Goal: Task Accomplishment & Management: Use online tool/utility

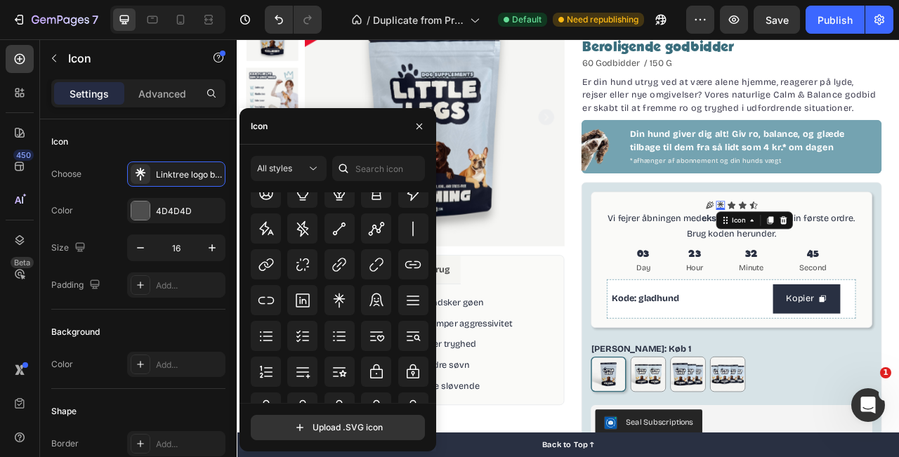
scroll to position [23399, 0]
click at [344, 302] on icon at bounding box center [339, 300] width 17 height 17
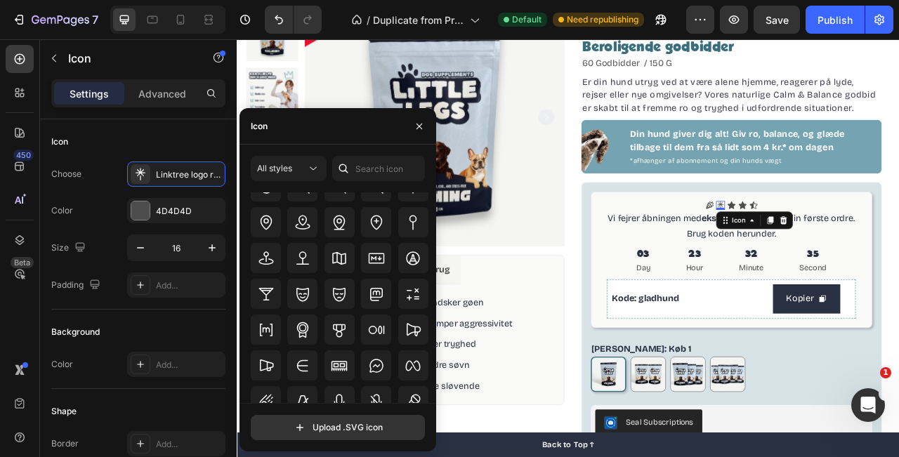
scroll to position [23647, 0]
click at [407, 327] on icon at bounding box center [413, 329] width 17 height 17
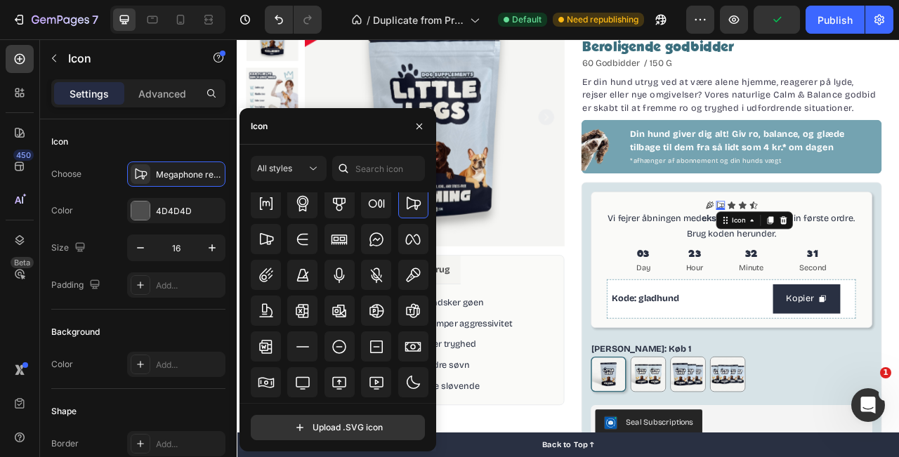
scroll to position [23752, 0]
click at [835, 246] on icon at bounding box center [838, 250] width 11 height 11
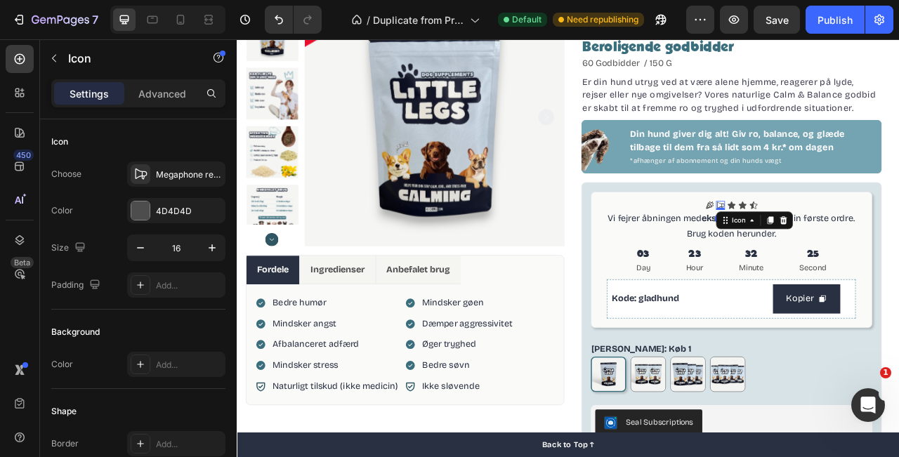
click at [850, 249] on icon at bounding box center [852, 250] width 11 height 11
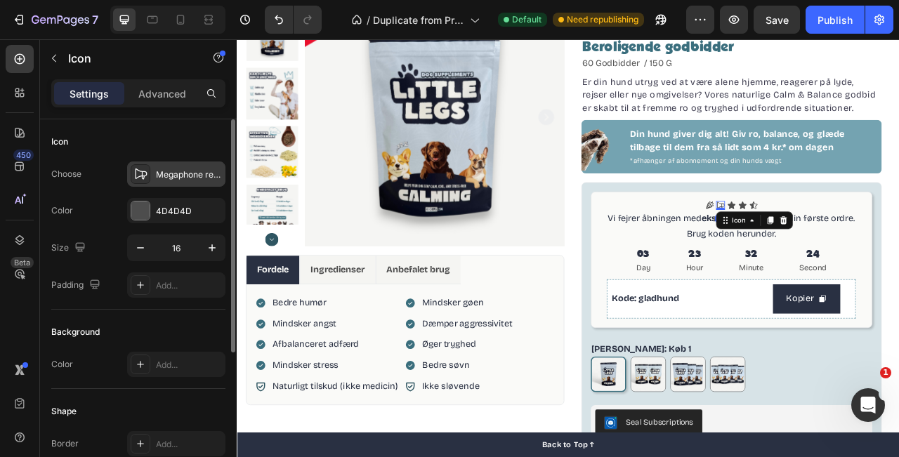
click at [174, 174] on div "Megaphone regular" at bounding box center [189, 175] width 66 height 13
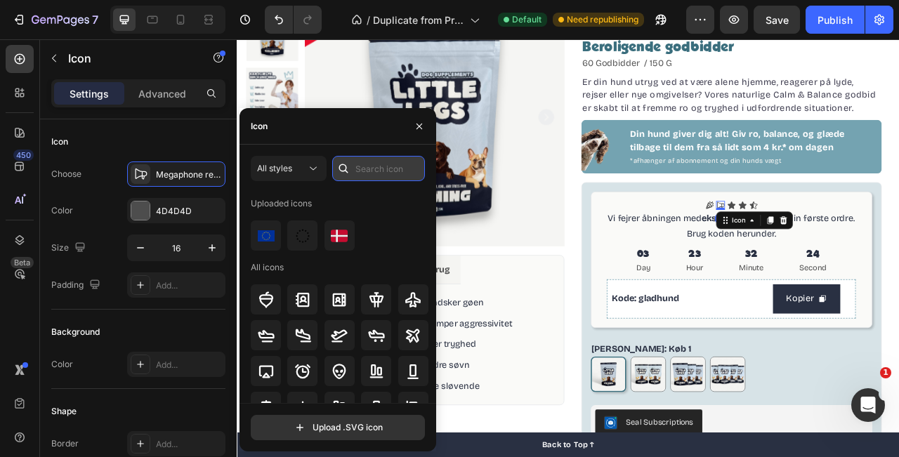
click at [377, 178] on input "text" at bounding box center [378, 168] width 93 height 25
type input "f"
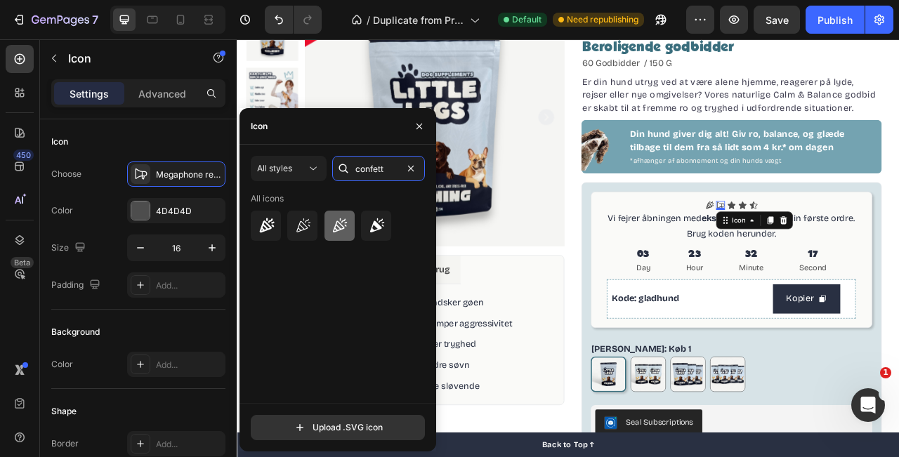
type input "confett"
click at [349, 227] on div at bounding box center [340, 226] width 30 height 30
click at [866, 251] on div "Icon" at bounding box center [866, 250] width 11 height 11
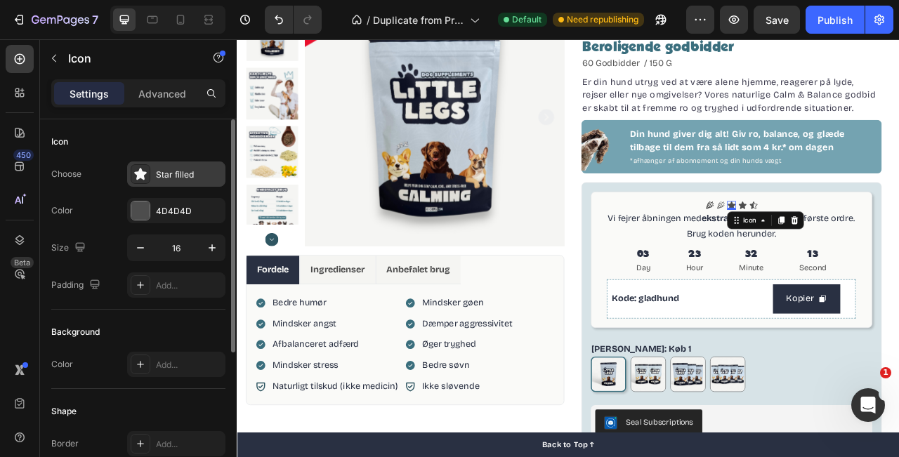
click at [177, 171] on div "Star filled" at bounding box center [189, 175] width 66 height 13
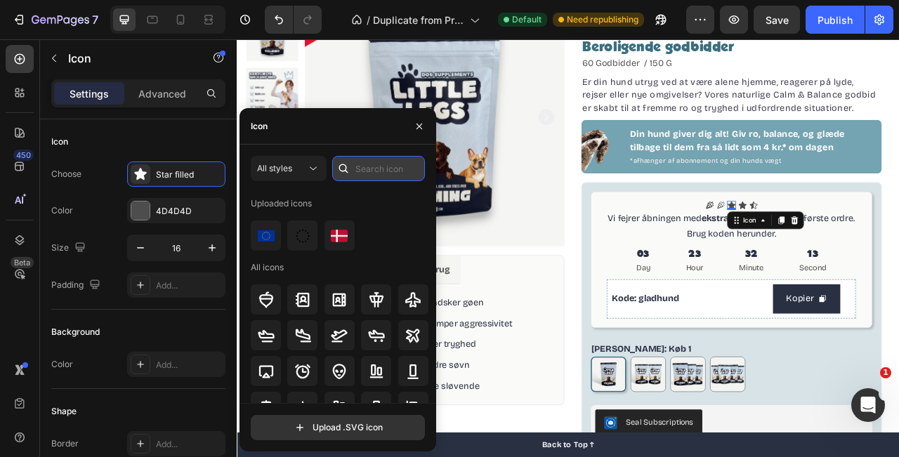
click at [375, 164] on input "text" at bounding box center [378, 168] width 93 height 25
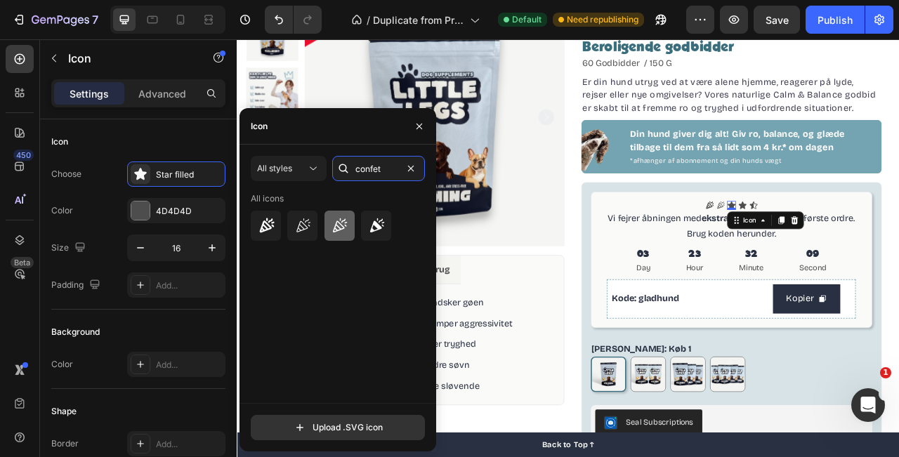
type input "confet"
click at [347, 233] on icon at bounding box center [339, 226] width 17 height 17
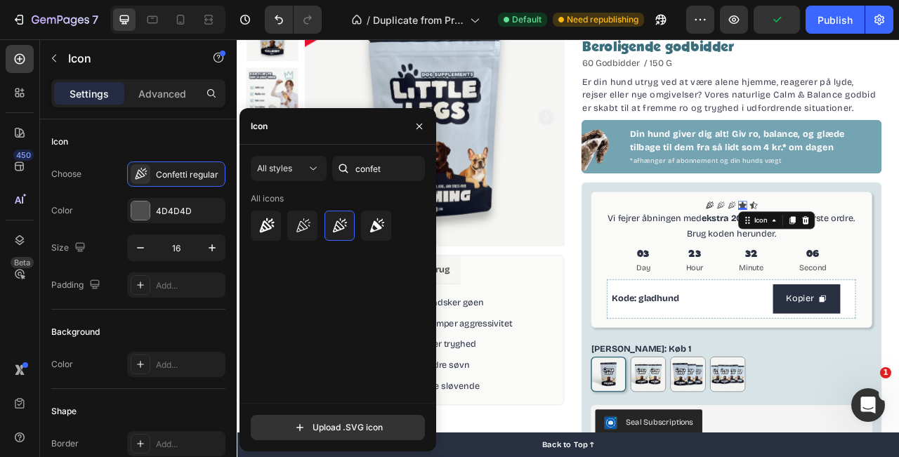
click at [880, 252] on div "Icon 0" at bounding box center [880, 250] width 11 height 11
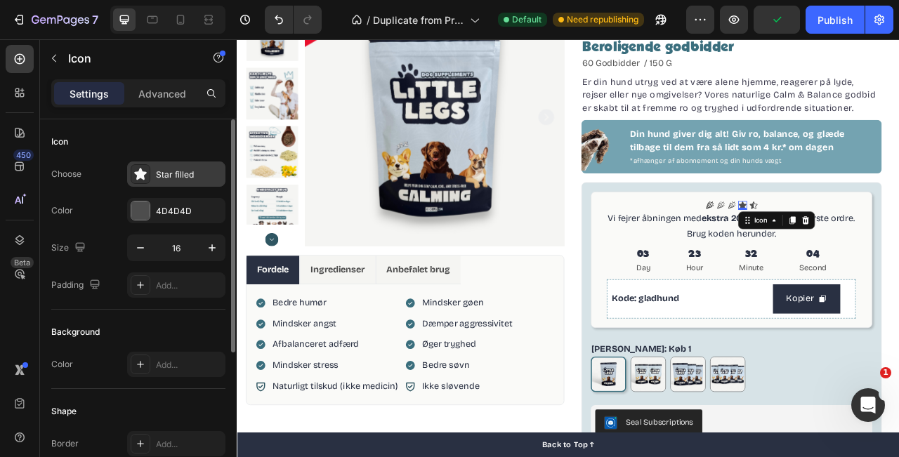
click at [186, 171] on div "Star filled" at bounding box center [189, 175] width 66 height 13
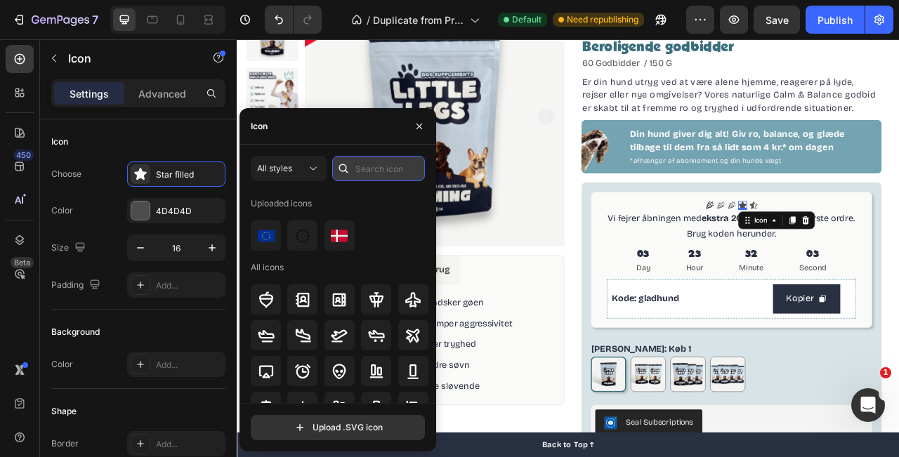
click at [390, 166] on input "text" at bounding box center [378, 168] width 93 height 25
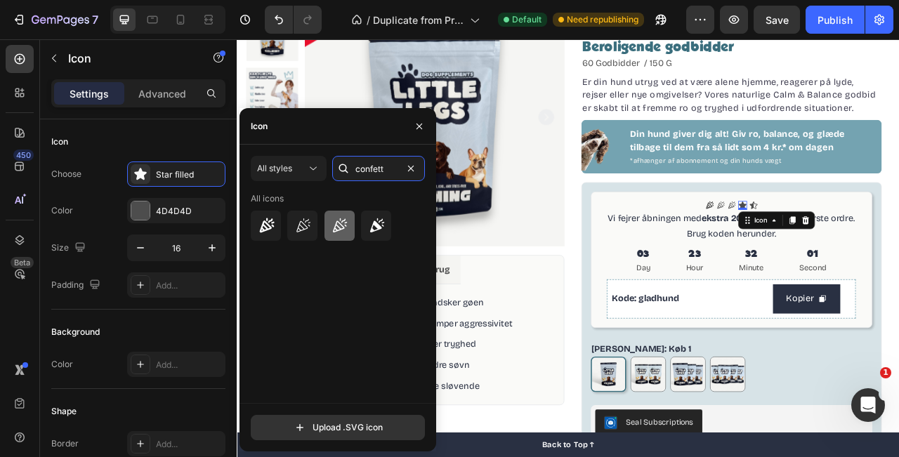
type input "confett"
click at [342, 231] on icon at bounding box center [339, 226] width 17 height 17
click at [890, 246] on icon at bounding box center [894, 250] width 11 height 11
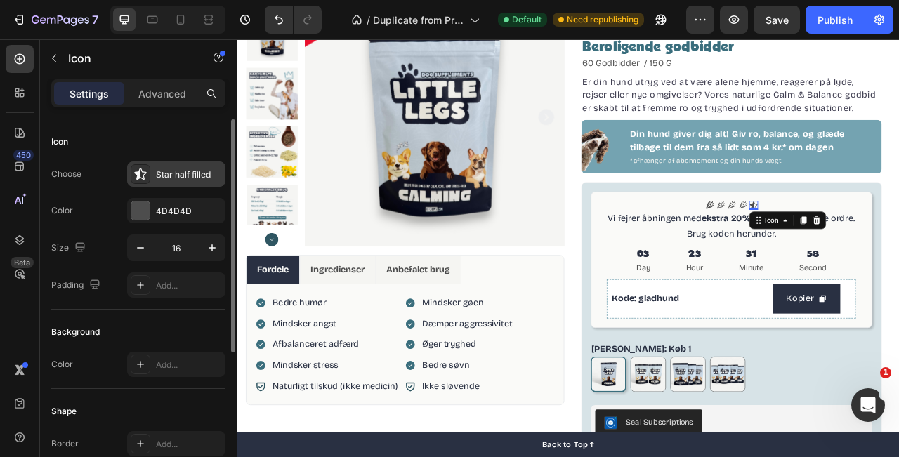
click at [129, 178] on div "Star half filled" at bounding box center [176, 174] width 98 height 25
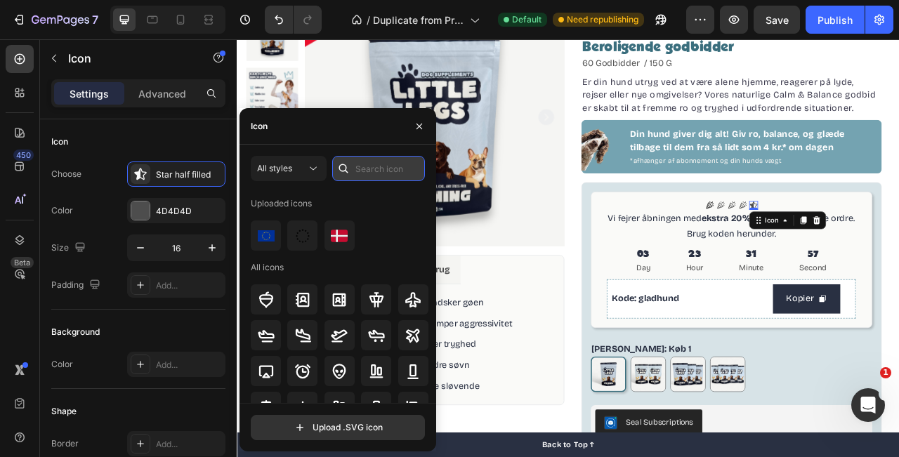
click at [375, 174] on input "text" at bounding box center [378, 168] width 93 height 25
type input "confetti"
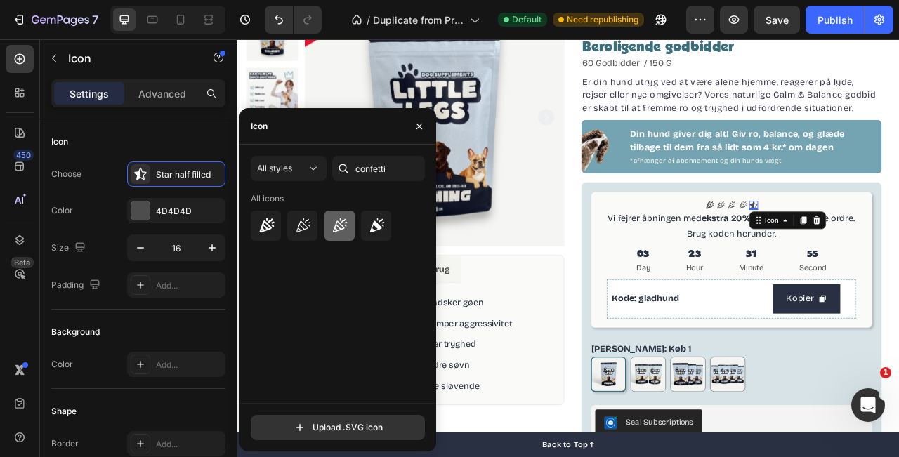
click at [334, 221] on icon at bounding box center [339, 226] width 17 height 17
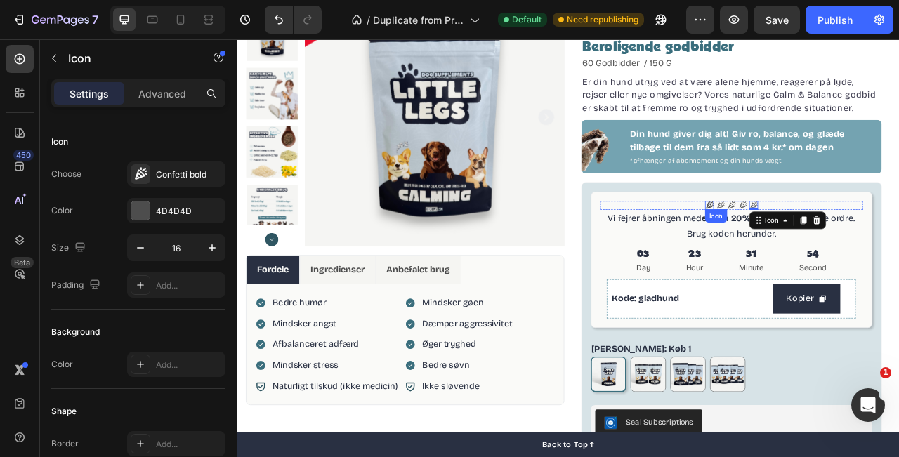
click at [838, 250] on icon at bounding box center [838, 250] width 11 height 11
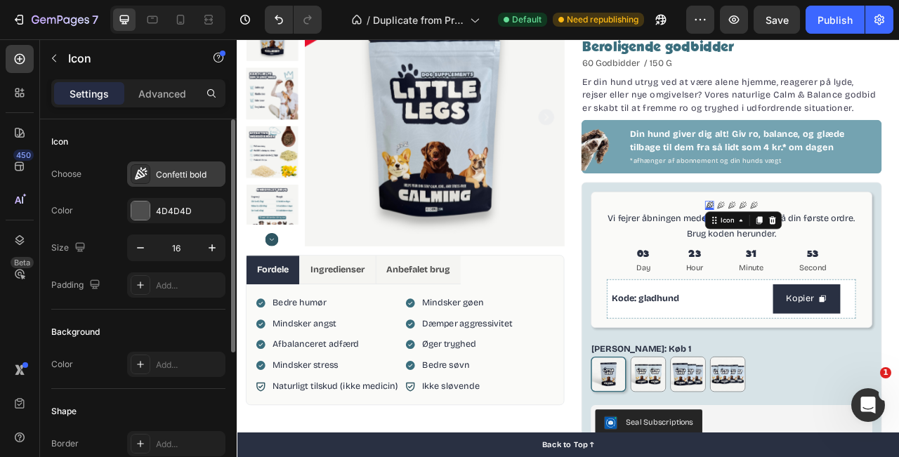
click at [193, 178] on div "Confetti bold" at bounding box center [189, 175] width 66 height 13
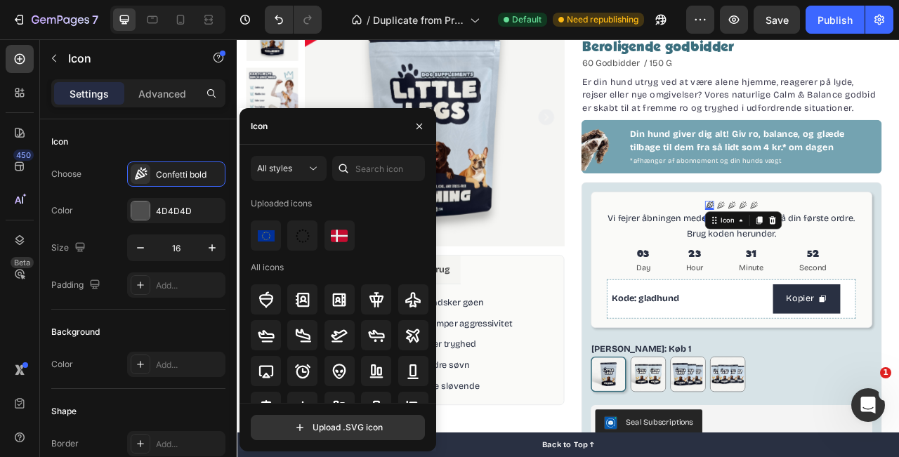
click at [351, 168] on div at bounding box center [343, 168] width 22 height 25
click at [370, 172] on input "text" at bounding box center [378, 168] width 93 height 25
type input "confetti"
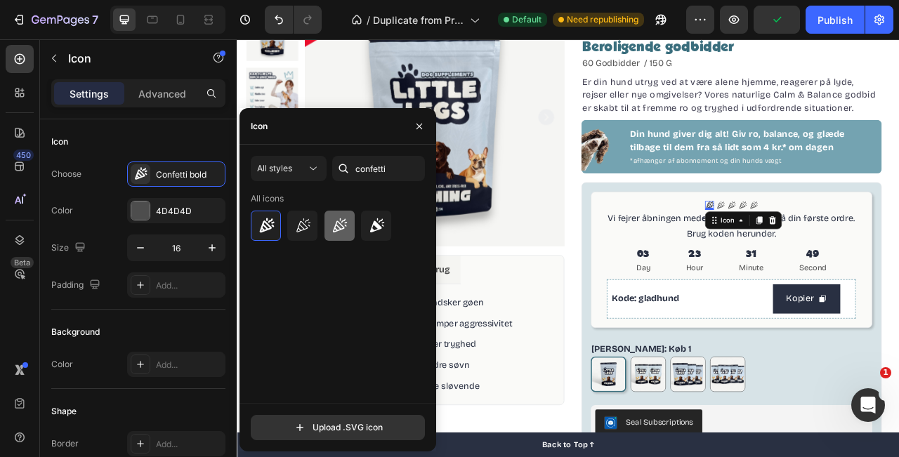
click at [352, 219] on div at bounding box center [340, 226] width 30 height 30
click at [892, 249] on icon at bounding box center [894, 250] width 11 height 11
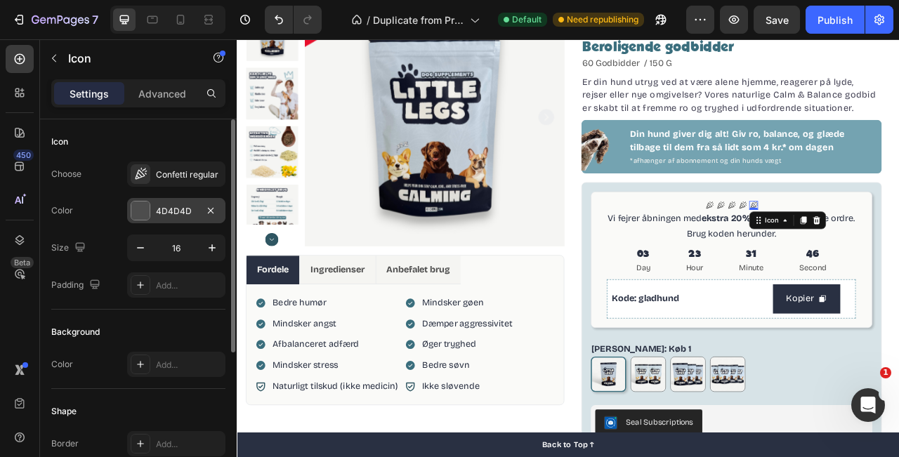
click at [170, 214] on div "4D4D4D" at bounding box center [176, 211] width 41 height 13
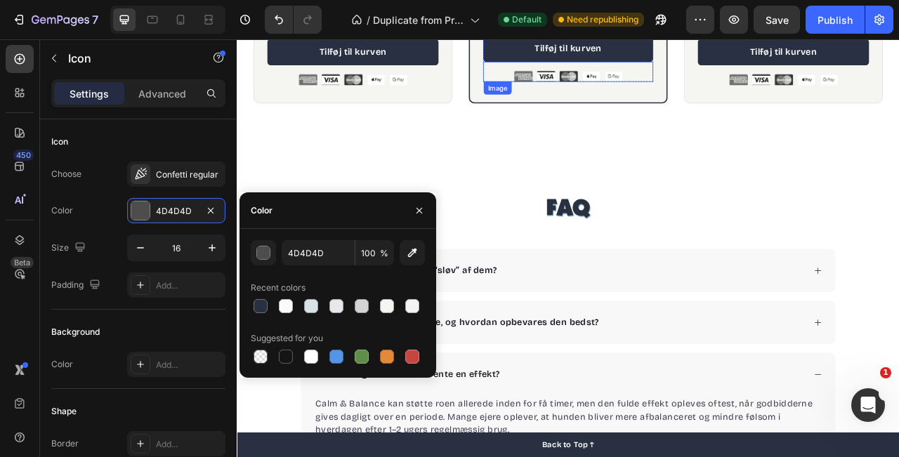
scroll to position [3369, 0]
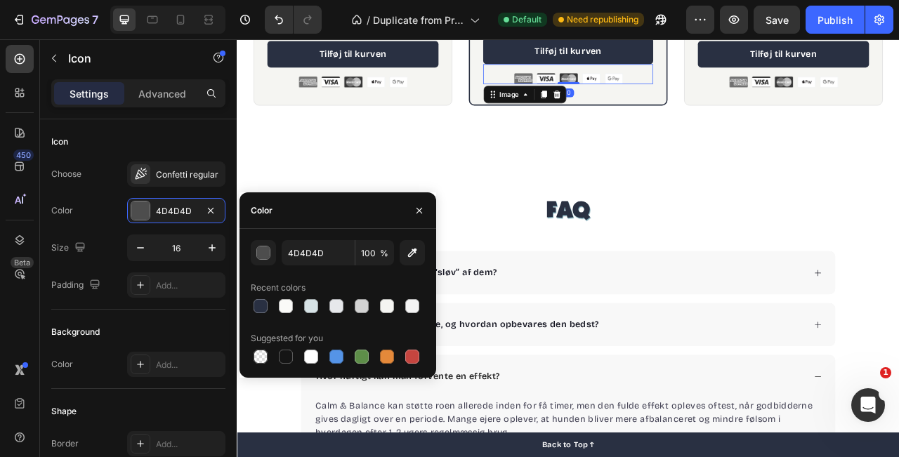
click at [673, 86] on img at bounding box center [659, 89] width 138 height 14
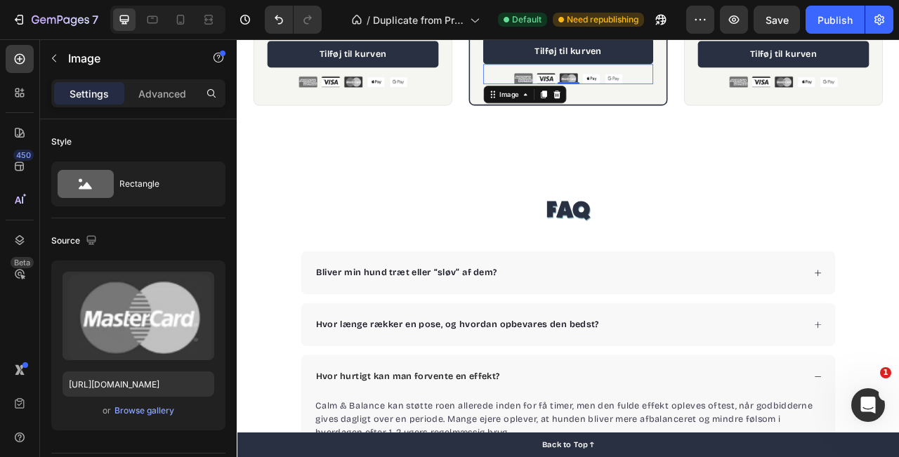
click at [694, 89] on img at bounding box center [659, 89] width 138 height 14
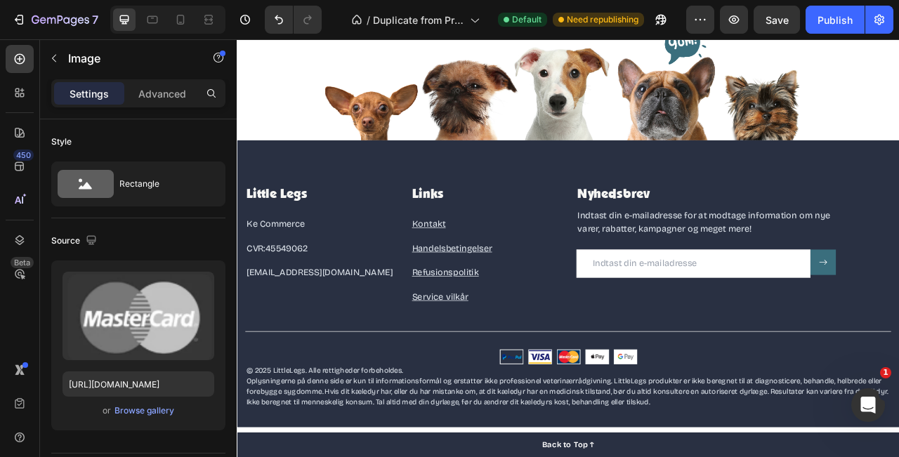
scroll to position [4214, 0]
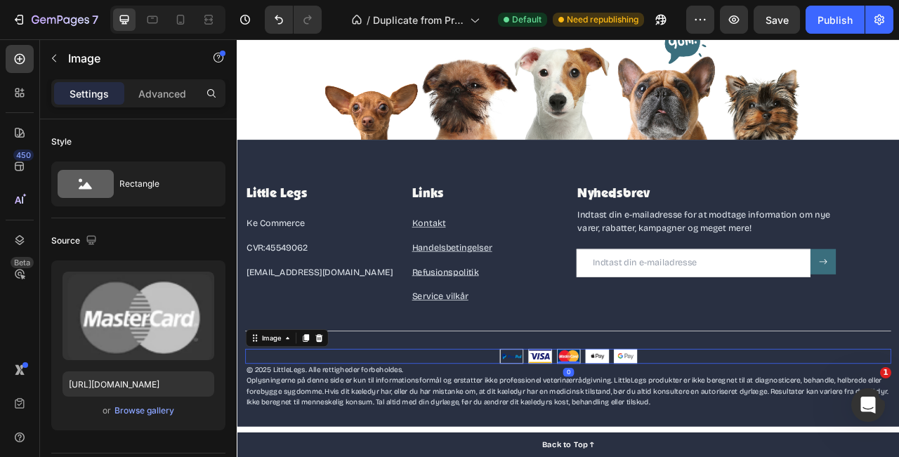
click at [767, 439] on div at bounding box center [658, 443] width 822 height 19
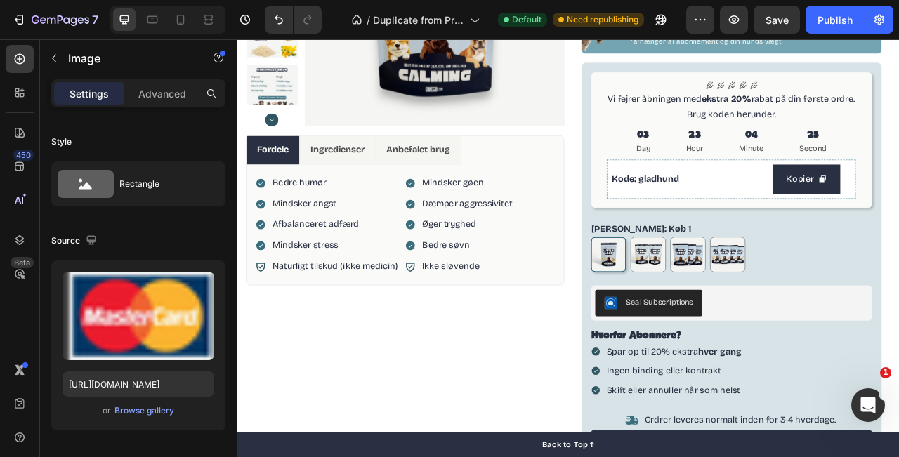
scroll to position [241, 0]
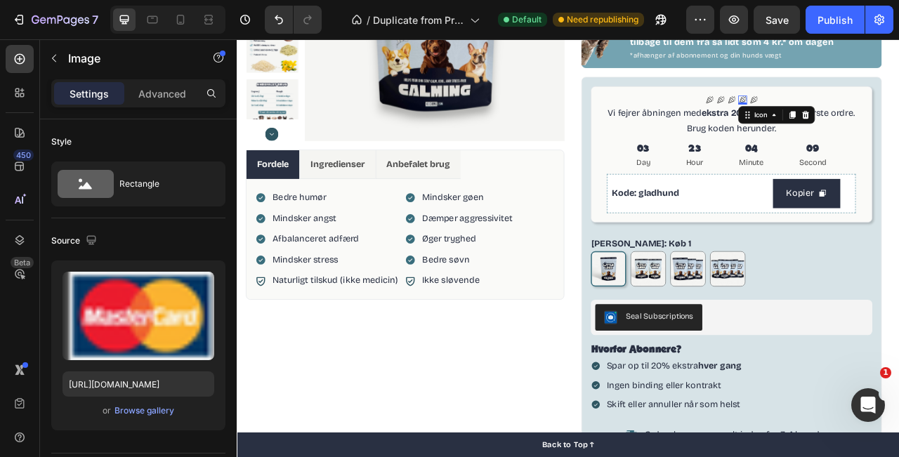
click at [876, 118] on div "Icon 0" at bounding box center [880, 116] width 11 height 11
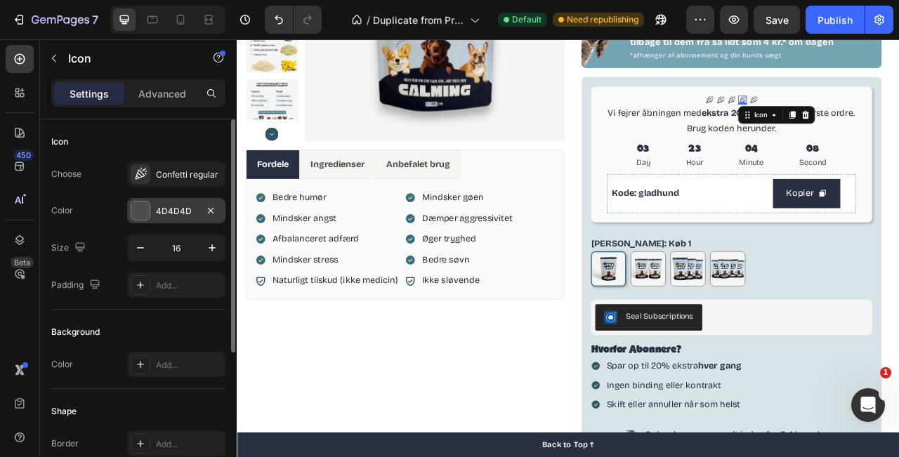
click at [173, 205] on div "4D4D4D" at bounding box center [176, 211] width 41 height 13
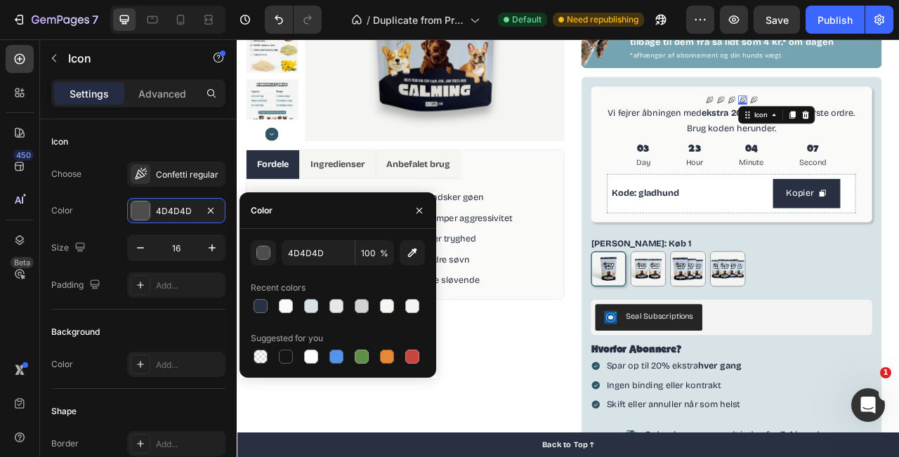
click at [311, 239] on div "4D4D4D 100 % Recent colors Suggested for you" at bounding box center [338, 303] width 197 height 149
click at [313, 245] on input "4D4D4D" at bounding box center [318, 252] width 73 height 25
paste input "#B3533F"
type input "#B3533F"
click at [861, 116] on icon at bounding box center [866, 116] width 11 height 11
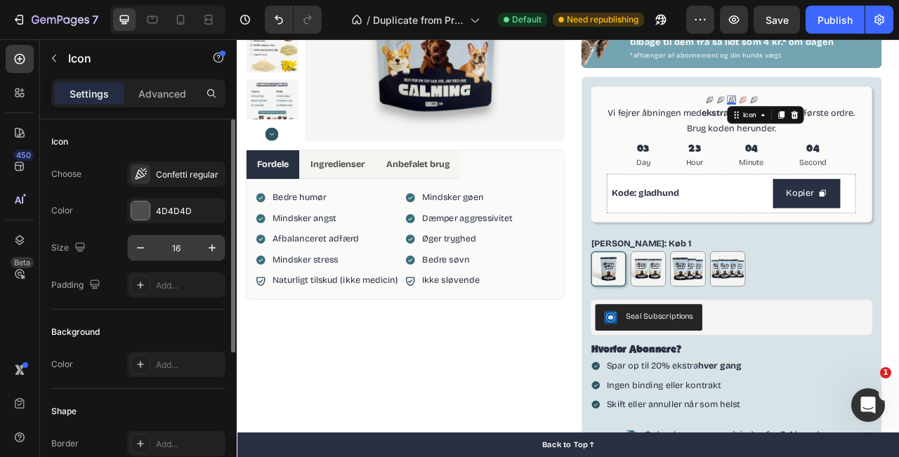
click at [171, 256] on input "16" at bounding box center [176, 247] width 46 height 25
click at [171, 211] on div "4D4D4D" at bounding box center [176, 211] width 41 height 13
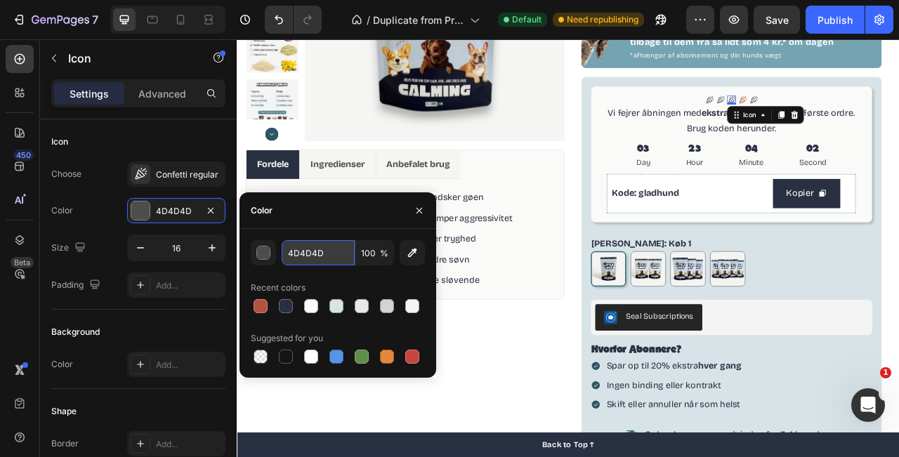
click at [329, 248] on input "4D4D4D" at bounding box center [318, 252] width 73 height 25
paste input "#B3533F"
type input "B3533F"
click at [262, 306] on div at bounding box center [261, 306] width 14 height 14
click at [850, 114] on icon at bounding box center [852, 116] width 9 height 10
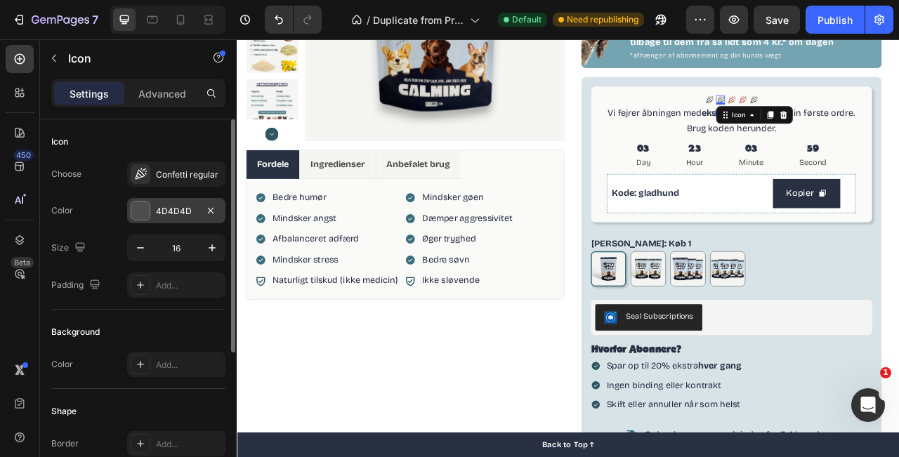
click at [155, 212] on div "4D4D4D" at bounding box center [176, 210] width 98 height 25
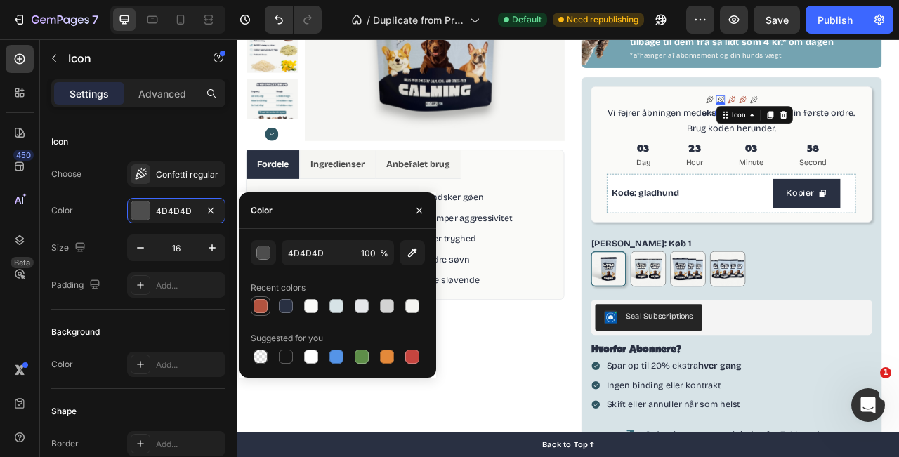
click at [261, 303] on div at bounding box center [261, 306] width 14 height 14
type input "B3533F"
click at [834, 116] on icon at bounding box center [838, 116] width 11 height 11
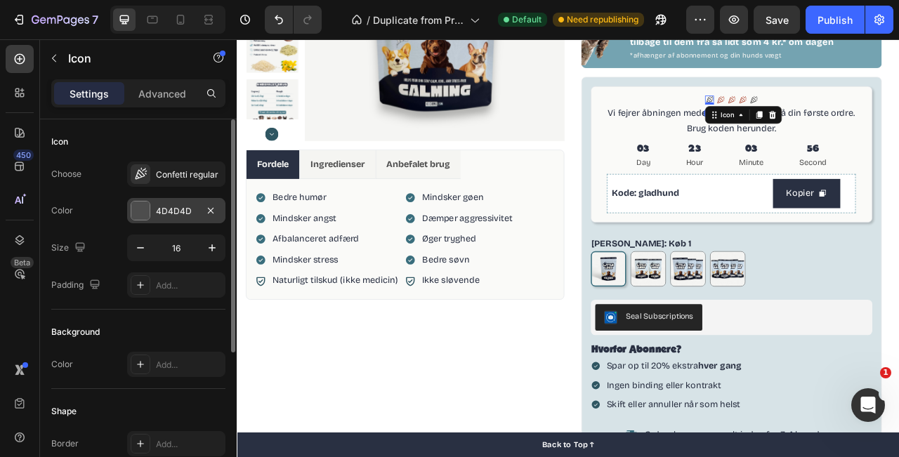
click at [200, 212] on div "4D4D4D" at bounding box center [176, 210] width 98 height 25
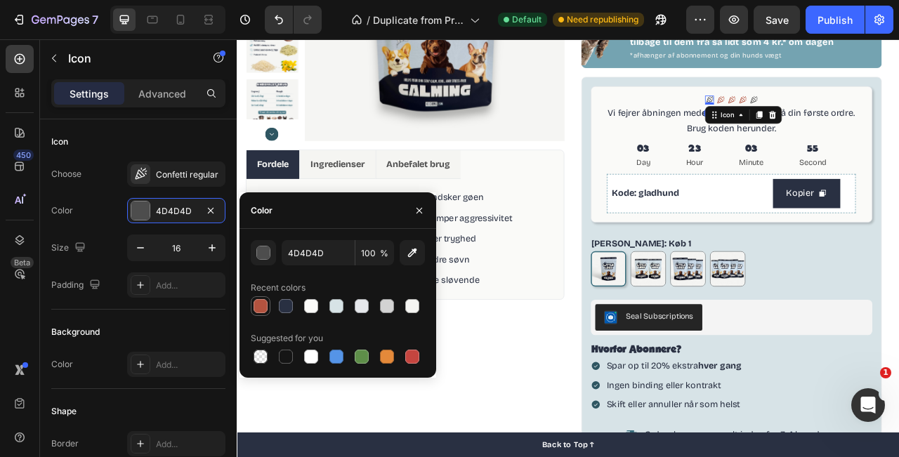
click at [261, 301] on div at bounding box center [261, 306] width 14 height 14
type input "B3533F"
click at [894, 114] on icon at bounding box center [894, 116] width 9 height 10
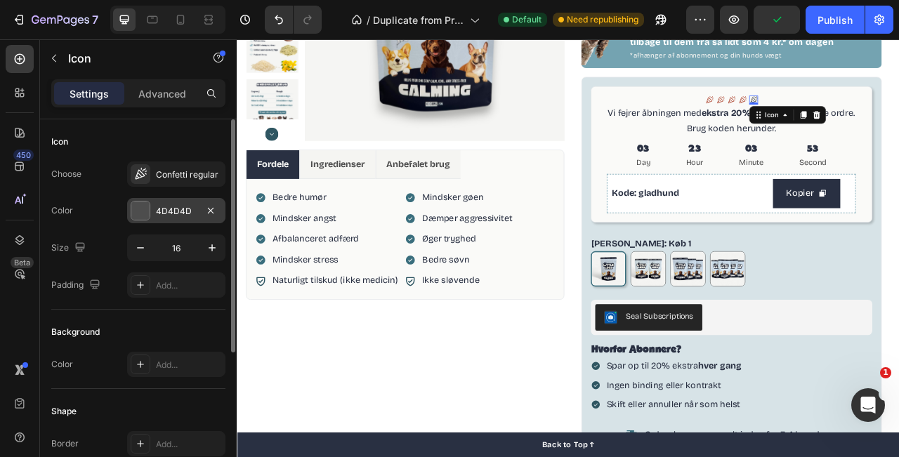
click at [143, 216] on div at bounding box center [140, 211] width 18 height 18
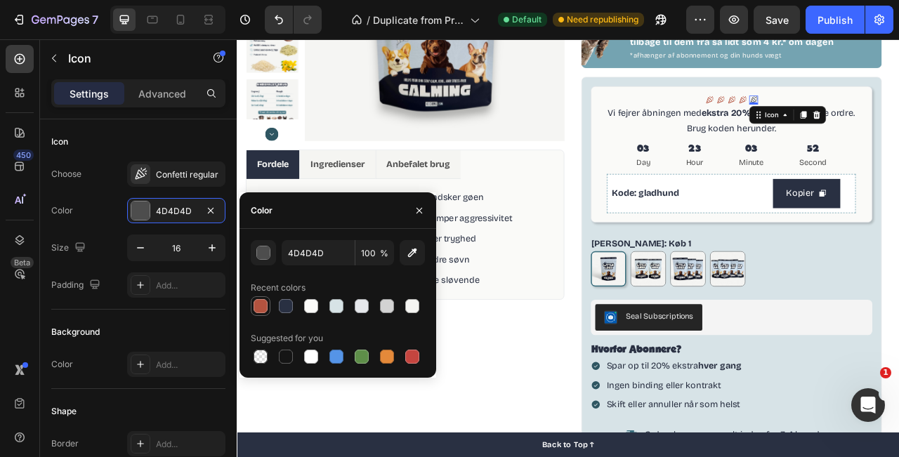
click at [261, 312] on div at bounding box center [261, 306] width 14 height 14
type input "B3533F"
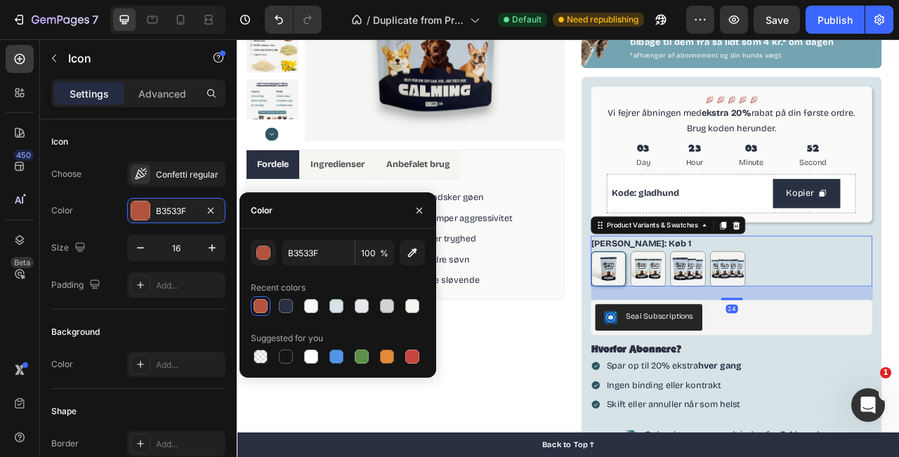
click at [899, 294] on div "[PERSON_NAME]: Køb 1 Køb 1 Køb 1 Køb 2 spar 10% Køb 2 spar 10% køb 3 spar 15% k…" at bounding box center [866, 322] width 359 height 65
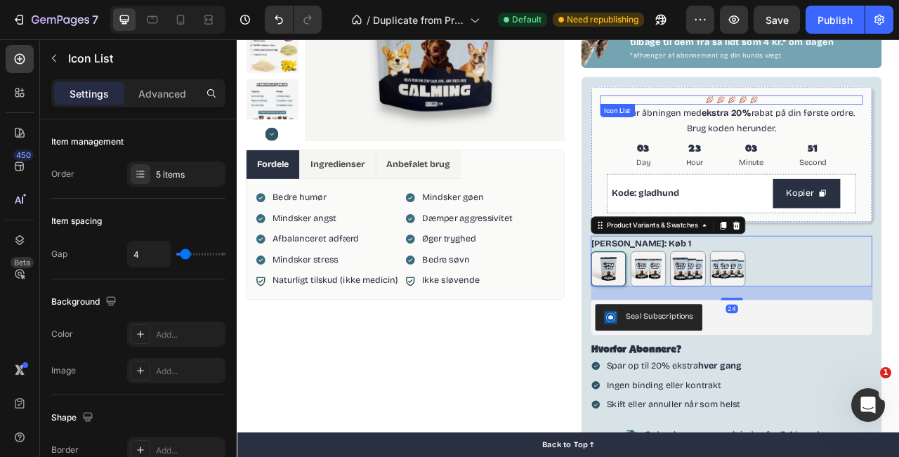
click at [899, 112] on div "Icon Icon Icon Icon Icon" at bounding box center [866, 116] width 335 height 11
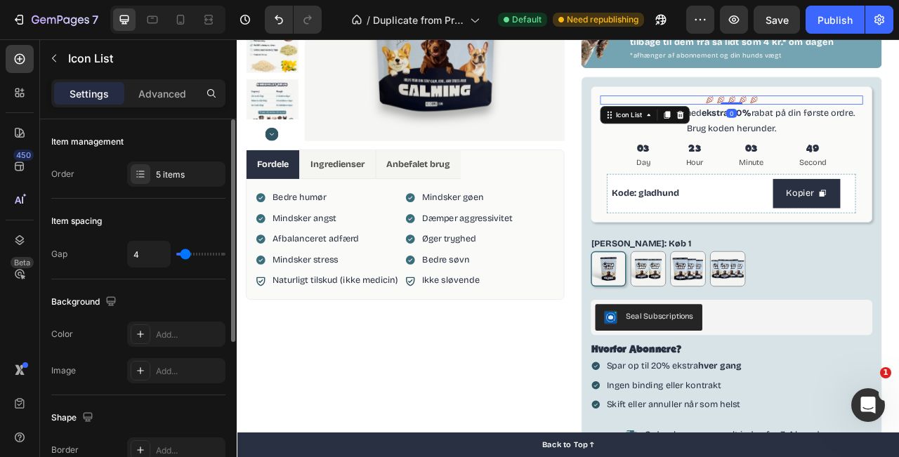
type input "5"
type input "6"
type input "9"
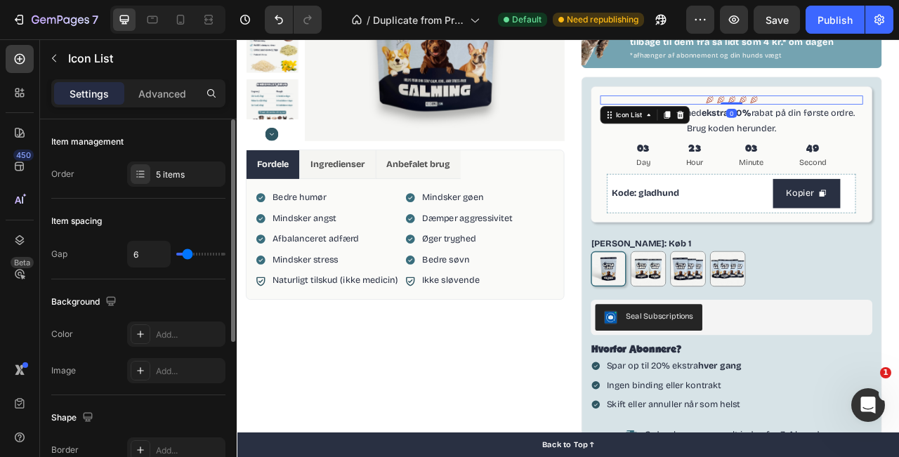
type input "9"
type input "11"
type input "13"
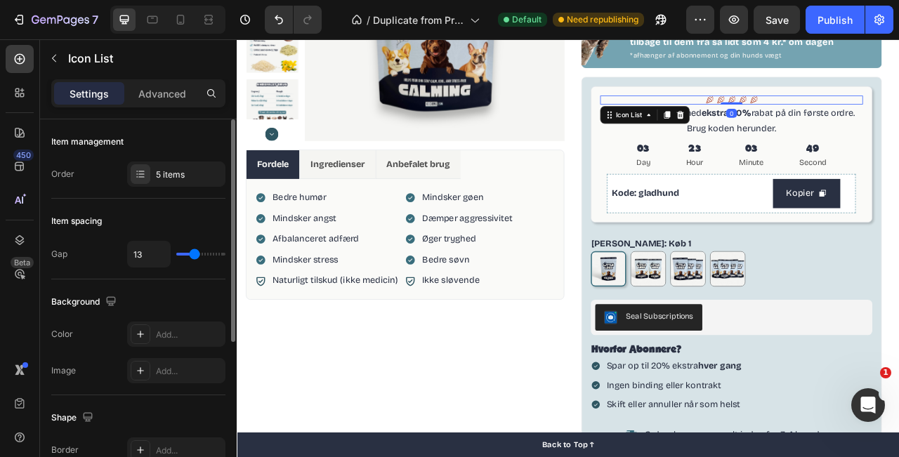
type input "15"
type input "16"
type input "18"
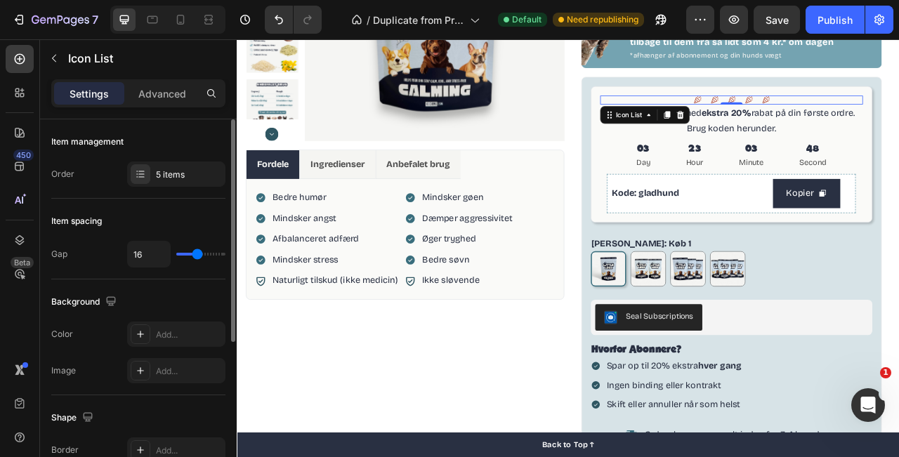
type input "18"
type input "19"
type input "20"
drag, startPoint x: 186, startPoint y: 259, endPoint x: 200, endPoint y: 257, distance: 14.8
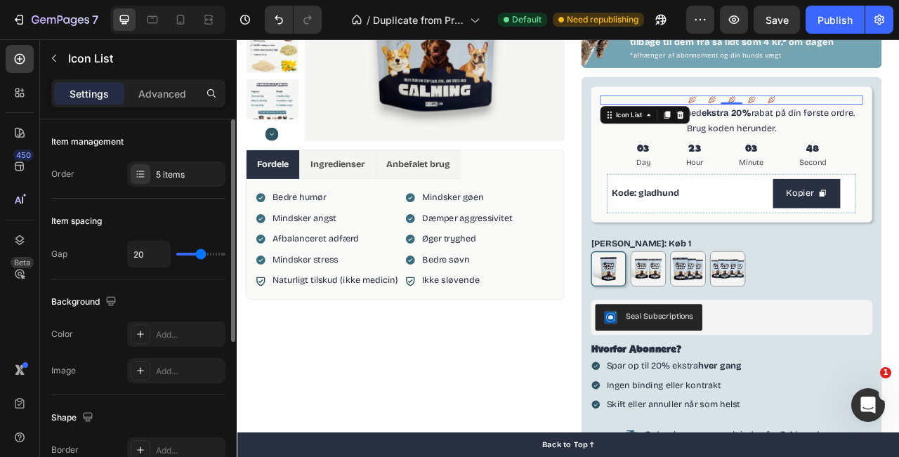
type input "20"
click at [200, 256] on input "range" at bounding box center [200, 254] width 49 height 3
click at [772, 284] on div "Icon Icon Icon Icon Icon Icon List 0 Vi fejrer åbningen med ekstra 20% rabat på…" at bounding box center [866, 358] width 359 height 519
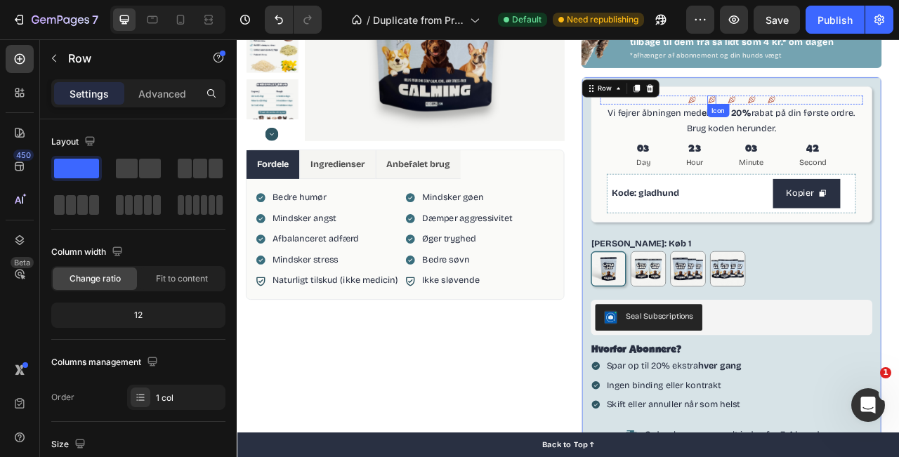
click at [841, 114] on icon at bounding box center [840, 116] width 11 height 11
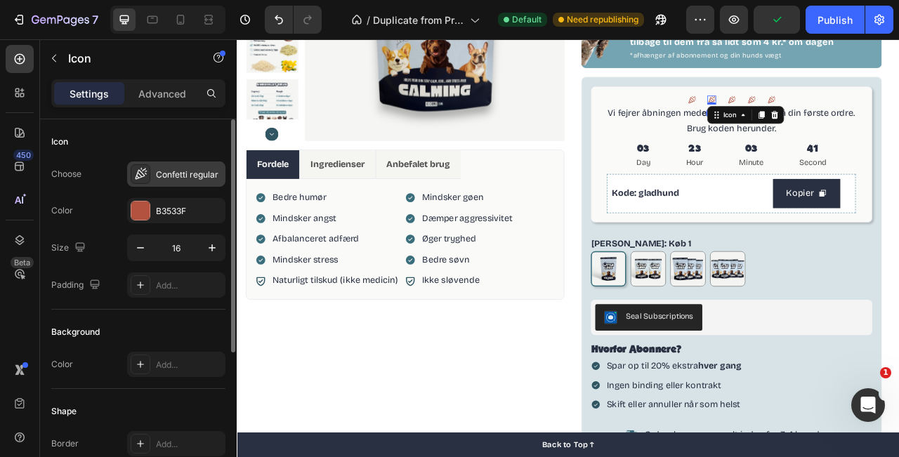
click at [174, 172] on div "Confetti regular" at bounding box center [189, 175] width 66 height 13
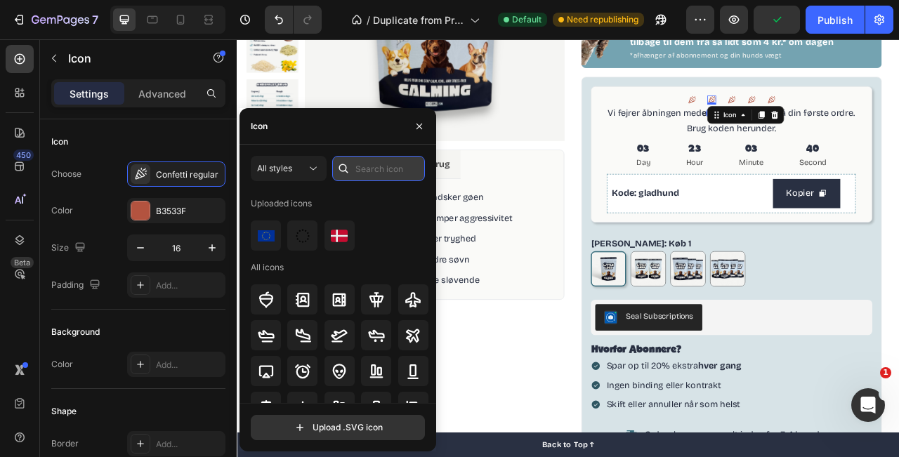
click at [364, 167] on input "text" at bounding box center [378, 168] width 93 height 25
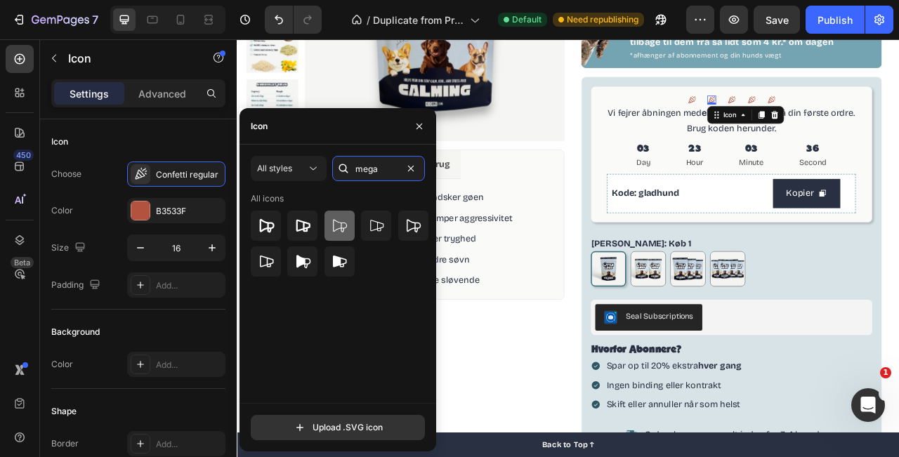
type input "mega"
click at [339, 223] on icon at bounding box center [339, 226] width 17 height 17
click at [304, 222] on icon at bounding box center [304, 225] width 14 height 13
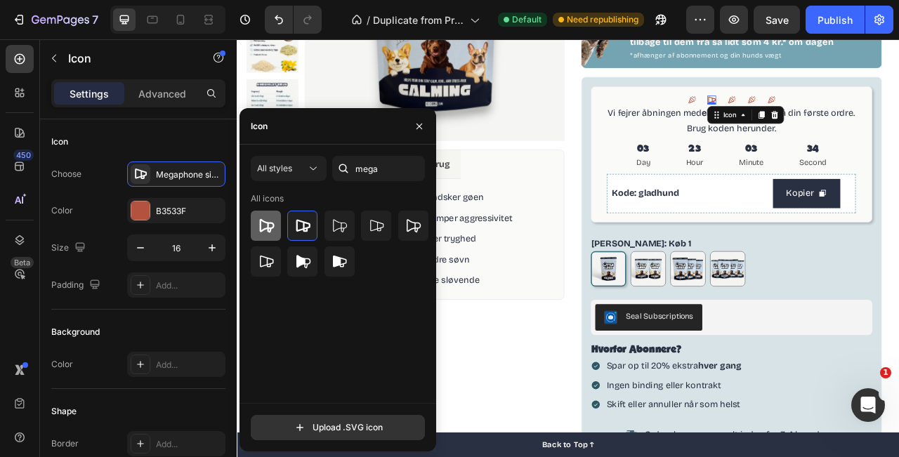
click at [269, 223] on icon at bounding box center [266, 225] width 15 height 13
click at [264, 266] on icon at bounding box center [267, 261] width 14 height 11
click at [301, 265] on icon at bounding box center [302, 262] width 17 height 17
click at [342, 263] on icon at bounding box center [339, 262] width 17 height 17
click at [403, 231] on div at bounding box center [413, 226] width 30 height 30
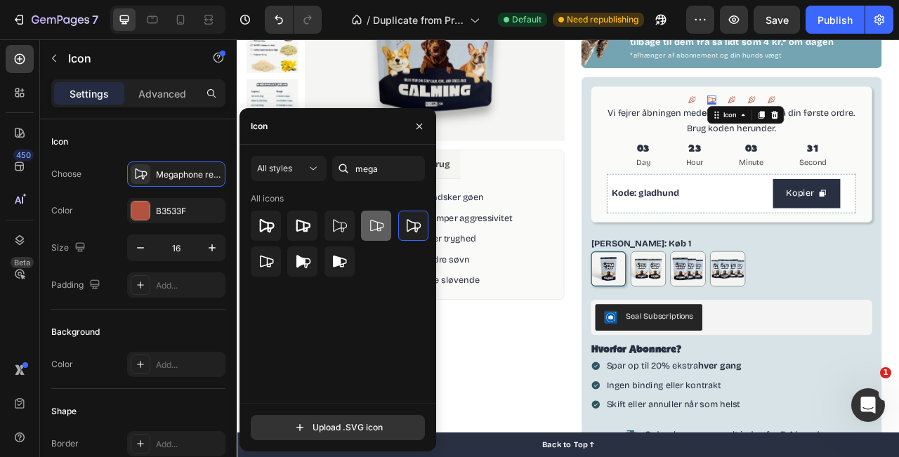
click at [375, 227] on icon at bounding box center [376, 226] width 17 height 17
click at [420, 227] on icon at bounding box center [413, 226] width 17 height 17
click at [892, 112] on icon at bounding box center [891, 116] width 9 height 10
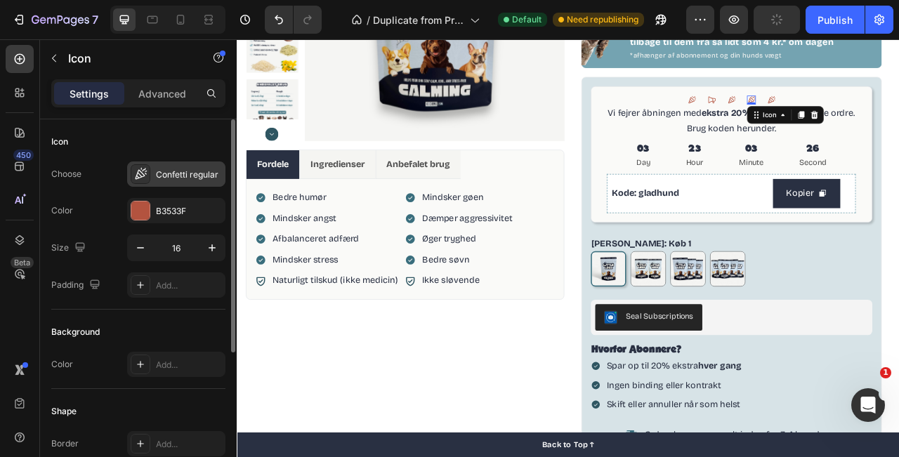
click at [179, 167] on div "Confetti regular" at bounding box center [176, 174] width 98 height 25
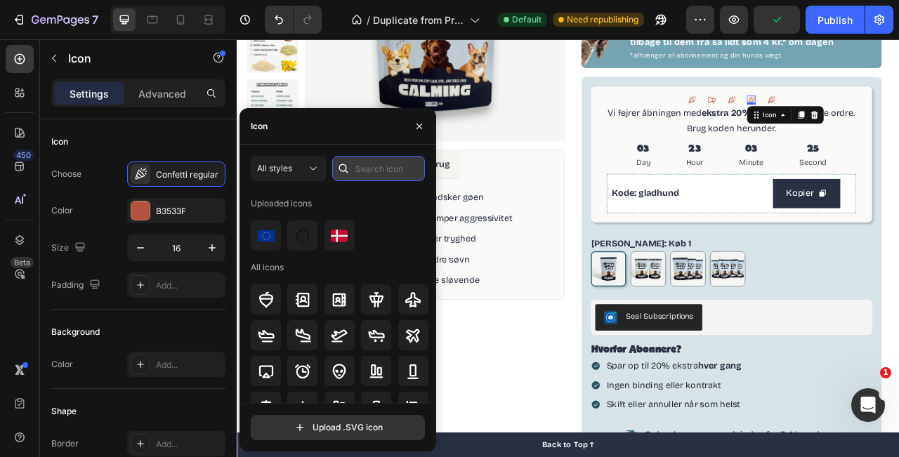
click at [393, 174] on input "text" at bounding box center [378, 168] width 93 height 25
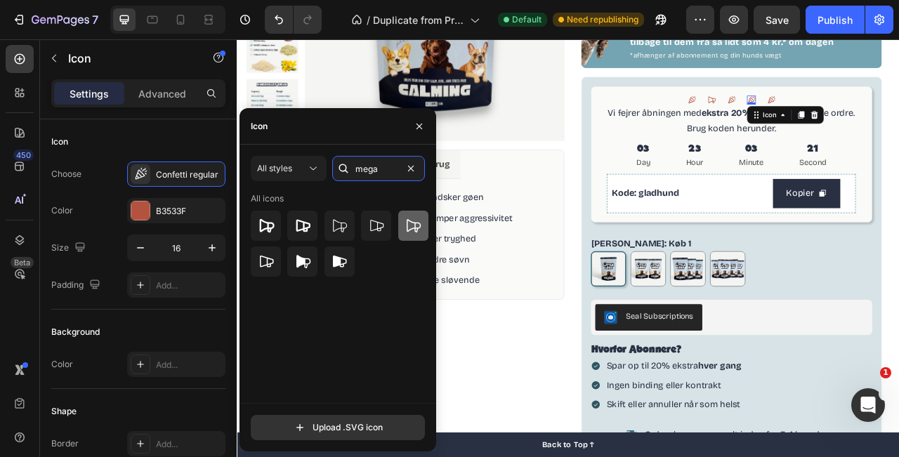
type input "mega"
click at [420, 226] on icon at bounding box center [414, 225] width 14 height 13
click at [403, 283] on div "All icons" at bounding box center [343, 298] width 184 height 211
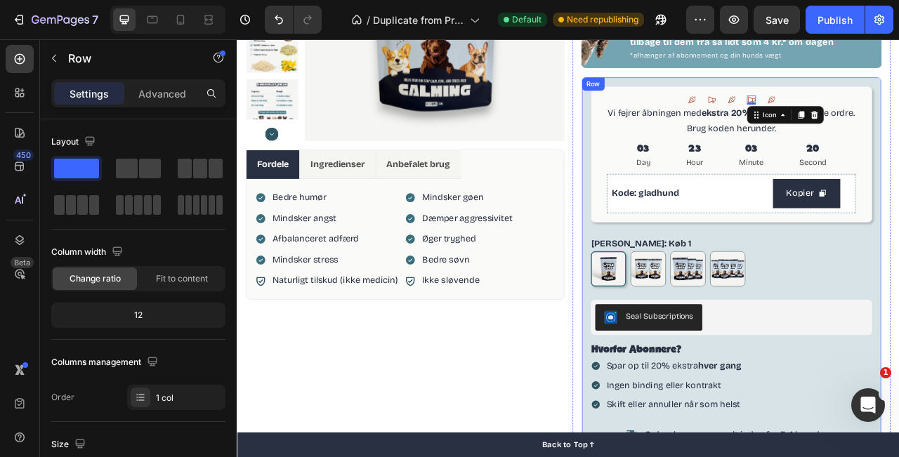
click at [731, 273] on div "Icon Icon Icon Icon 0 Icon Icon List Vi fejrer åbningen med ekstra 20% rabat på…" at bounding box center [866, 358] width 359 height 519
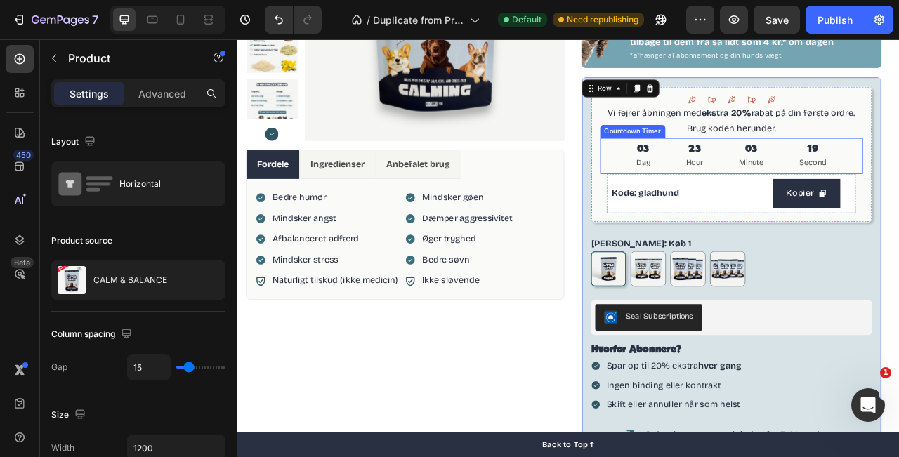
click at [899, 143] on div "Product Images Fordele Ingredienser Anbefalet brug Bedre humør Mindsker angst A…" at bounding box center [658, 242] width 843 height 830
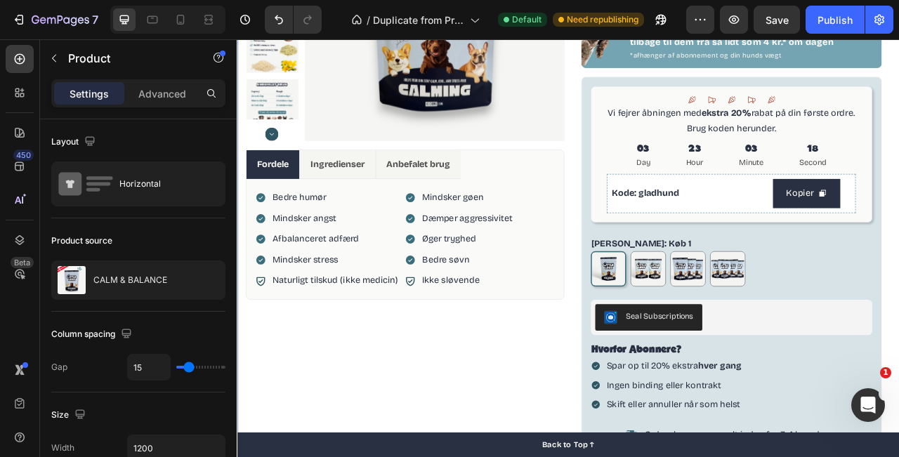
click at [899, 143] on div "Product Images Fordele Ingredienser Anbefalet brug Bedre humør Mindsker angst A…" at bounding box center [658, 242] width 843 height 830
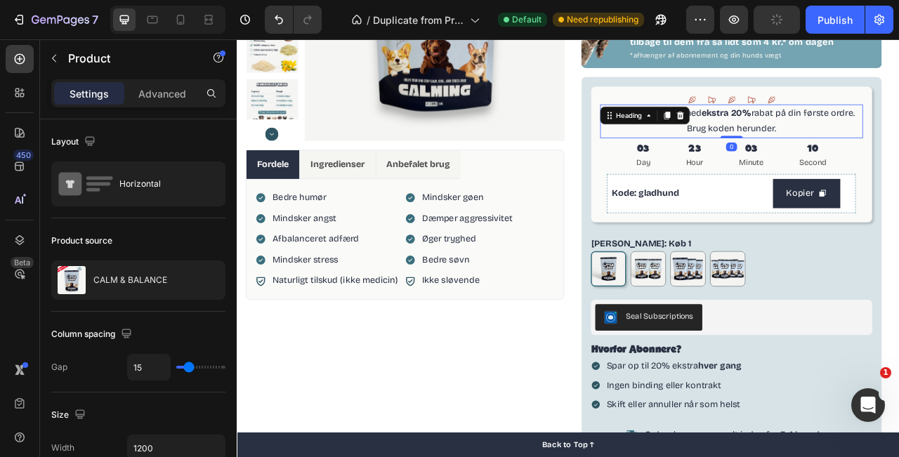
click at [805, 149] on h2 "Vi fejrer åbningen med ekstra 20% rabat på din første ordre. Brug koden herunde…" at bounding box center [866, 144] width 335 height 44
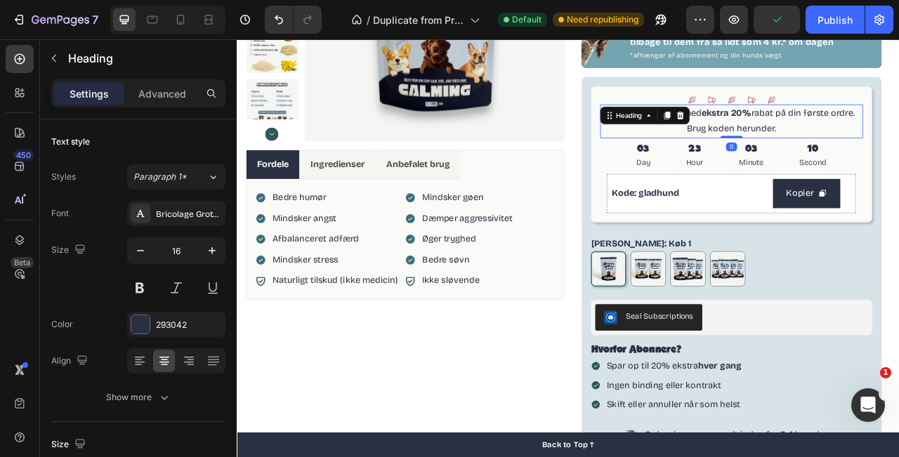
click at [812, 151] on h2 "Vi fejrer åbningen med ekstra 20% rabat på din første ordre. Brug koden herunde…" at bounding box center [866, 144] width 335 height 44
click at [812, 151] on p "Vi fejrer åbningen med ekstra 20% rabat på din første ordre. Brug koden herunde…" at bounding box center [867, 144] width 332 height 41
click at [899, 134] on p "Vi fejrer åbningen med ekstra 20% rabat på din første ordre. Brug koden herunde…" at bounding box center [867, 144] width 332 height 41
click at [175, 22] on icon at bounding box center [181, 20] width 14 height 14
type input "14"
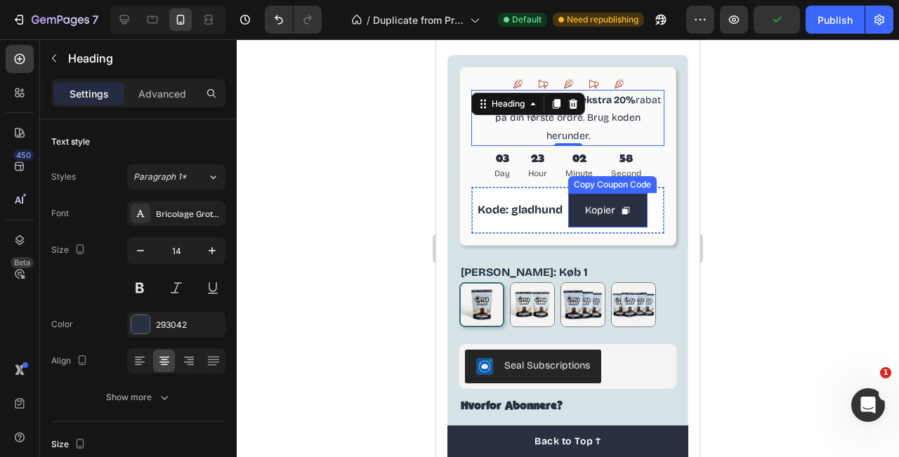
scroll to position [826, 0]
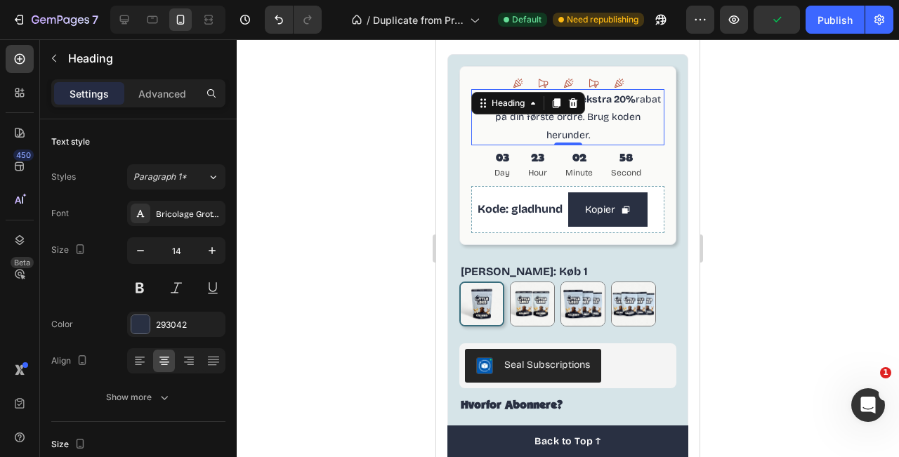
click at [724, 129] on div at bounding box center [568, 248] width 663 height 418
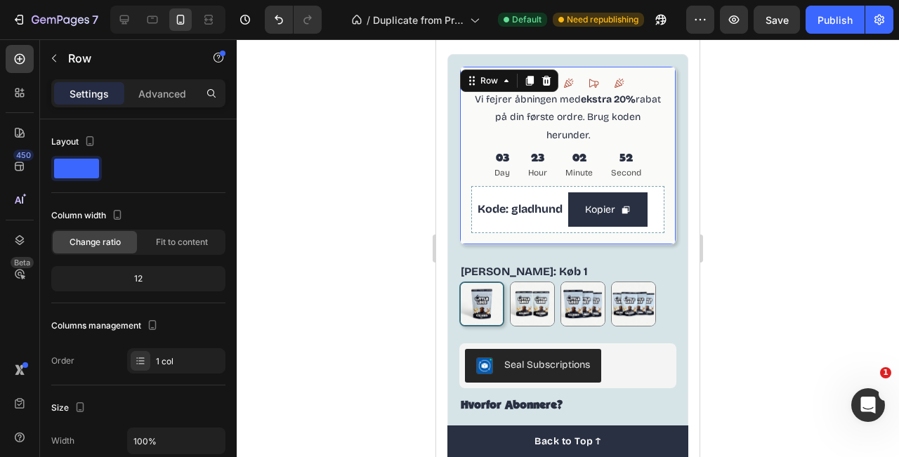
click at [670, 71] on div "Icon Icon Icon Icon Icon Icon List Vi fejrer åbningen med ekstra 20% rabat på d…" at bounding box center [568, 155] width 217 height 179
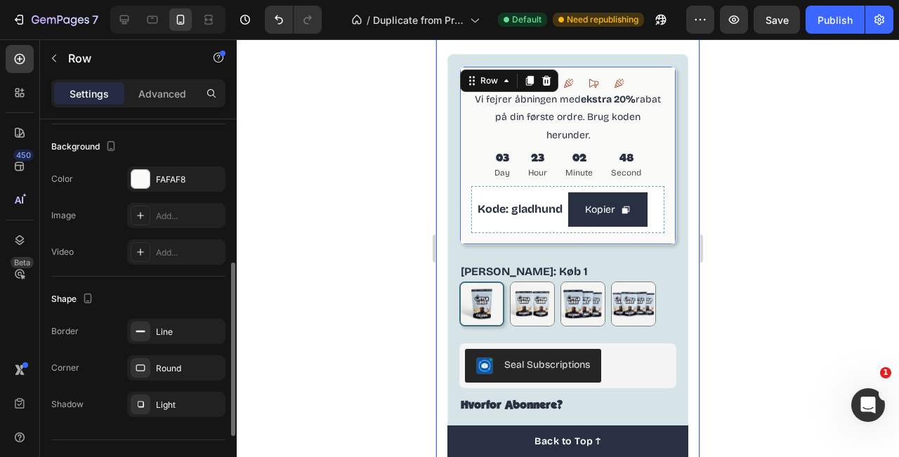
scroll to position [417, 0]
click at [144, 332] on icon at bounding box center [140, 330] width 11 height 11
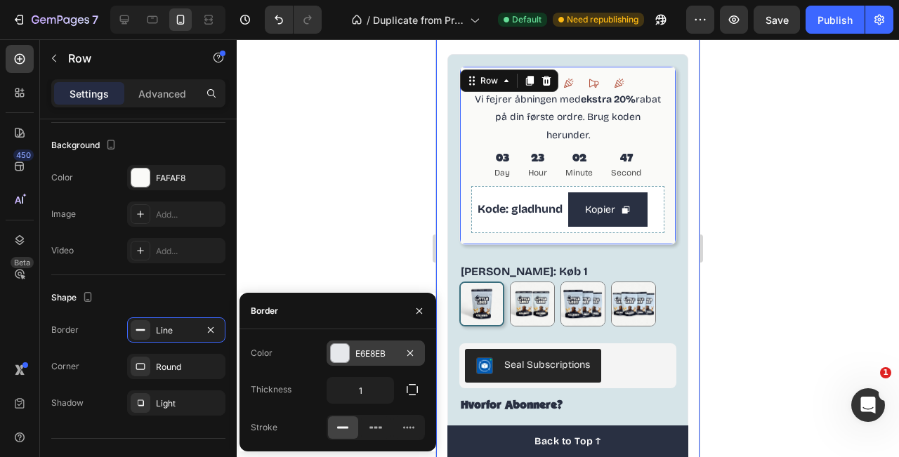
click at [342, 358] on div at bounding box center [340, 353] width 18 height 18
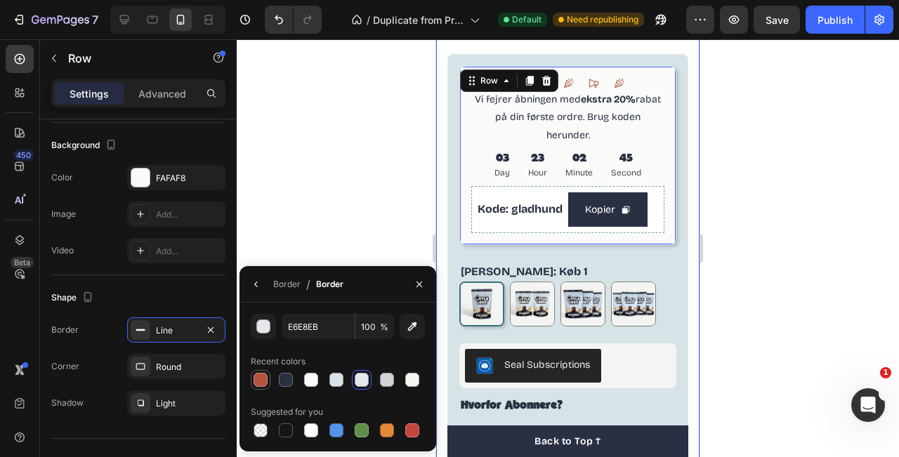
click at [262, 377] on div at bounding box center [261, 380] width 14 height 14
type input "B3533F"
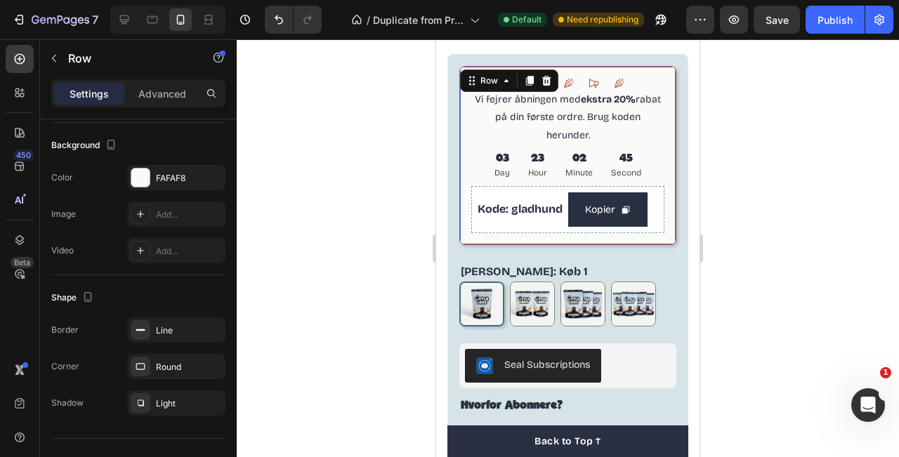
click at [739, 151] on div at bounding box center [568, 248] width 663 height 418
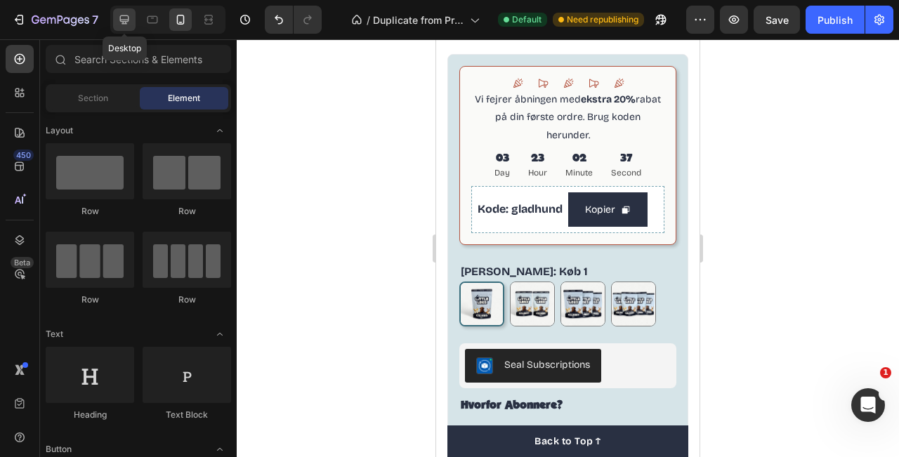
click at [123, 27] on div at bounding box center [124, 19] width 22 height 22
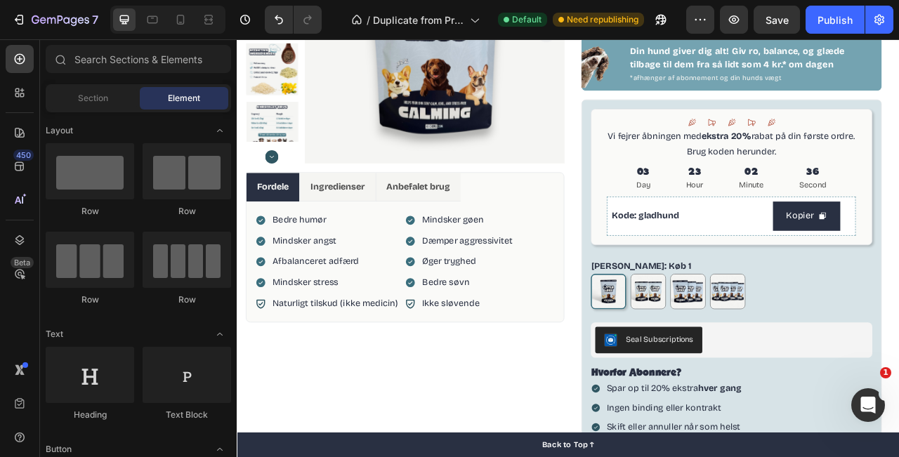
scroll to position [207, 0]
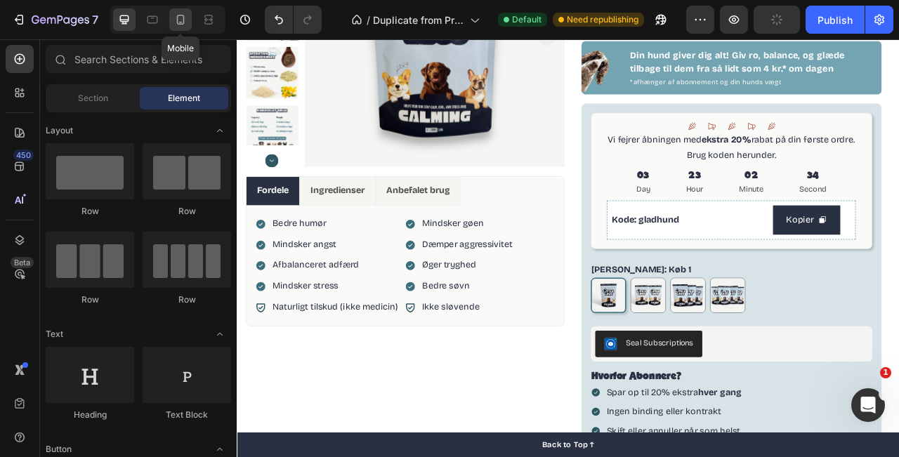
click at [178, 25] on icon at bounding box center [181, 20] width 14 height 14
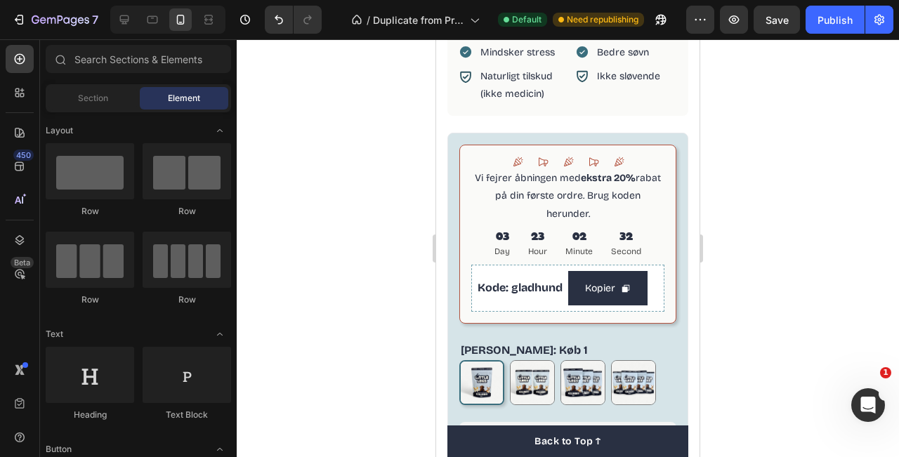
scroll to position [748, 0]
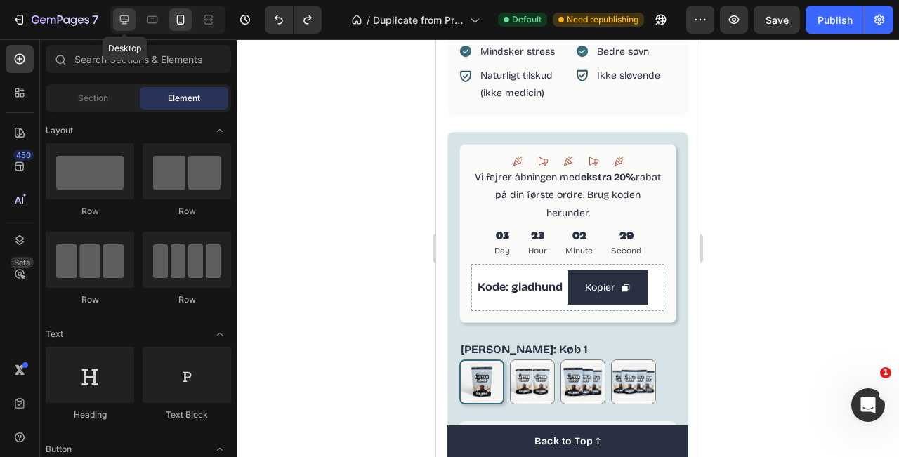
click at [122, 15] on icon at bounding box center [124, 19] width 9 height 9
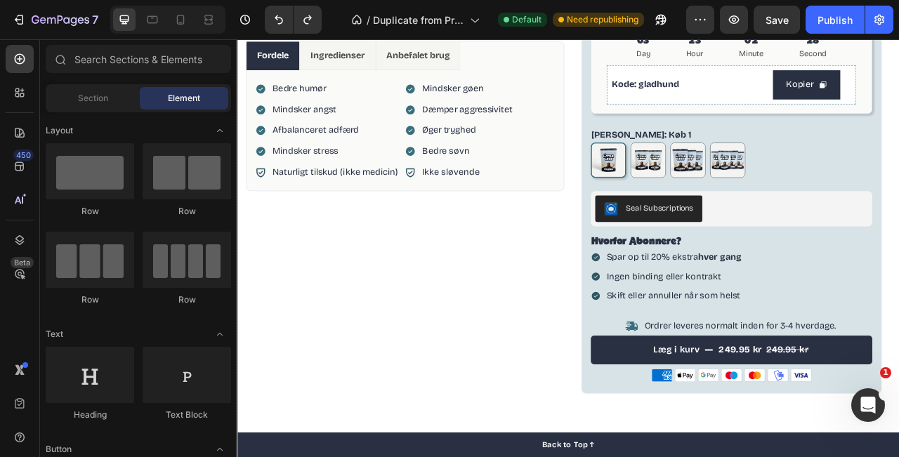
scroll to position [345, 0]
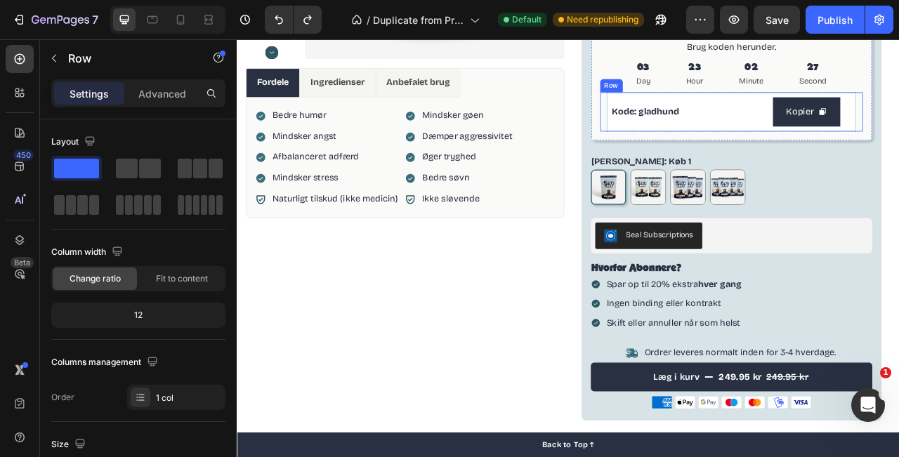
click at [899, 126] on div "Icon Icon Icon Icon Icon Icon List Vi fejrer åbningen med ekstra 20% rabat på d…" at bounding box center [866, 82] width 359 height 174
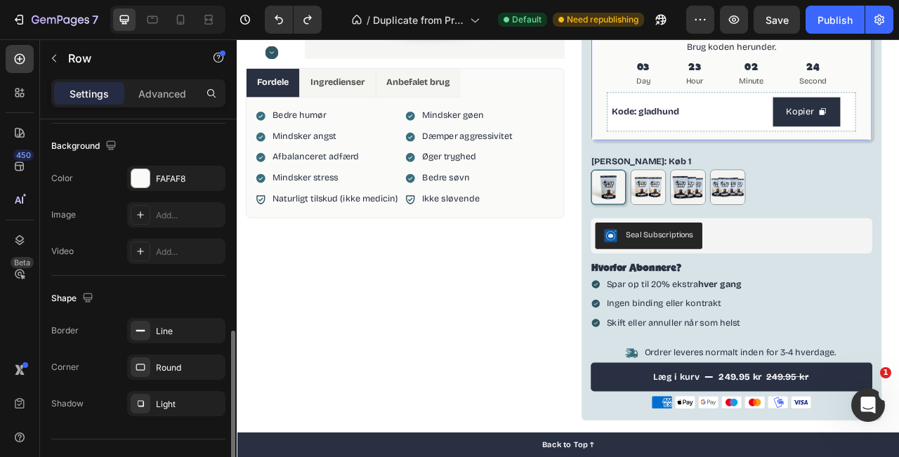
scroll to position [479, 0]
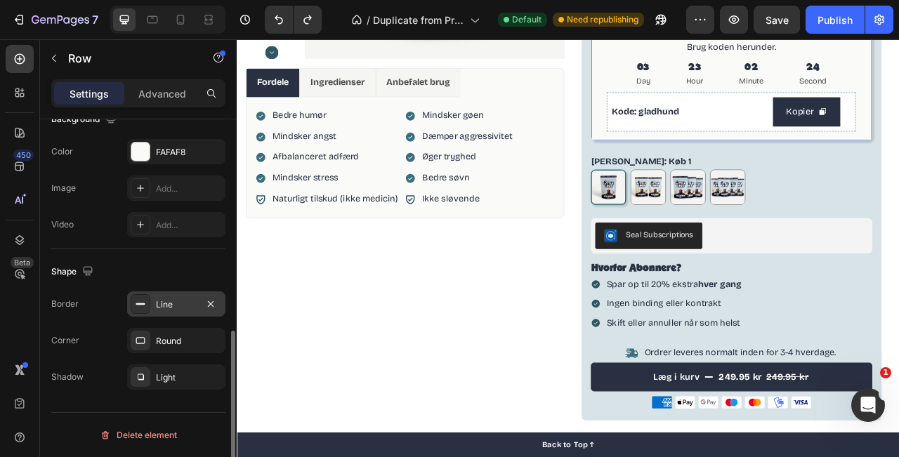
click at [140, 308] on icon at bounding box center [140, 304] width 11 height 11
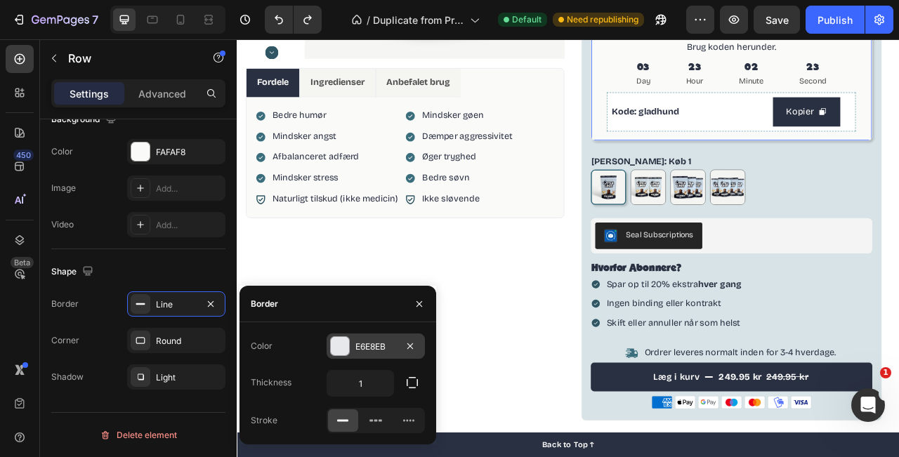
click at [340, 348] on div at bounding box center [340, 346] width 18 height 18
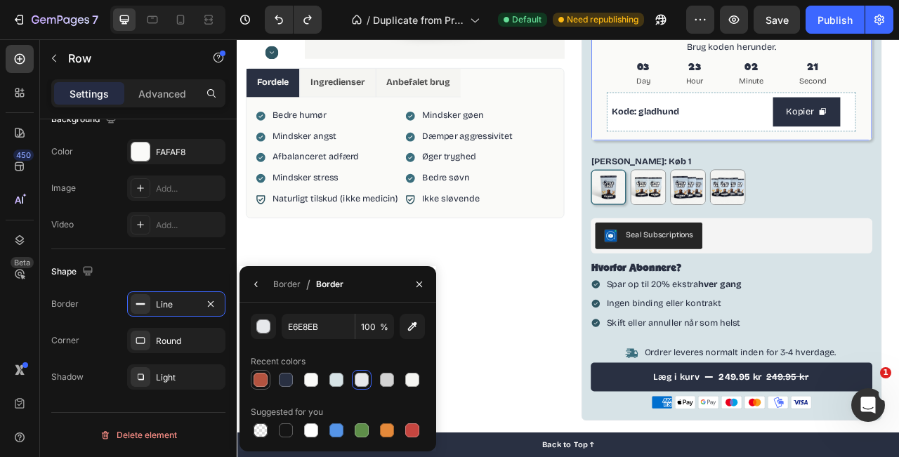
click at [254, 382] on div at bounding box center [261, 380] width 14 height 14
type input "B3533F"
click at [578, 349] on div "Product Images Fordele Ingredienser Anbefalet brug Bedre humør Mindsker angst A…" at bounding box center [450, 137] width 405 height 807
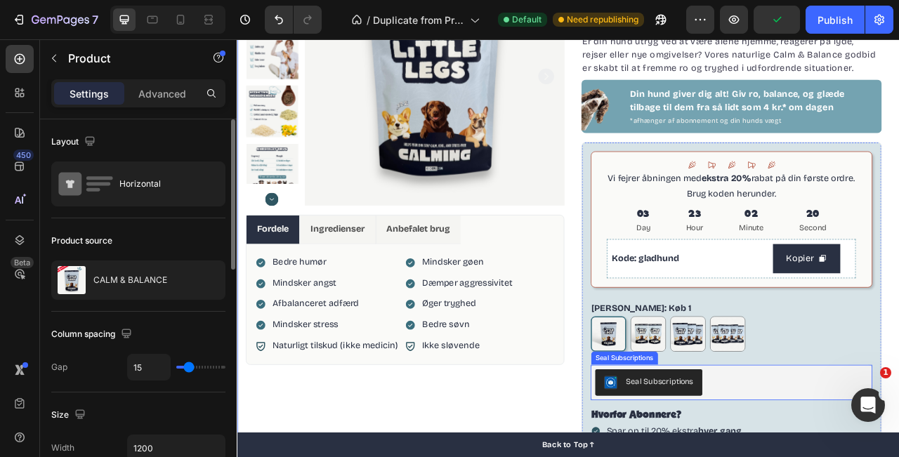
scroll to position [122, 0]
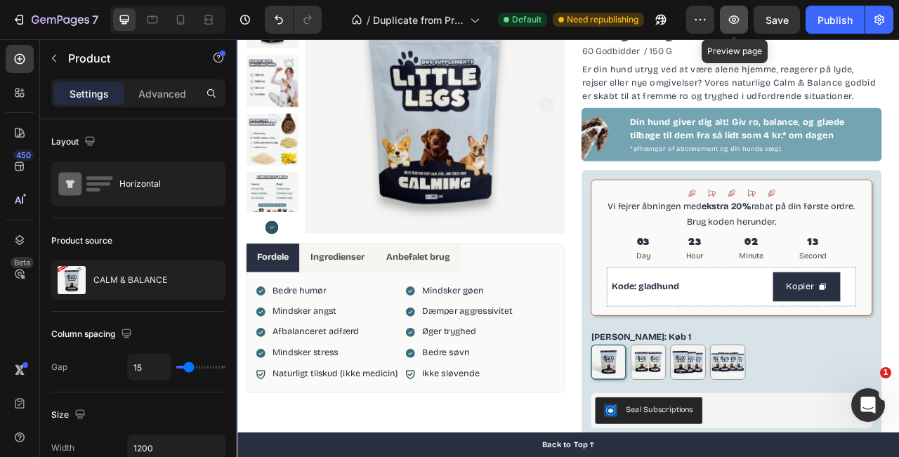
click at [731, 23] on icon "button" at bounding box center [734, 20] width 14 height 14
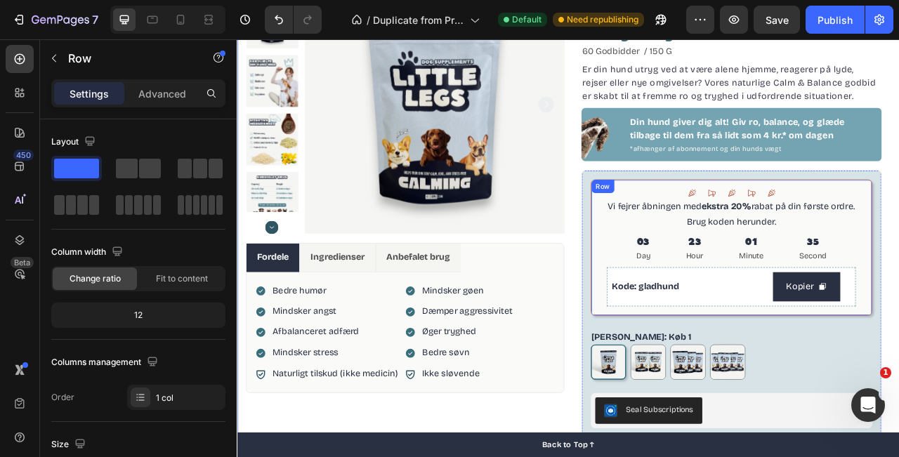
click at [691, 304] on div "Icon Icon Icon Icon Icon Icon List Vi fejrer åbningen med ekstra 20% rabat på d…" at bounding box center [866, 305] width 359 height 174
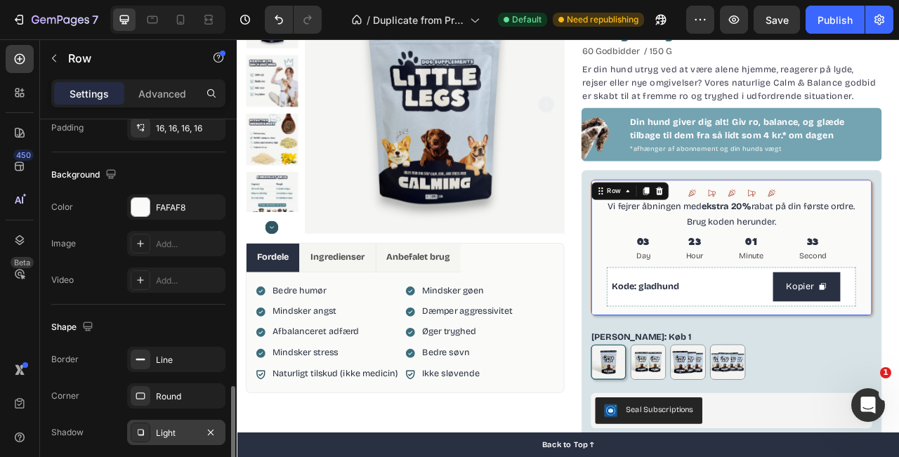
scroll to position [479, 0]
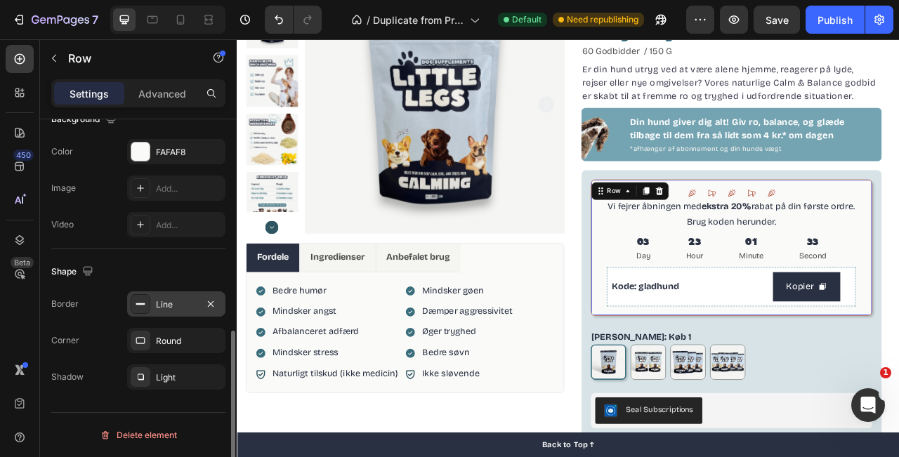
click at [144, 316] on div "Line" at bounding box center [176, 304] width 98 height 25
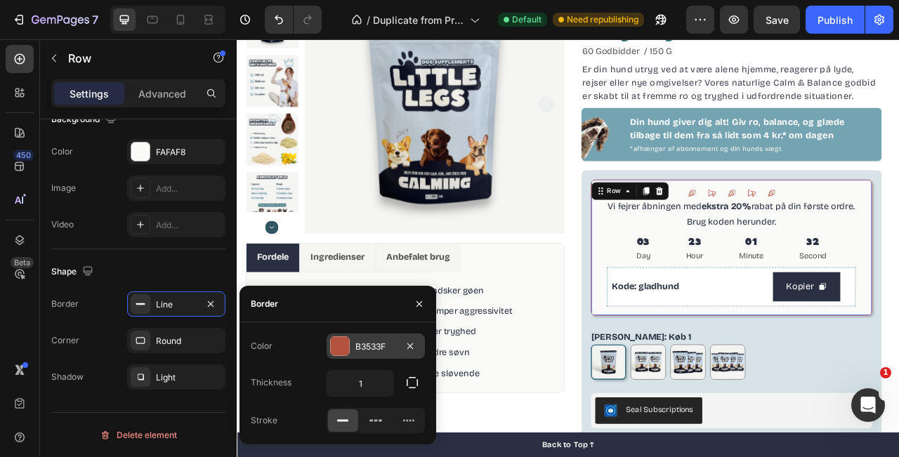
click at [344, 348] on div at bounding box center [340, 346] width 18 height 18
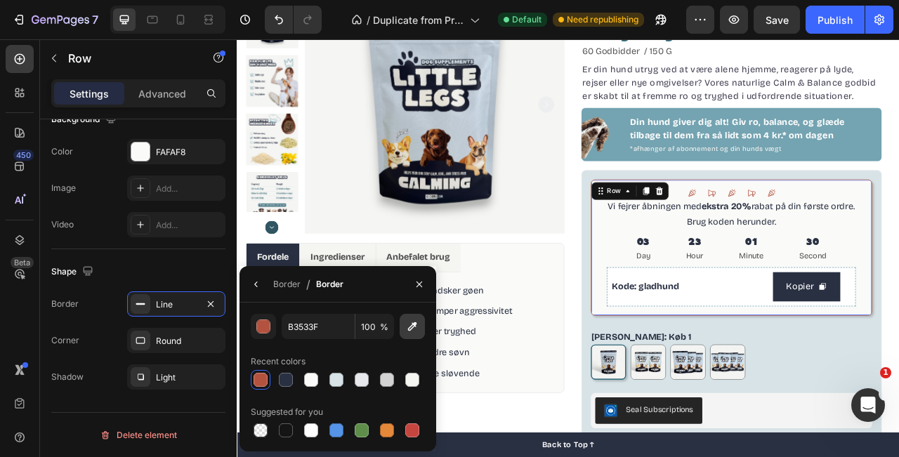
click at [417, 334] on button "button" at bounding box center [412, 326] width 25 height 25
type input "3A6E7D"
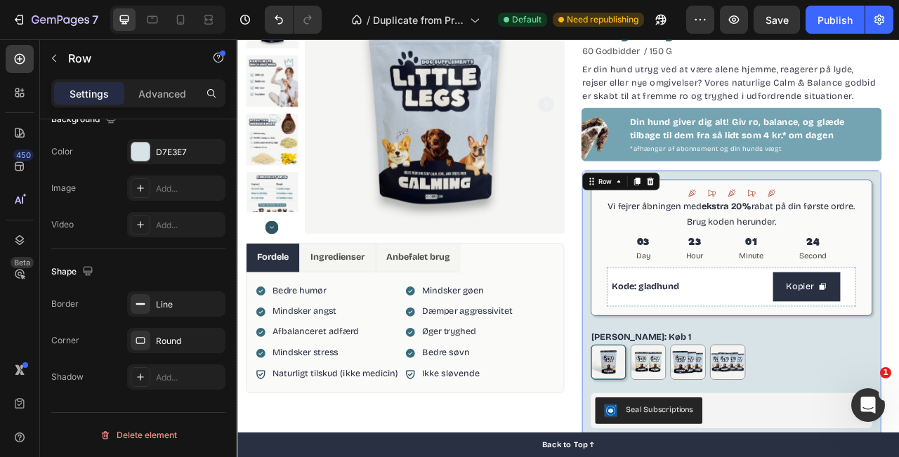
click at [637, 360] on div "Mindsker gøen Dæmper aggressivitet Øger tryghed Bedre søvn" at bounding box center [545, 399] width 190 height 104
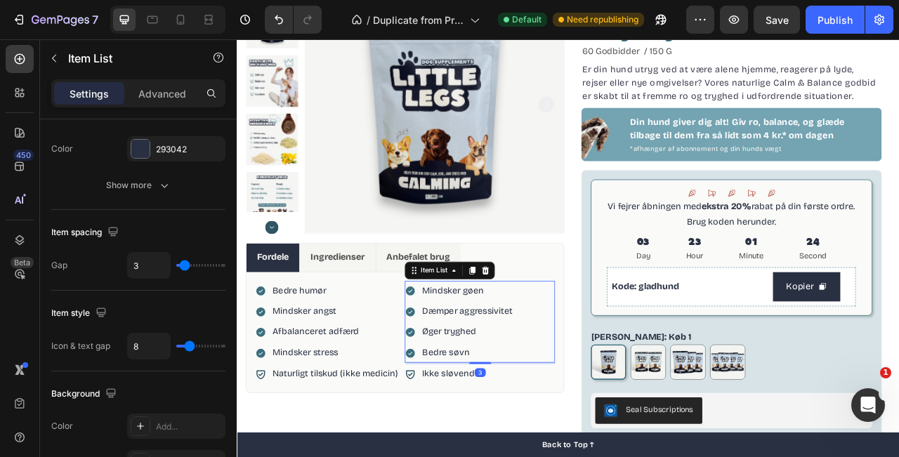
scroll to position [0, 0]
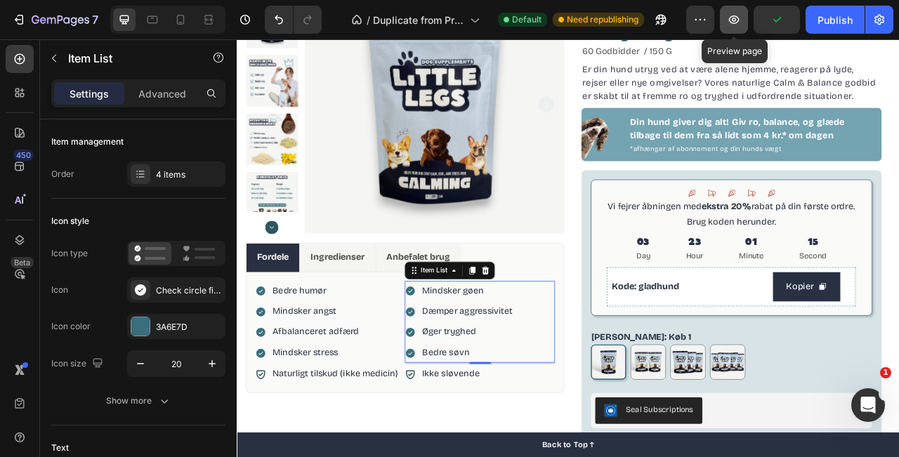
click at [744, 23] on button "button" at bounding box center [734, 20] width 28 height 28
click at [817, 234] on icon at bounding box center [815, 235] width 11 height 11
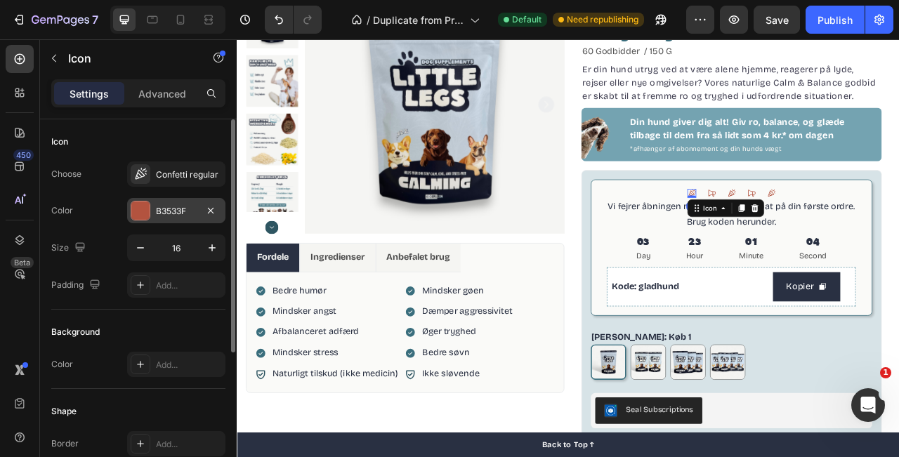
click at [150, 211] on div at bounding box center [141, 211] width 20 height 20
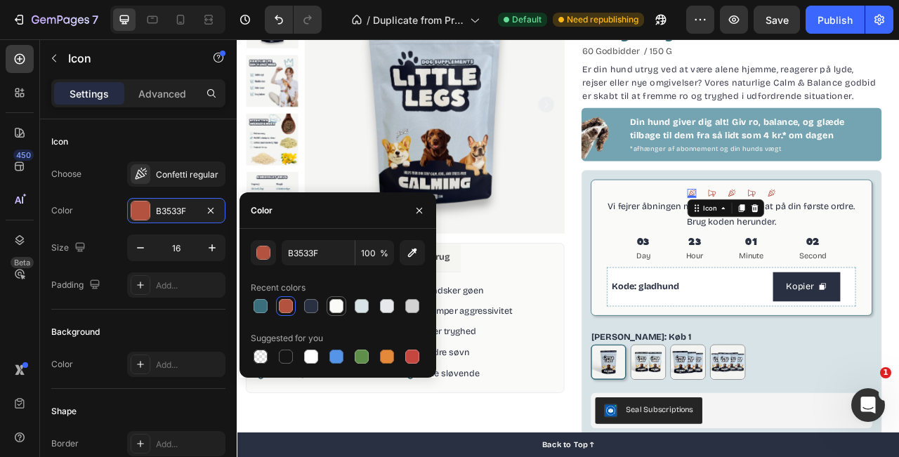
click at [339, 308] on div at bounding box center [337, 306] width 14 height 14
click at [361, 306] on div at bounding box center [362, 306] width 14 height 14
click at [391, 311] on div at bounding box center [387, 306] width 14 height 14
click at [414, 311] on div at bounding box center [412, 306] width 14 height 14
type input "D3D3D3"
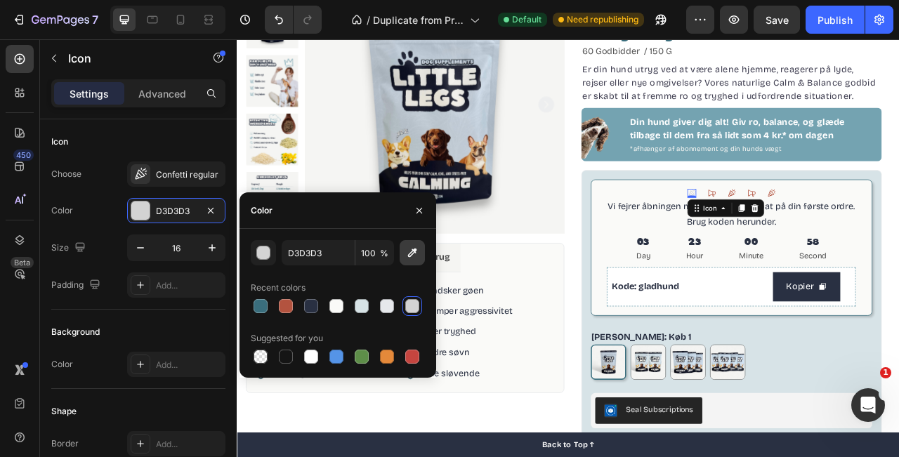
click at [418, 253] on icon "button" at bounding box center [412, 253] width 14 height 14
type input "767676"
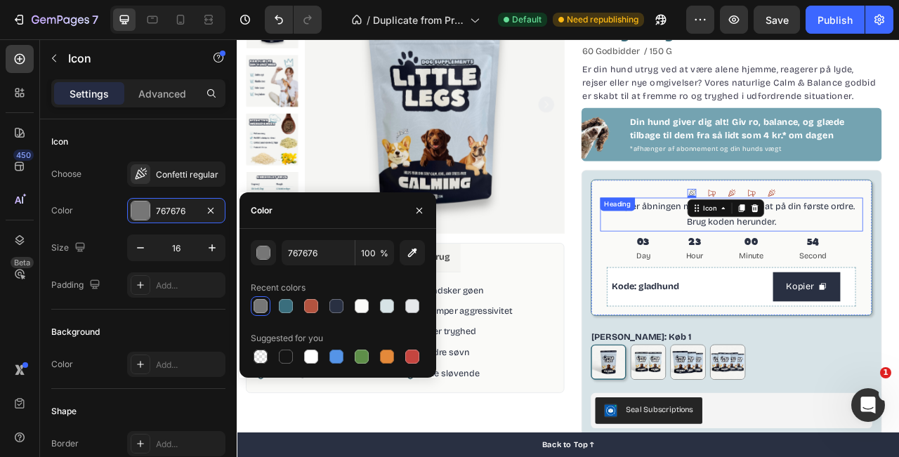
click at [774, 247] on div "Vi fejrer åbningen med ekstra 20% rabat på din første ordre. Brug koden herunde…" at bounding box center [866, 263] width 335 height 44
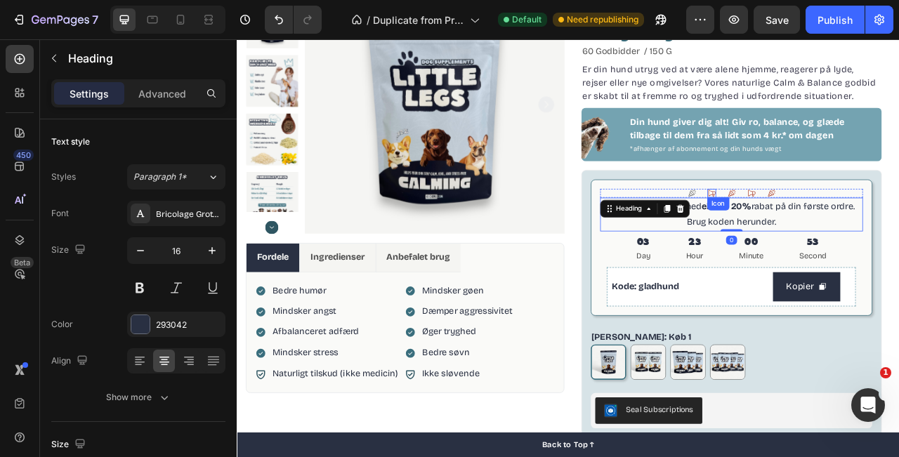
click at [840, 234] on icon at bounding box center [840, 235] width 11 height 11
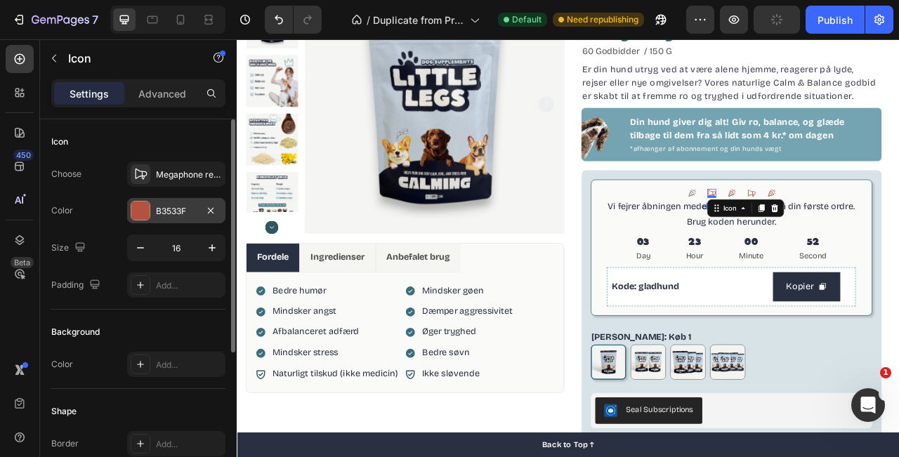
click at [146, 209] on div at bounding box center [140, 211] width 18 height 18
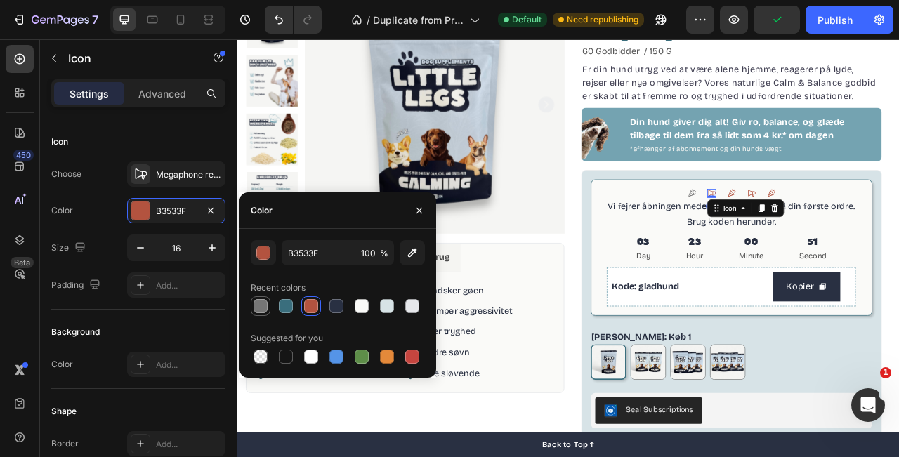
click at [260, 308] on div at bounding box center [261, 306] width 14 height 14
type input "767676"
click at [869, 234] on icon at bounding box center [866, 235] width 11 height 11
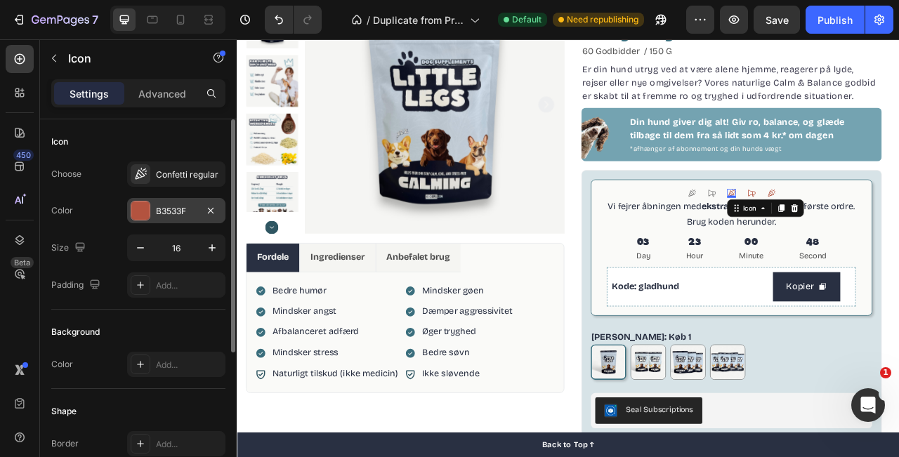
click at [144, 215] on div at bounding box center [140, 211] width 18 height 18
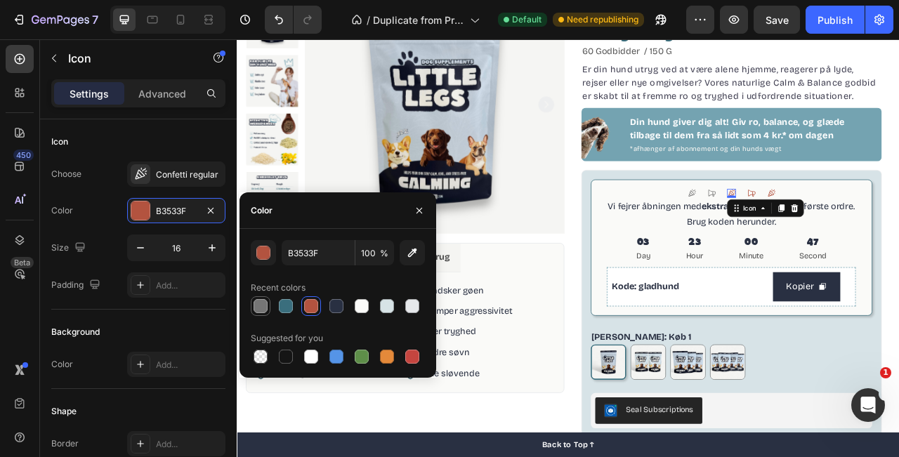
click at [265, 305] on div at bounding box center [261, 306] width 14 height 14
type input "767676"
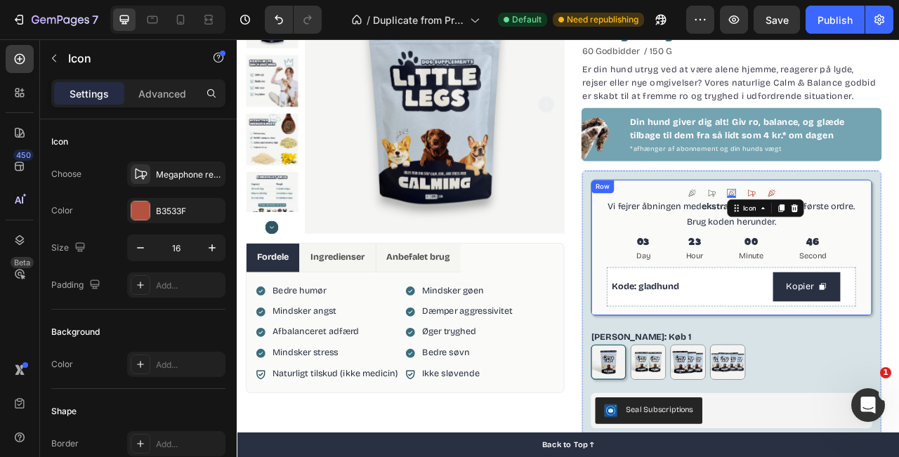
click at [890, 238] on div "Icon" at bounding box center [891, 235] width 11 height 11
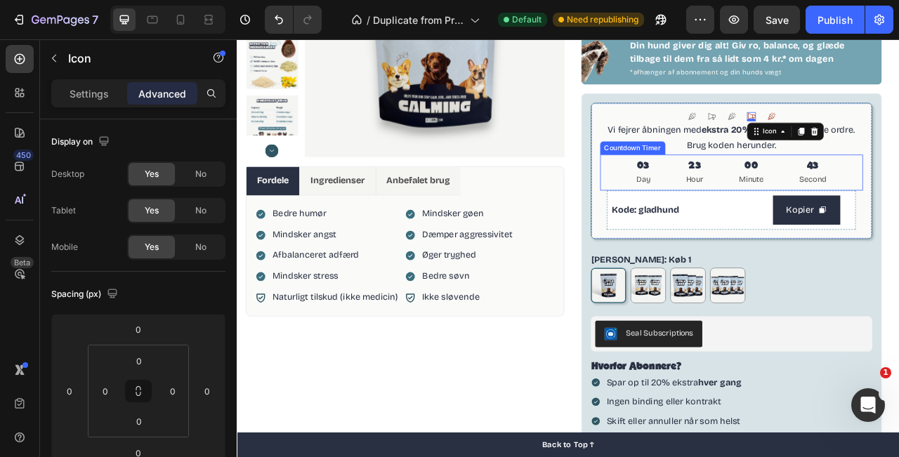
scroll to position [223, 0]
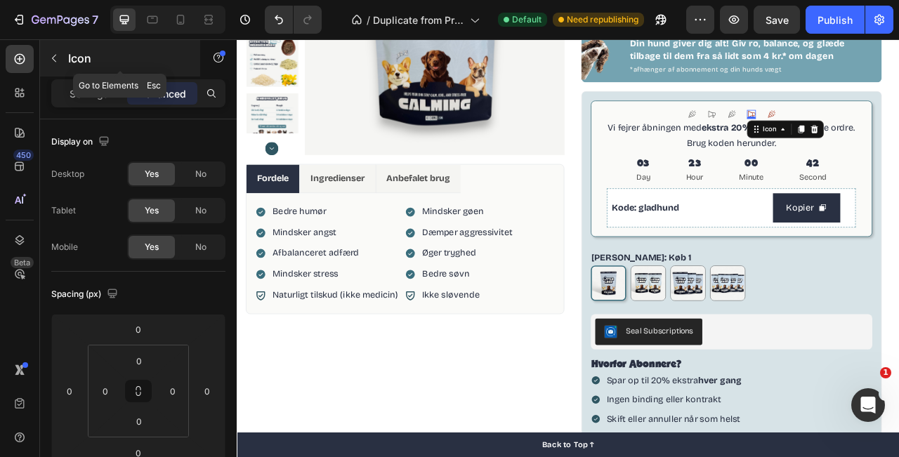
click at [67, 70] on div "Icon" at bounding box center [120, 58] width 160 height 37
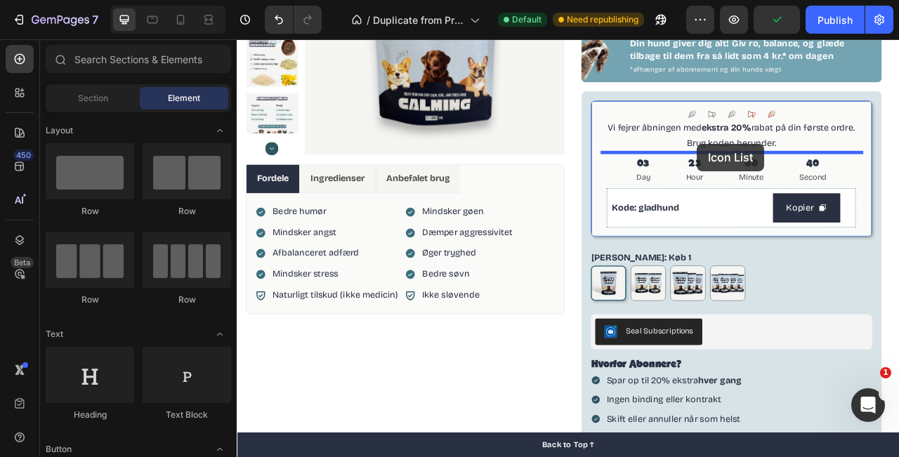
drag, startPoint x: 426, startPoint y: 275, endPoint x: 823, endPoint y: 176, distance: 409.4
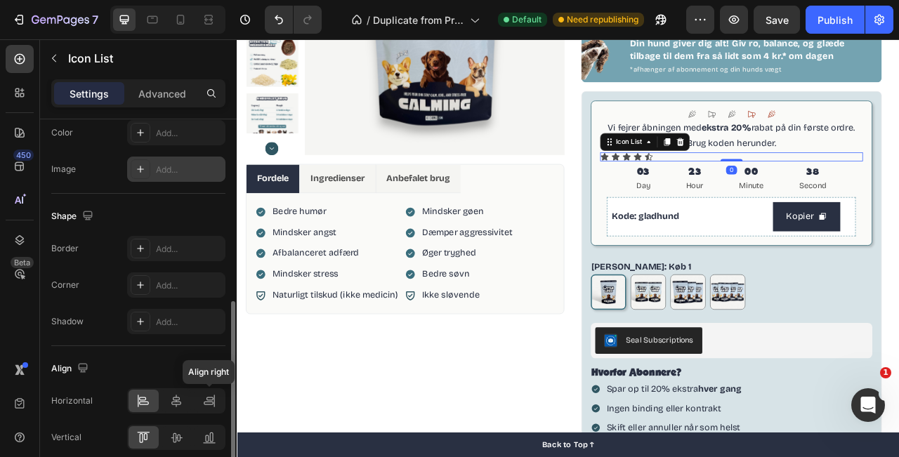
scroll to position [262, 0]
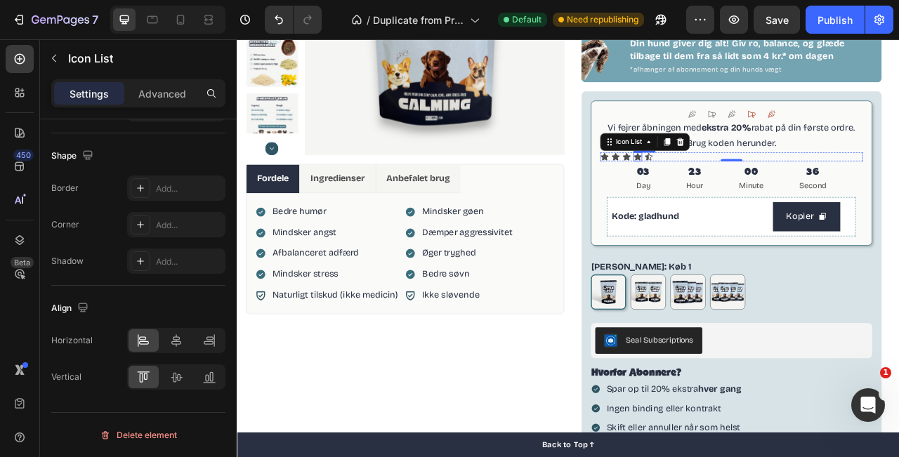
click at [744, 190] on div "Icon" at bounding box center [746, 188] width 11 height 11
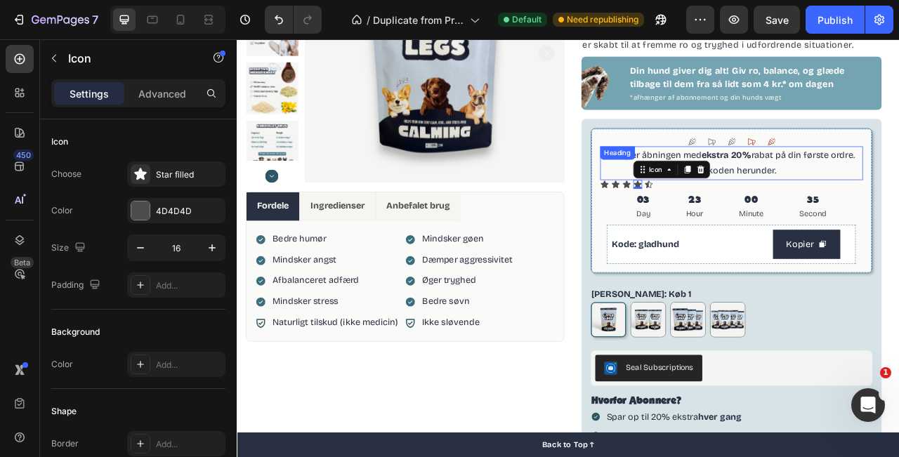
scroll to position [160, 0]
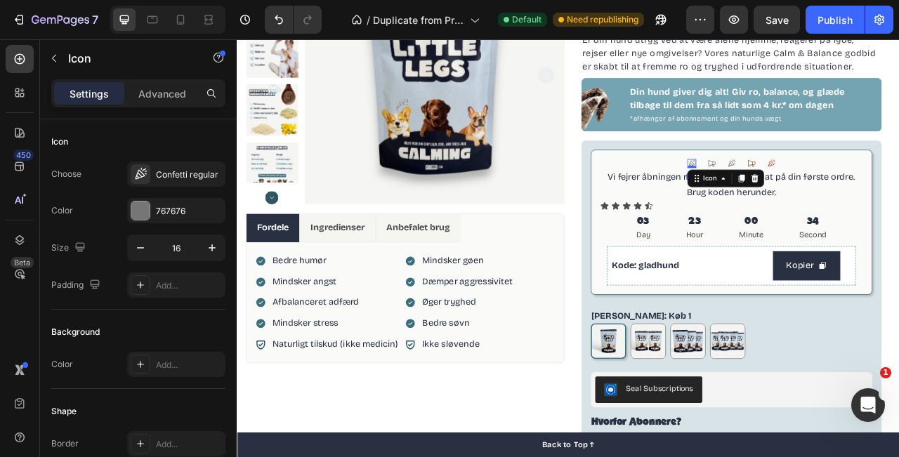
click at [818, 197] on icon at bounding box center [816, 197] width 9 height 10
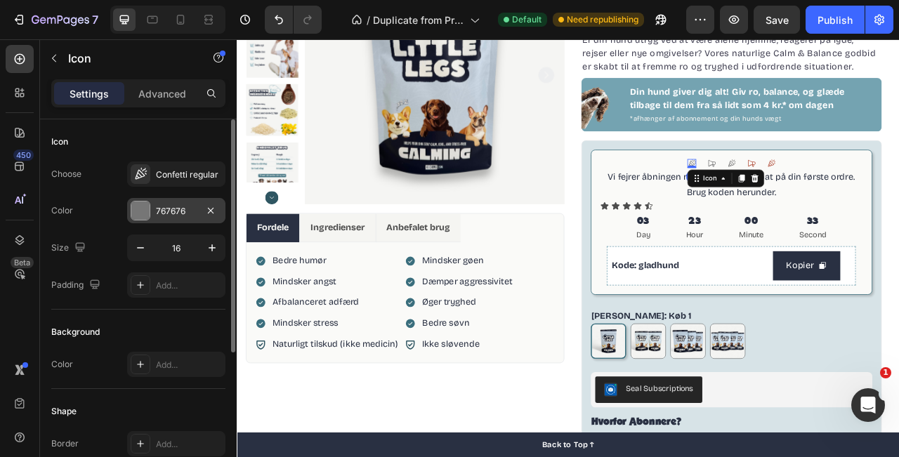
click at [174, 213] on div "767676" at bounding box center [176, 211] width 41 height 13
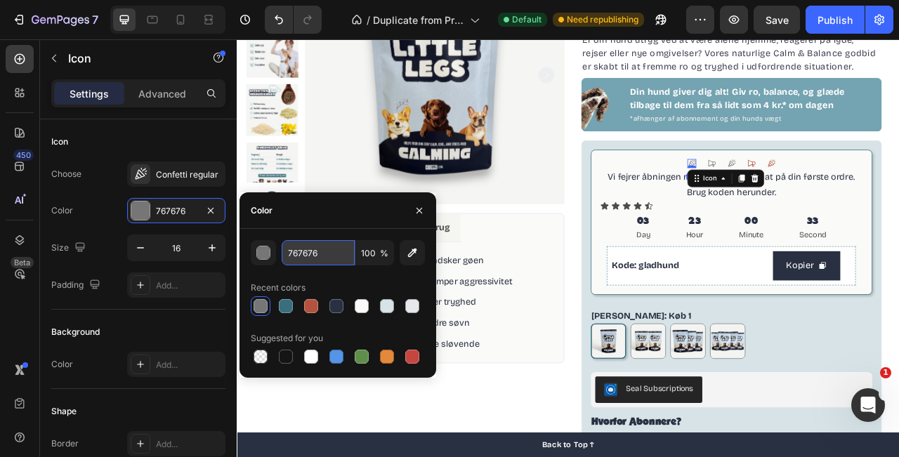
click at [325, 248] on input "767676" at bounding box center [318, 252] width 73 height 25
type input "4D4D4D"
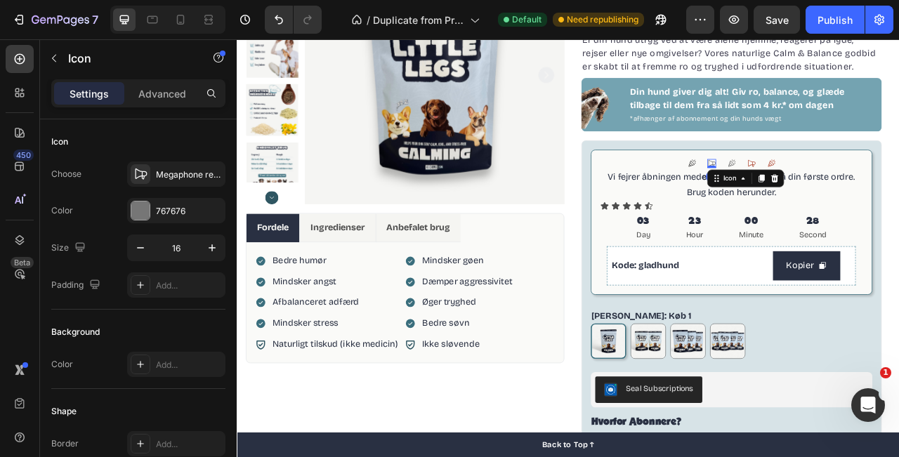
click at [841, 195] on icon at bounding box center [840, 197] width 11 height 11
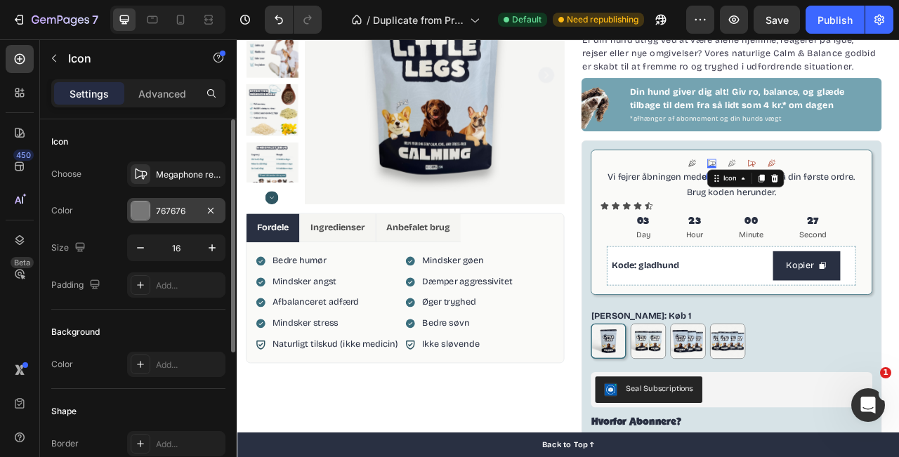
click at [157, 210] on div "767676" at bounding box center [176, 211] width 41 height 13
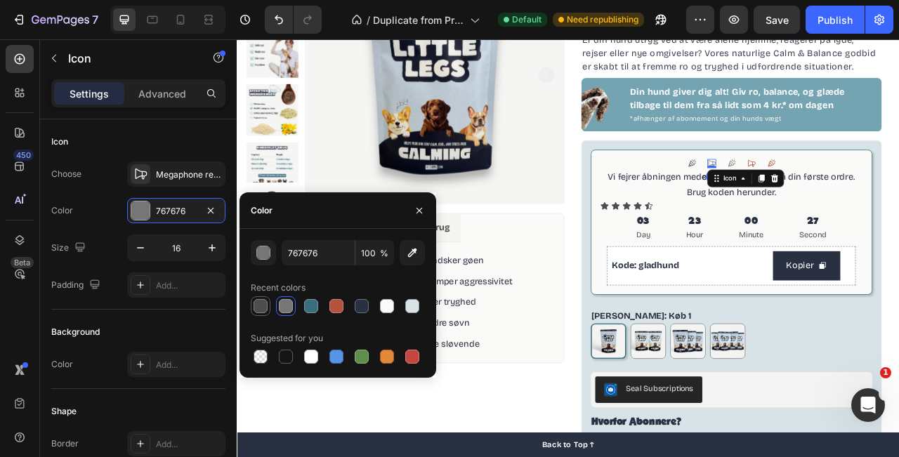
click at [267, 309] on div at bounding box center [261, 306] width 14 height 14
type input "4D4D4D"
click at [866, 197] on div "Icon" at bounding box center [866, 197] width 11 height 11
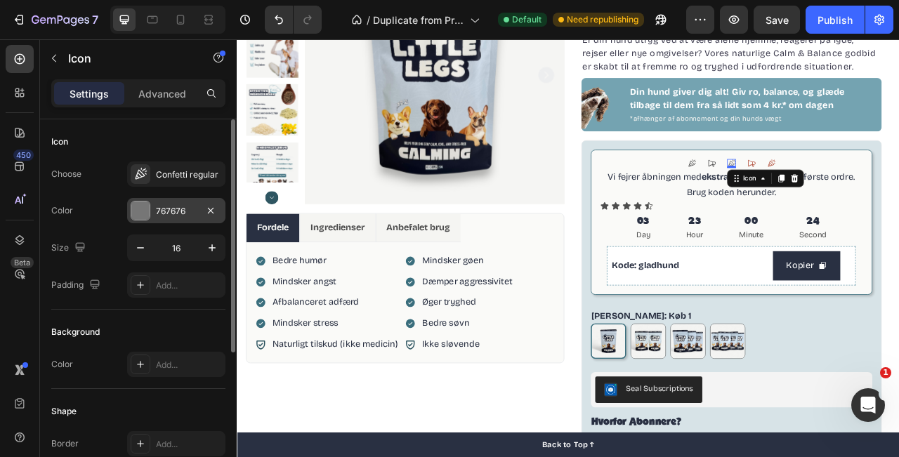
click at [147, 212] on div at bounding box center [140, 211] width 18 height 18
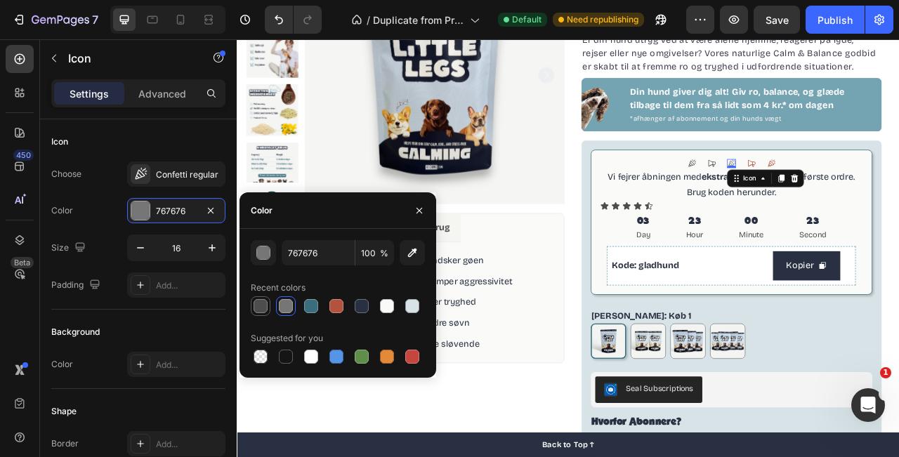
click at [267, 309] on div at bounding box center [261, 306] width 14 height 14
type input "4D4D4D"
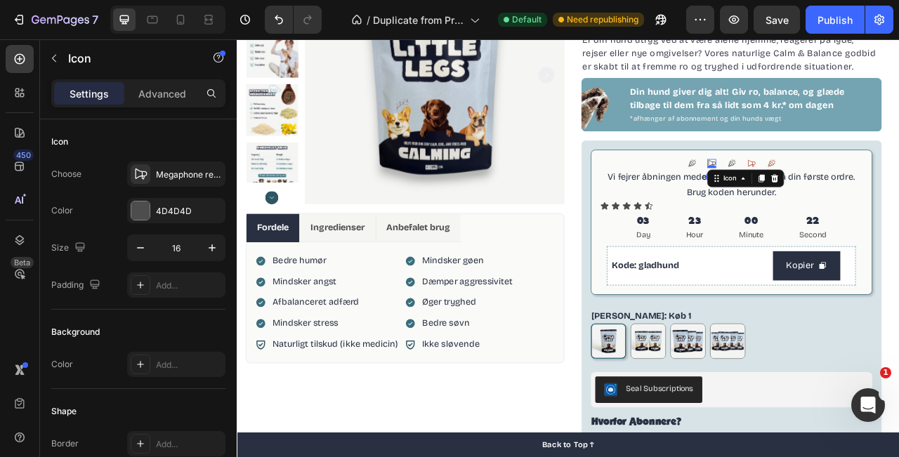
click at [840, 201] on div "Icon 0" at bounding box center [840, 197] width 11 height 11
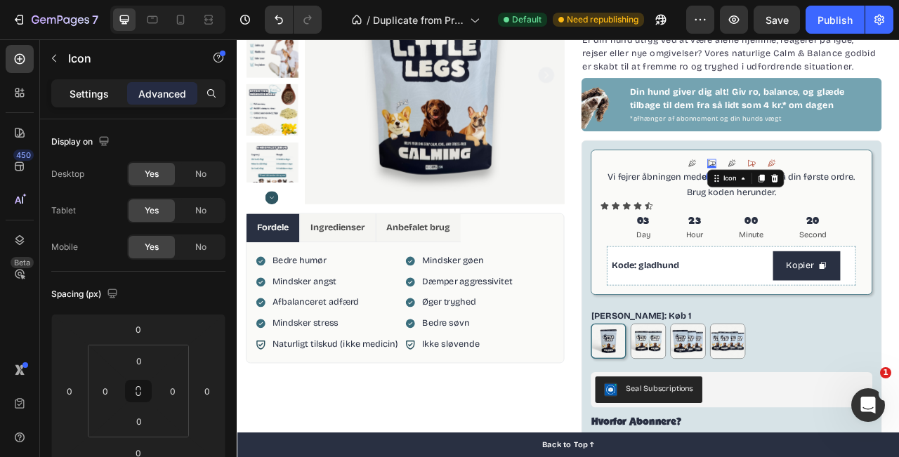
click at [93, 93] on p "Settings" at bounding box center [89, 93] width 39 height 15
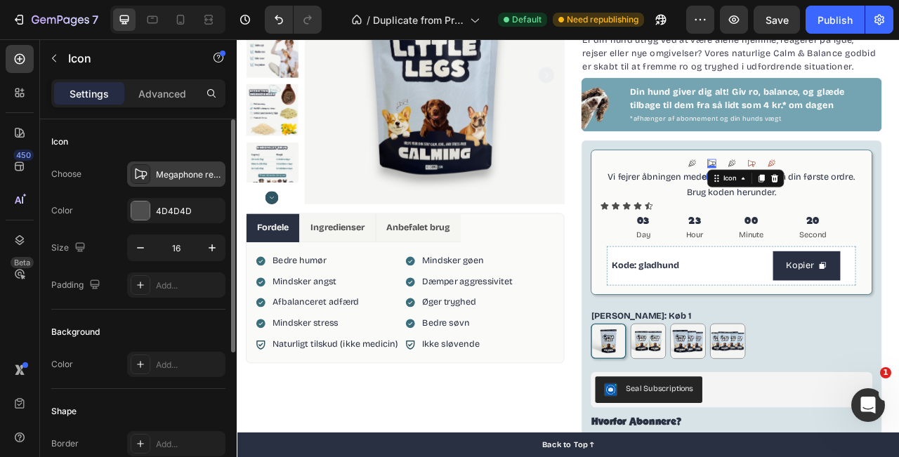
click at [157, 169] on div "Megaphone regular" at bounding box center [189, 175] width 66 height 13
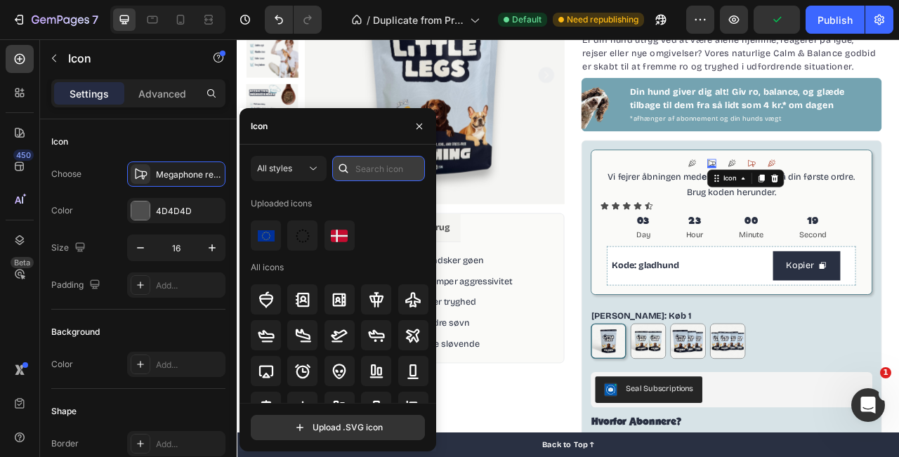
click at [366, 171] on input "text" at bounding box center [378, 168] width 93 height 25
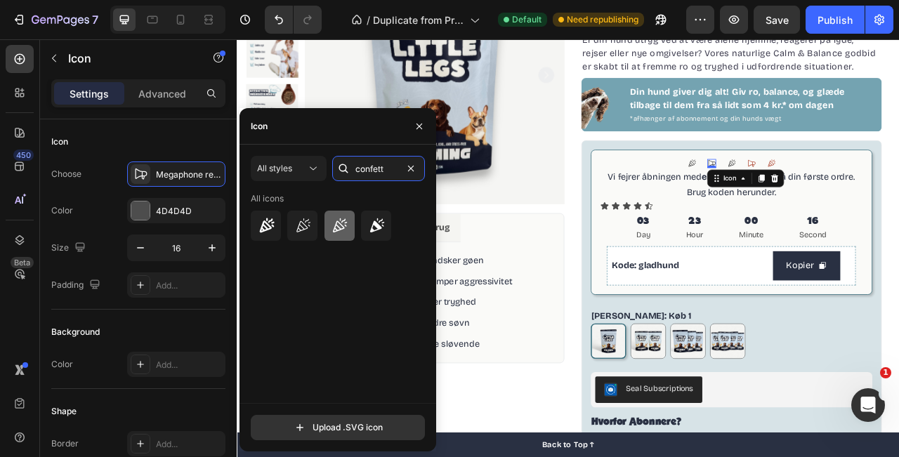
type input "confett"
click at [351, 231] on div at bounding box center [340, 226] width 30 height 30
click at [886, 198] on icon at bounding box center [891, 197] width 11 height 11
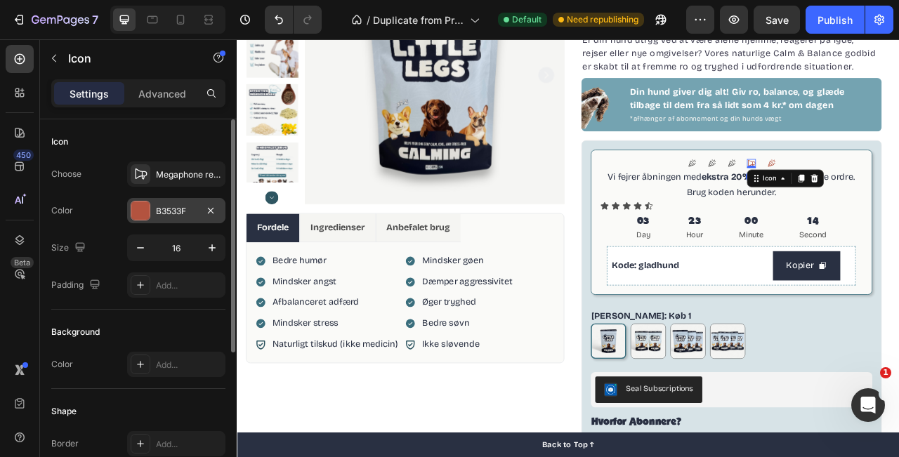
click at [179, 220] on div "B3533F" at bounding box center [176, 210] width 98 height 25
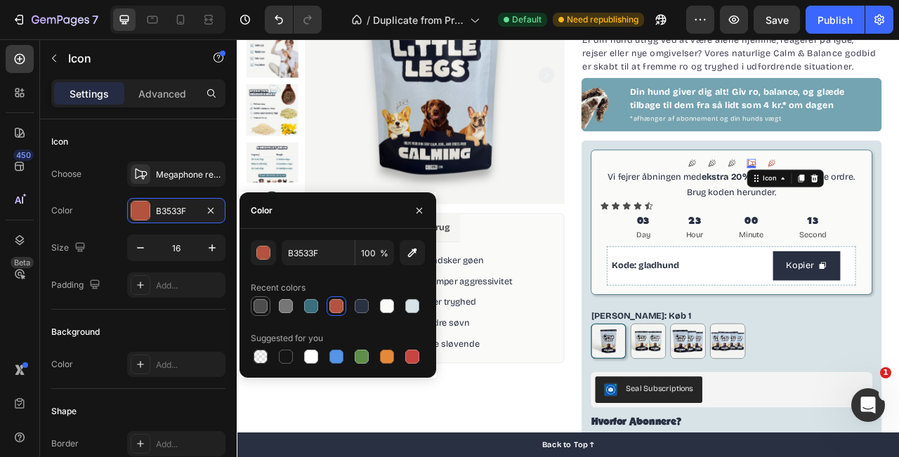
click at [268, 309] on div at bounding box center [260, 306] width 17 height 17
type input "4D4D4D"
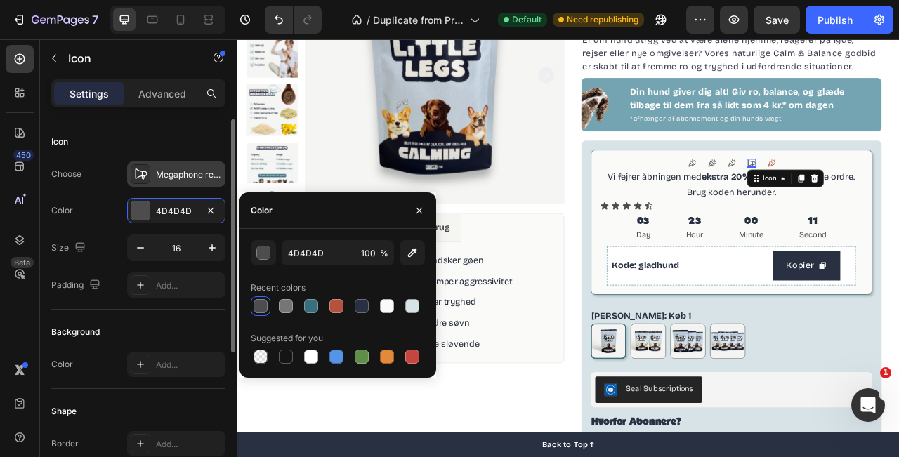
click at [163, 176] on div "Megaphone regular" at bounding box center [189, 175] width 66 height 13
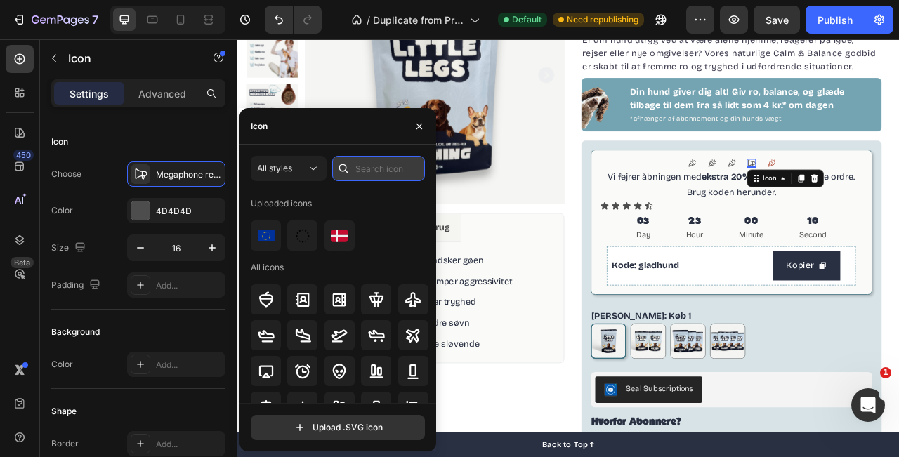
click at [377, 161] on input "text" at bounding box center [378, 168] width 93 height 25
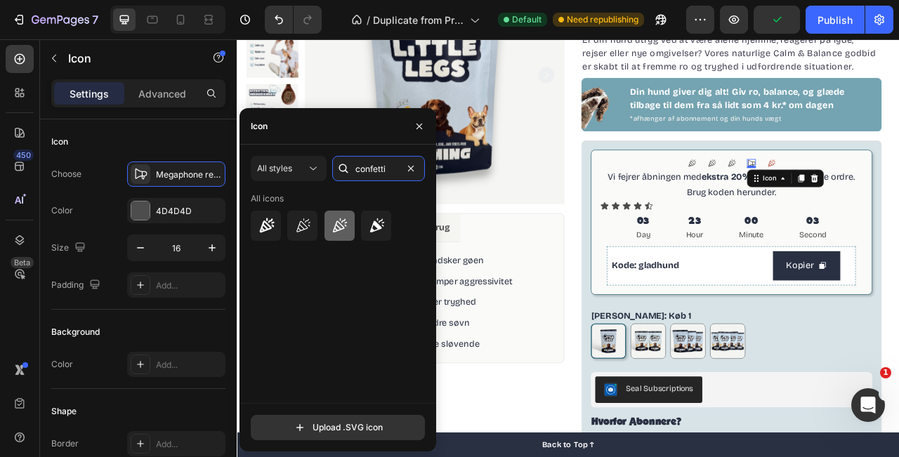
type input "confetti"
click at [338, 235] on div at bounding box center [340, 226] width 30 height 30
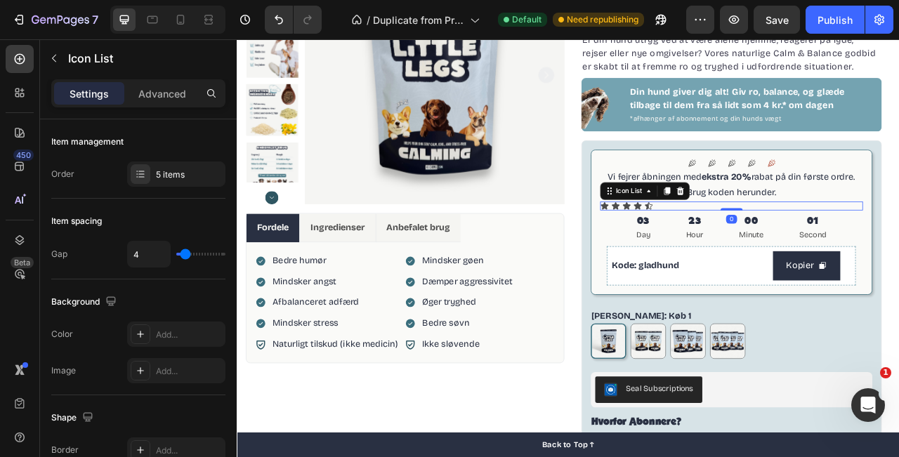
click at [779, 255] on div "Icon Icon Icon Icon Icon" at bounding box center [866, 251] width 335 height 11
click at [802, 234] on icon at bounding box center [800, 232] width 11 height 11
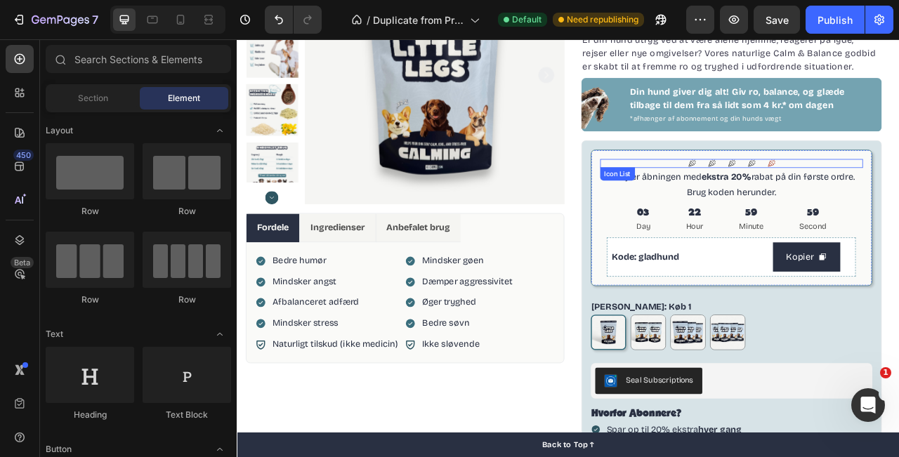
click at [899, 196] on div "Icon Icon Icon Icon Icon" at bounding box center [866, 197] width 335 height 11
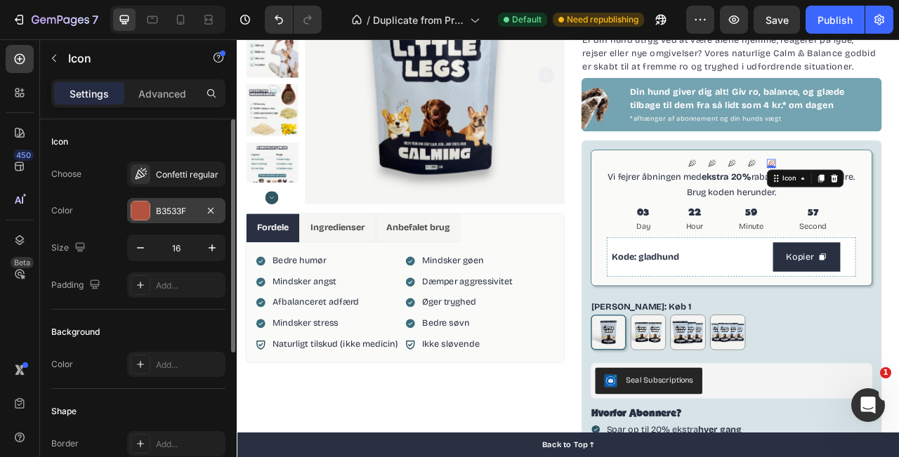
click at [153, 215] on div "B3533F" at bounding box center [176, 210] width 98 height 25
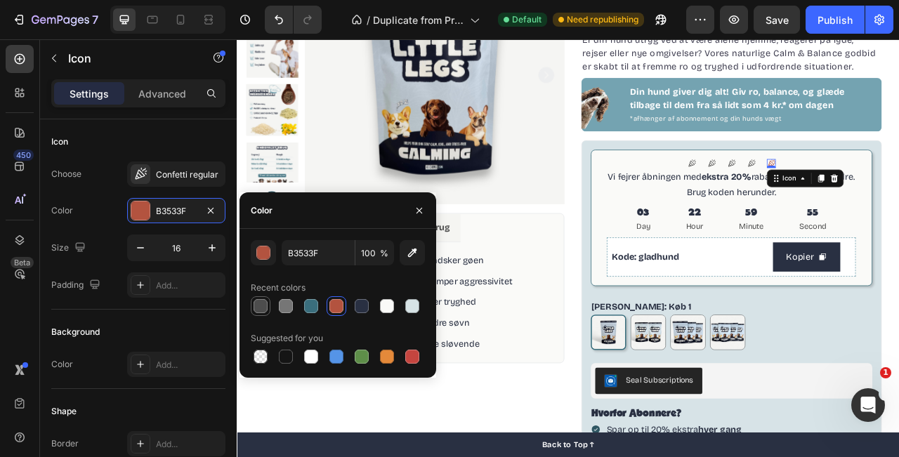
click at [261, 308] on div at bounding box center [261, 306] width 14 height 14
type input "4D4D4D"
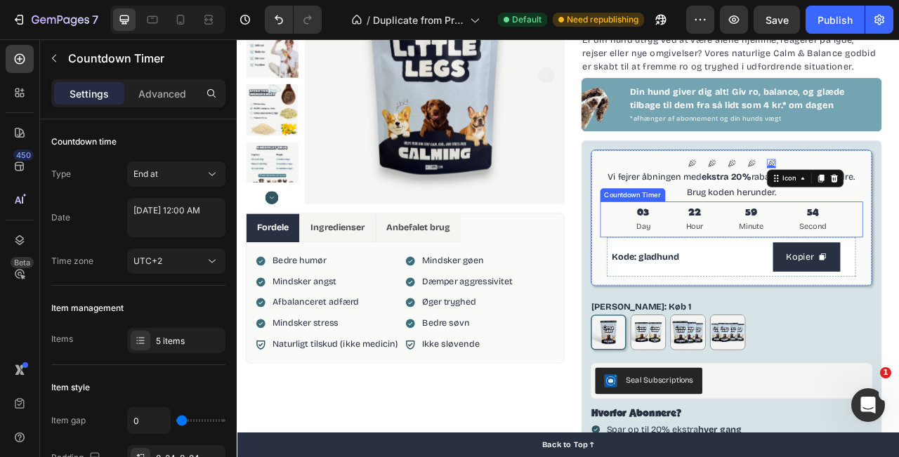
click at [734, 273] on div "03 Day" at bounding box center [754, 269] width 52 height 46
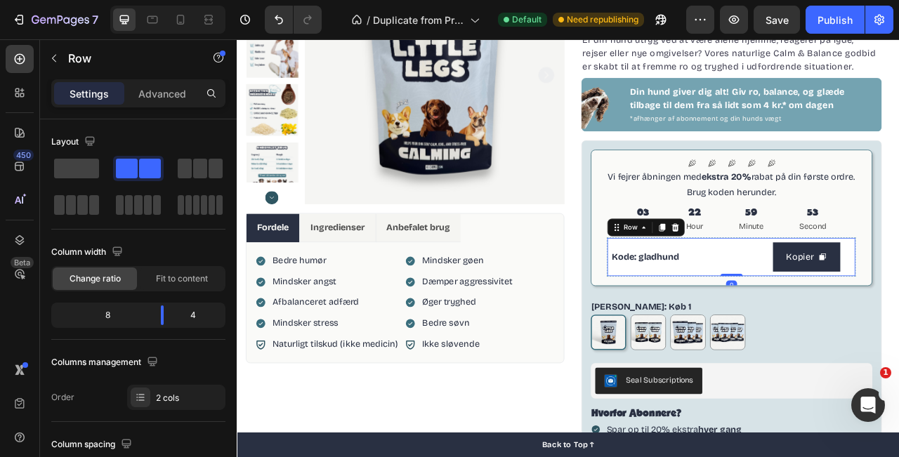
click at [739, 336] on div "Kode: gladhund Text Block Kopier Copy Coupon Code Row 0" at bounding box center [866, 317] width 317 height 50
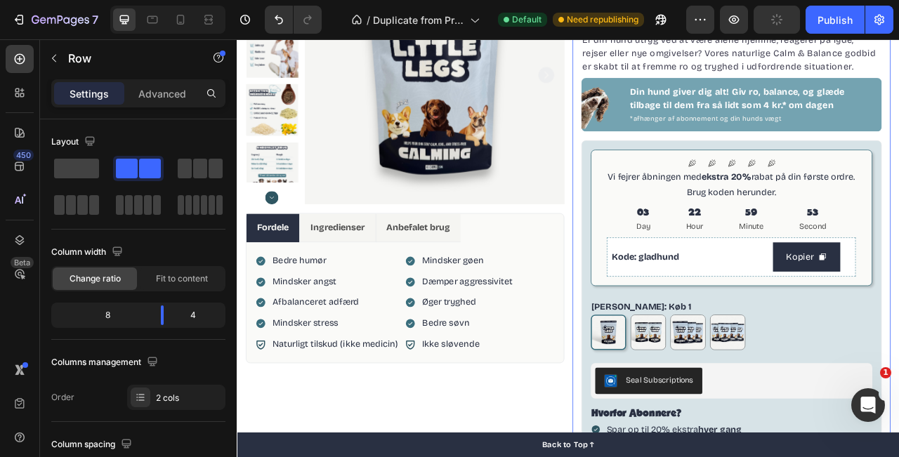
click at [670, 365] on div "100% naturligt kosttilskud Item List CALM & BALANCE Product Title Beroligende g…" at bounding box center [866, 322] width 405 height 807
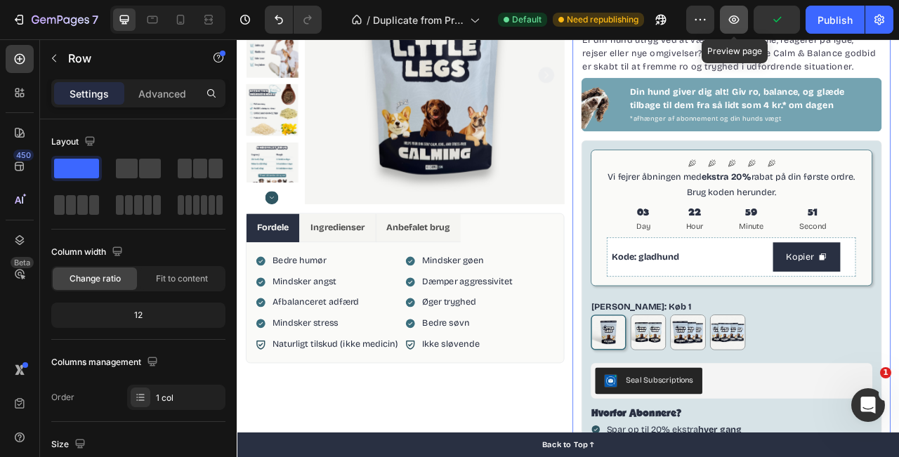
click at [745, 18] on button "button" at bounding box center [734, 20] width 28 height 28
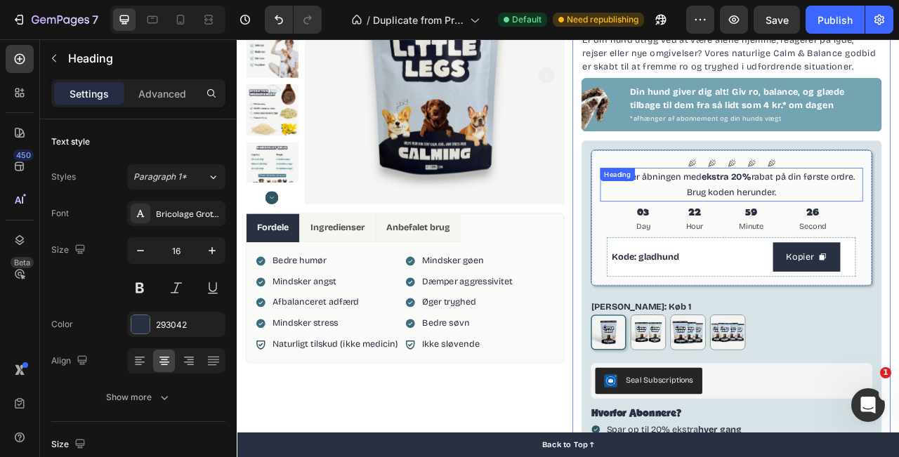
click at [899, 231] on h2 "Vi fejrer åbningen med ekstra 20% rabat på din første ordre. Brug koden herunde…" at bounding box center [866, 225] width 335 height 44
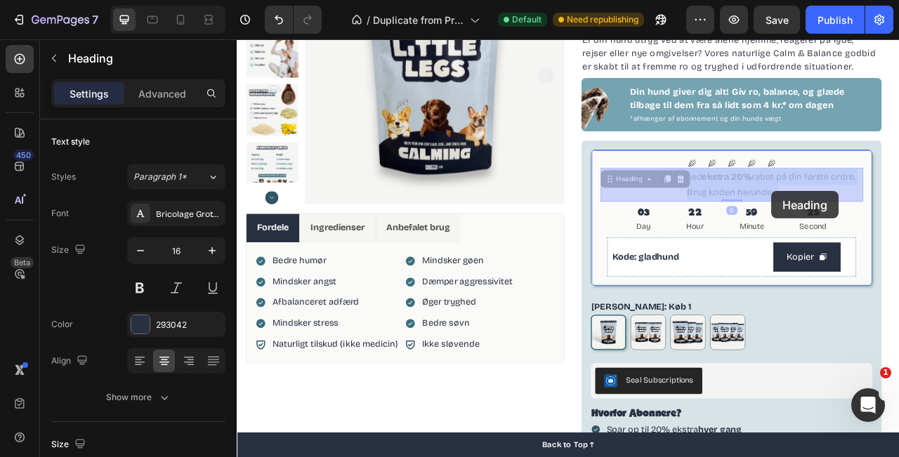
drag, startPoint x: 911, startPoint y: 231, endPoint x: 920, endPoint y: 233, distance: 8.7
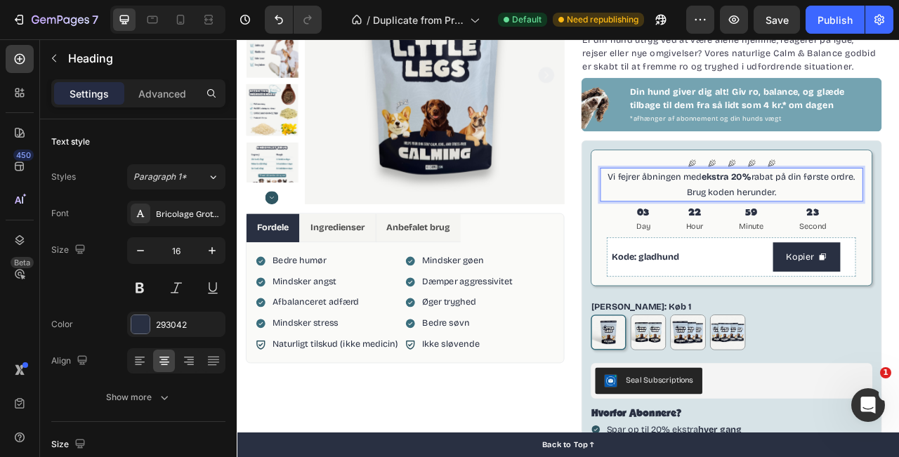
click at [899, 238] on p "Vi fejrer åbningen med ekstra 20% rabat på din første ordre. Brug koden herunde…" at bounding box center [867, 224] width 332 height 41
click at [899, 236] on p "Vi fejrer åbningen med ekstra 20% rabat på din første ordre. Brug koden herunde…" at bounding box center [867, 224] width 332 height 41
click at [899, 245] on div "100% naturligt kosttilskud Item List CALM & BALANCE Product Title Beroligende g…" at bounding box center [866, 322] width 405 height 807
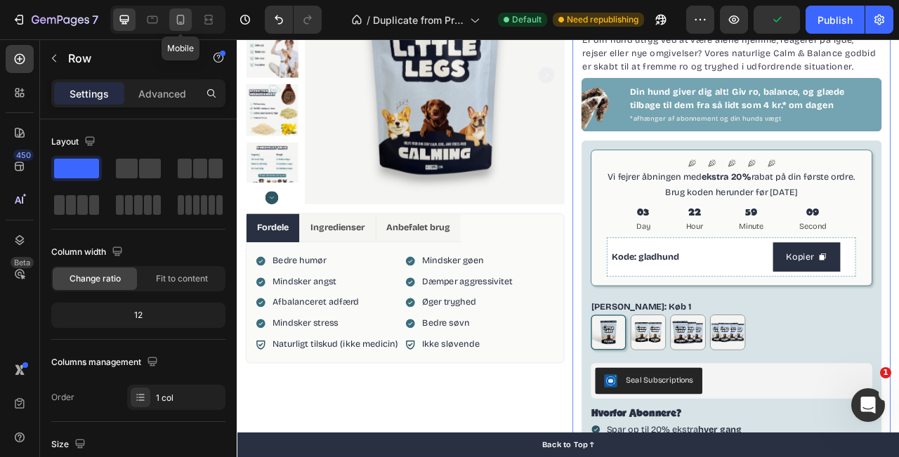
click at [183, 20] on icon at bounding box center [181, 20] width 8 height 10
type input "100%"
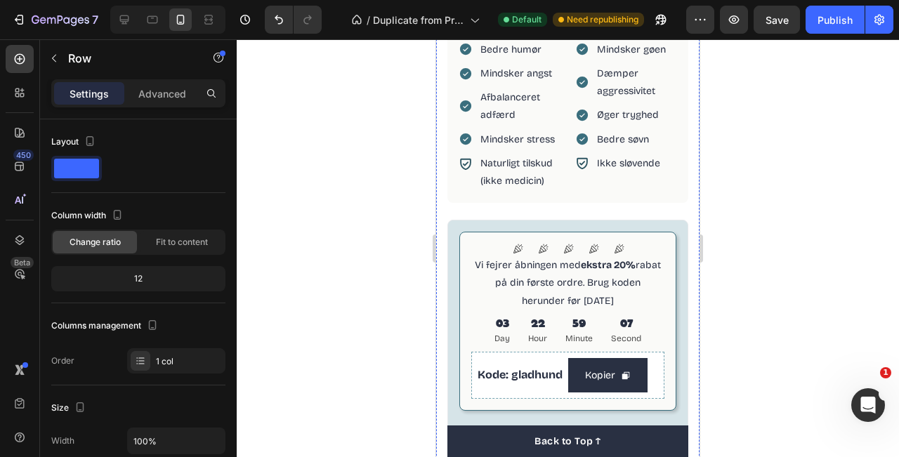
scroll to position [662, 0]
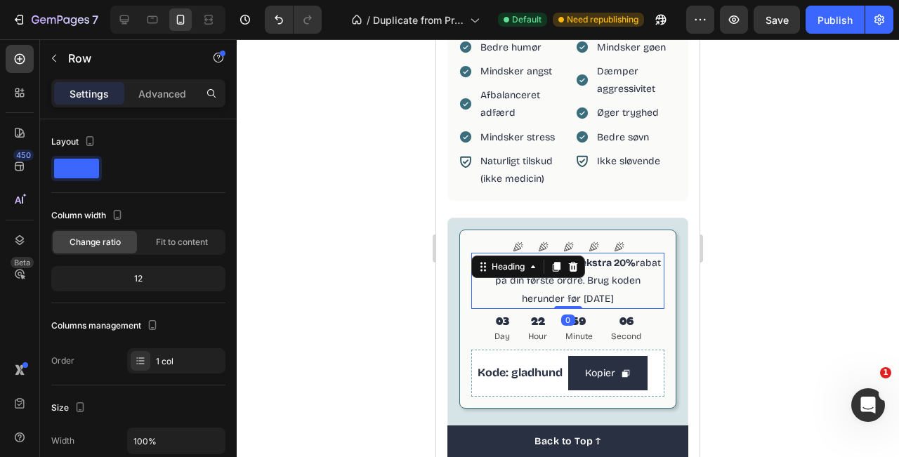
click at [616, 294] on p "Vi fejrer åbningen med ekstra 20% rabat på din første ordre. Brug koden herunde…" at bounding box center [568, 280] width 190 height 53
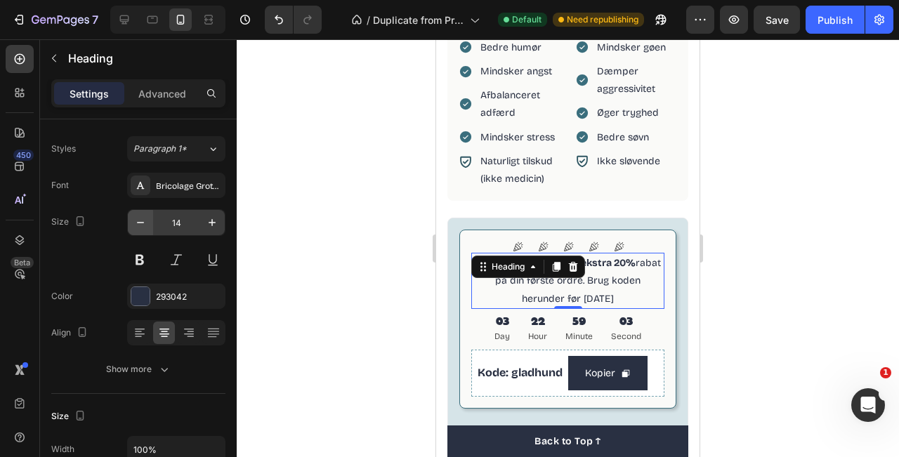
scroll to position [0, 0]
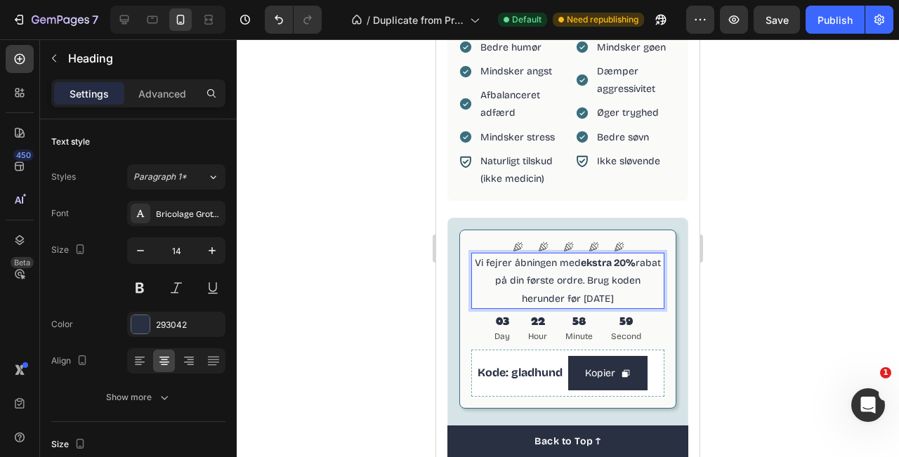
drag, startPoint x: 613, startPoint y: 296, endPoint x: 514, endPoint y: 294, distance: 99.8
click at [514, 294] on p "Vi fejrer åbningen med ekstra 20% rabat på din første ordre. Brug koden herunde…" at bounding box center [568, 280] width 190 height 53
click at [791, 181] on div at bounding box center [568, 248] width 663 height 418
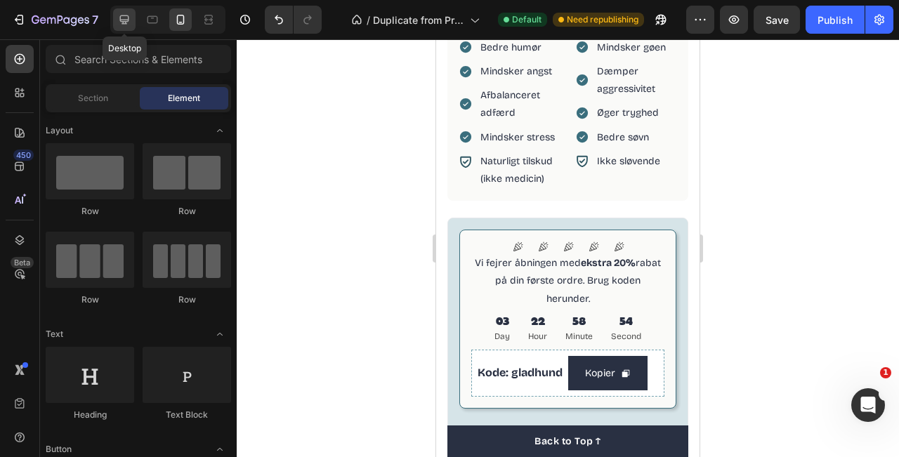
click at [126, 30] on div at bounding box center [124, 19] width 22 height 22
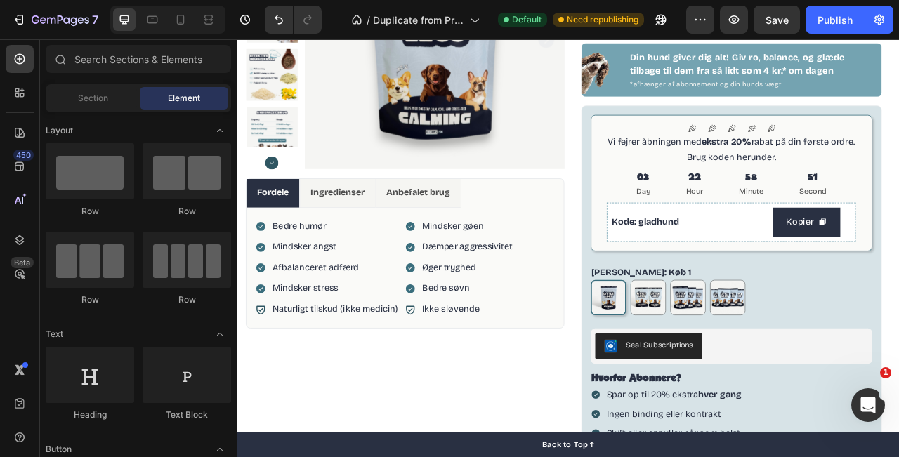
scroll to position [197, 0]
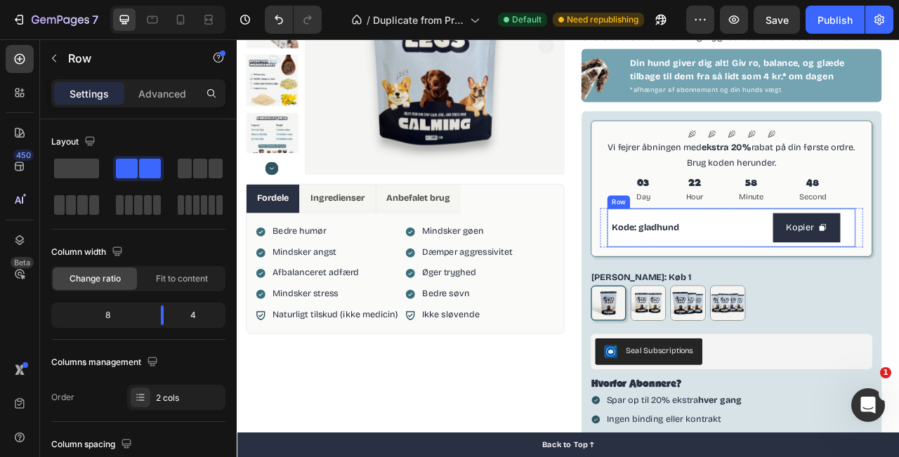
click at [831, 261] on div "Kode: gladhund Text Block" at bounding box center [813, 279] width 199 height 37
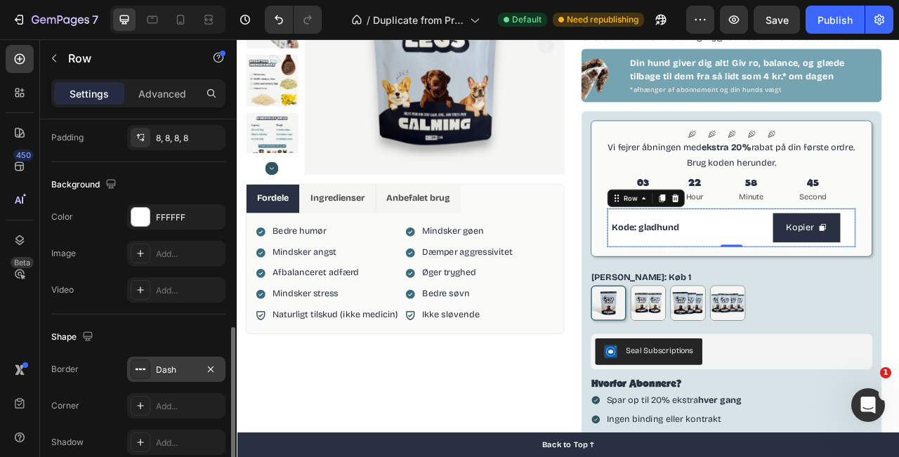
scroll to position [515, 0]
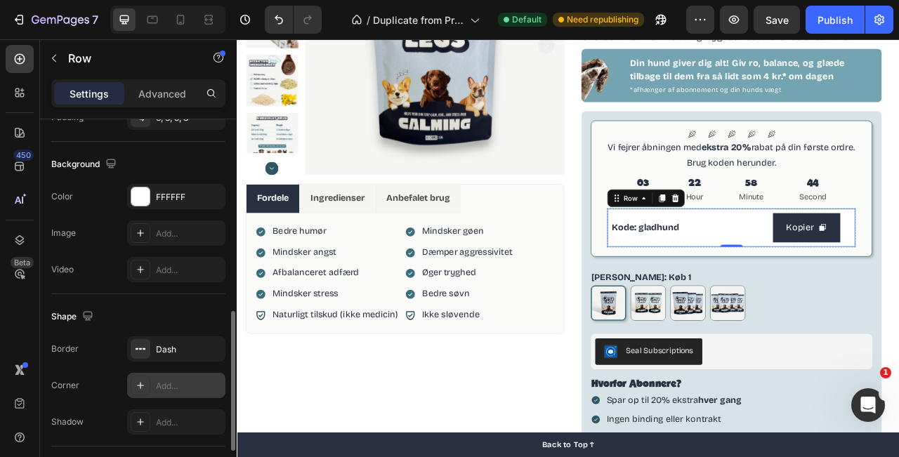
click at [143, 389] on icon at bounding box center [140, 385] width 11 height 11
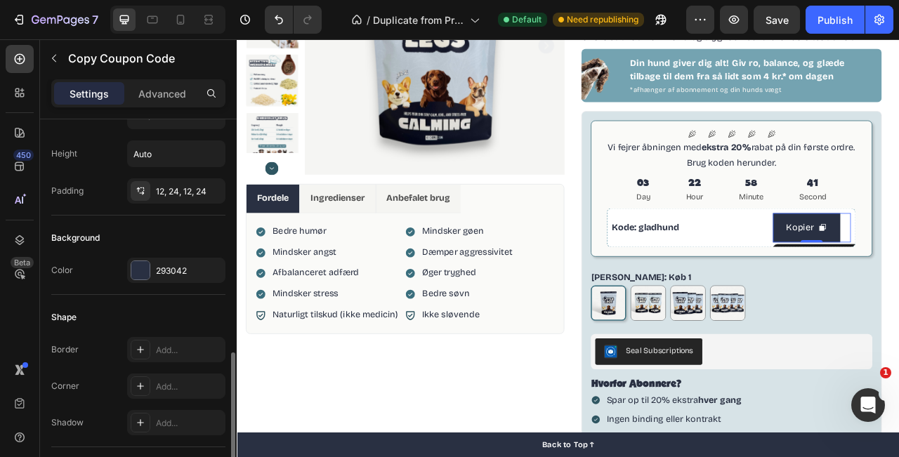
scroll to position [364, 0]
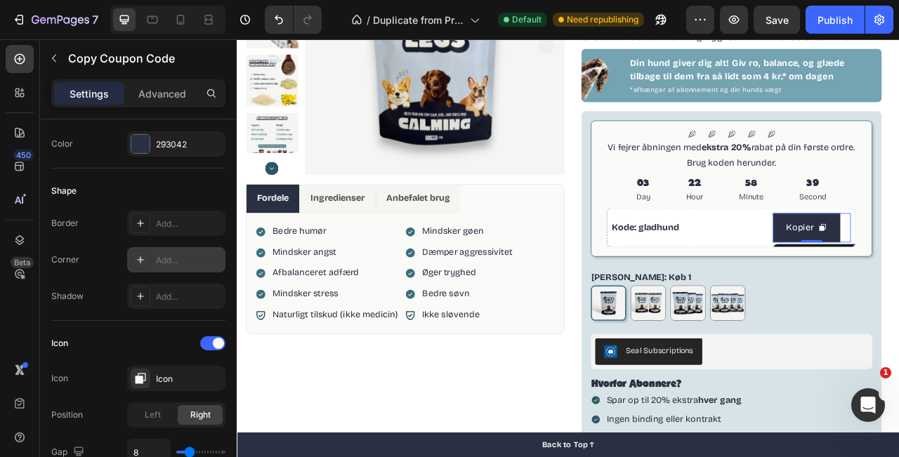
click at [143, 259] on icon at bounding box center [140, 259] width 11 height 11
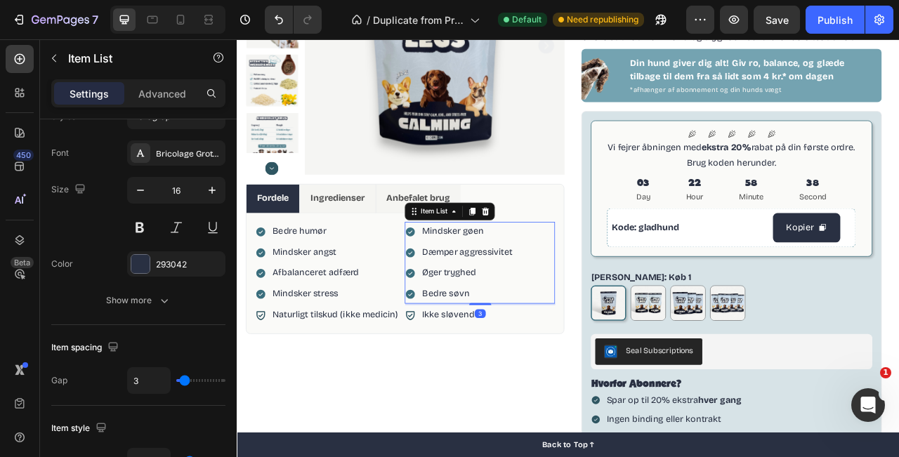
click at [630, 334] on div "Mindsker gøen Dæmper aggressivitet Øger tryghed Bedre søvn" at bounding box center [545, 324] width 190 height 104
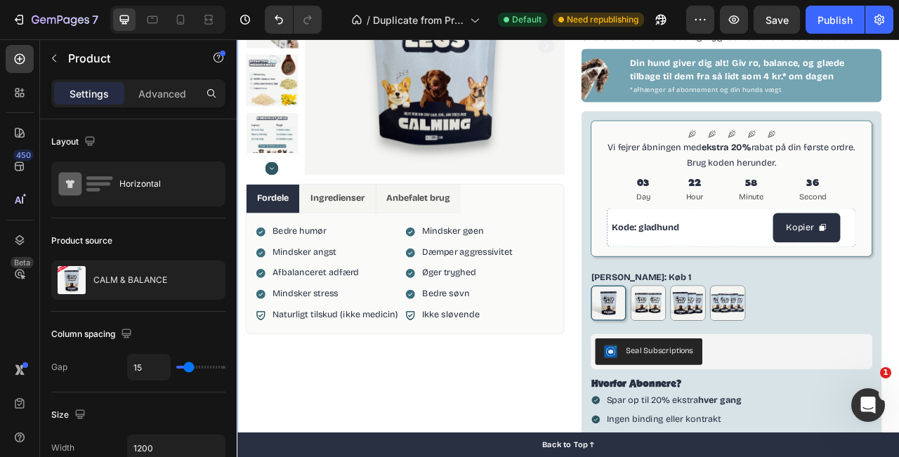
click at [899, 162] on div "Product Images Fordele Ingredienser Anbefalet brug Bedre humør Mindsker angst A…" at bounding box center [658, 286] width 843 height 830
click at [746, 24] on button "button" at bounding box center [734, 20] width 28 height 28
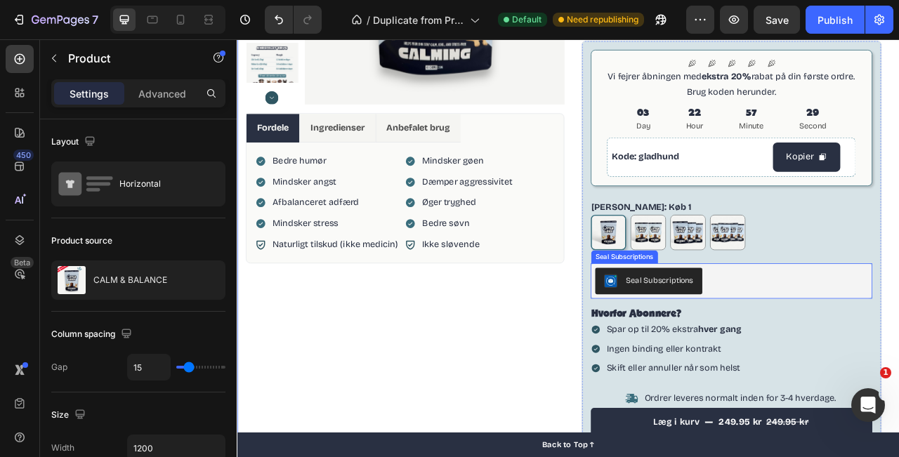
scroll to position [311, 0]
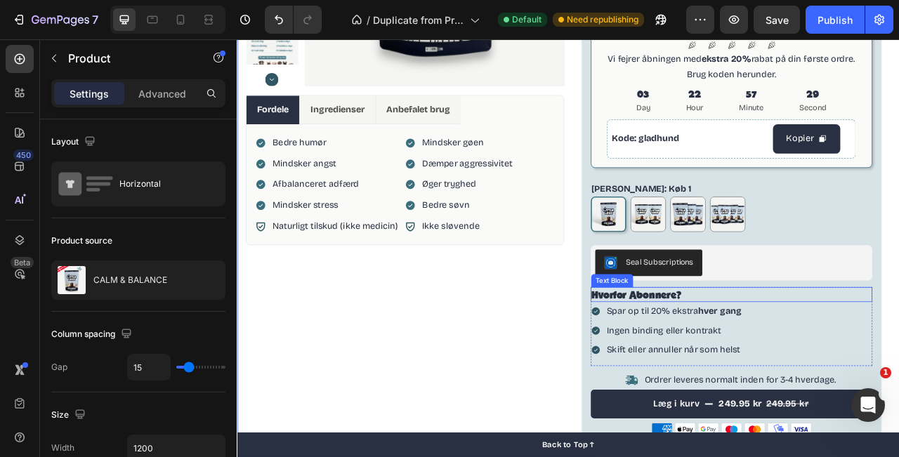
click at [762, 362] on strong "Hvorfor Abonnere?" at bounding box center [746, 364] width 114 height 15
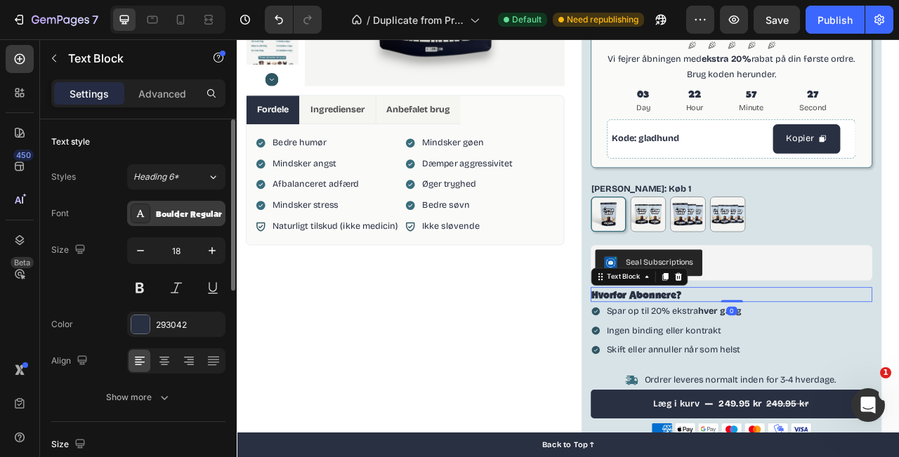
click at [153, 211] on div "Boulder Regular" at bounding box center [176, 213] width 98 height 25
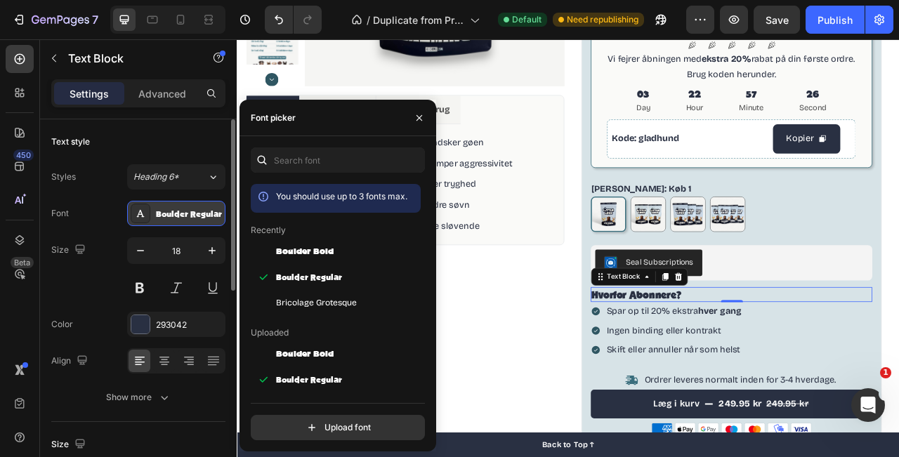
click at [153, 211] on div "Boulder Regular" at bounding box center [176, 213] width 98 height 25
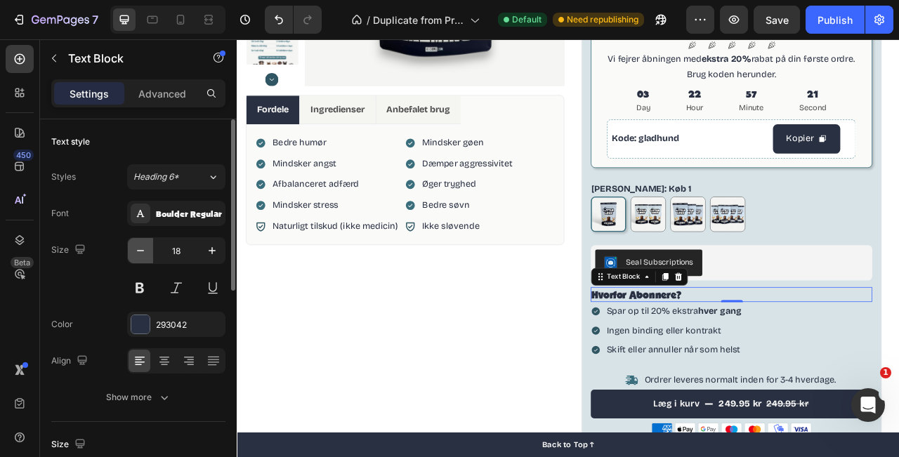
click at [136, 252] on icon "button" at bounding box center [141, 251] width 14 height 14
type input "16"
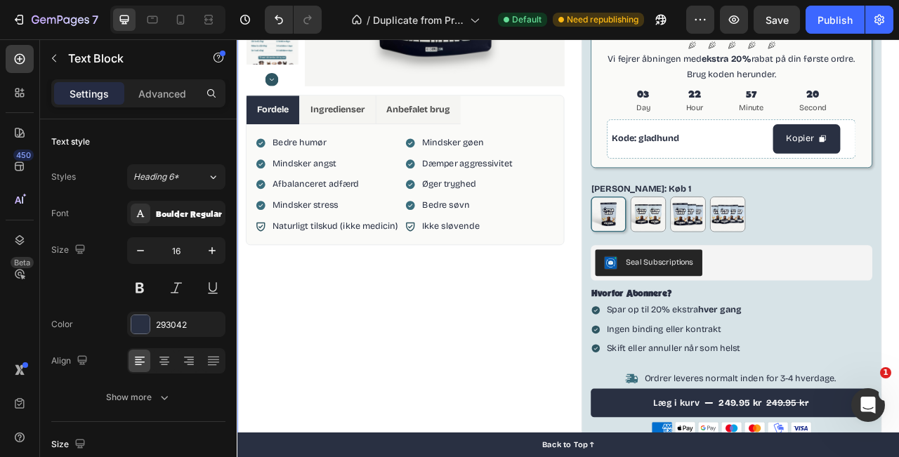
click at [563, 448] on div "Product Images Fordele Ingredienser Anbefalet brug Bedre humør Mindsker angst A…" at bounding box center [450, 172] width 405 height 806
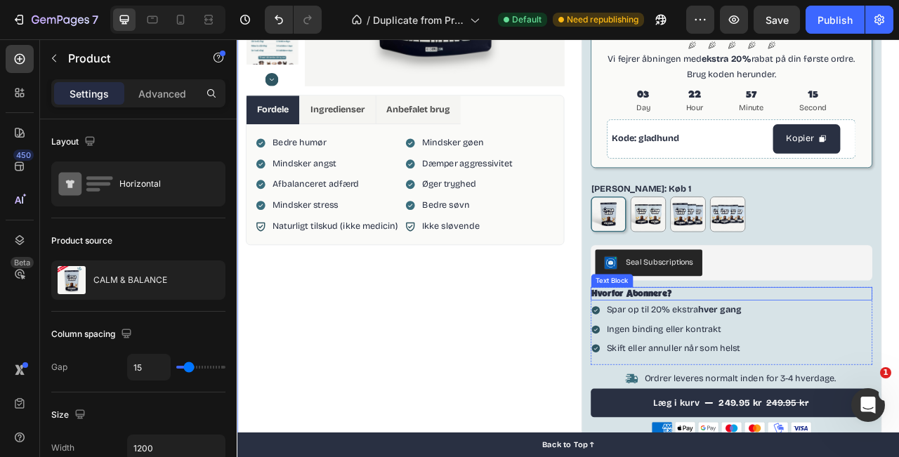
click at [767, 360] on strong "Hvorfor Abonnere?" at bounding box center [740, 362] width 102 height 13
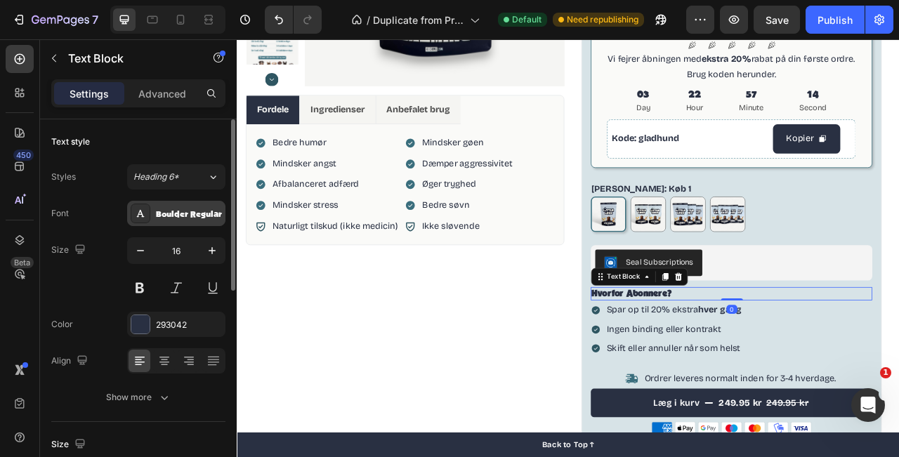
click at [183, 220] on div "Boulder Regular" at bounding box center [176, 213] width 98 height 25
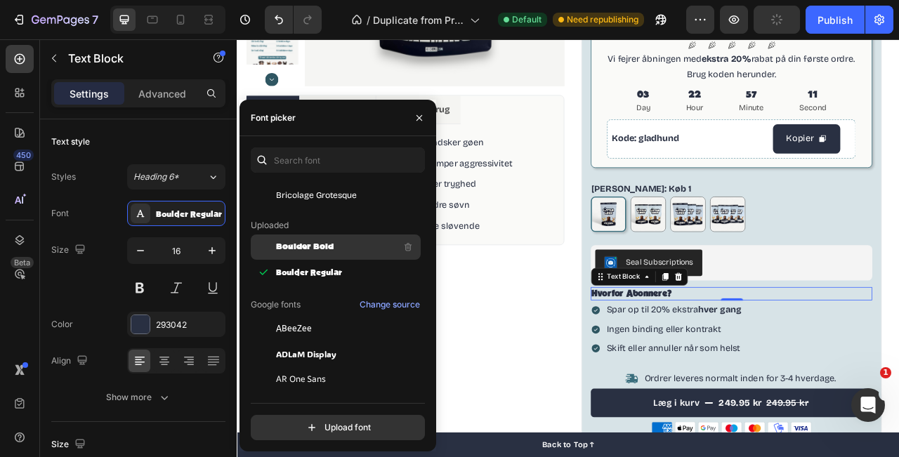
scroll to position [0, 0]
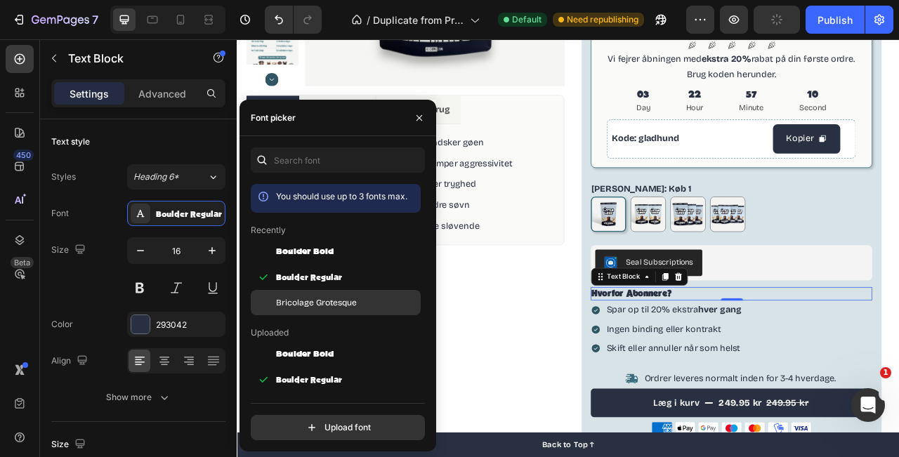
click at [335, 302] on span "Bricolage Grotesque" at bounding box center [316, 303] width 81 height 13
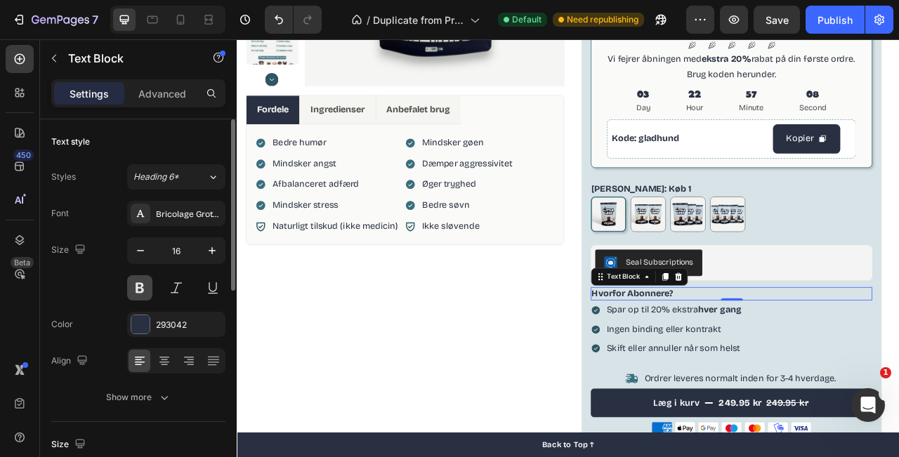
click at [141, 282] on button at bounding box center [139, 287] width 25 height 25
click at [704, 363] on strong "Hvorfor Abonnere?" at bounding box center [741, 362] width 104 height 13
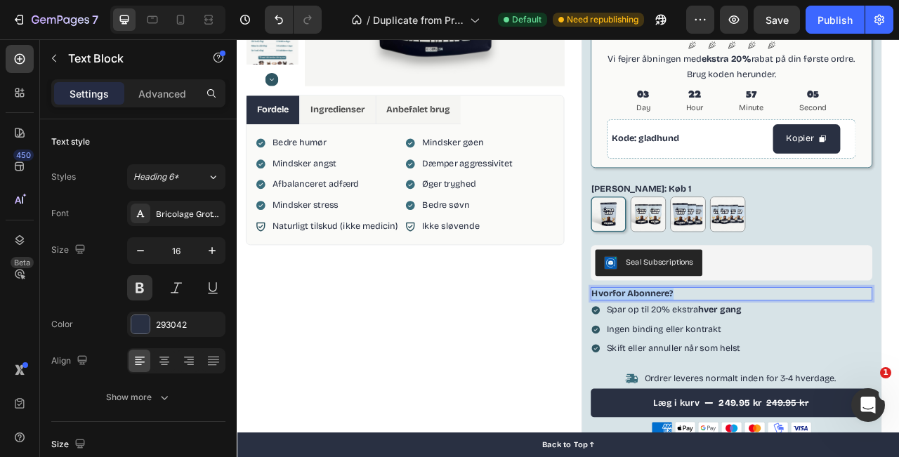
click at [704, 363] on strong "Hvorfor Abonnere?" at bounding box center [741, 362] width 104 height 13
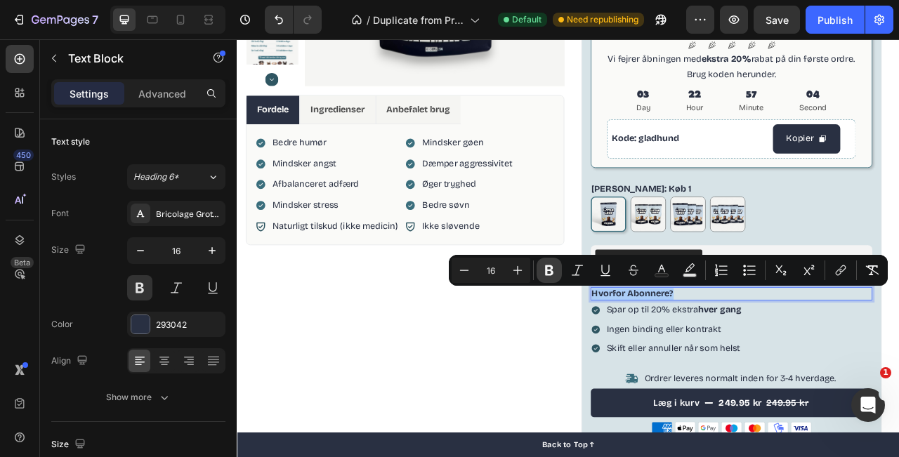
click at [549, 270] on icon "Editor contextual toolbar" at bounding box center [549, 271] width 8 height 11
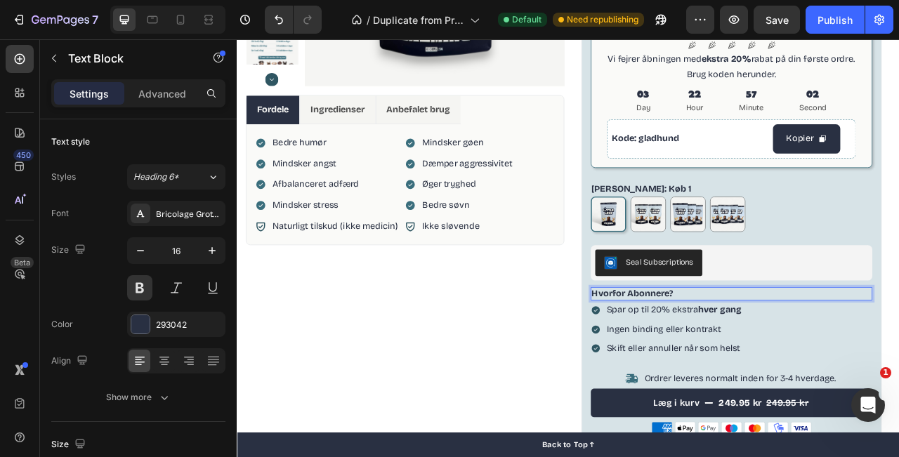
click at [787, 363] on p "Hvorfor Abonnere?" at bounding box center [867, 363] width 356 height 15
click at [135, 294] on button at bounding box center [139, 287] width 25 height 25
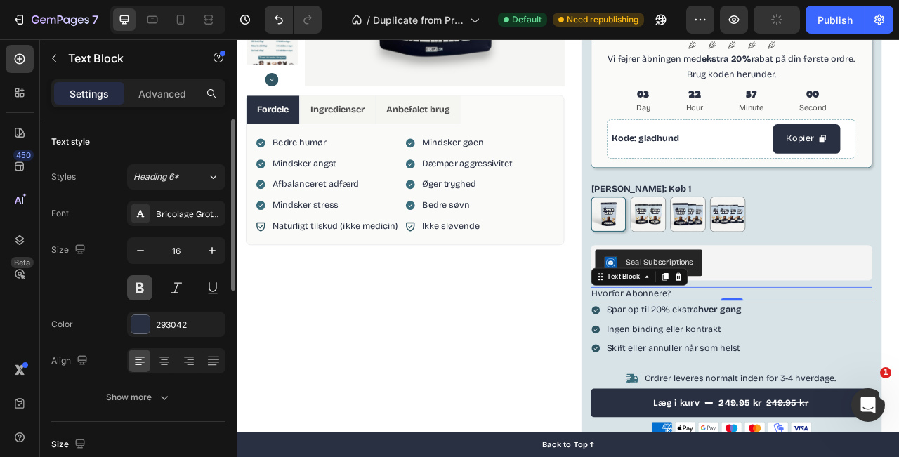
click at [135, 294] on button at bounding box center [139, 287] width 25 height 25
click at [778, 401] on p "Ingen binding eller kontrakt" at bounding box center [793, 408] width 171 height 20
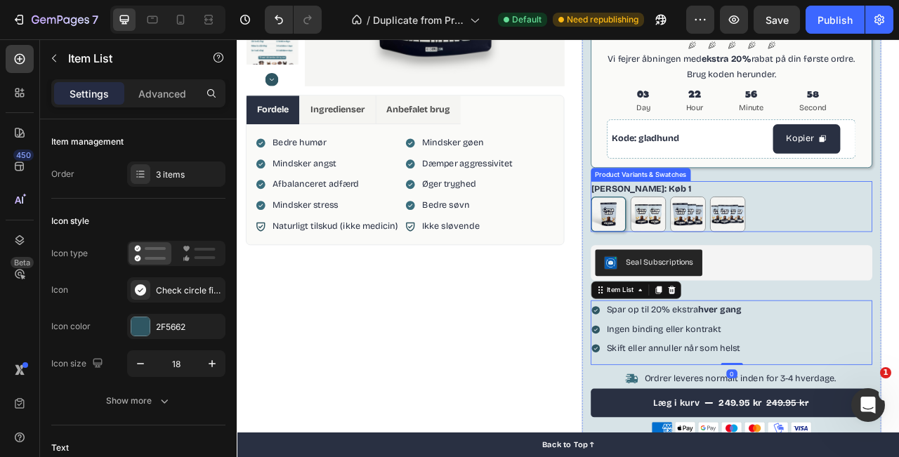
click at [733, 228] on p "Køb 2 spar 10%" at bounding box center [760, 223] width 60 height 13
click at [737, 239] on input "Køb 2 spar 10% Køb 2 spar 10%" at bounding box center [737, 239] width 1 height 1
radio input "true"
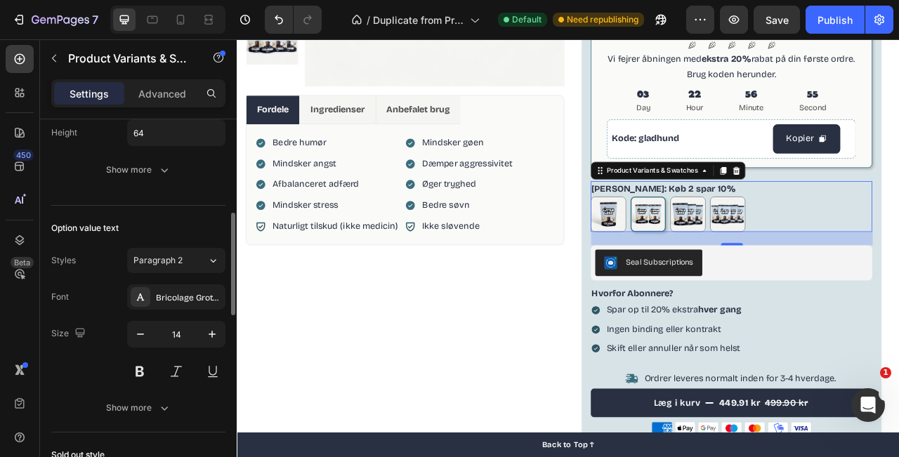
scroll to position [521, 0]
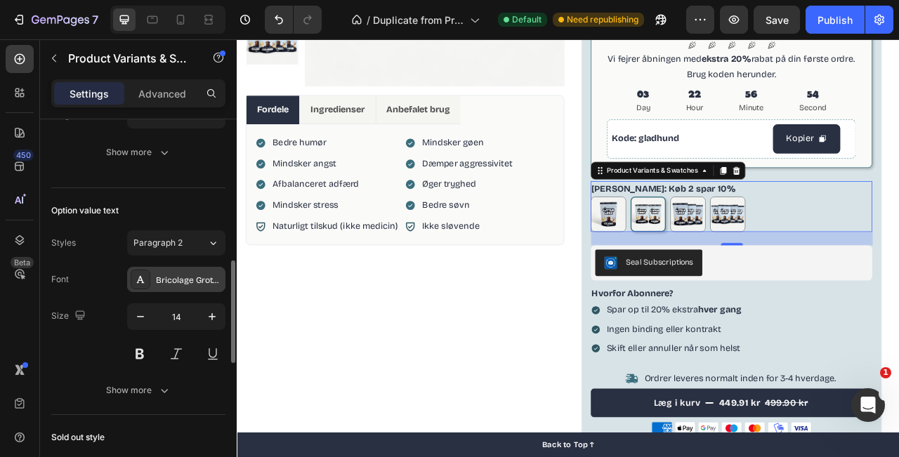
click at [138, 290] on div "Bricolage Grotesque" at bounding box center [176, 279] width 98 height 25
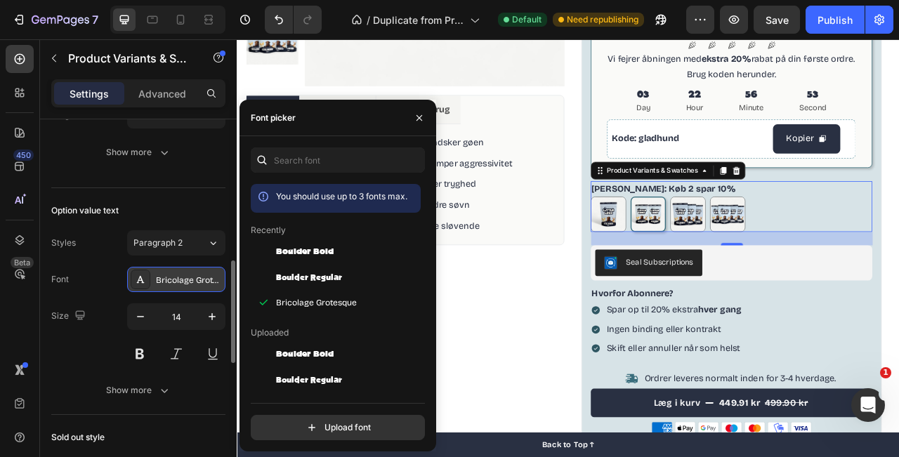
click at [138, 290] on div "Bricolage Grotesque" at bounding box center [176, 279] width 98 height 25
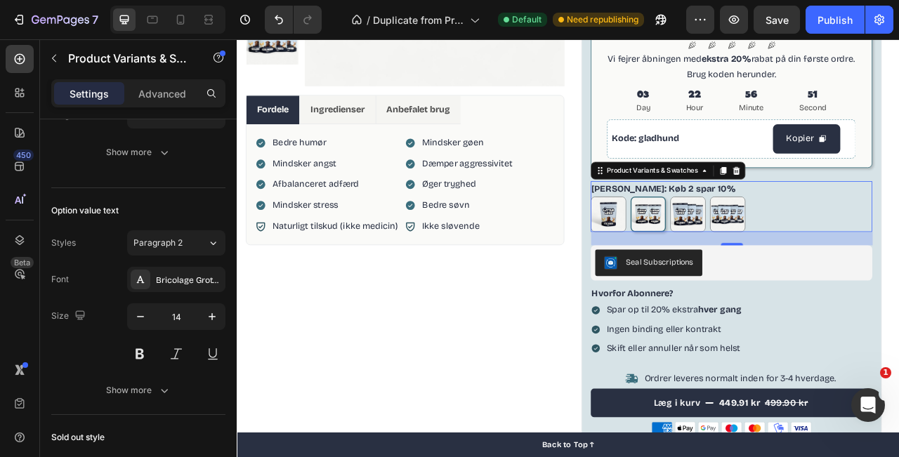
click at [734, 227] on legend "Antal Pakker: Køb 2 spar 10%" at bounding box center [780, 230] width 186 height 20
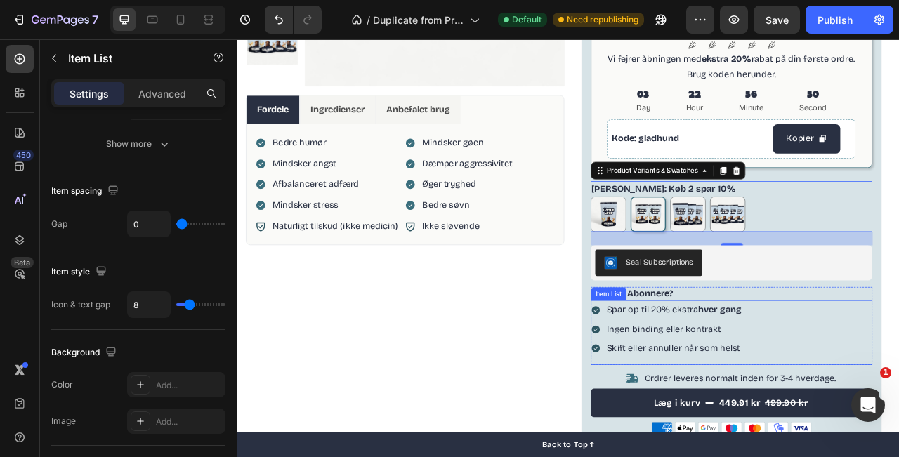
click at [820, 372] on div "Spar op til 20% ekstra hver gang" at bounding box center [793, 384] width 176 height 25
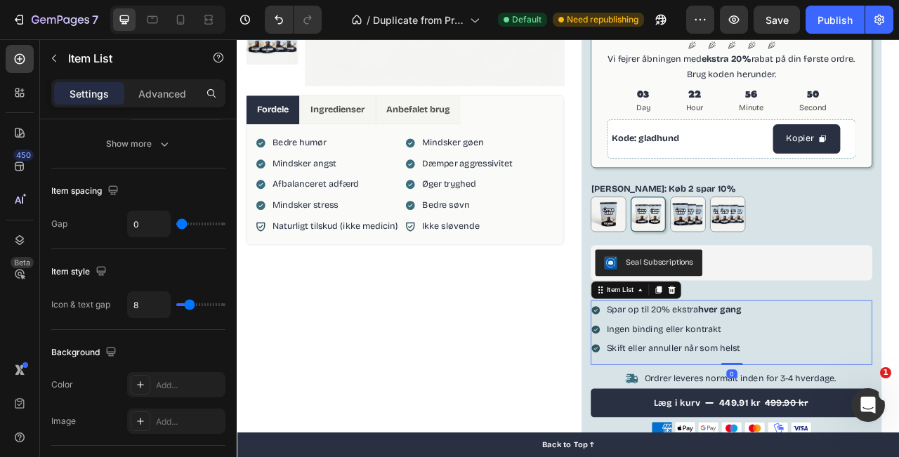
scroll to position [0, 0]
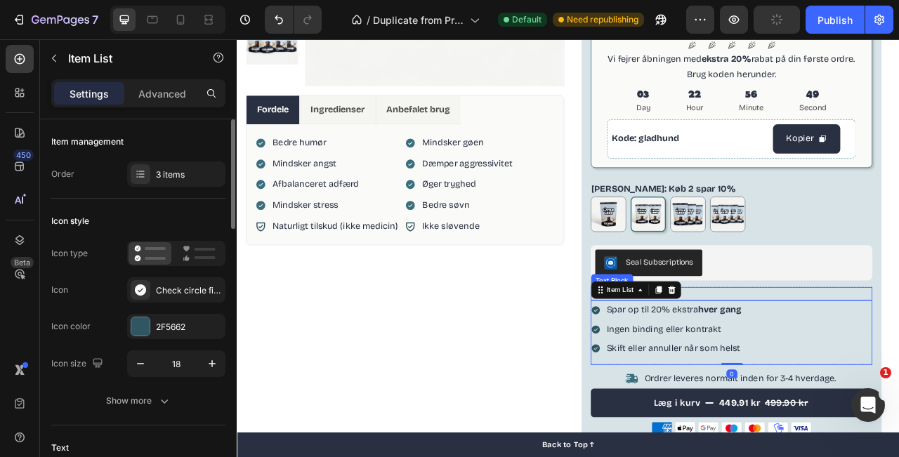
click at [817, 360] on p "Hvorfor Abonnere?" at bounding box center [867, 363] width 356 height 15
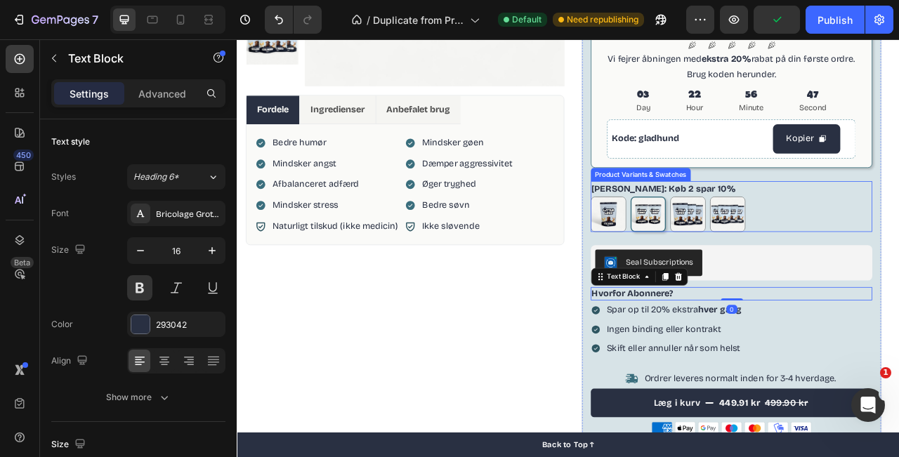
click at [795, 227] on legend "Antal Pakker: Køb 2 spar 10%" at bounding box center [780, 230] width 186 height 20
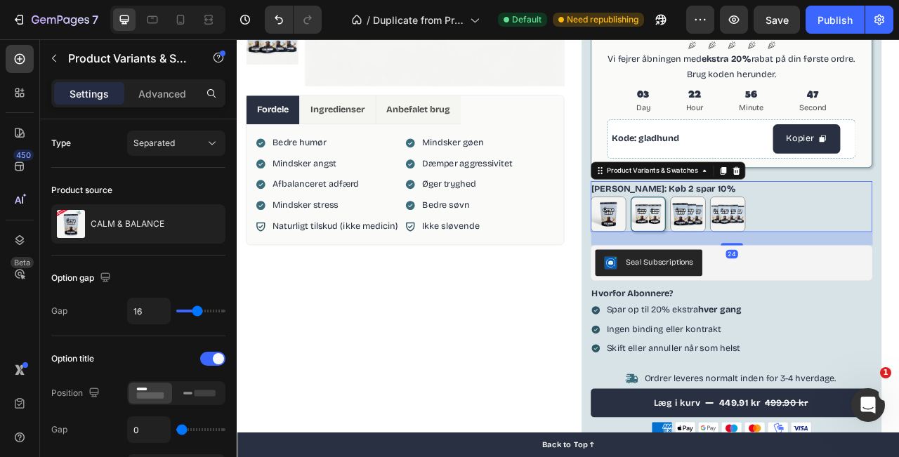
click at [776, 221] on legend "Antal Pakker: Køb 2 spar 10%" at bounding box center [780, 230] width 186 height 20
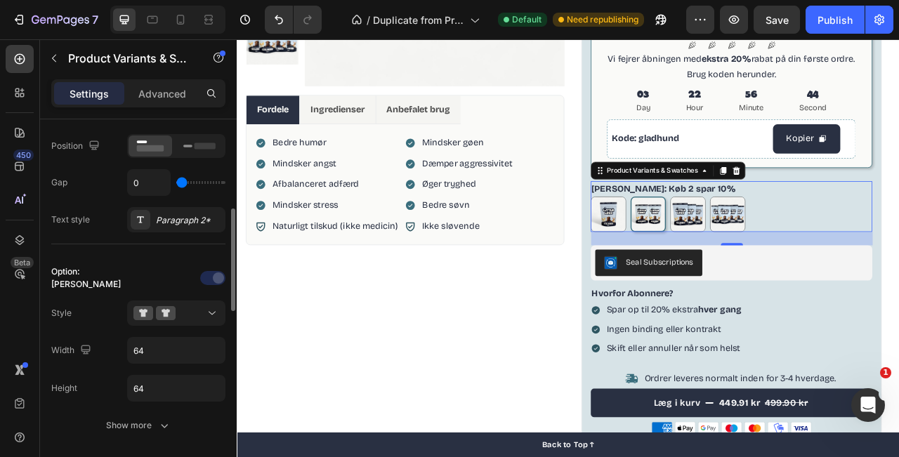
scroll to position [267, 0]
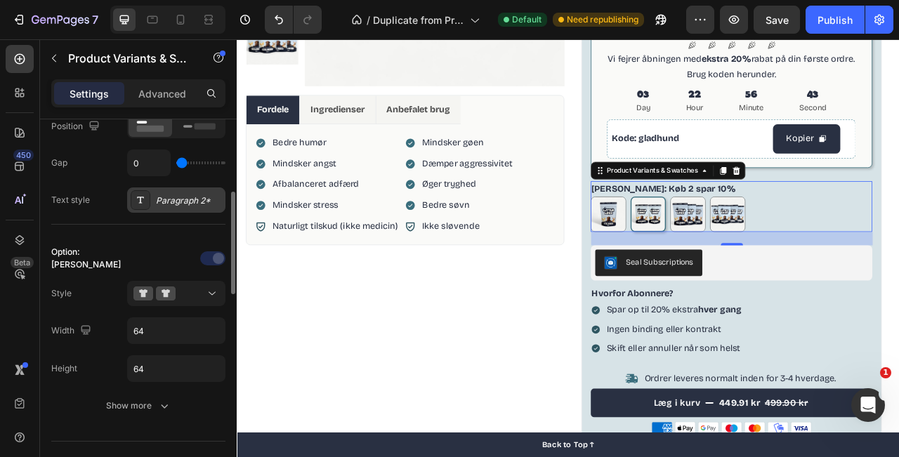
click at [182, 203] on div "Paragraph 2*" at bounding box center [189, 201] width 66 height 13
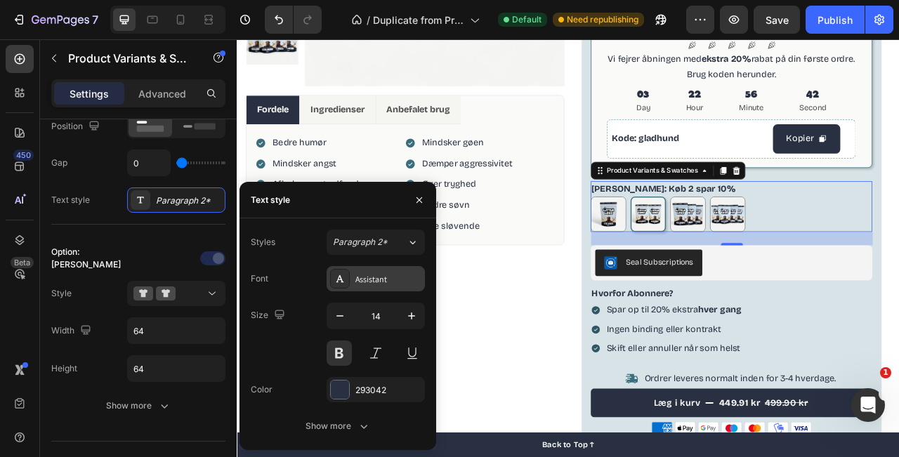
click at [382, 282] on div "Assistant" at bounding box center [389, 279] width 66 height 13
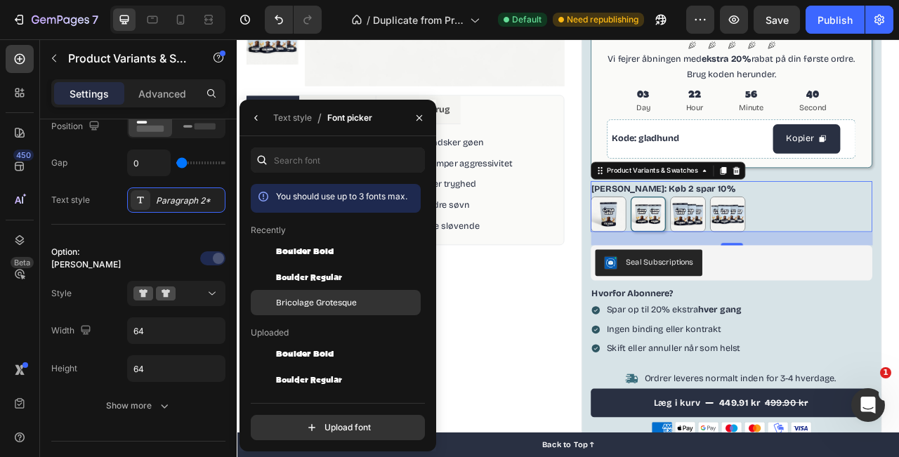
click at [349, 306] on span "Bricolage Grotesque" at bounding box center [316, 303] width 81 height 13
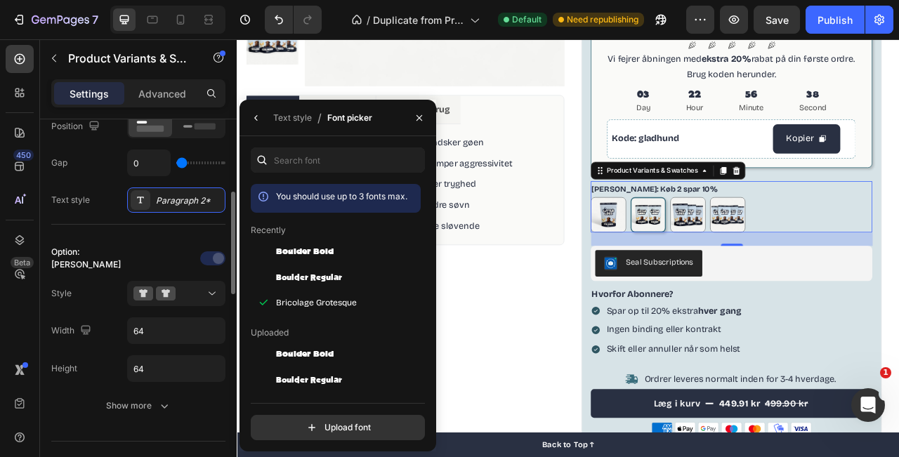
click at [178, 233] on div "Option: Antal Pakker Style Width 64 Height 64 Show more" at bounding box center [138, 333] width 174 height 217
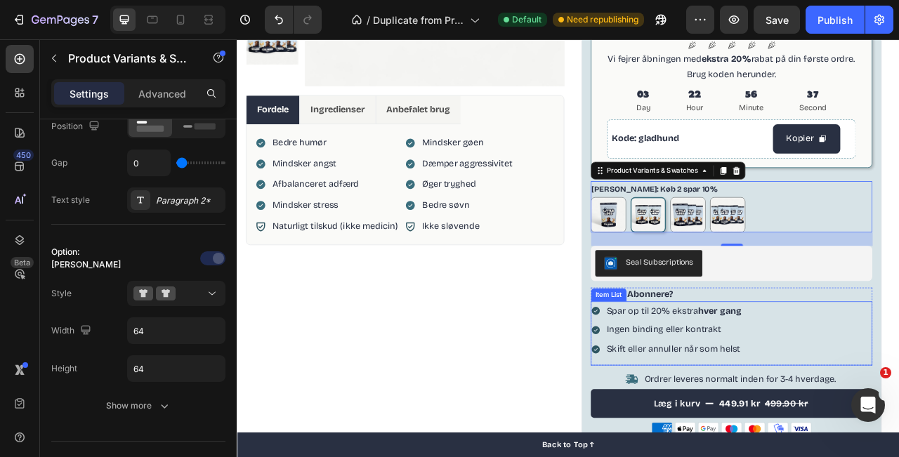
click at [849, 389] on strong "hver gang" at bounding box center [851, 384] width 55 height 13
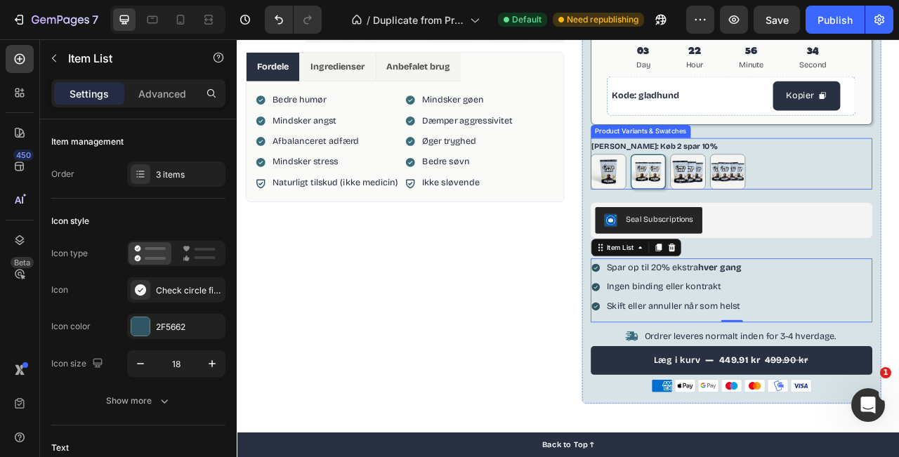
scroll to position [367, 0]
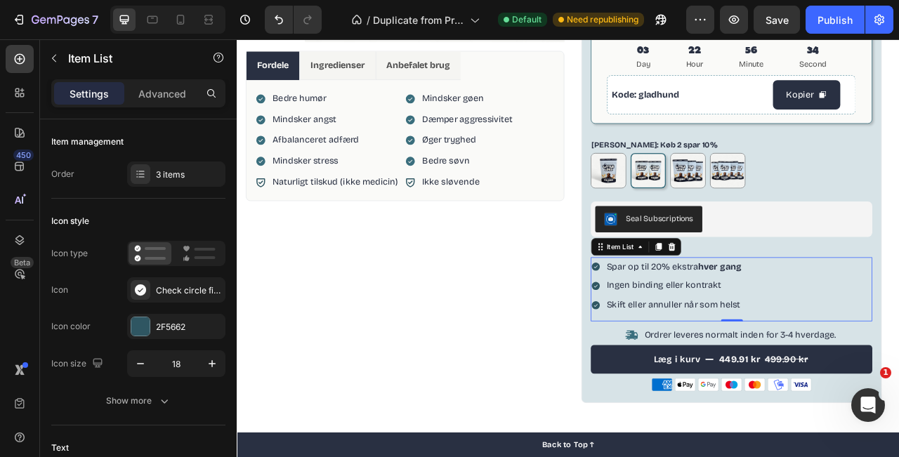
click at [899, 326] on div "Spar op til 20% ekstra hver gang Ingen binding eller kontrakt Skift eller annul…" at bounding box center [866, 353] width 359 height 73
click at [899, 305] on p "Hvorfor Abonnere?" at bounding box center [867, 308] width 356 height 15
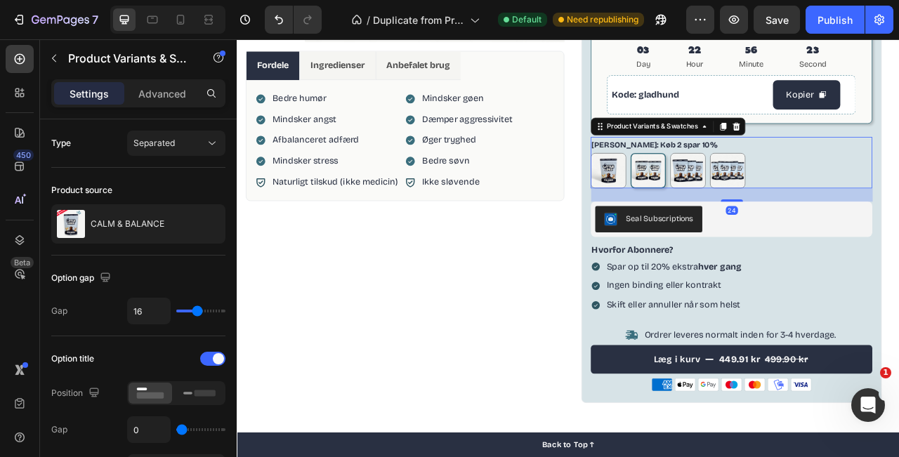
click at [731, 171] on legend "Antal Pakker: Køb 2 spar 10%" at bounding box center [768, 174] width 163 height 20
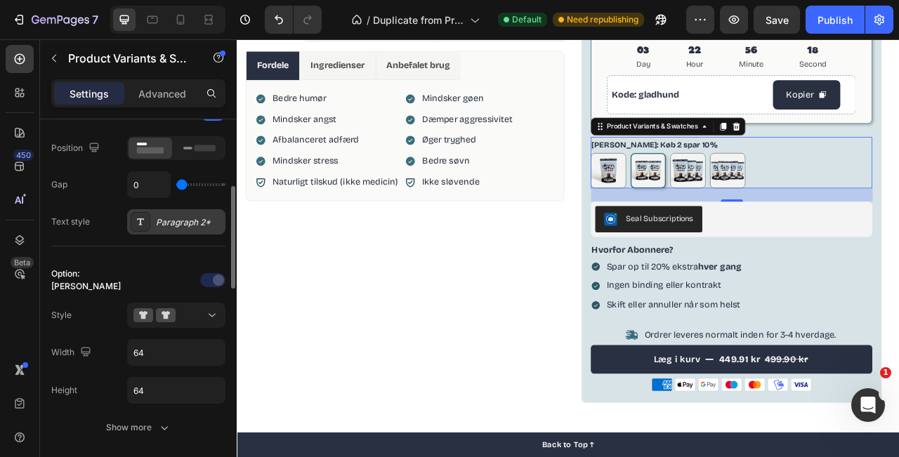
scroll to position [228, 0]
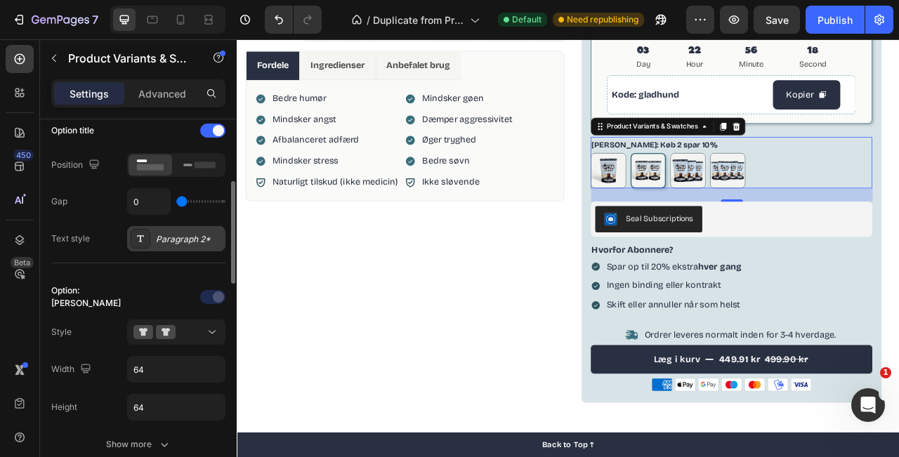
click at [184, 230] on div "Paragraph 2*" at bounding box center [176, 238] width 98 height 25
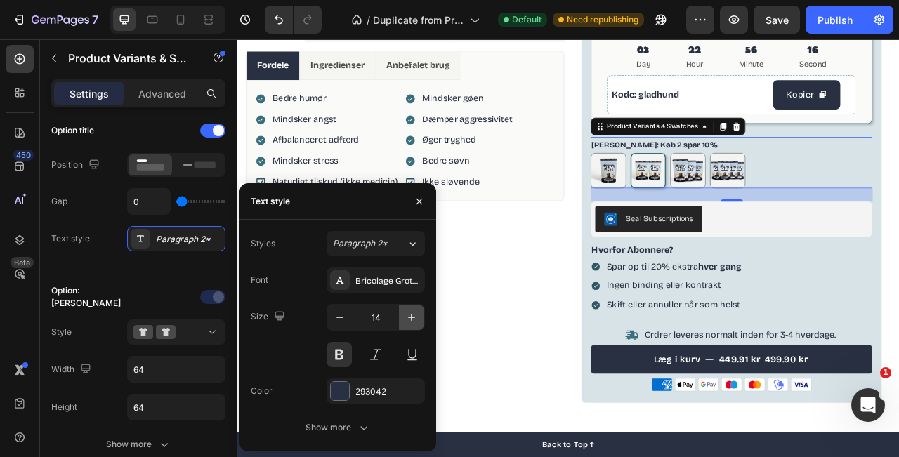
click at [400, 320] on button "button" at bounding box center [411, 317] width 25 height 25
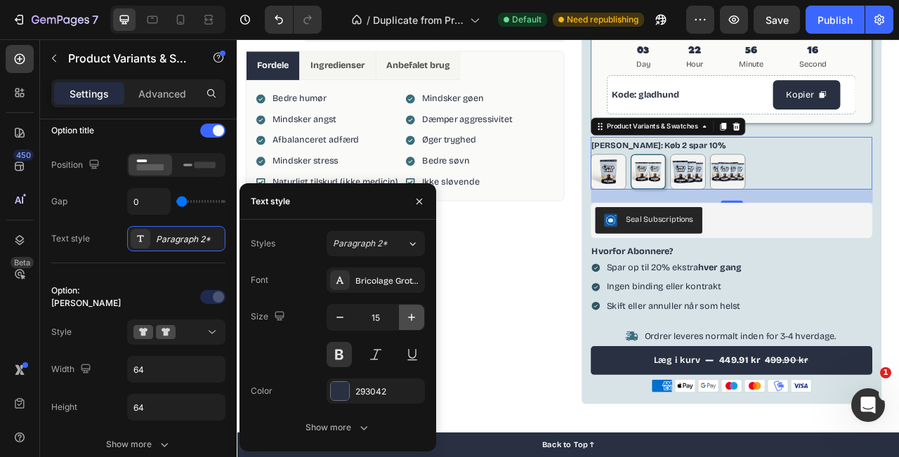
type input "16"
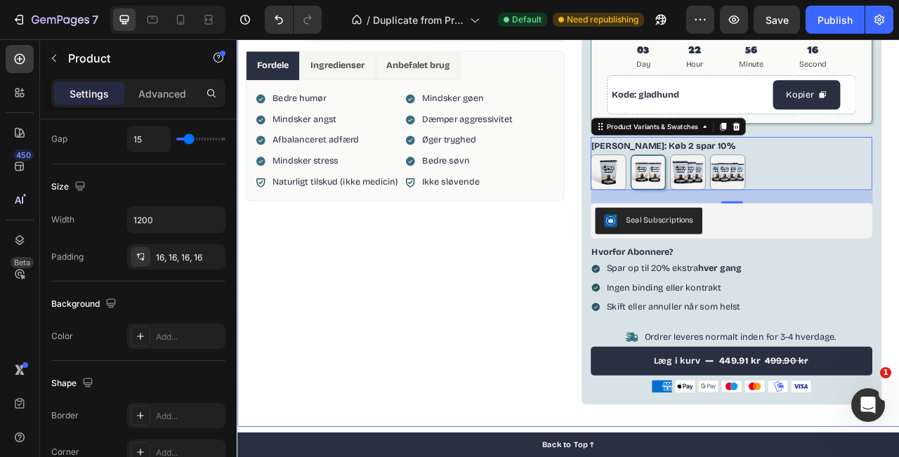
click at [638, 288] on div "Product Images Fordele Ingredienser Anbefalet brug Bedre humør Mindsker angst A…" at bounding box center [450, 117] width 405 height 809
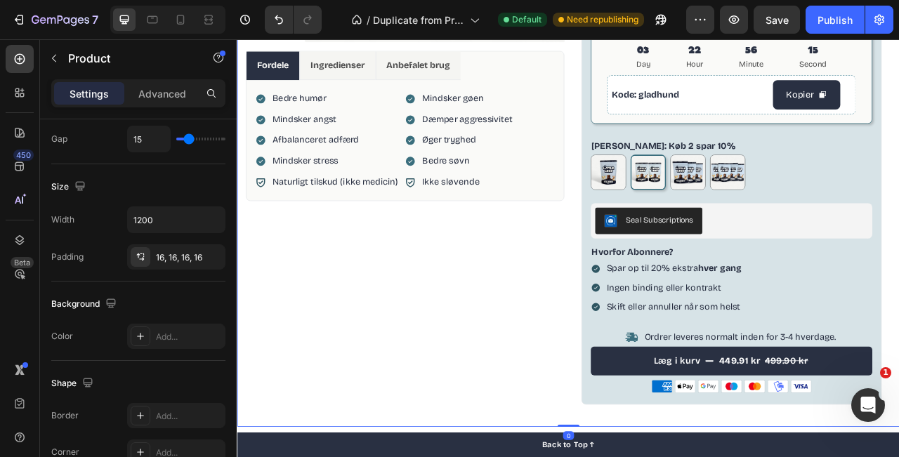
scroll to position [0, 0]
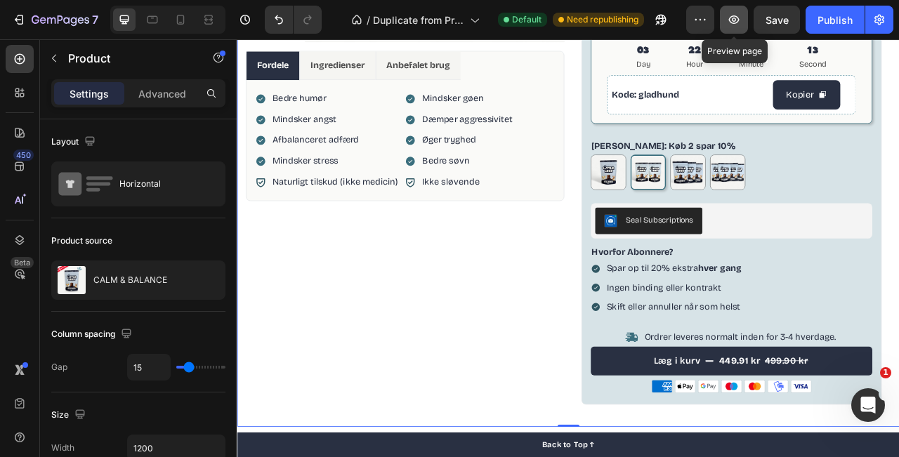
click at [739, 16] on icon "button" at bounding box center [734, 20] width 14 height 14
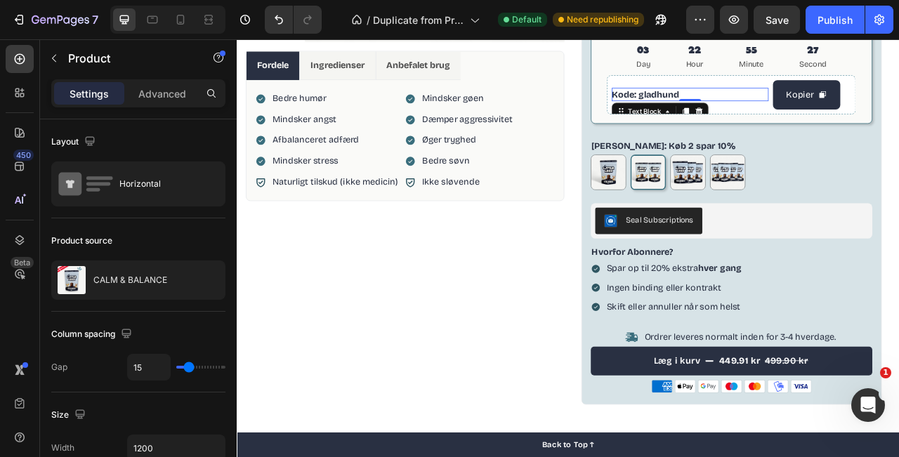
click at [793, 105] on span "Kode: gladhund" at bounding box center [756, 109] width 85 height 13
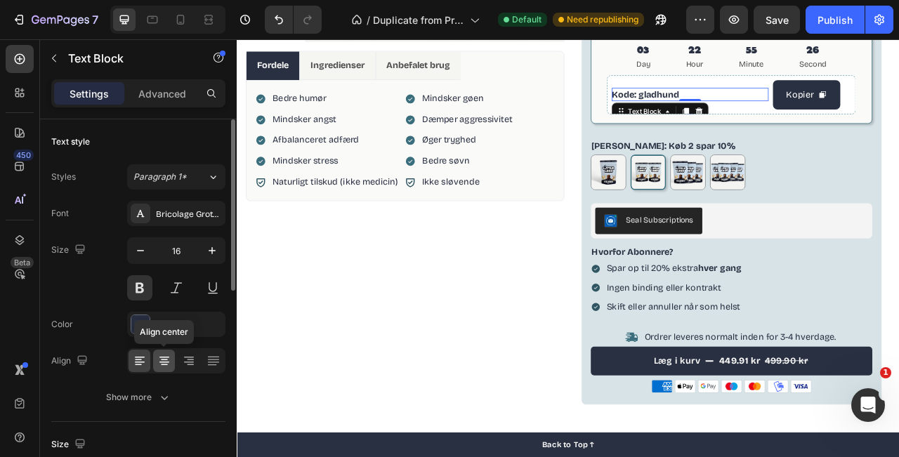
click at [165, 365] on icon at bounding box center [164, 361] width 14 height 14
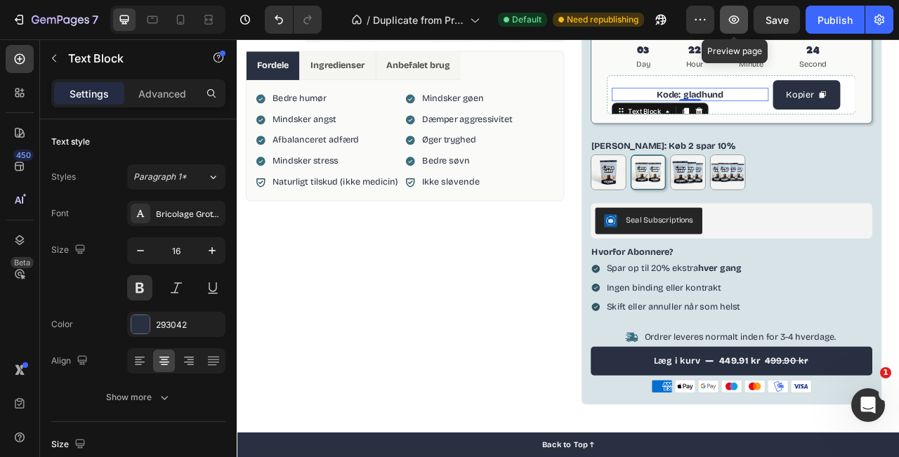
click at [734, 28] on button "button" at bounding box center [734, 20] width 28 height 28
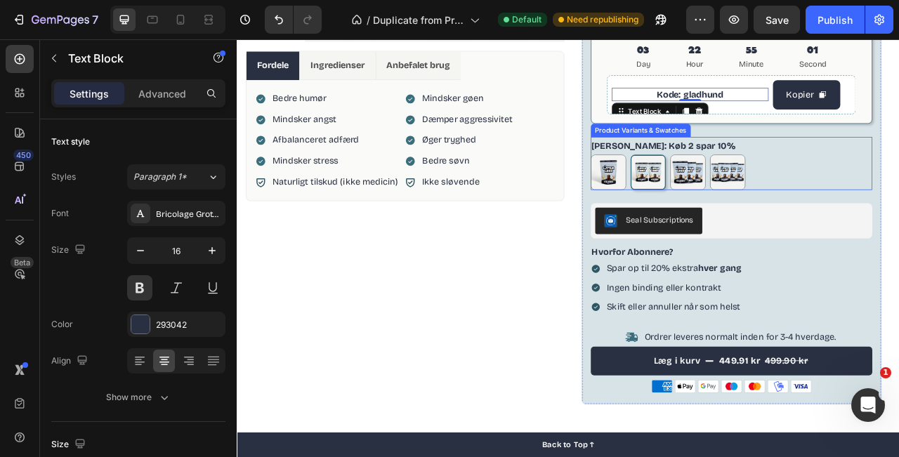
click at [848, 164] on div "Antal Pakker: Køb 2 spar 10% Køb 1 Køb 1 Køb 2 spar 10% Køb 2 spar 10% køb 3 sp…" at bounding box center [866, 198] width 359 height 68
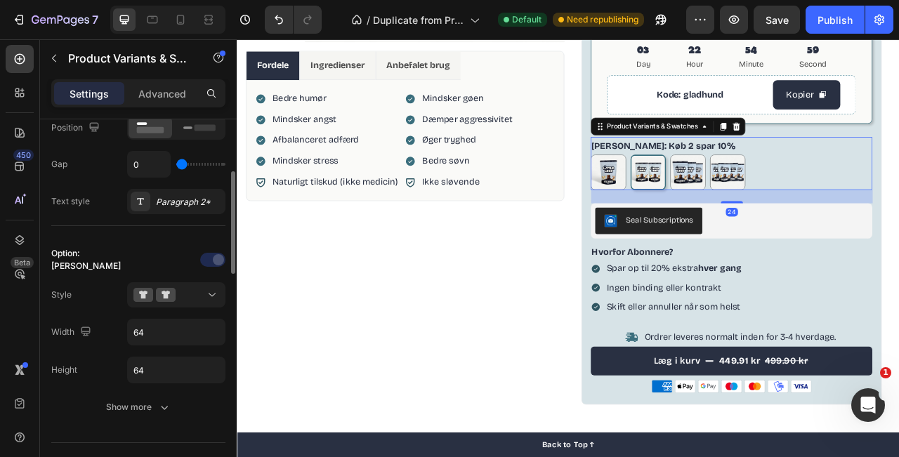
scroll to position [268, 0]
click at [159, 202] on div "Paragraph 2*" at bounding box center [189, 199] width 66 height 13
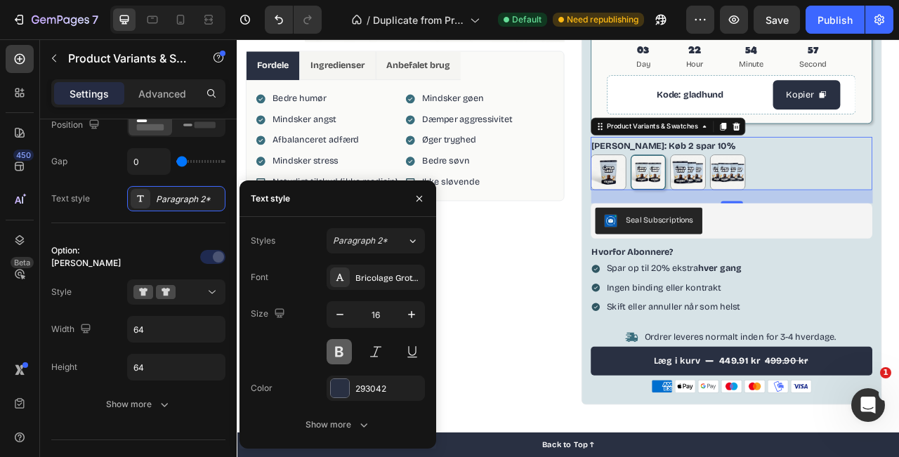
click at [345, 356] on button at bounding box center [339, 351] width 25 height 25
click at [745, 21] on button "button" at bounding box center [734, 20] width 28 height 28
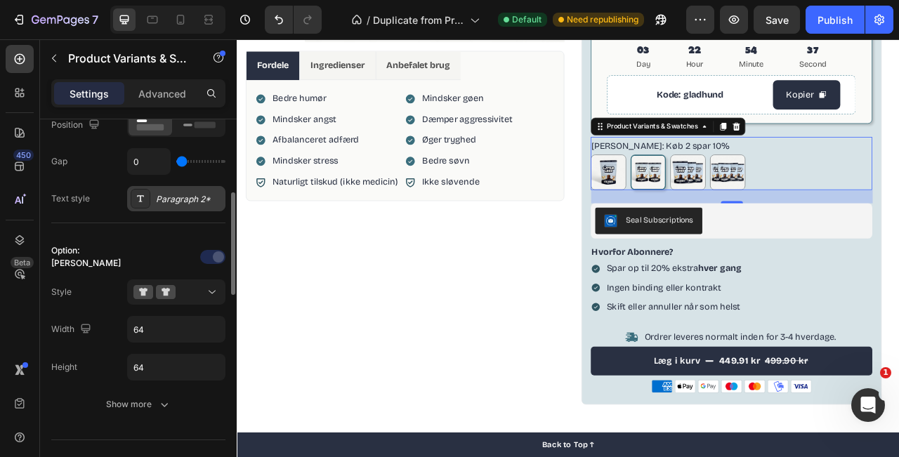
click at [186, 204] on div "Paragraph 2*" at bounding box center [189, 199] width 66 height 13
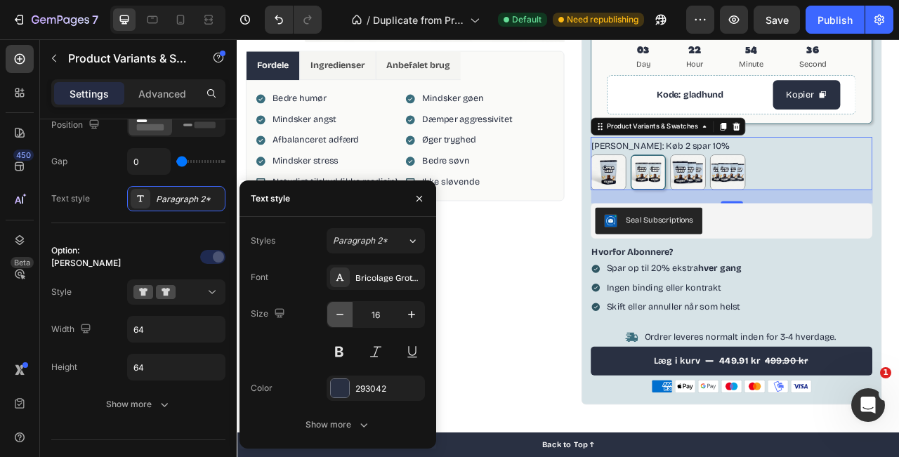
click at [348, 321] on button "button" at bounding box center [339, 314] width 25 height 25
type input "14"
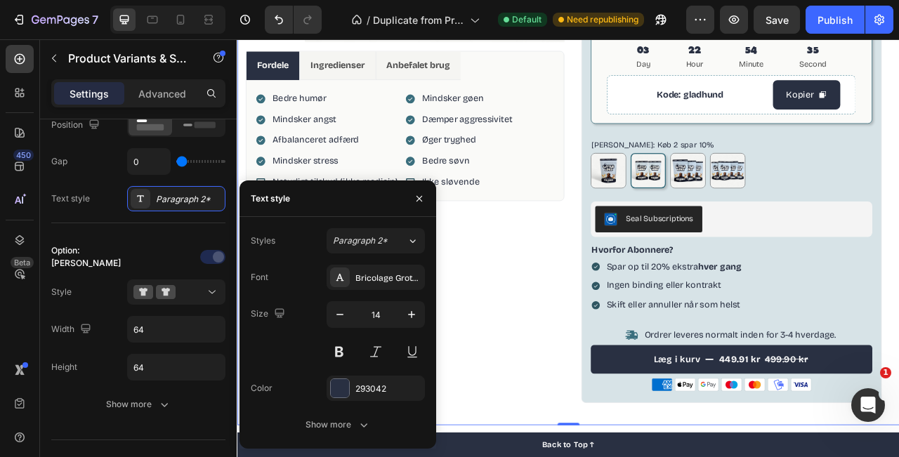
click at [604, 356] on div "Product Images Fordele Ingredienser Anbefalet brug Bedre humør Mindsker angst A…" at bounding box center [450, 116] width 405 height 807
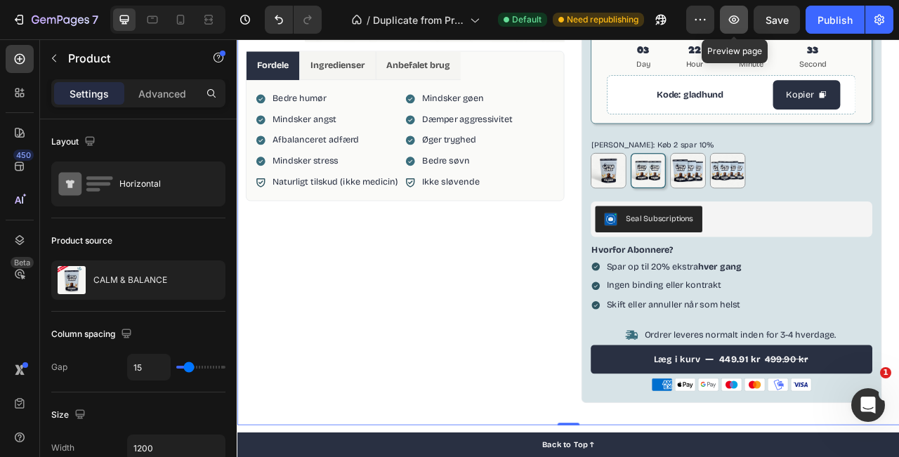
click at [742, 20] on button "button" at bounding box center [734, 20] width 28 height 28
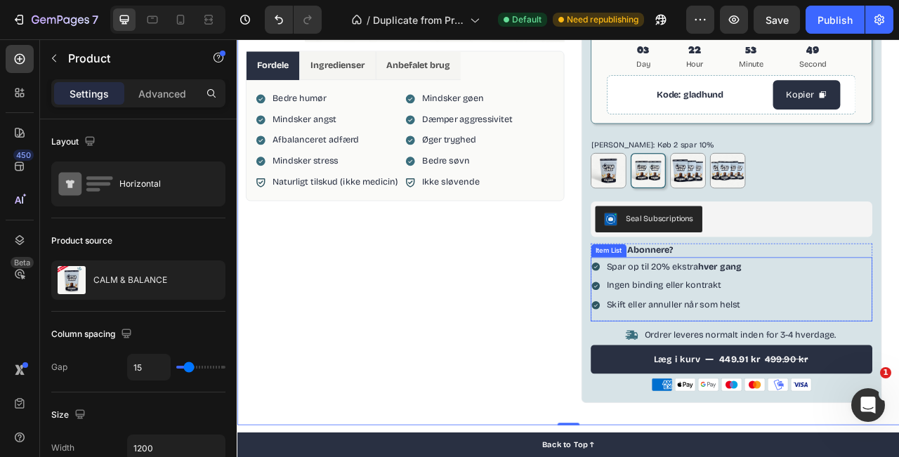
click at [888, 330] on div "Spar op til 20% ekstra hver gang Ingen binding eller kontrakt Skift eller annul…" at bounding box center [866, 353] width 359 height 73
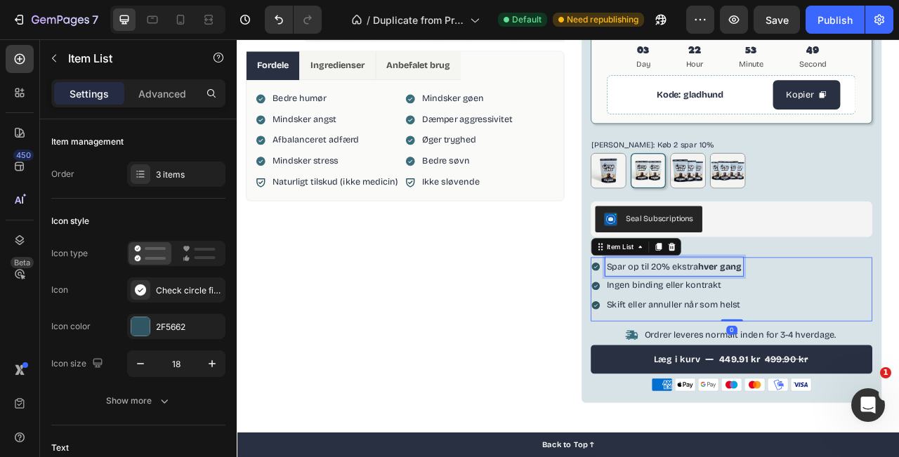
click at [829, 333] on strong "hver gang" at bounding box center [851, 328] width 55 height 13
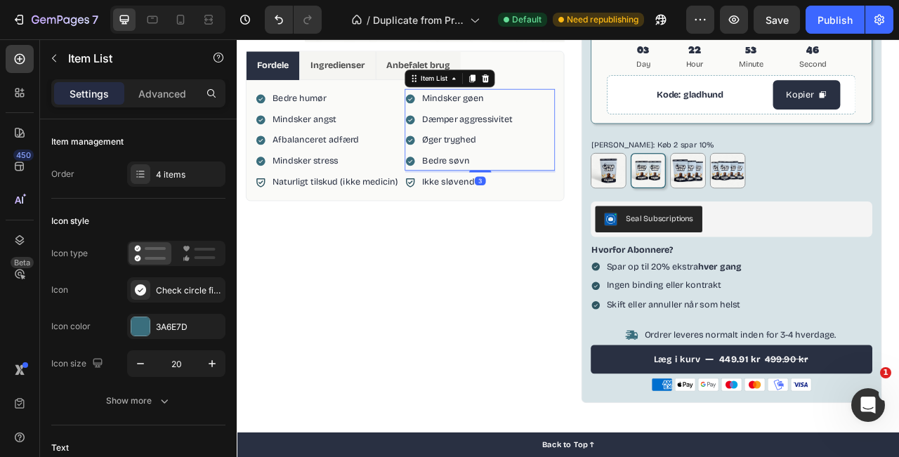
click at [503, 195] on p "Bedre søvn" at bounding box center [529, 194] width 115 height 20
click at [510, 175] on p "Øger tryghed" at bounding box center [529, 167] width 115 height 20
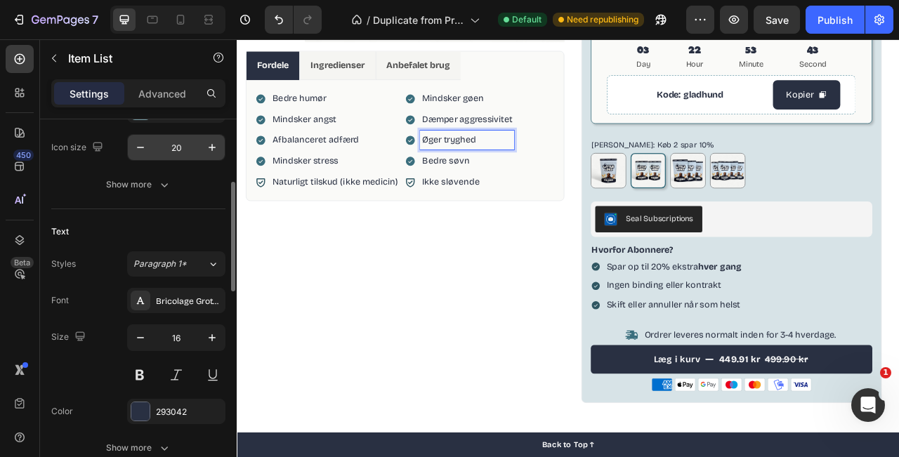
scroll to position [238, 0]
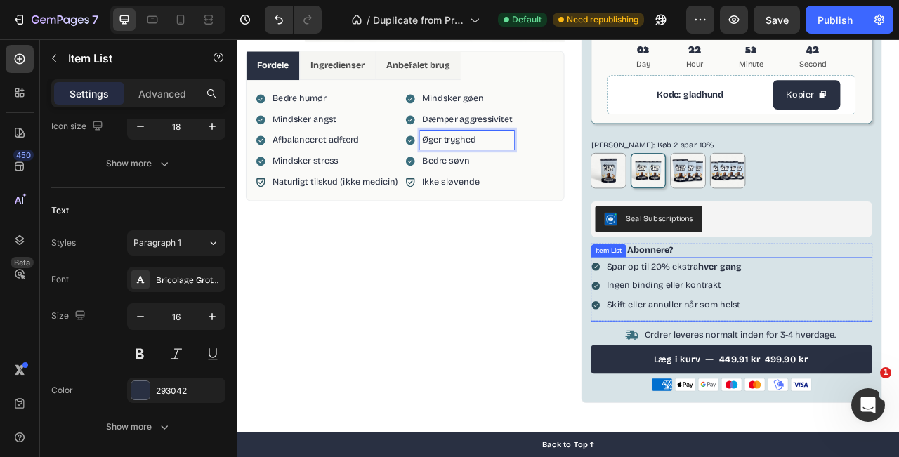
click at [833, 378] on p "Skift eller annuller når som helst" at bounding box center [793, 378] width 171 height 20
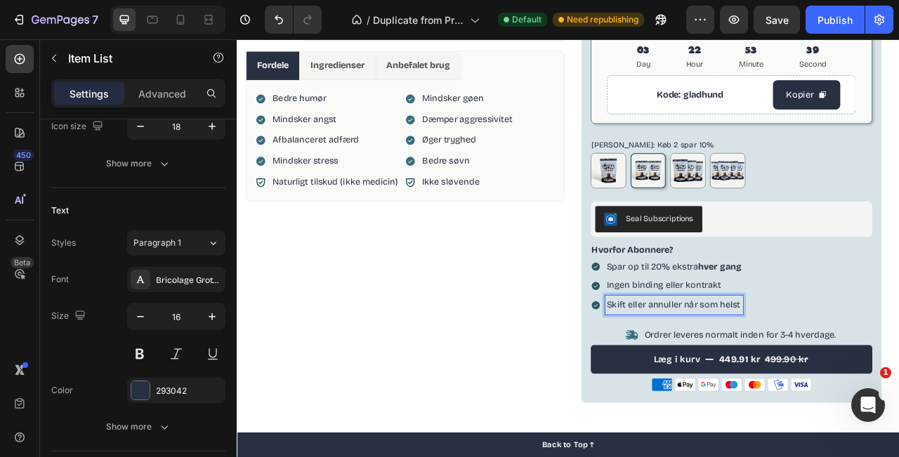
click at [800, 346] on p "Ingen binding eller kontrakt" at bounding box center [793, 353] width 171 height 20
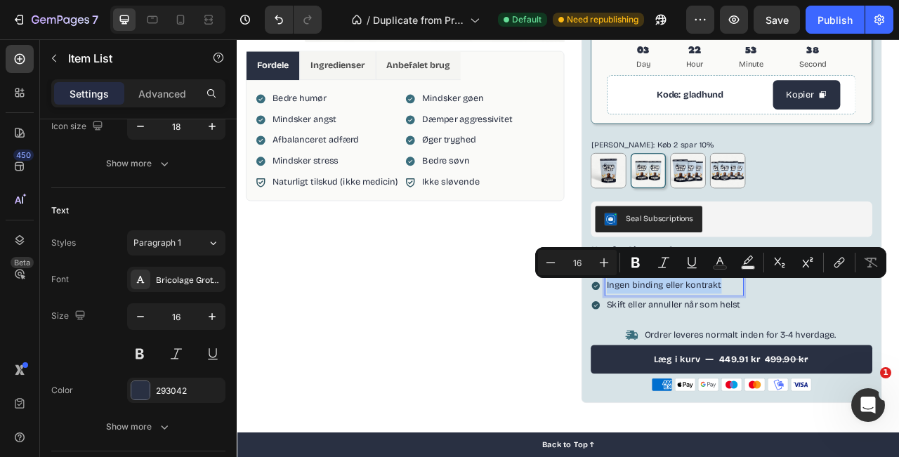
click at [800, 346] on p "Ingen binding eller kontrakt" at bounding box center [793, 353] width 171 height 20
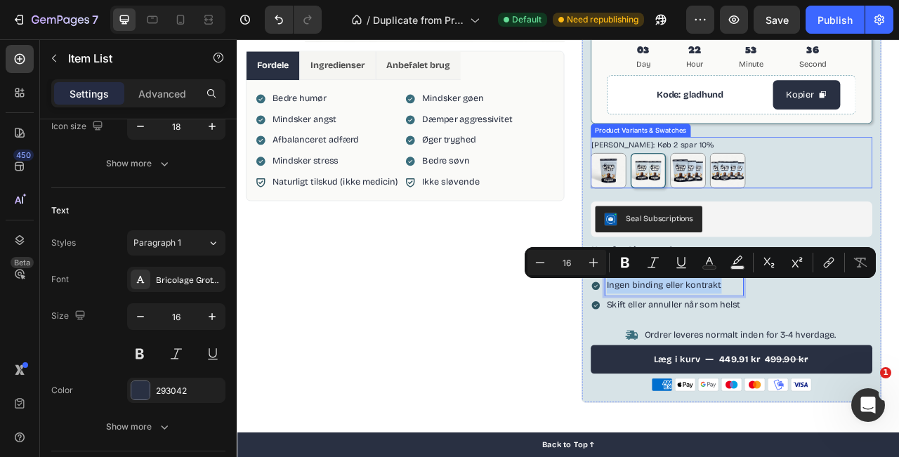
click at [790, 177] on legend "Antal Pakker: Køb 2 spar 10%" at bounding box center [766, 174] width 158 height 20
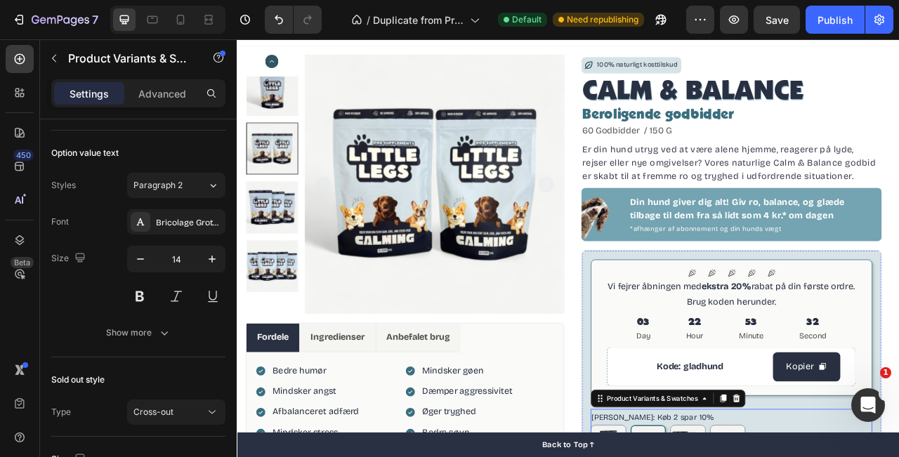
scroll to position [0, 0]
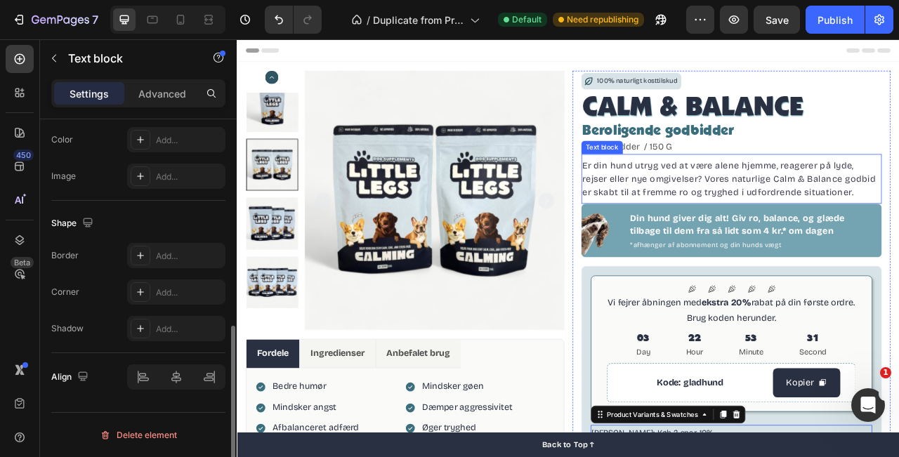
click at [810, 223] on p "Er din hund utryg ved at være alene hjemme, reagerer på lyde, rejser eller nye …" at bounding box center [867, 217] width 380 height 51
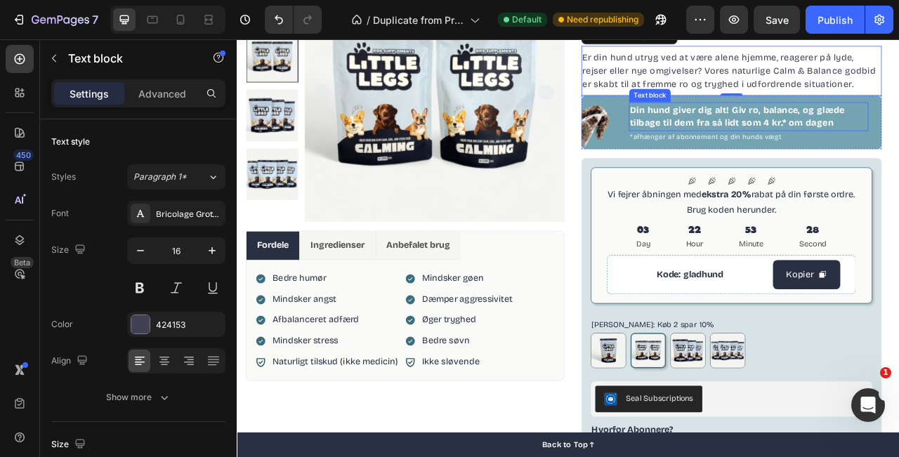
scroll to position [139, 0]
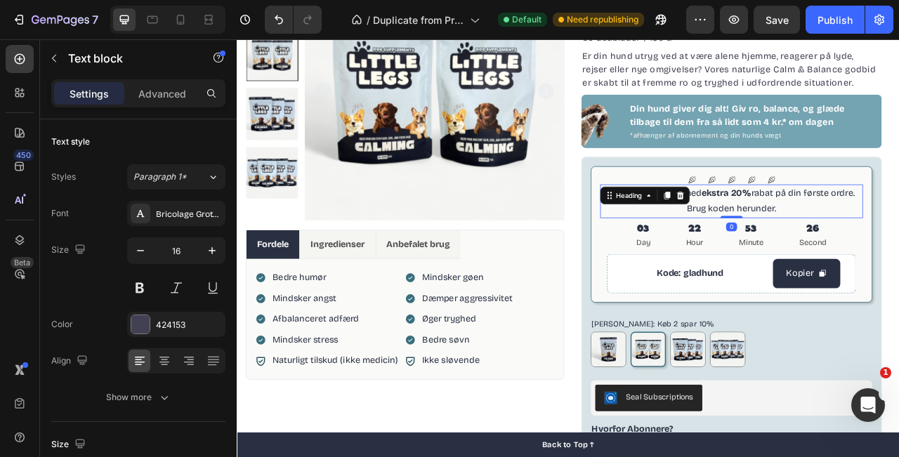
click at [899, 238] on h2 "Vi fejrer åbningen med ekstra 20% rabat på din første ordre. Brug koden herunde…" at bounding box center [866, 246] width 335 height 44
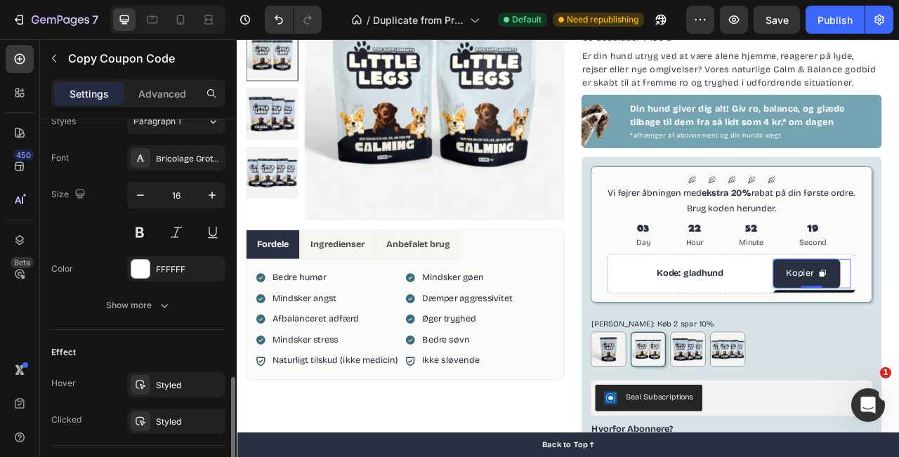
scroll to position [845, 0]
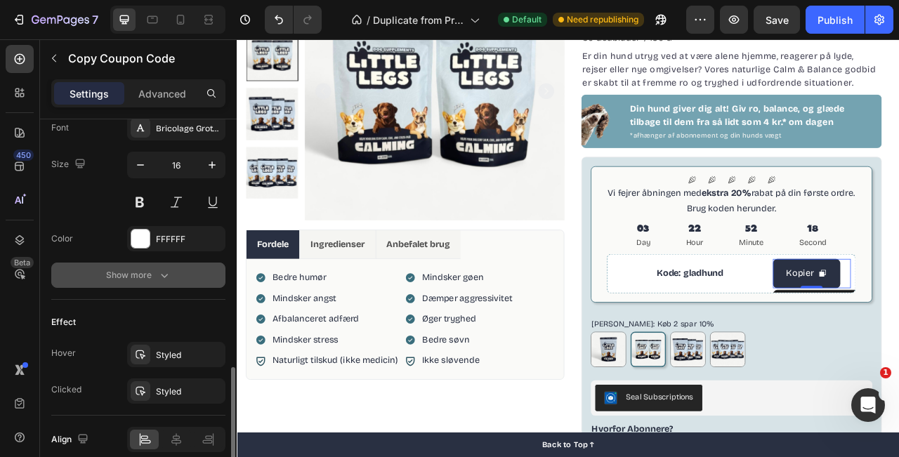
click at [149, 271] on div "Show more" at bounding box center [138, 275] width 65 height 14
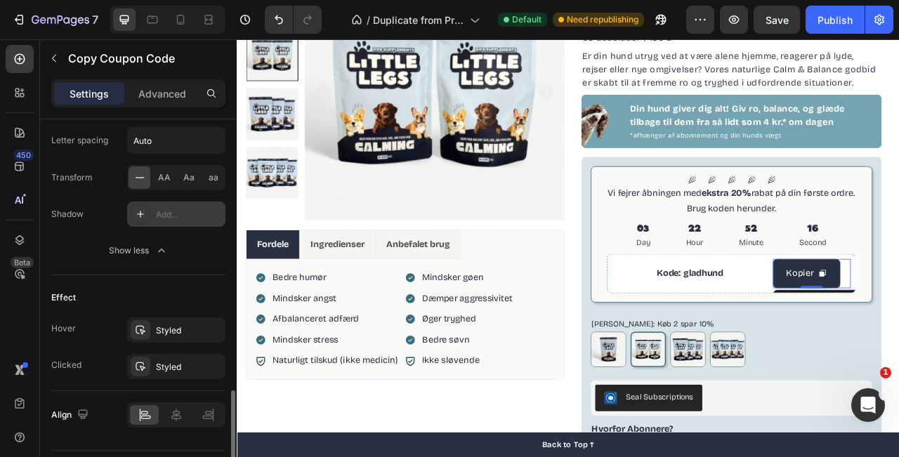
scroll to position [1093, 0]
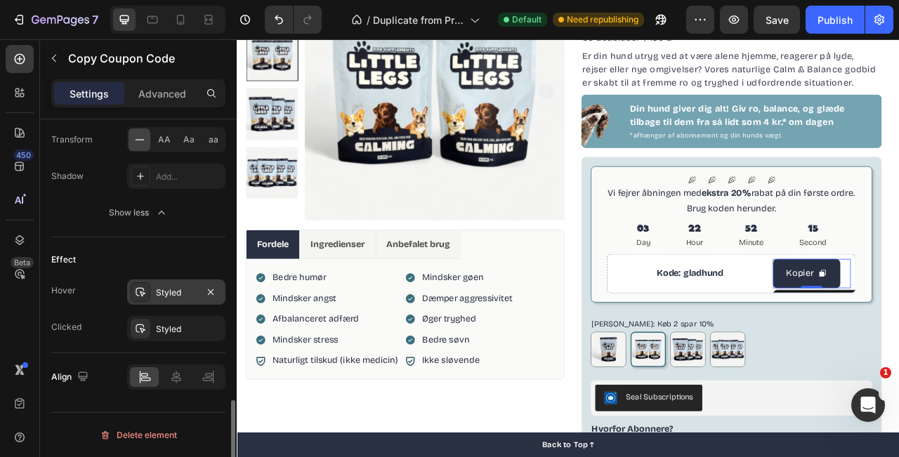
click at [156, 292] on div "Styled" at bounding box center [176, 293] width 41 height 13
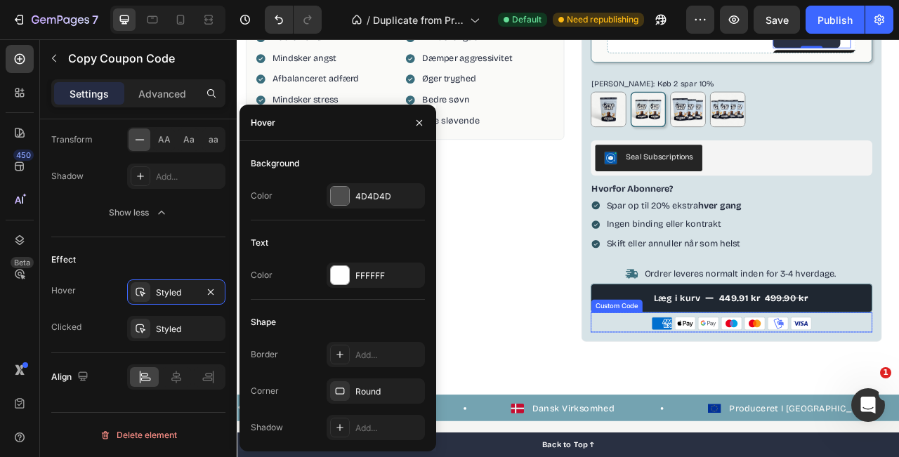
scroll to position [501, 0]
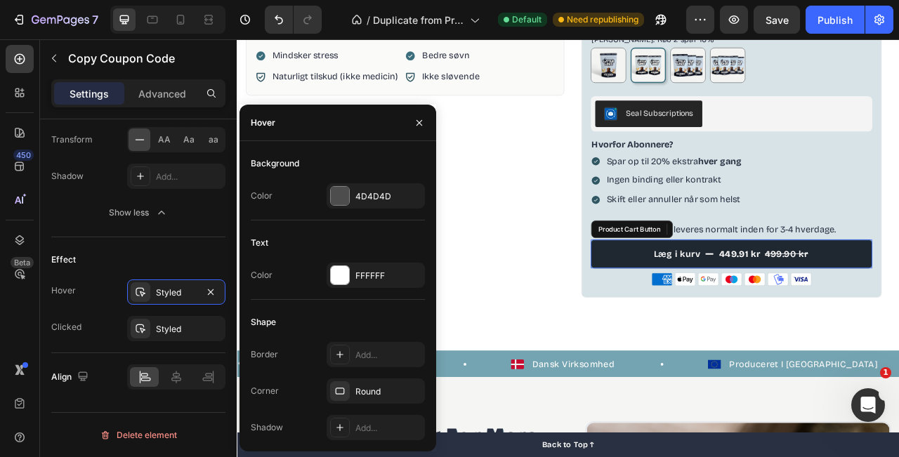
click at [718, 316] on button "Læg i kurv 449.91 kr 499.90 kr" at bounding box center [866, 312] width 359 height 37
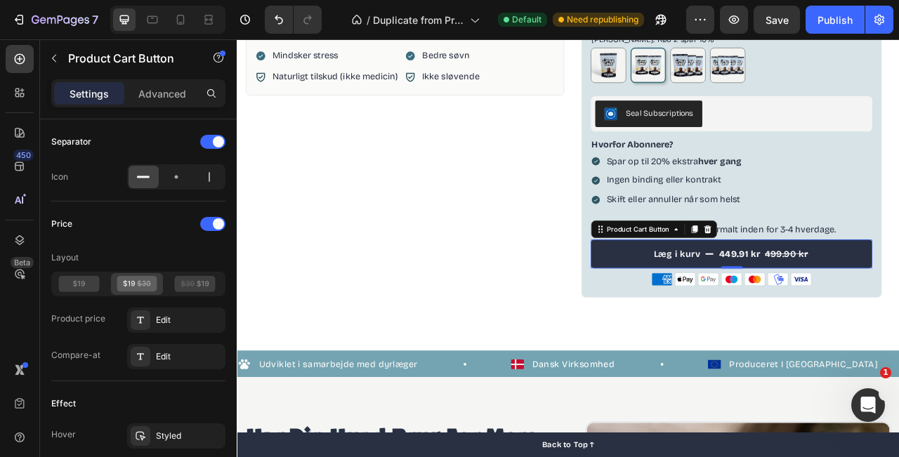
scroll to position [1134, 0]
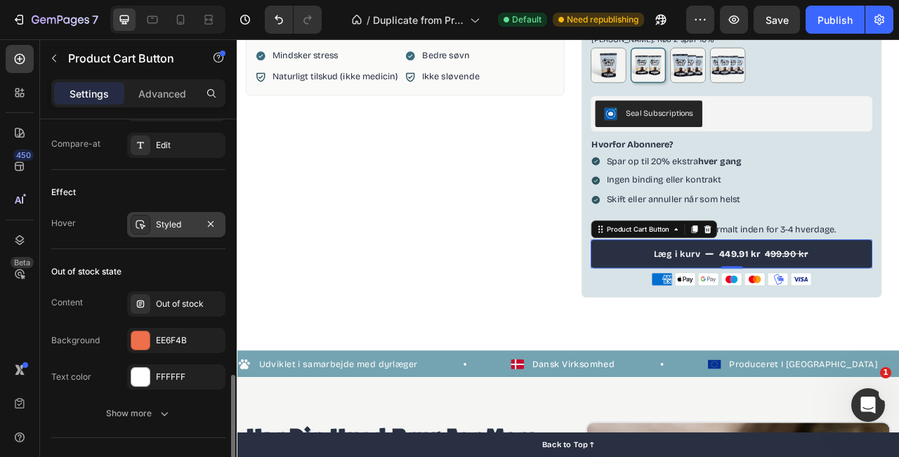
click at [143, 228] on icon at bounding box center [141, 224] width 10 height 9
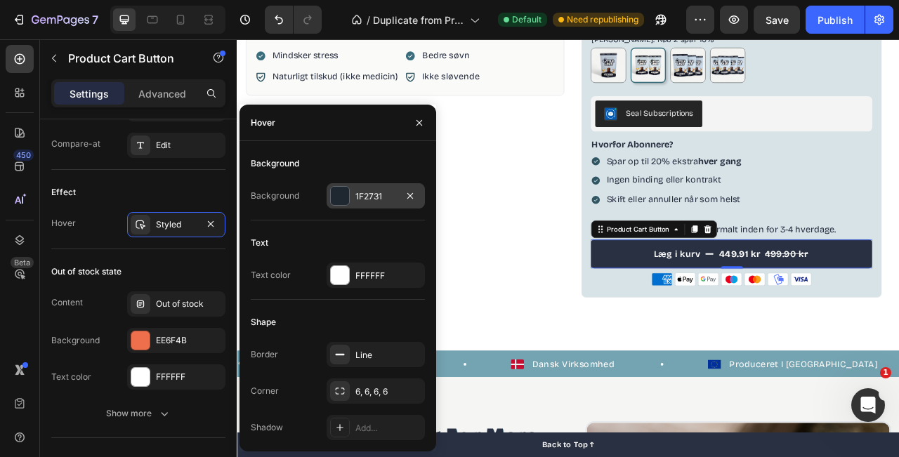
click at [342, 190] on div at bounding box center [340, 196] width 18 height 18
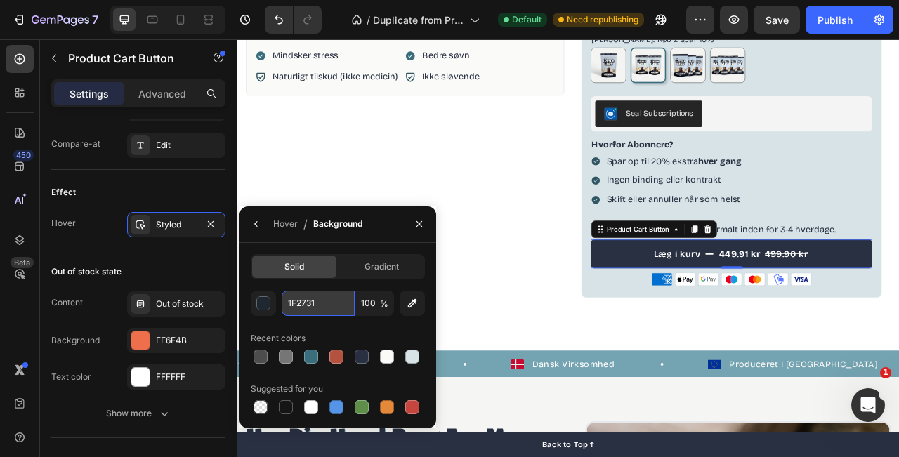
click at [320, 304] on input "1F2731" at bounding box center [318, 303] width 73 height 25
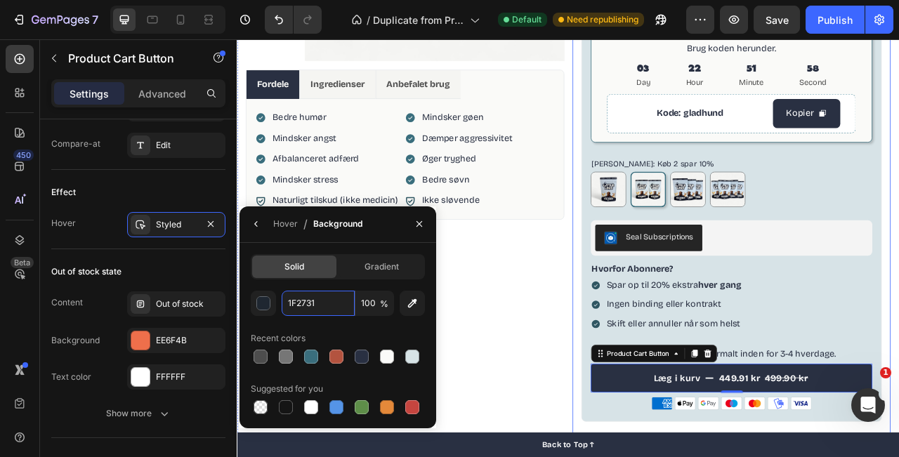
scroll to position [80, 0]
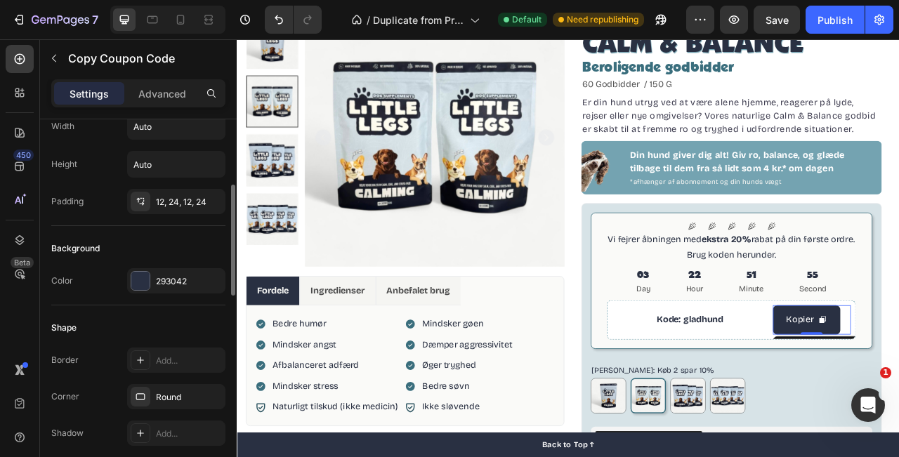
scroll to position [245, 0]
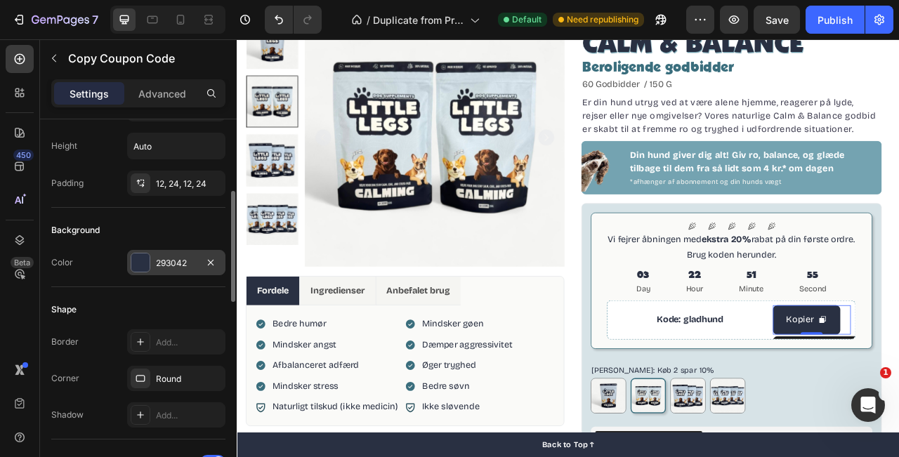
click at [147, 261] on div at bounding box center [140, 263] width 18 height 18
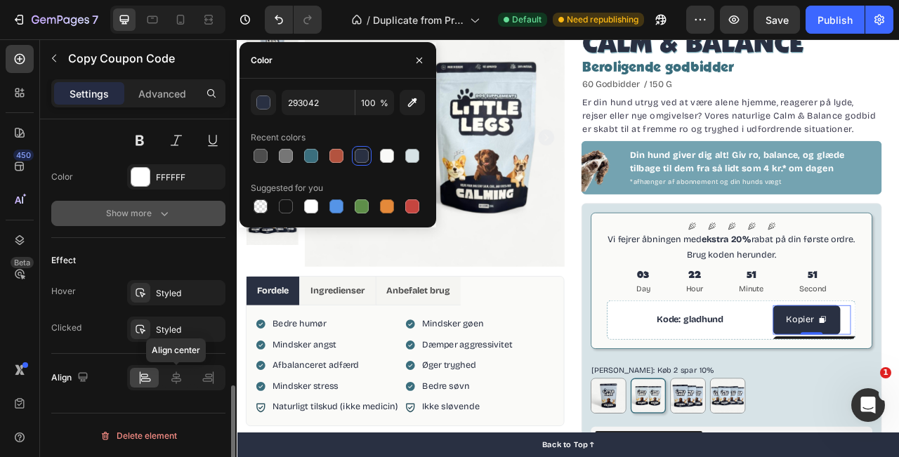
scroll to position [907, 0]
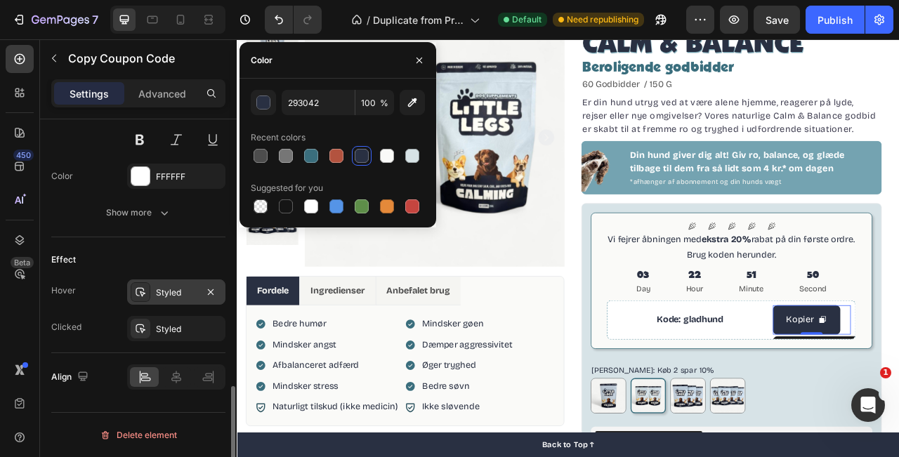
click at [145, 295] on icon at bounding box center [140, 292] width 11 height 11
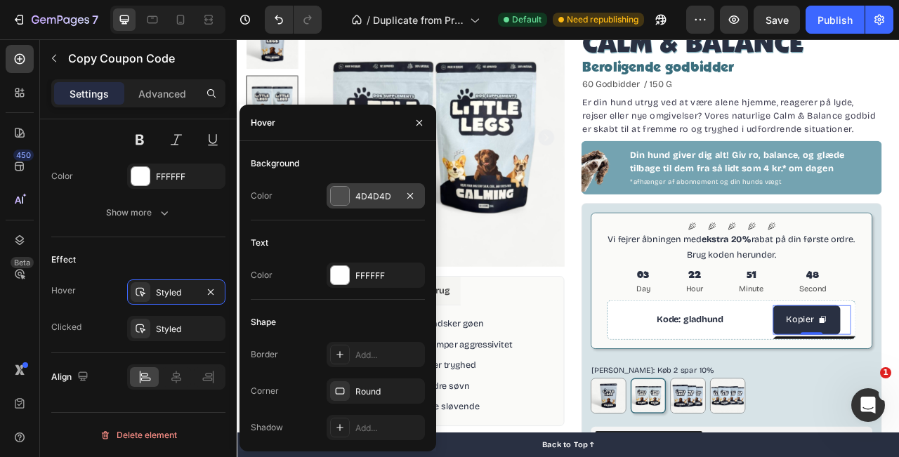
click at [343, 197] on div at bounding box center [340, 196] width 18 height 18
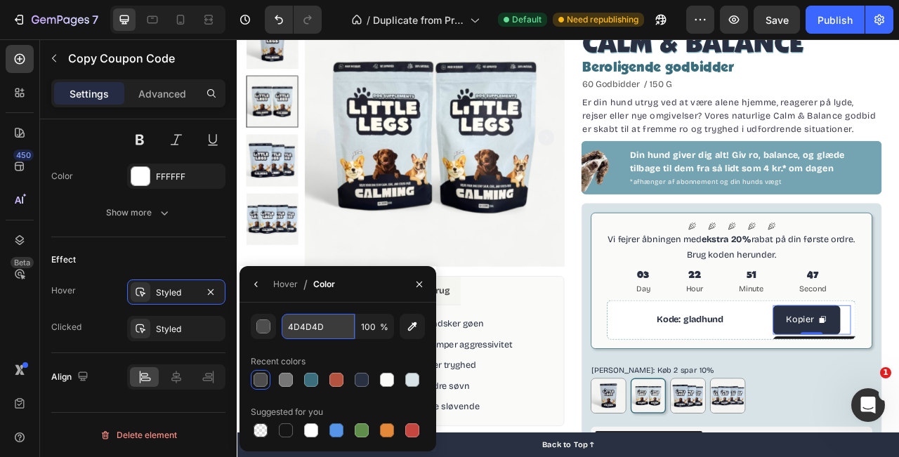
click at [0, 0] on input "4D4D4D" at bounding box center [0, 0] width 0 height 0
paste input "1F2731"
type input "1F2731"
click at [418, 285] on icon "button" at bounding box center [419, 284] width 11 height 11
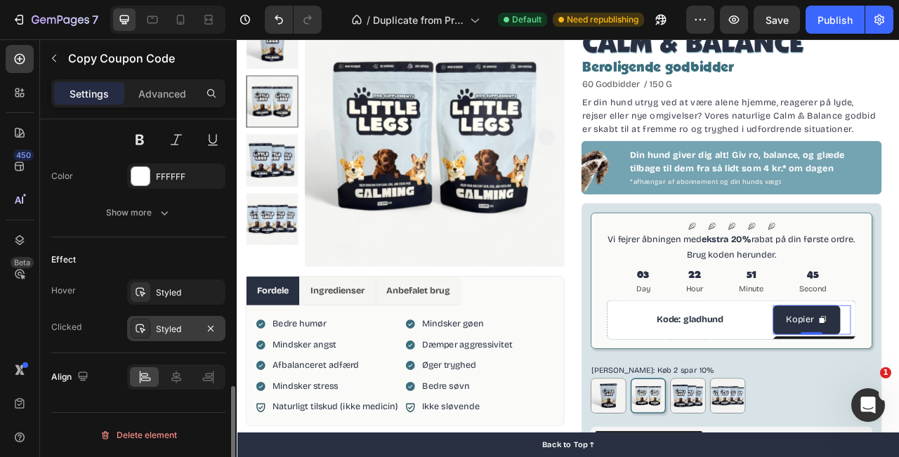
click at [177, 323] on div "Styled" at bounding box center [176, 329] width 41 height 13
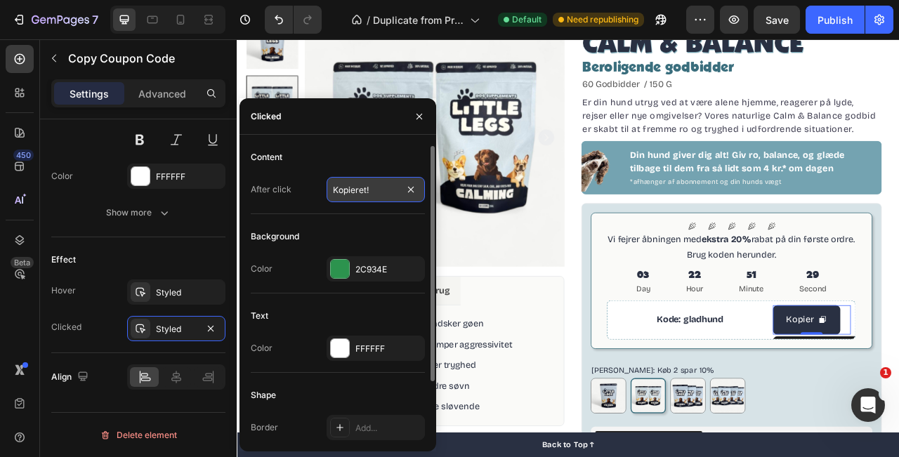
click at [367, 189] on input "Kopieret!" at bounding box center [376, 189] width 98 height 25
drag, startPoint x: 367, startPoint y: 189, endPoint x: 301, endPoint y: 188, distance: 65.4
click at [301, 188] on div "After click Kopieret!" at bounding box center [338, 189] width 174 height 25
paste input "kopieret"
click at [339, 190] on input "kopieret!" at bounding box center [376, 189] width 98 height 25
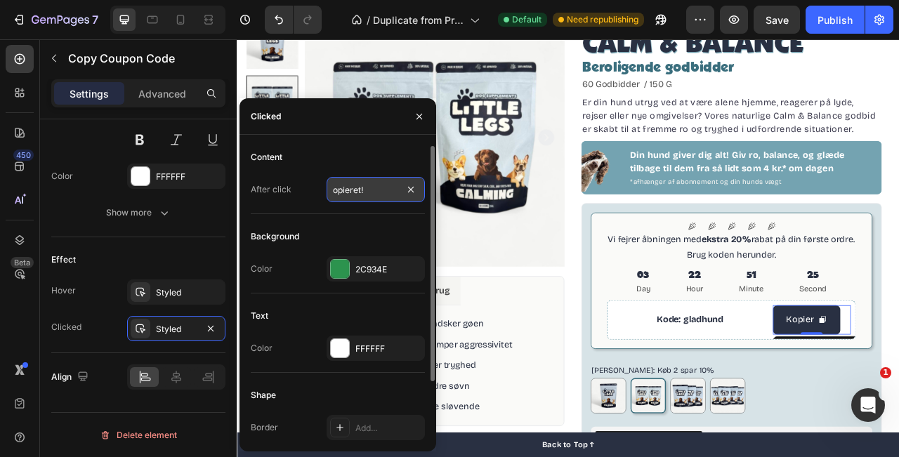
type input "Kopieret!"
click at [370, 156] on div "Content" at bounding box center [338, 157] width 174 height 22
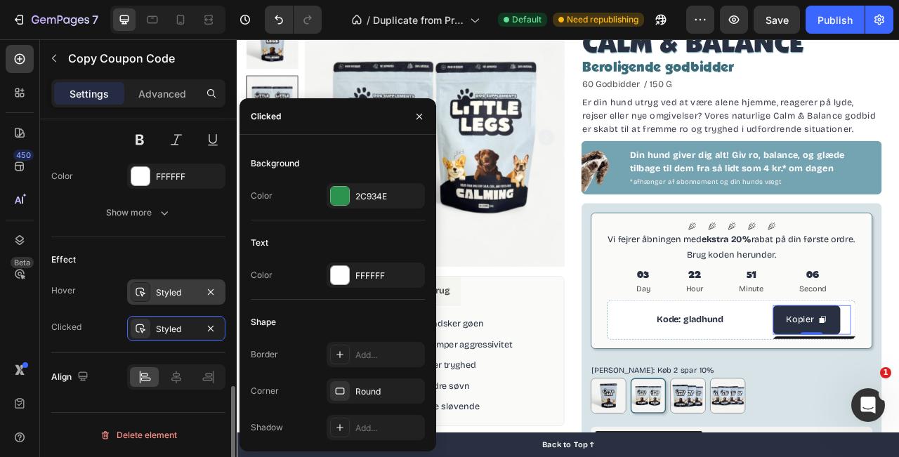
click at [156, 304] on div "Styled" at bounding box center [176, 292] width 98 height 25
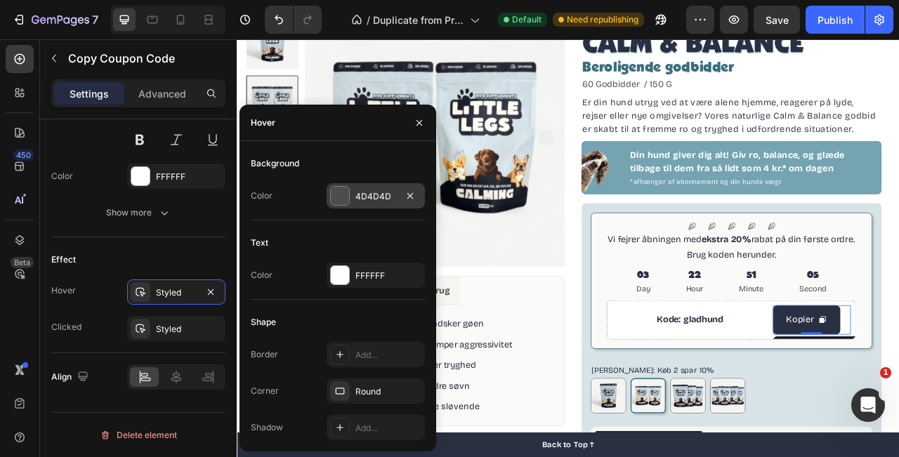
click at [342, 195] on div at bounding box center [340, 196] width 18 height 18
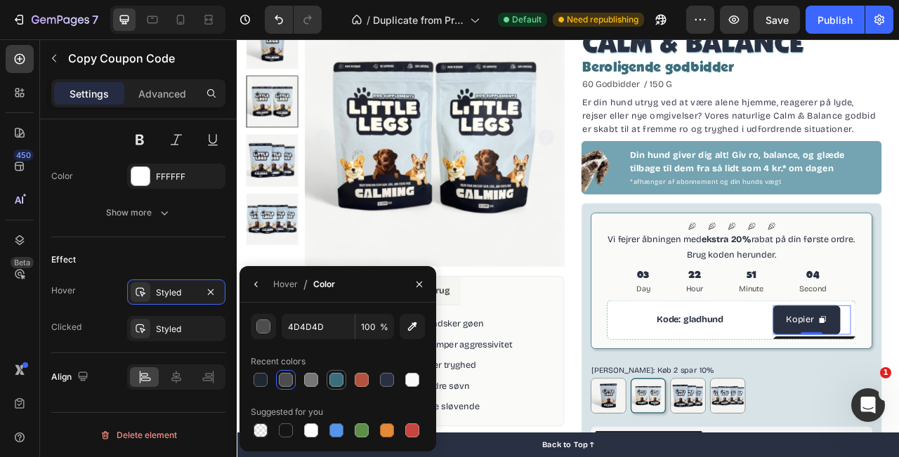
click at [334, 381] on div at bounding box center [337, 380] width 14 height 14
click at [254, 383] on div at bounding box center [261, 380] width 14 height 14
type input "1F2731"
click at [412, 280] on button "button" at bounding box center [419, 284] width 22 height 22
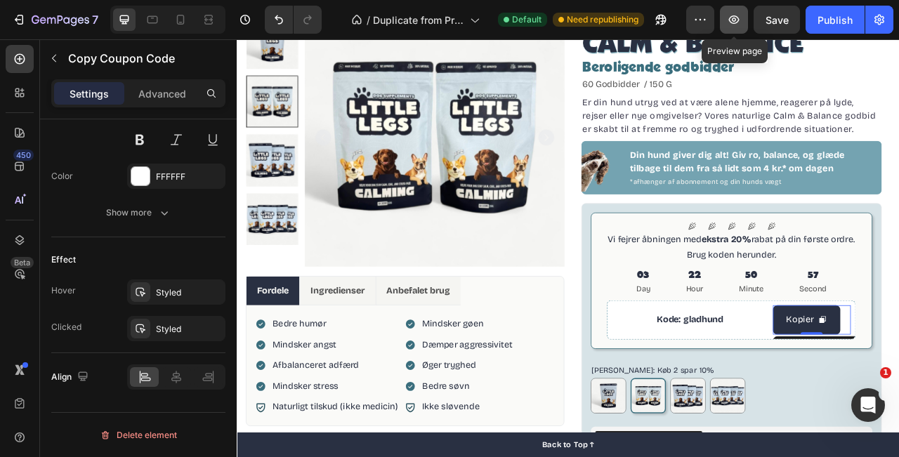
click at [729, 24] on icon "button" at bounding box center [734, 20] width 14 height 14
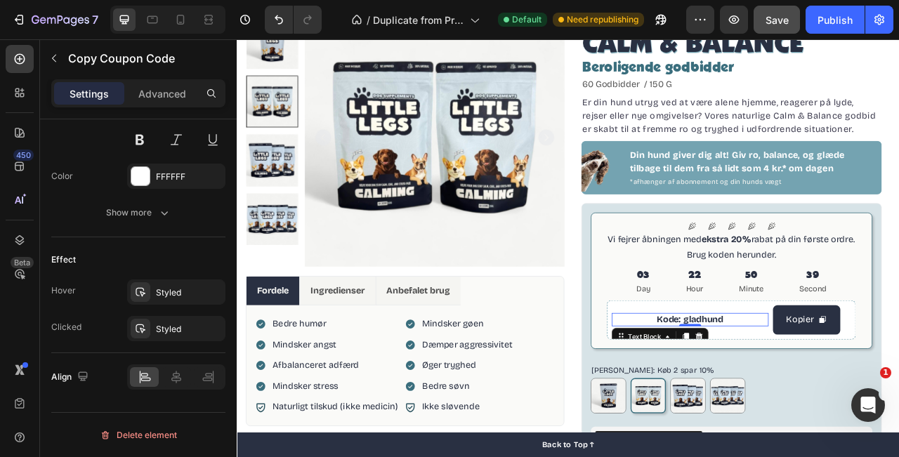
click at [895, 403] on p "Kode: gladhund" at bounding box center [813, 396] width 199 height 17
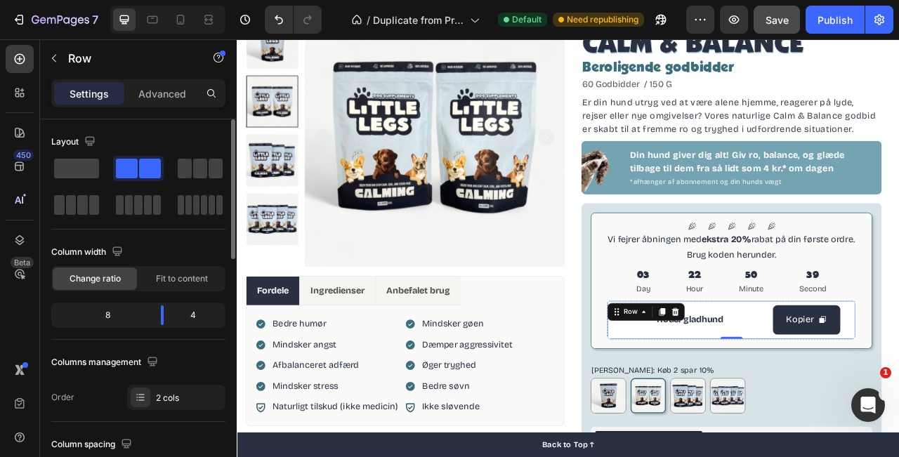
click at [899, 415] on div "Kode: gladhund Text Block Kopier Copy Coupon Code Row 0" at bounding box center [866, 397] width 317 height 50
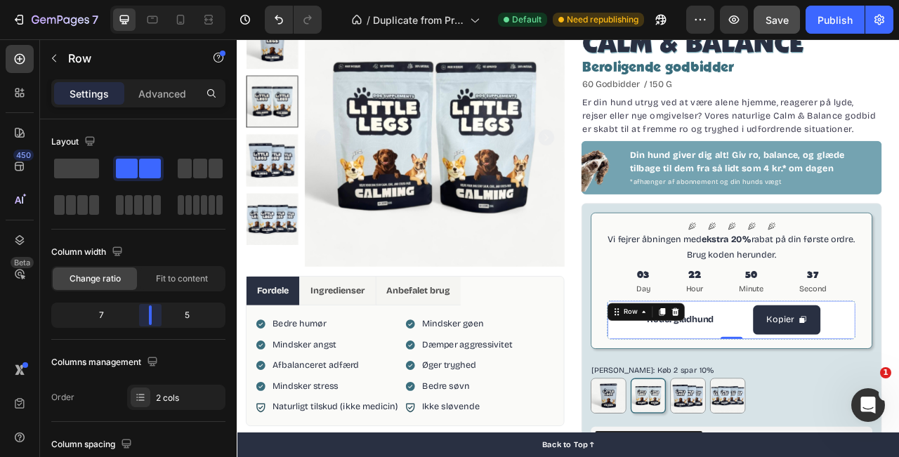
click at [155, 0] on body "7 / Duplicate from Product Page - Jul 25, 15:41:40 Default Need republishing Pr…" at bounding box center [449, 0] width 899 height 0
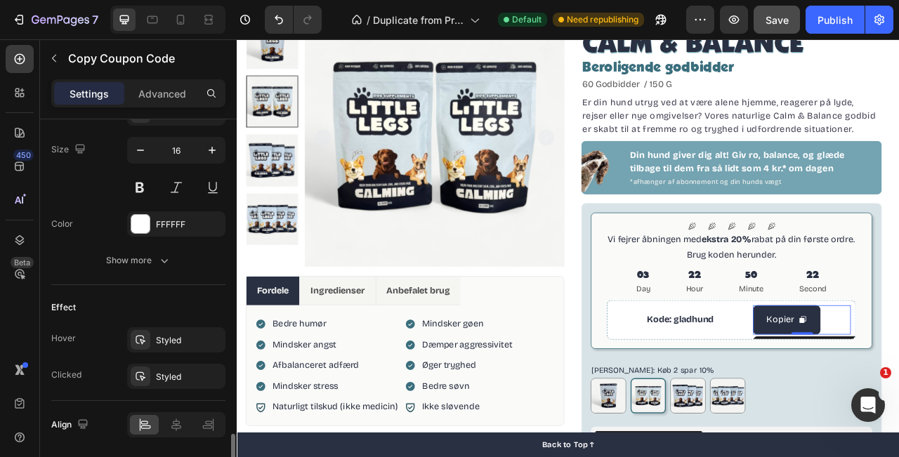
scroll to position [907, 0]
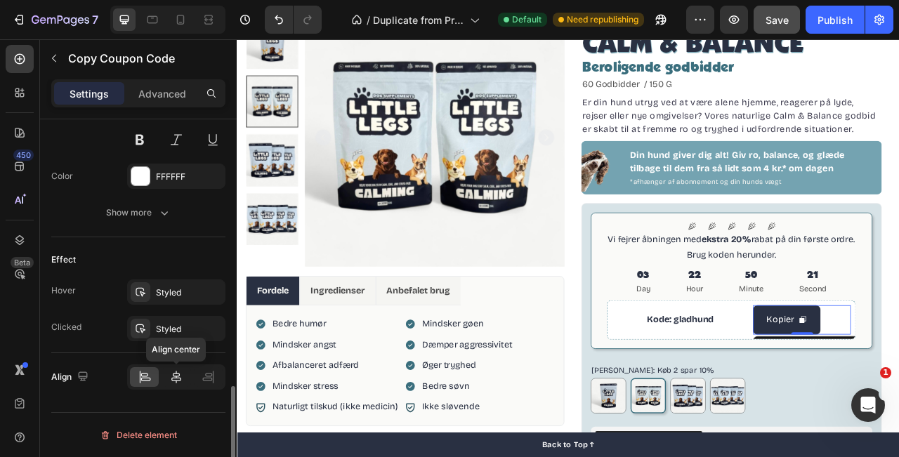
click at [176, 370] on div at bounding box center [176, 378] width 29 height 20
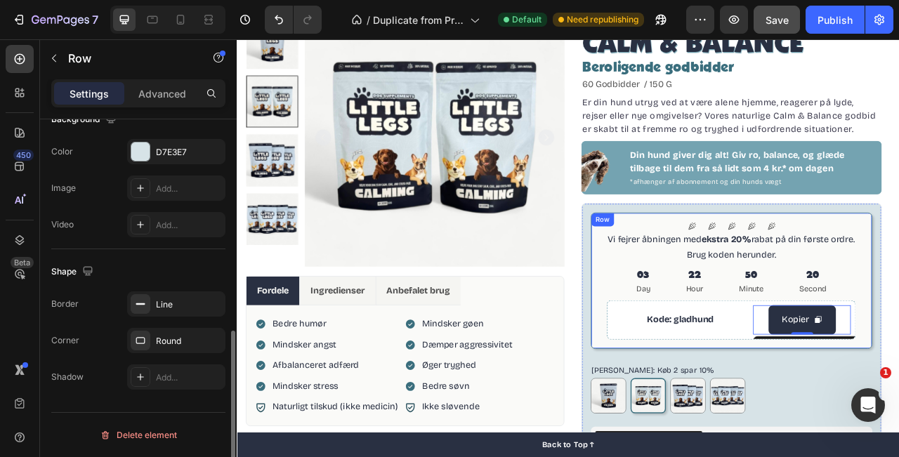
scroll to position [0, 0]
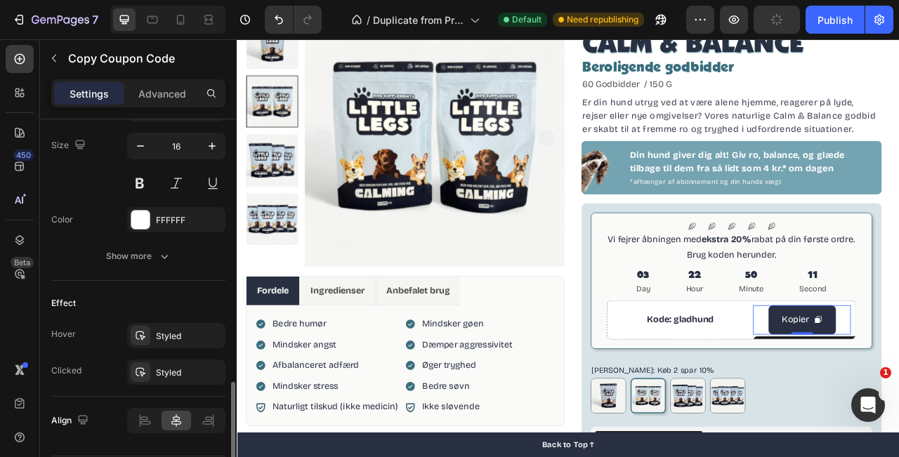
scroll to position [871, 0]
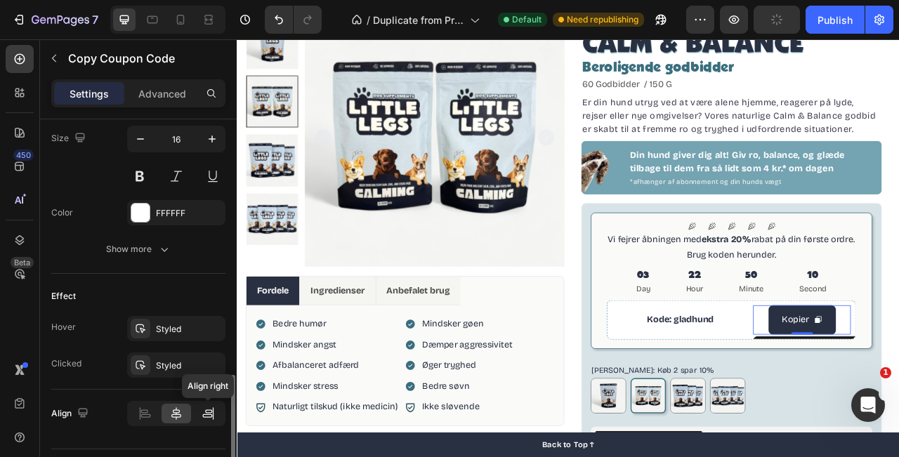
click at [206, 420] on icon at bounding box center [208, 414] width 14 height 14
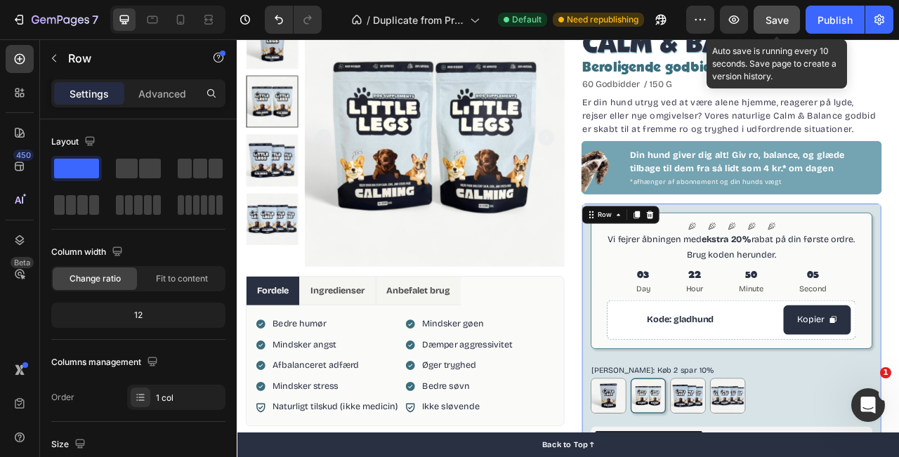
click at [779, 19] on span "Save" at bounding box center [777, 20] width 23 height 12
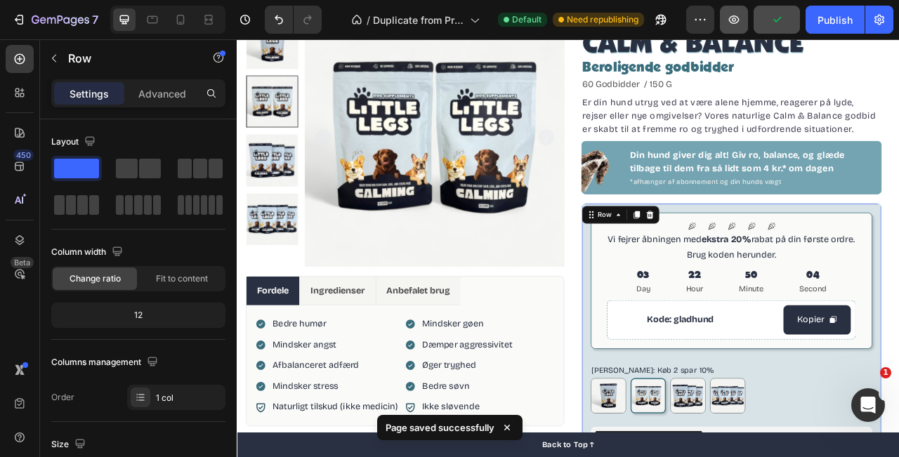
click at [728, 20] on icon "button" at bounding box center [734, 20] width 14 height 14
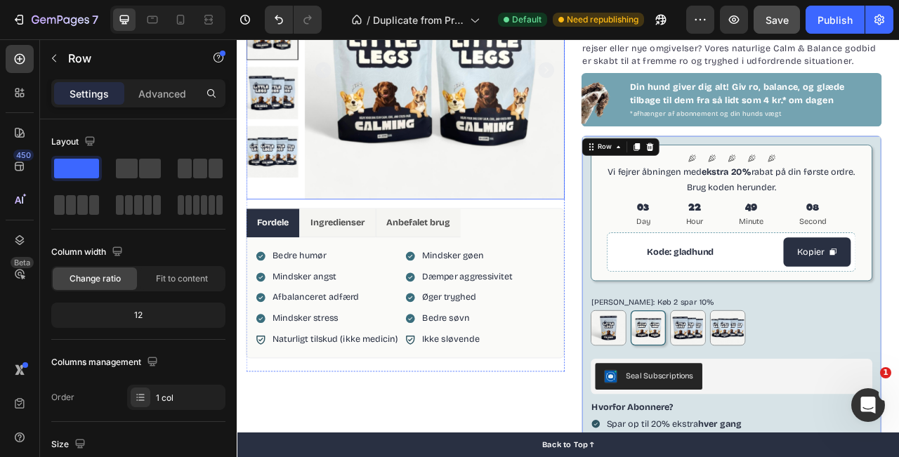
scroll to position [176, 0]
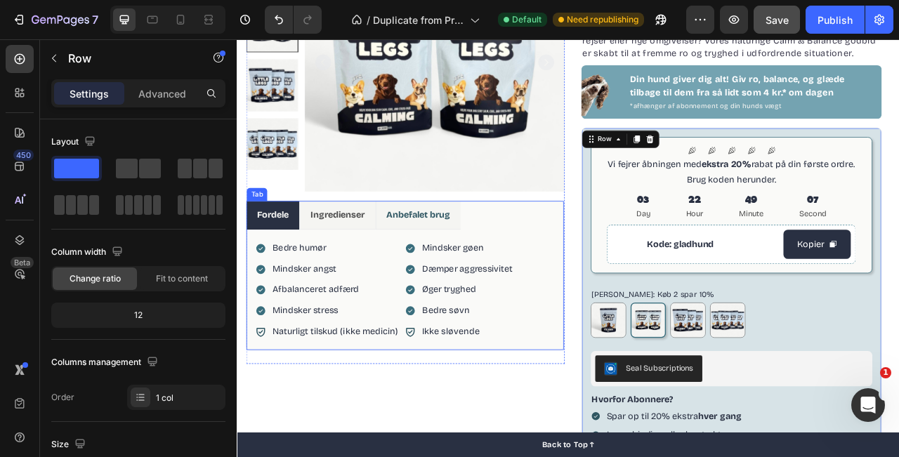
click at [476, 271] on p "Anbefalet brug" at bounding box center [467, 263] width 81 height 20
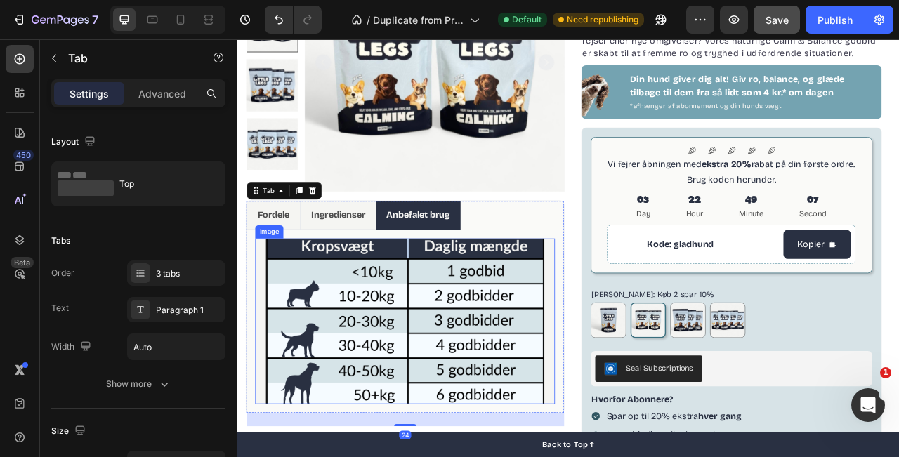
click at [635, 345] on img at bounding box center [451, 398] width 382 height 211
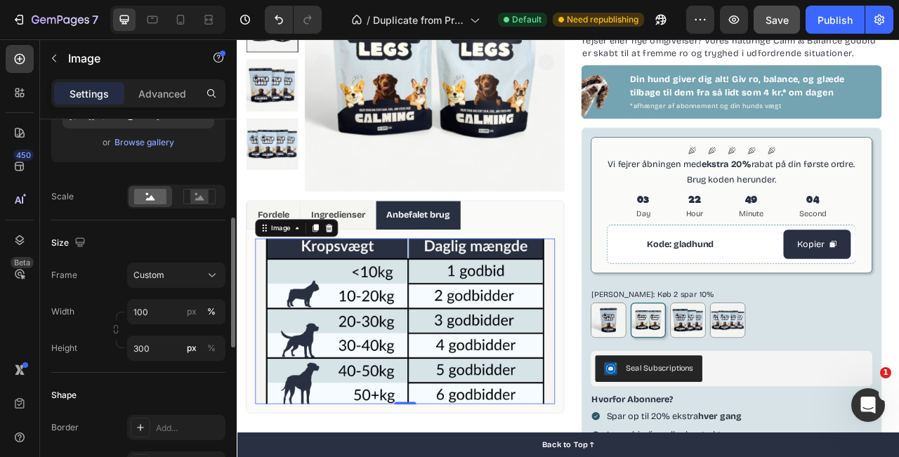
scroll to position [273, 0]
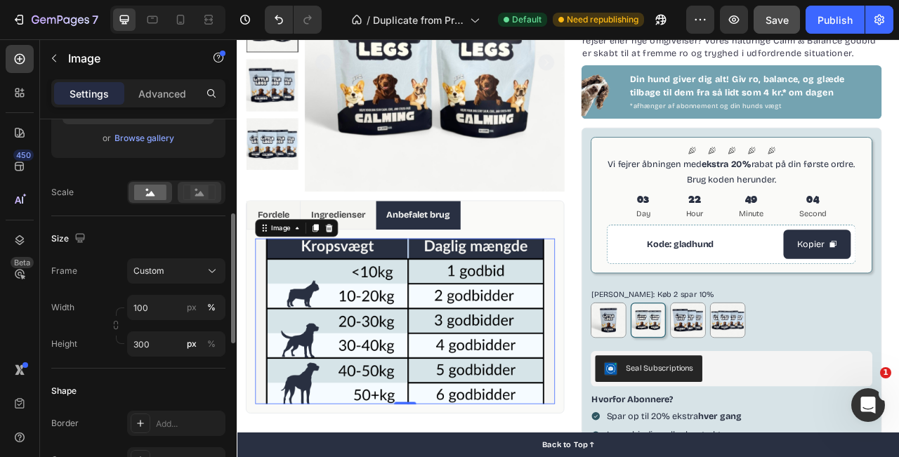
click at [202, 186] on rect at bounding box center [199, 193] width 18 height 14
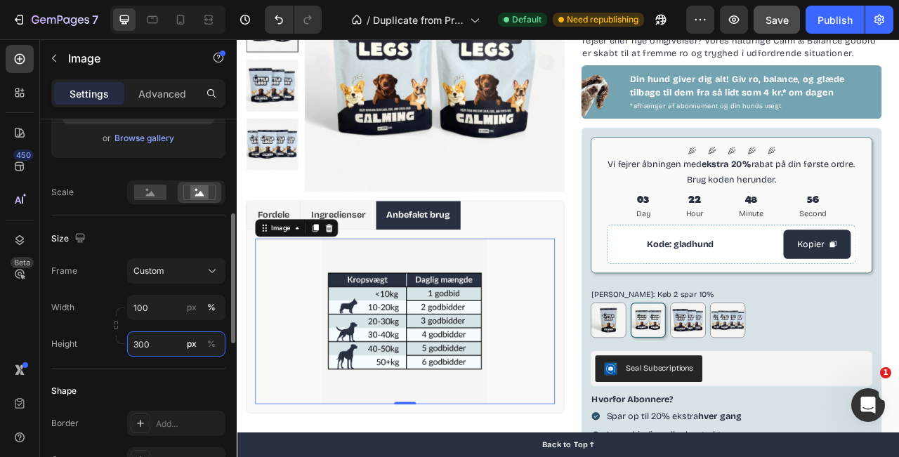
click at [164, 344] on input "300" at bounding box center [176, 344] width 98 height 25
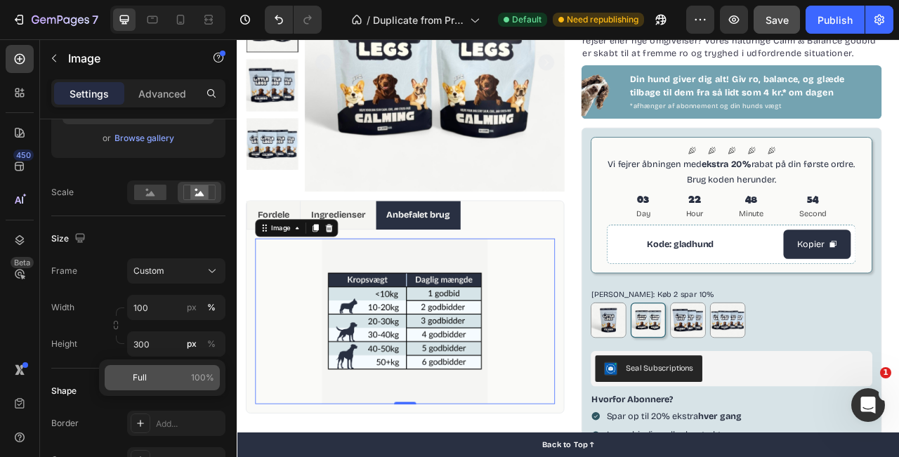
click at [180, 386] on div "Full 100%" at bounding box center [162, 377] width 115 height 25
type input "100"
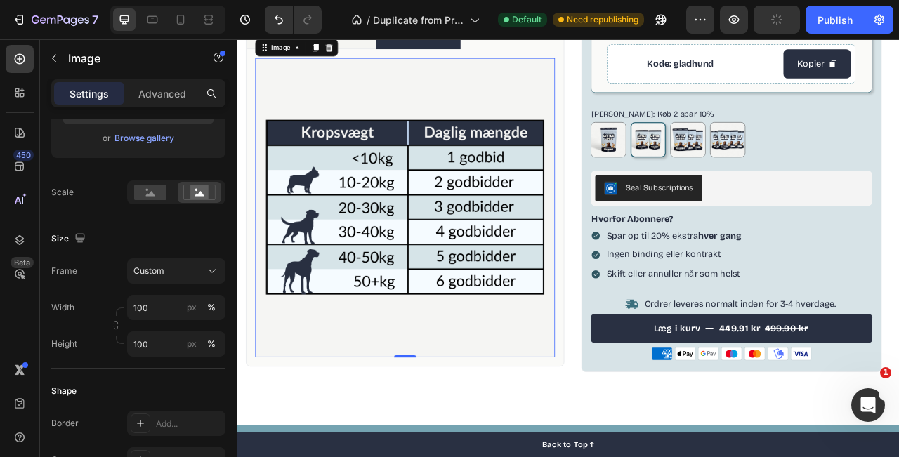
scroll to position [407, 0]
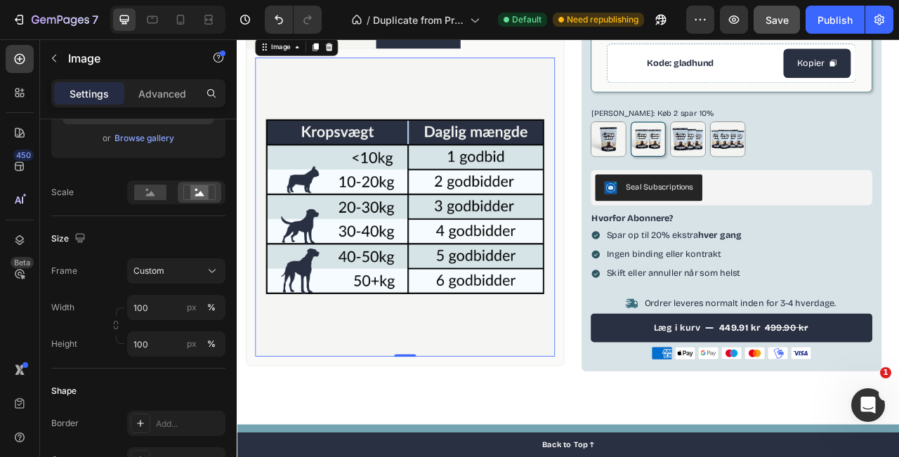
click at [557, 434] on img at bounding box center [451, 254] width 382 height 382
click at [596, 77] on img at bounding box center [451, 254] width 382 height 382
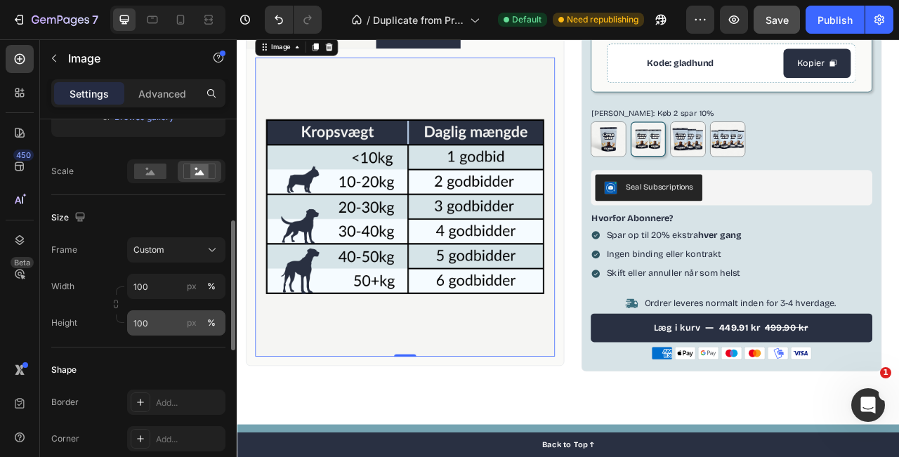
scroll to position [304, 0]
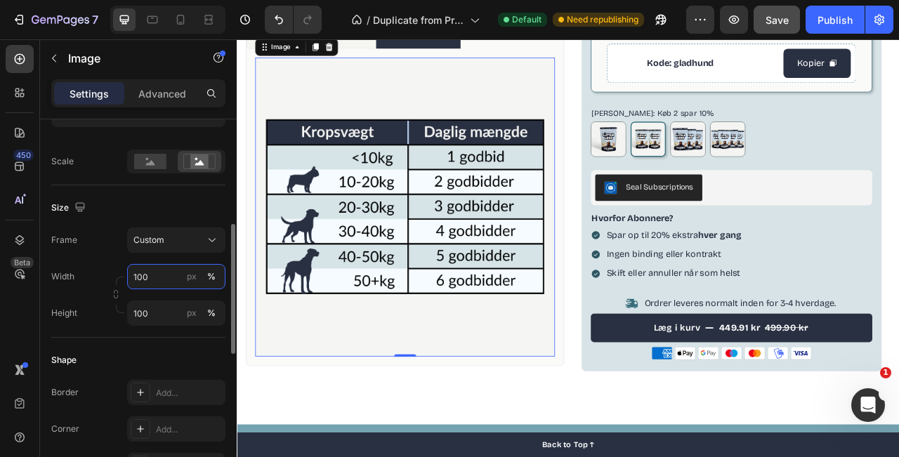
click at [164, 276] on input "100" at bounding box center [176, 276] width 98 height 25
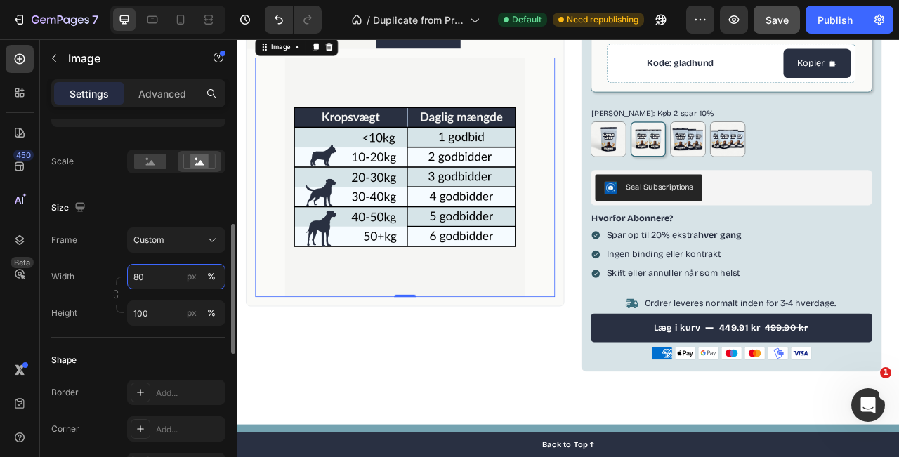
type input "8"
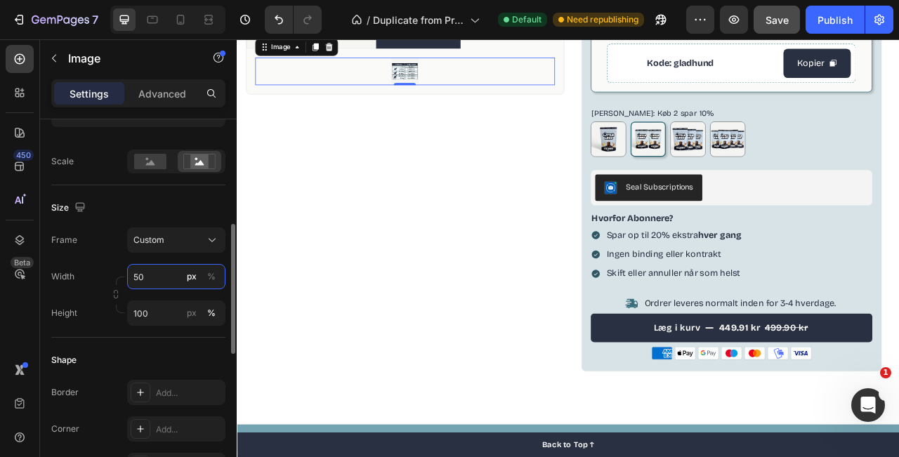
type input "5"
type input "6"
type input "7"
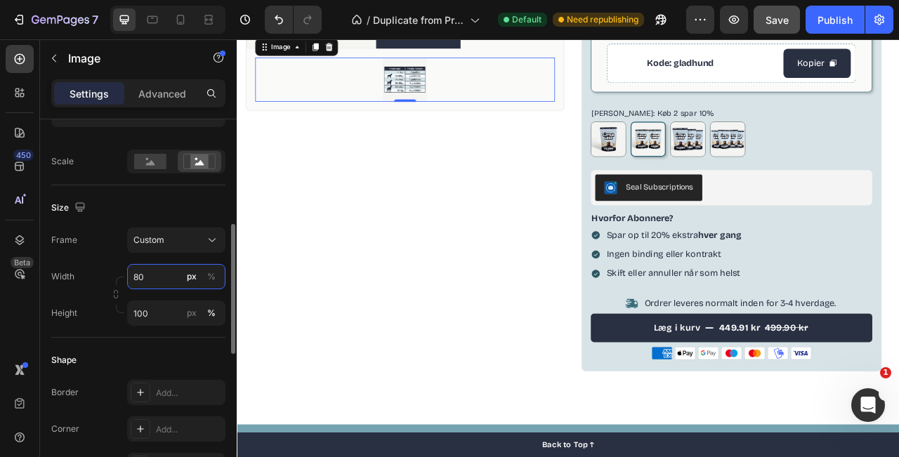
type input "8"
type input "9"
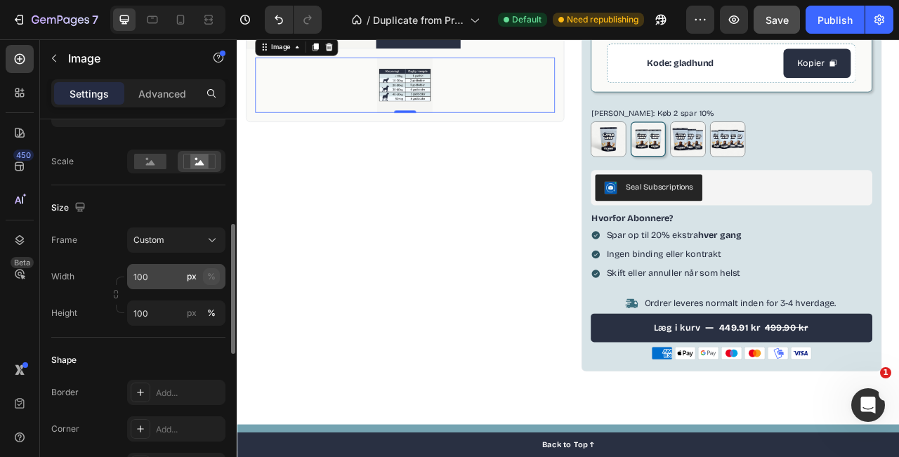
click at [215, 280] on div "%" at bounding box center [211, 277] width 8 height 13
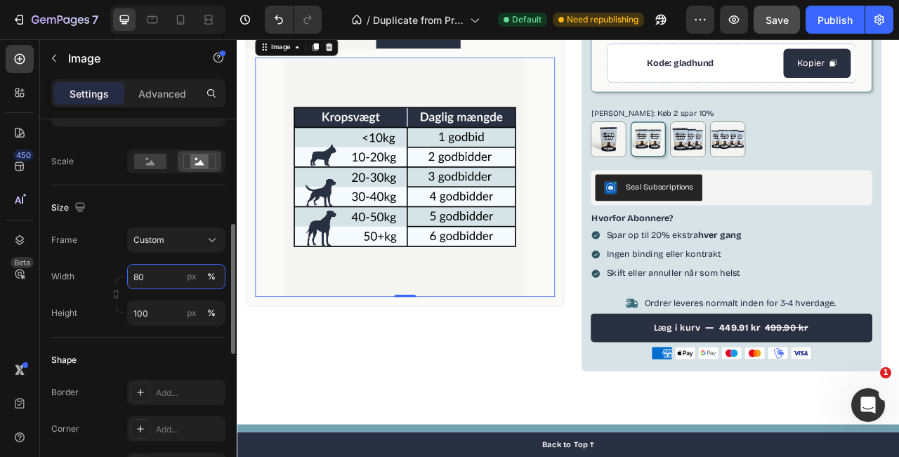
type input "8"
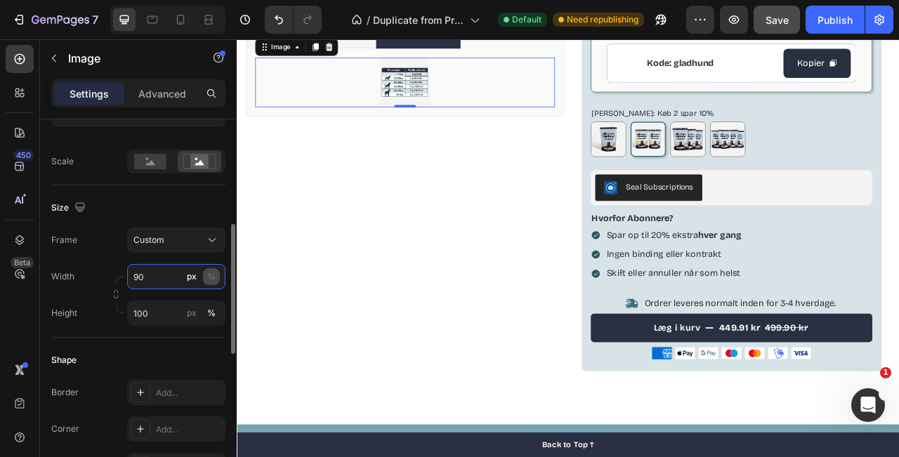
type input "90"
click at [218, 275] on button "%" at bounding box center [211, 276] width 17 height 17
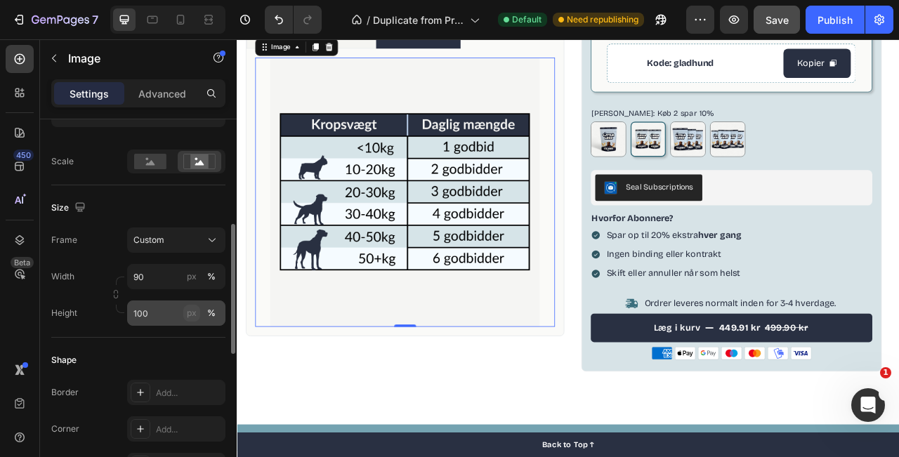
click at [197, 317] on button "px" at bounding box center [191, 313] width 17 height 17
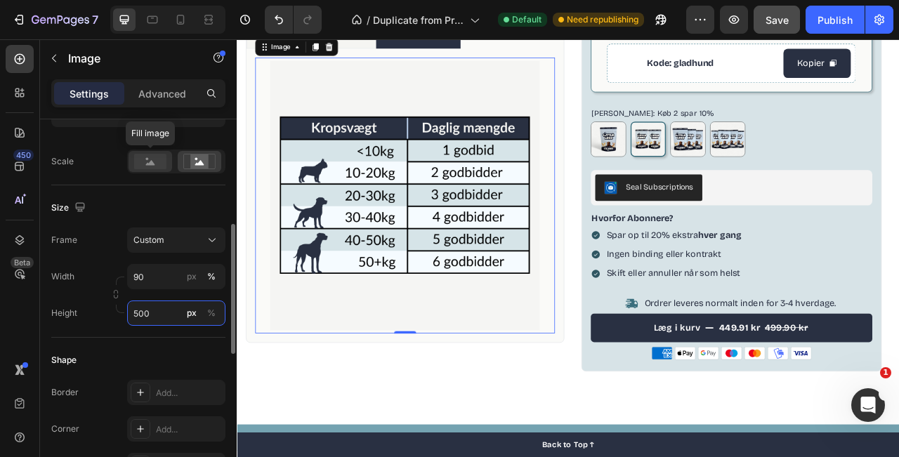
type input "500"
click at [159, 163] on rect at bounding box center [150, 161] width 32 height 15
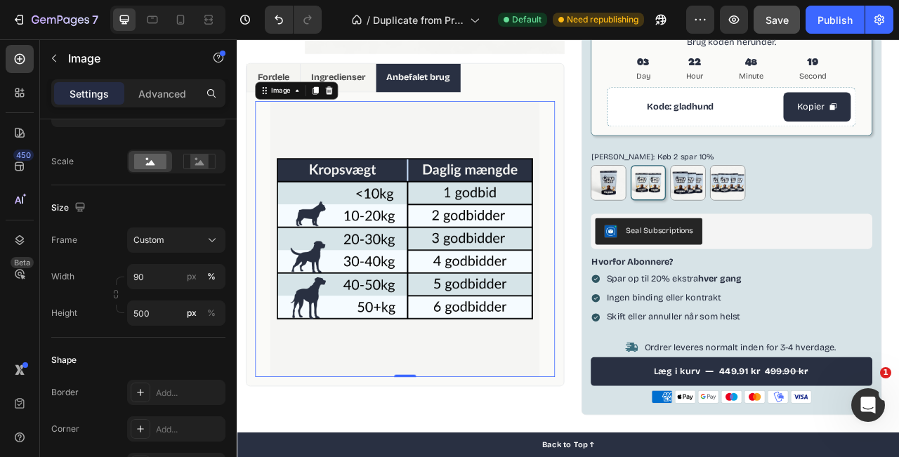
scroll to position [342, 0]
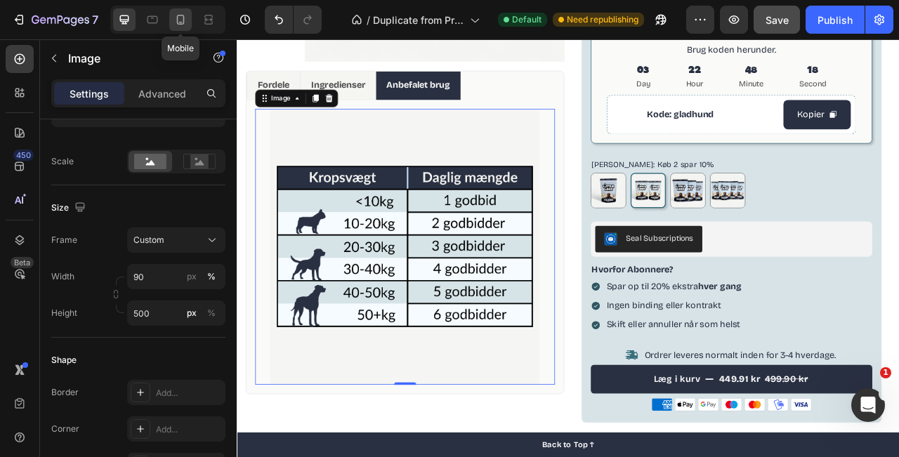
click at [183, 22] on icon at bounding box center [181, 20] width 8 height 10
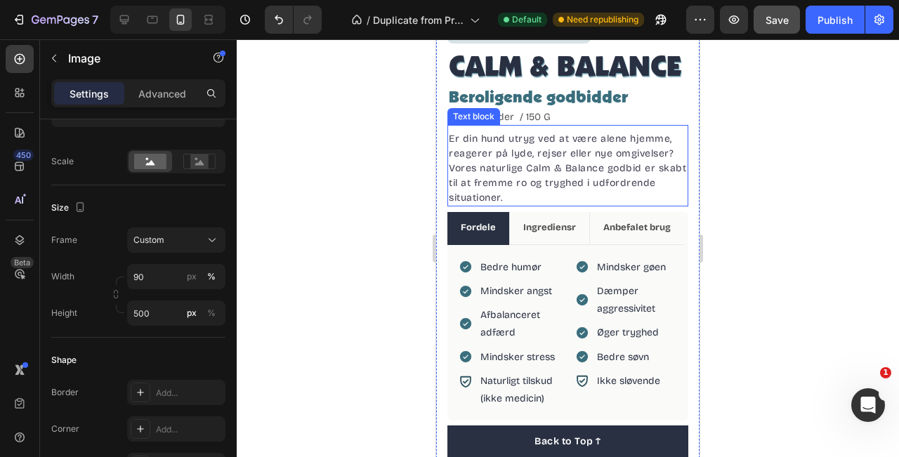
scroll to position [455, 0]
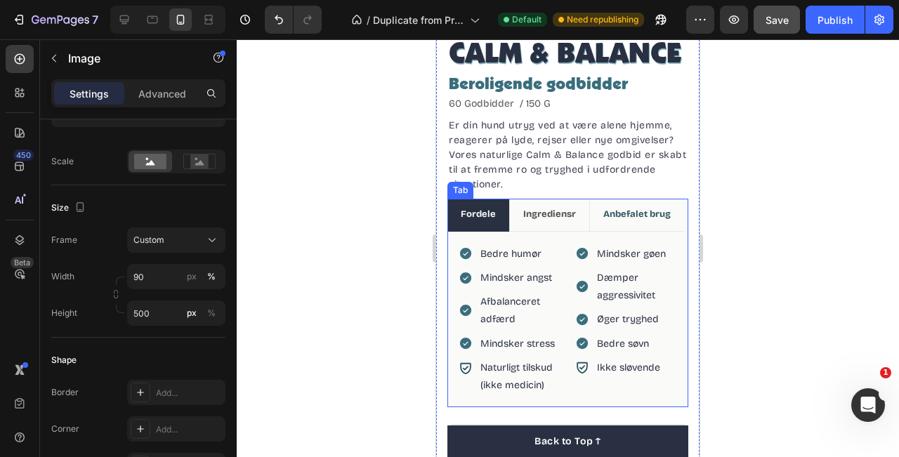
click at [642, 202] on li "Anbefalet brug" at bounding box center [637, 215] width 95 height 32
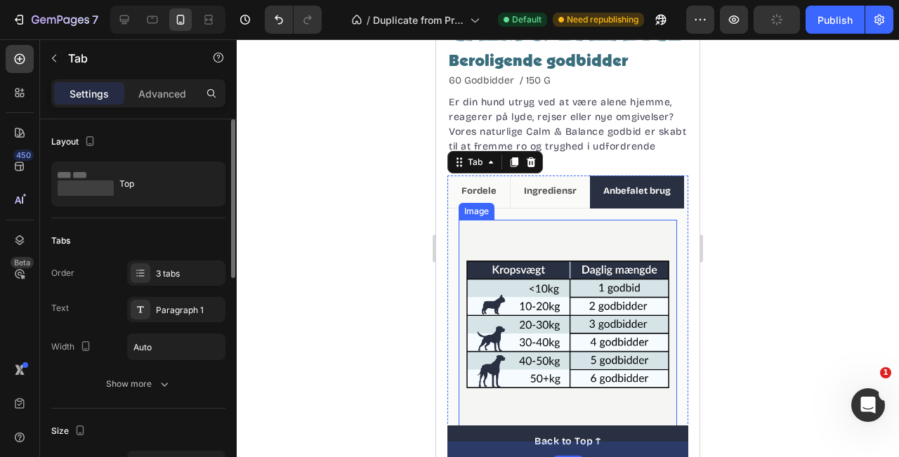
scroll to position [486, 0]
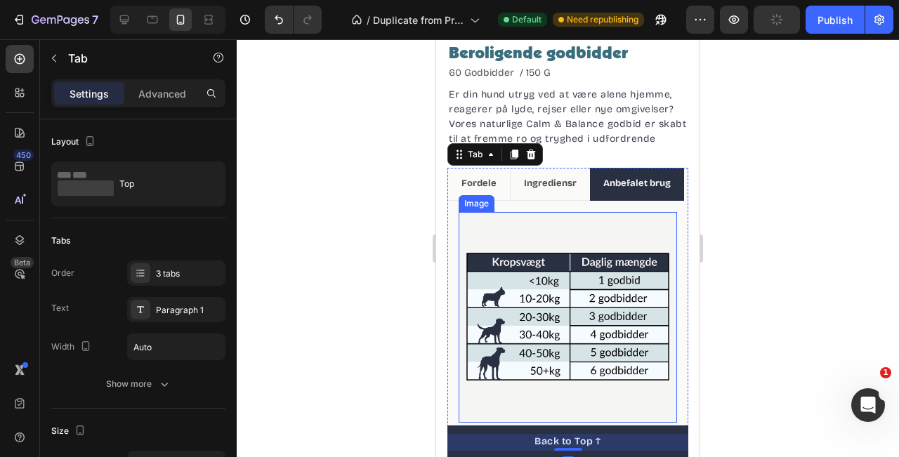
click at [569, 251] on img at bounding box center [568, 317] width 219 height 211
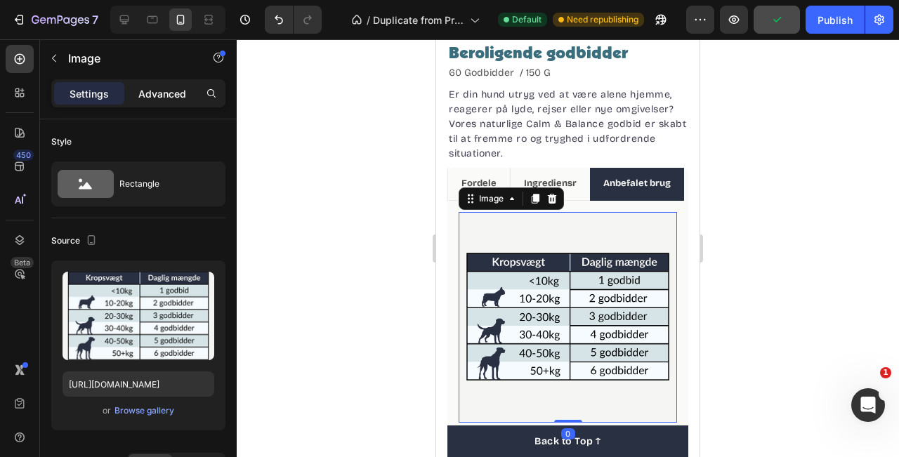
click at [141, 89] on p "Advanced" at bounding box center [162, 93] width 48 height 15
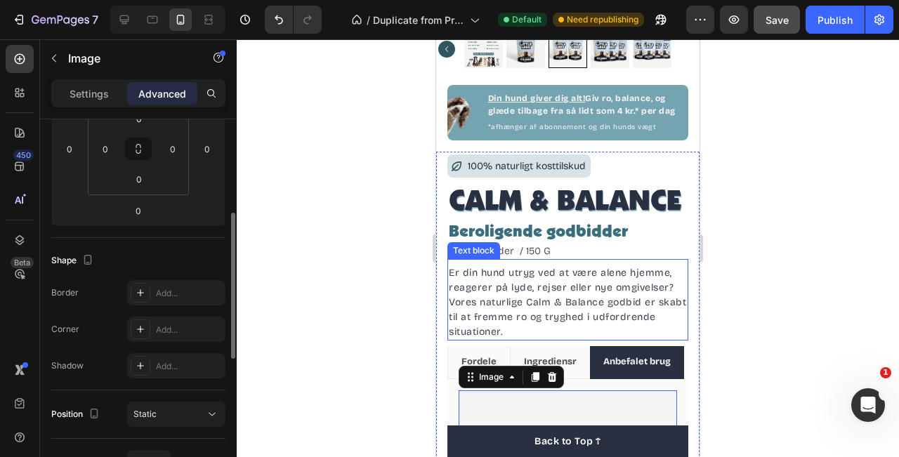
scroll to position [0, 0]
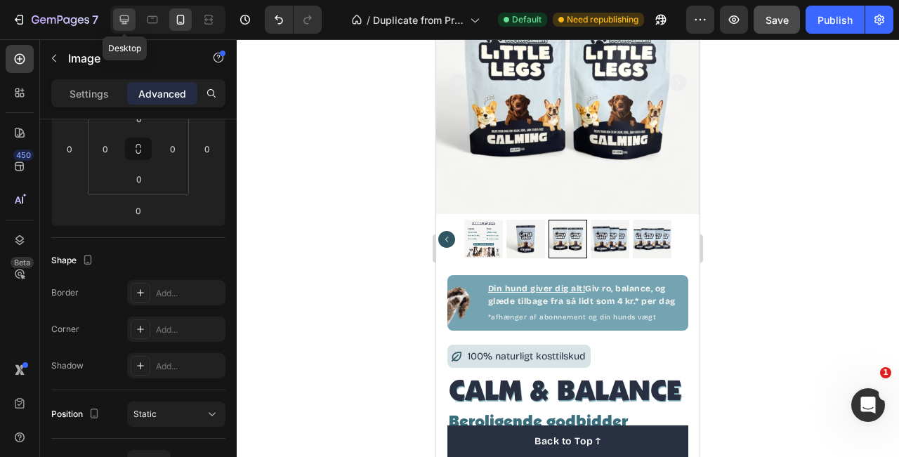
click at [133, 11] on div at bounding box center [124, 19] width 22 height 22
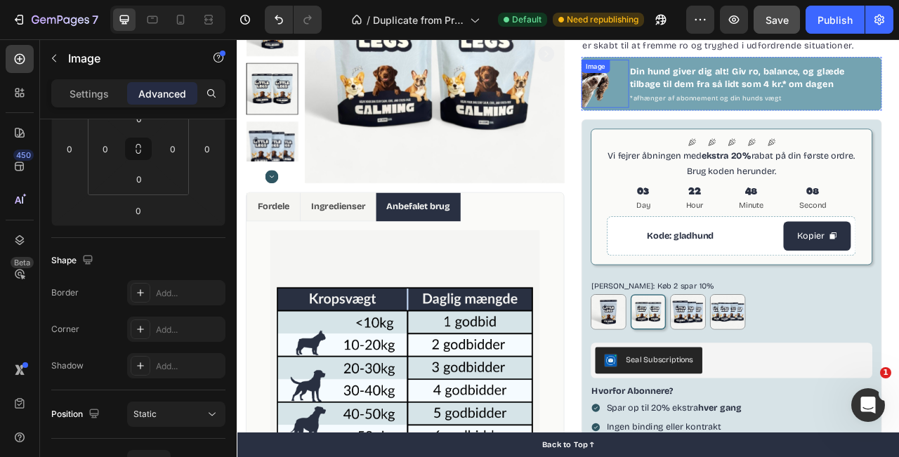
scroll to position [186, 0]
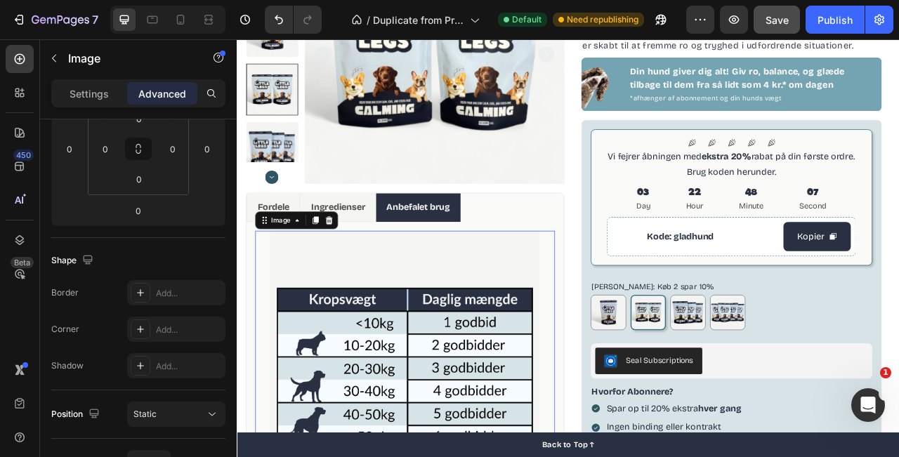
click at [598, 296] on img at bounding box center [450, 458] width 343 height 351
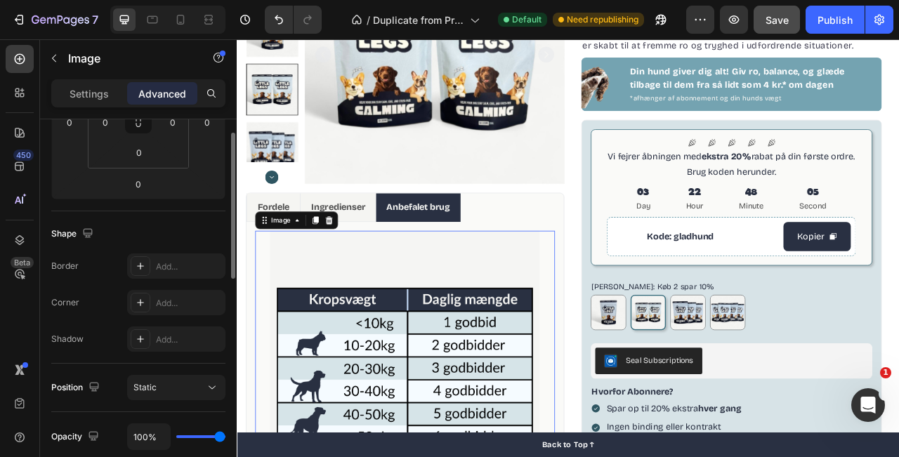
scroll to position [346, 0]
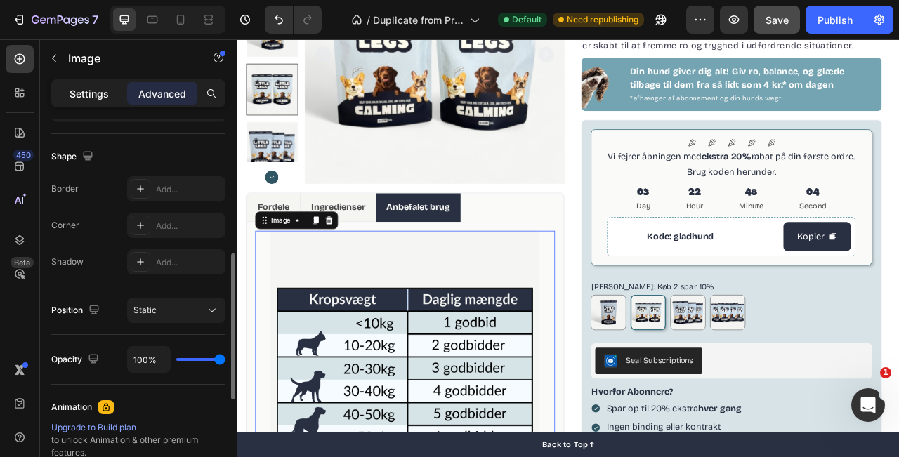
click at [102, 102] on div "Settings" at bounding box center [89, 93] width 70 height 22
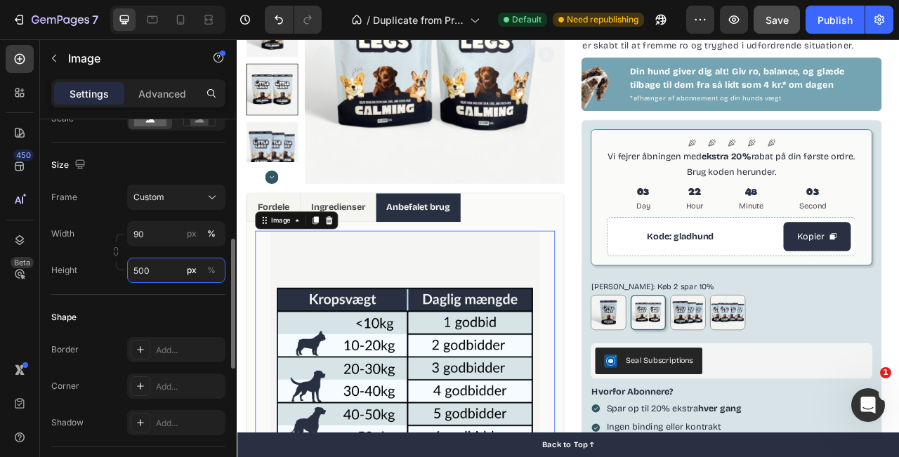
click at [160, 270] on input "500" at bounding box center [176, 270] width 98 height 25
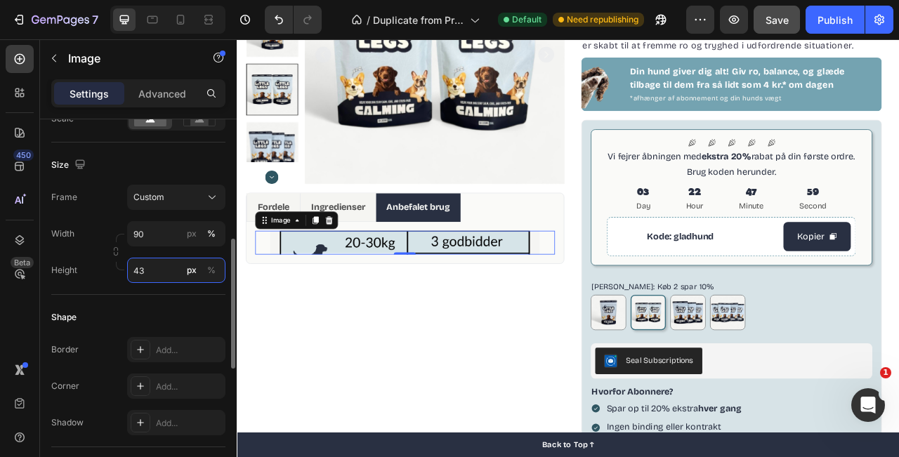
type input "4"
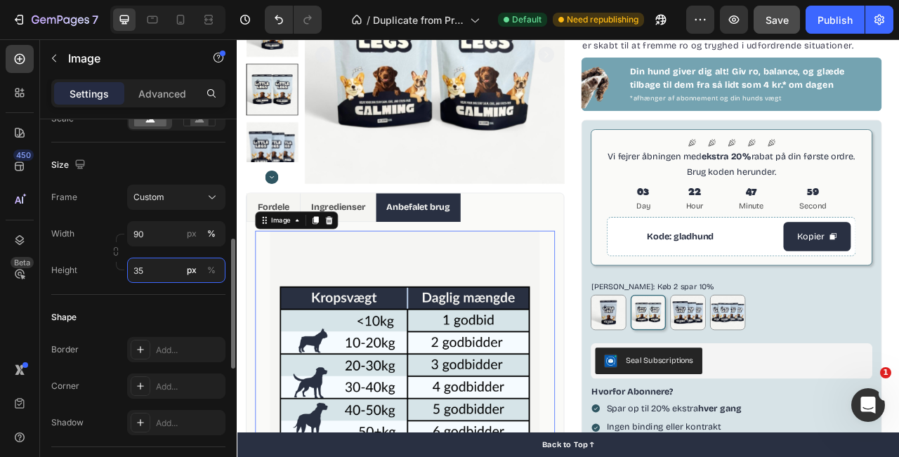
type input "350"
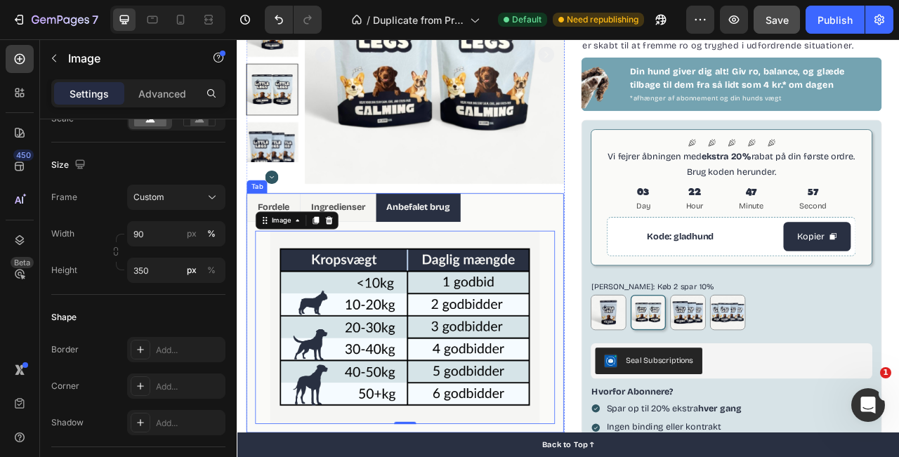
click at [637, 240] on ul "Fordele Ingredienser Anbefalet brug" at bounding box center [451, 253] width 404 height 37
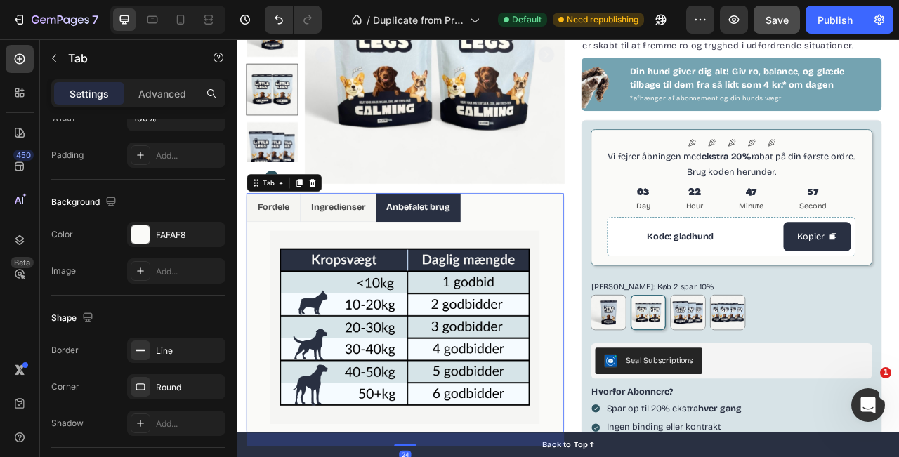
scroll to position [0, 0]
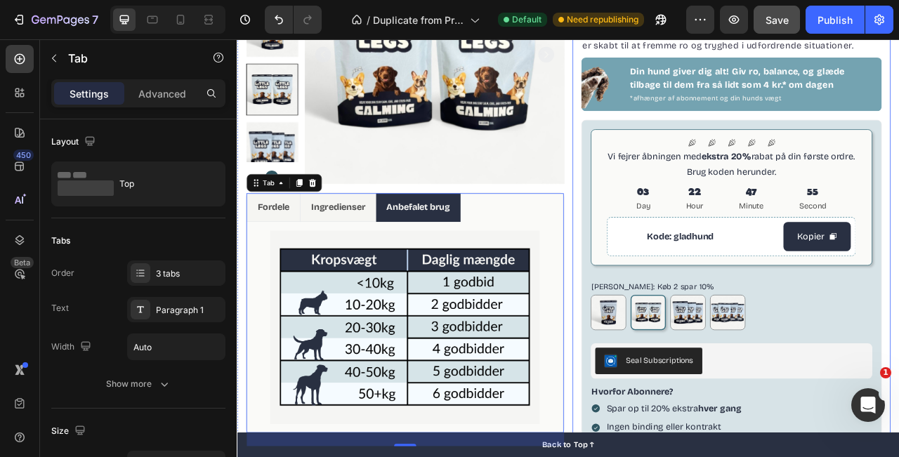
click at [668, 145] on div "100% naturligt kosttilskud Item List CALM & BALANCE Product Title Beroligende g…" at bounding box center [866, 296] width 405 height 807
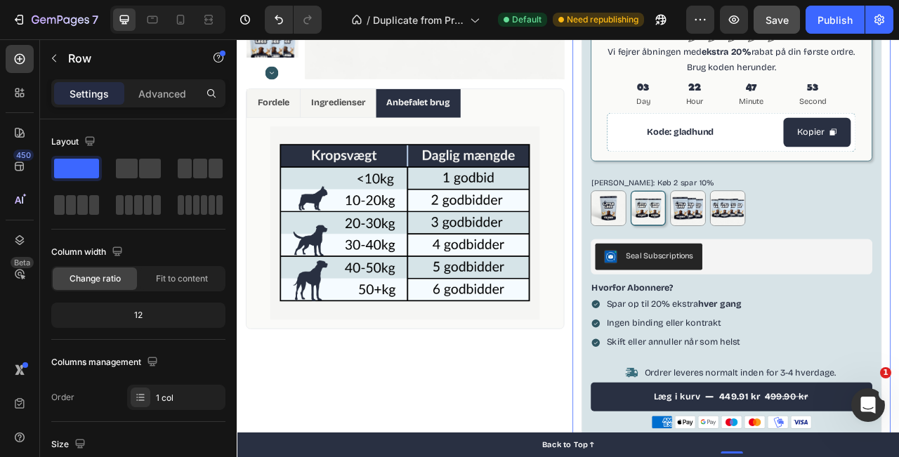
scroll to position [321, 0]
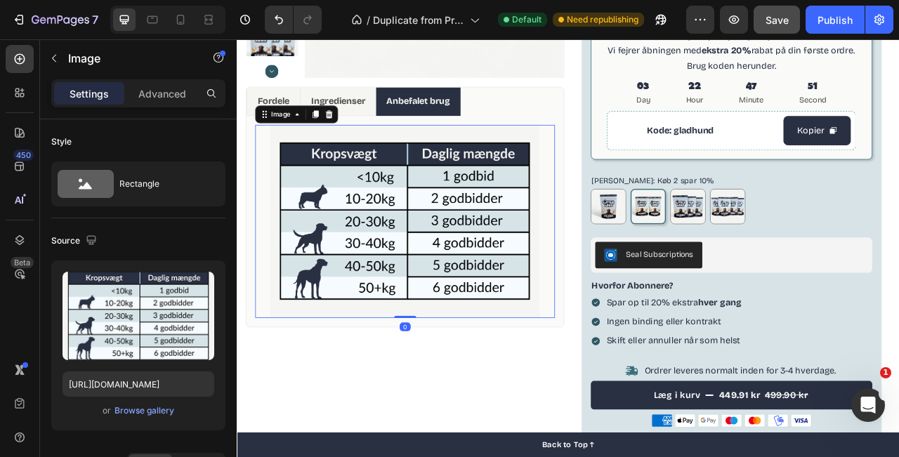
click at [454, 184] on img at bounding box center [450, 271] width 343 height 246
click at [670, 165] on div "100% naturligt kosttilskud Item List CALM & BALANCE Product Title Beroligende g…" at bounding box center [866, 161] width 405 height 807
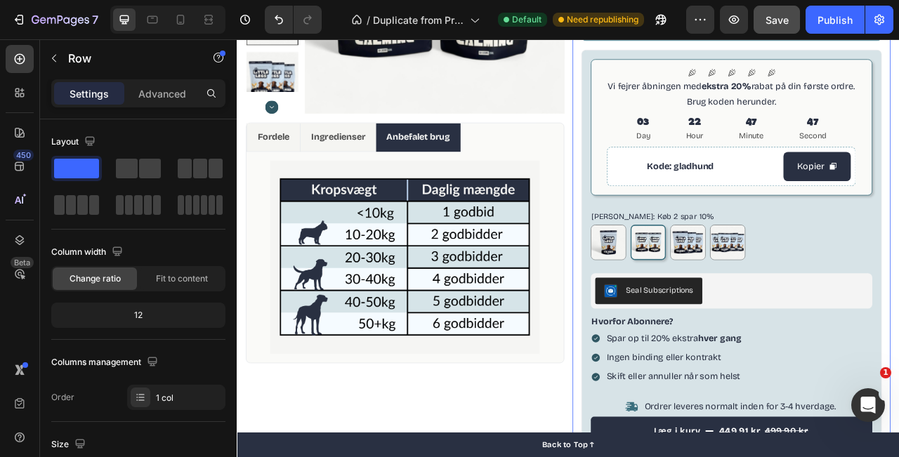
scroll to position [249, 0]
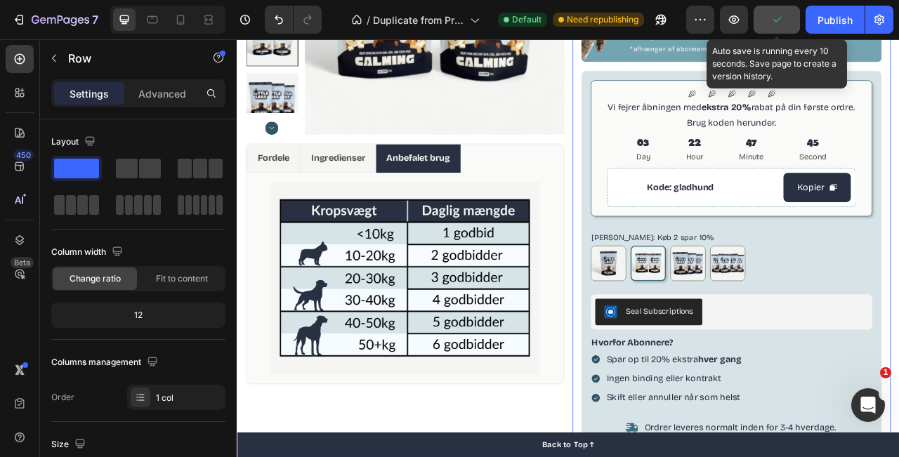
click at [769, 28] on button "button" at bounding box center [777, 20] width 46 height 28
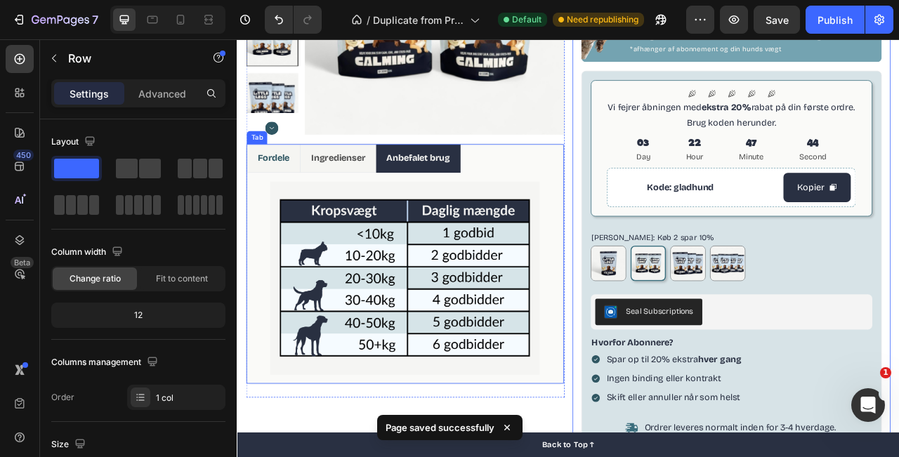
click at [292, 198] on p "Fordele" at bounding box center [283, 191] width 41 height 20
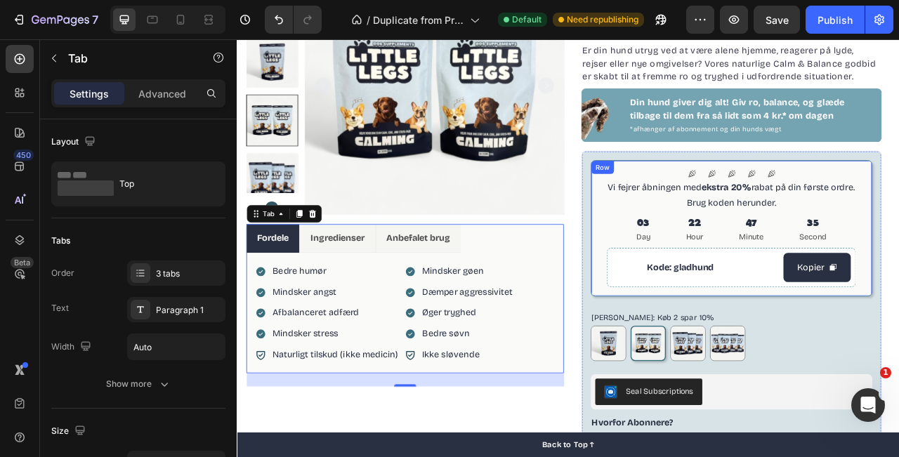
scroll to position [141, 0]
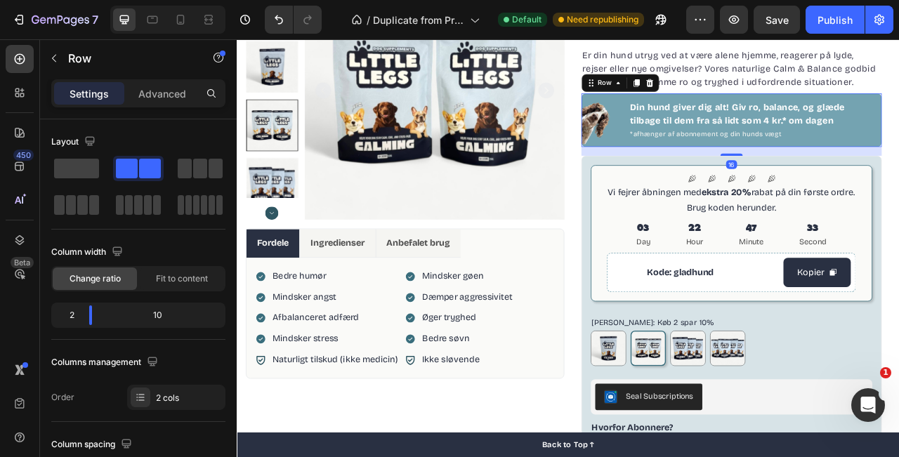
click at [899, 130] on div "Image Din hund giver dig alt! Giv ro, balance, og glæde tilbage til dem fra så …" at bounding box center [866, 142] width 383 height 68
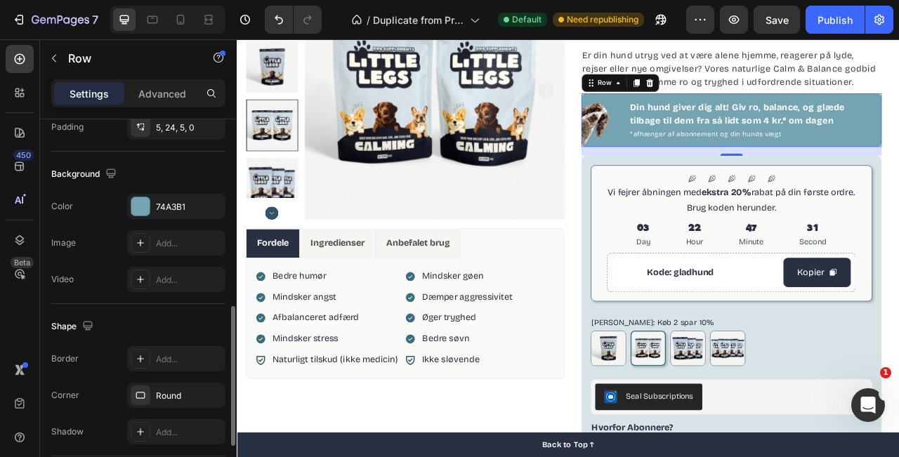
scroll to position [505, 0]
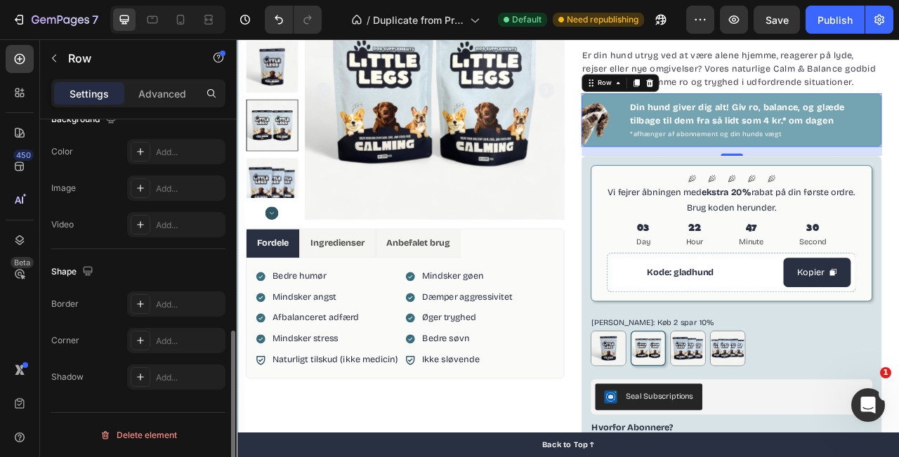
click at [667, 351] on div "100% naturligt kosttilskud Item List CALM & BALANCE Product Title Beroligende g…" at bounding box center [866, 342] width 405 height 807
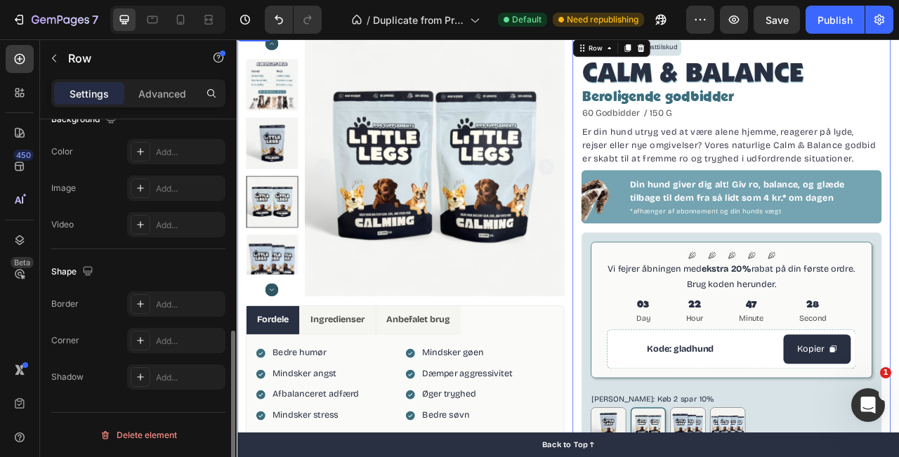
scroll to position [0, 0]
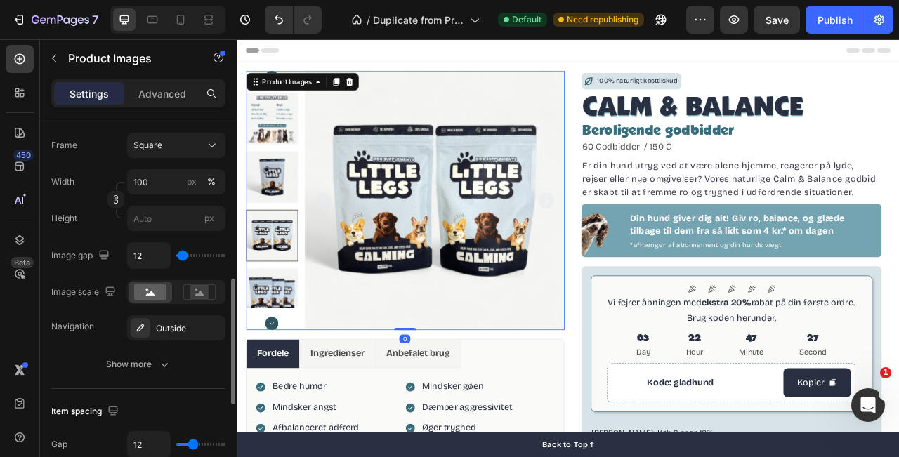
click at [639, 314] on img at bounding box center [488, 244] width 330 height 330
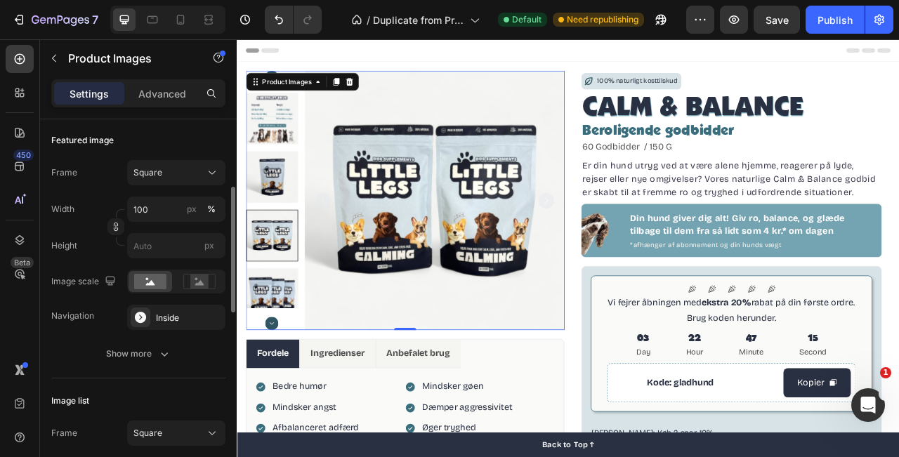
scroll to position [194, 0]
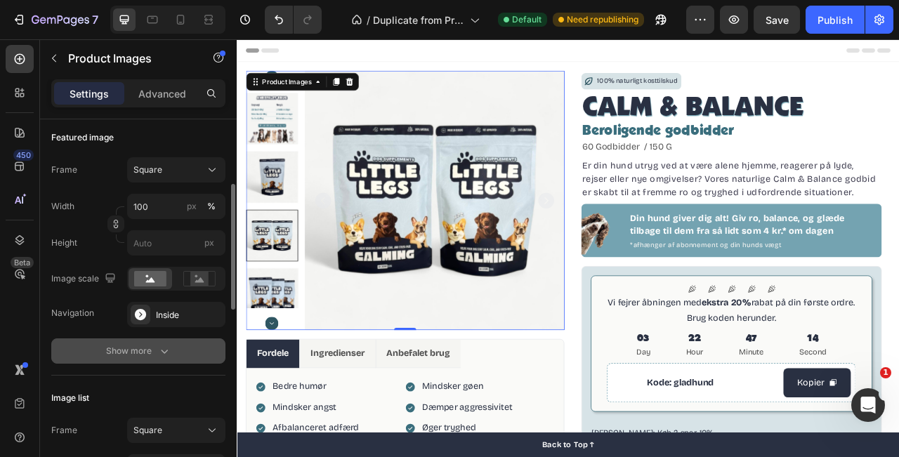
click at [176, 357] on button "Show more" at bounding box center [138, 351] width 174 height 25
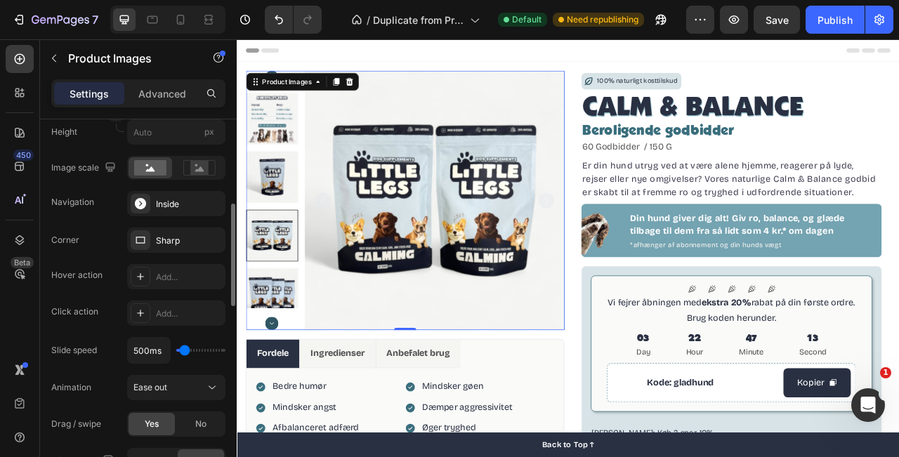
scroll to position [306, 0]
click at [156, 280] on div "Add..." at bounding box center [189, 276] width 66 height 13
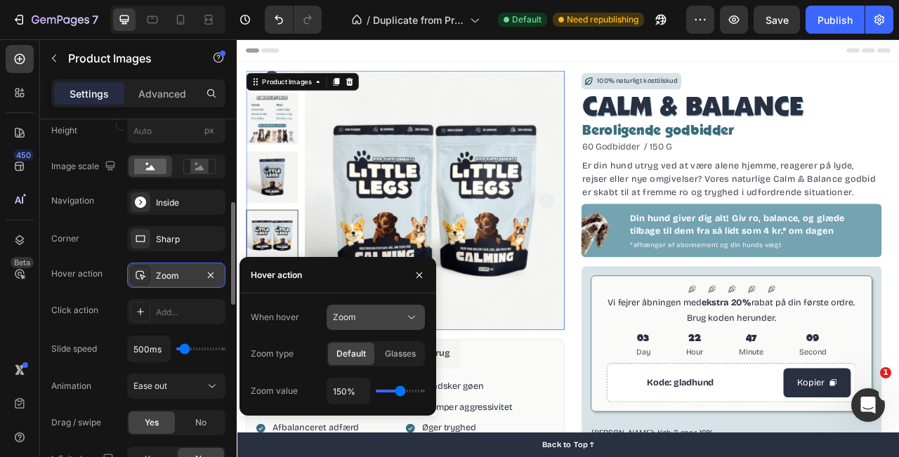
click at [382, 319] on div "Zoom" at bounding box center [369, 317] width 72 height 13
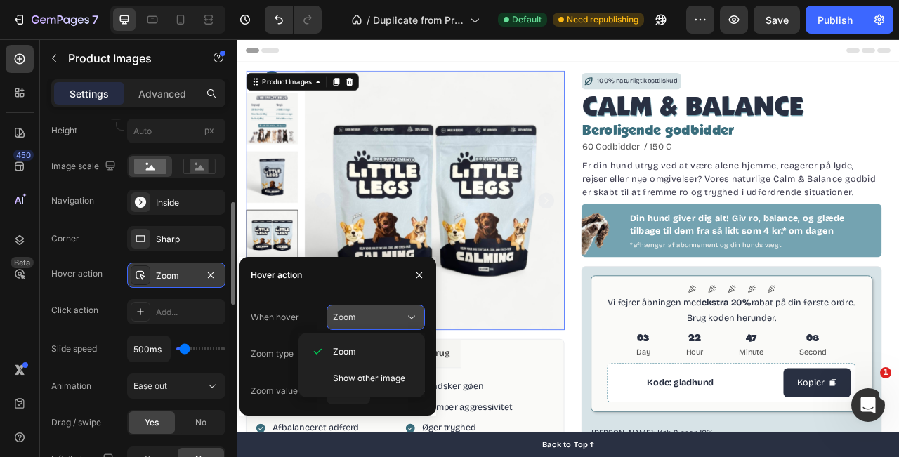
click at [382, 319] on div "Zoom" at bounding box center [369, 317] width 72 height 13
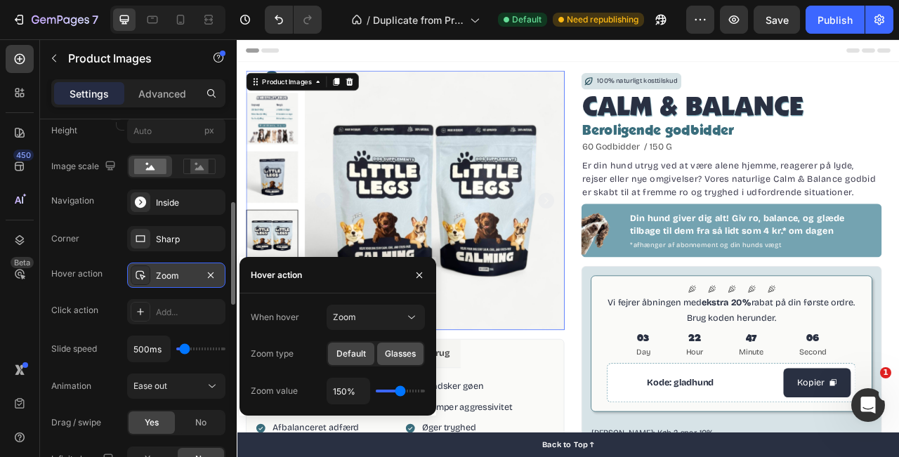
click at [391, 355] on span "Glasses" at bounding box center [400, 354] width 31 height 13
click at [352, 352] on span "Default" at bounding box center [352, 354] width 30 height 13
click at [204, 277] on button "button" at bounding box center [210, 275] width 17 height 17
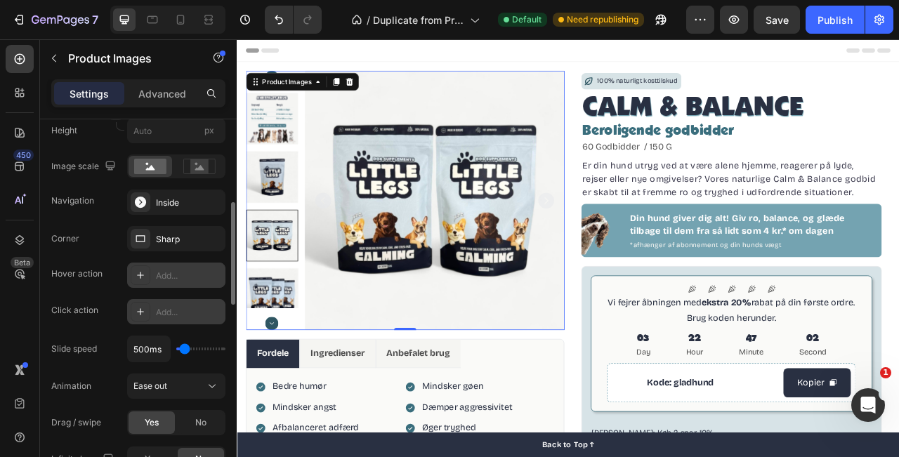
click at [180, 318] on div "Add..." at bounding box center [189, 312] width 66 height 13
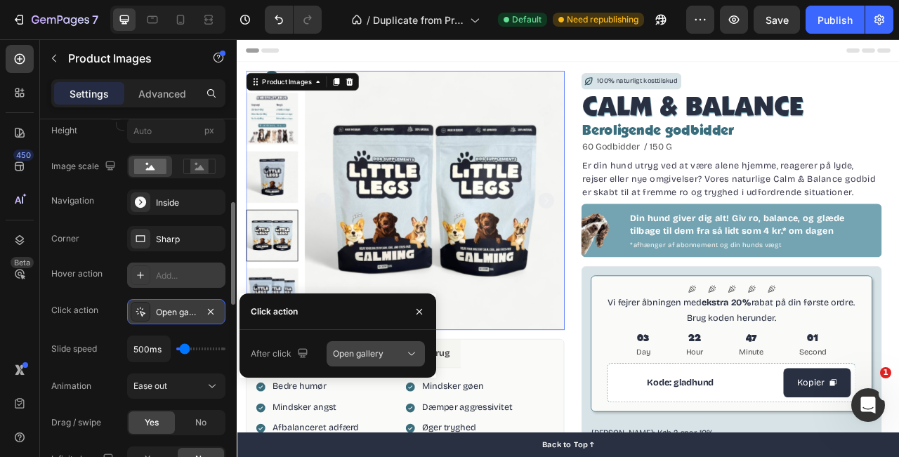
click at [403, 358] on div "Open gallery" at bounding box center [369, 354] width 72 height 13
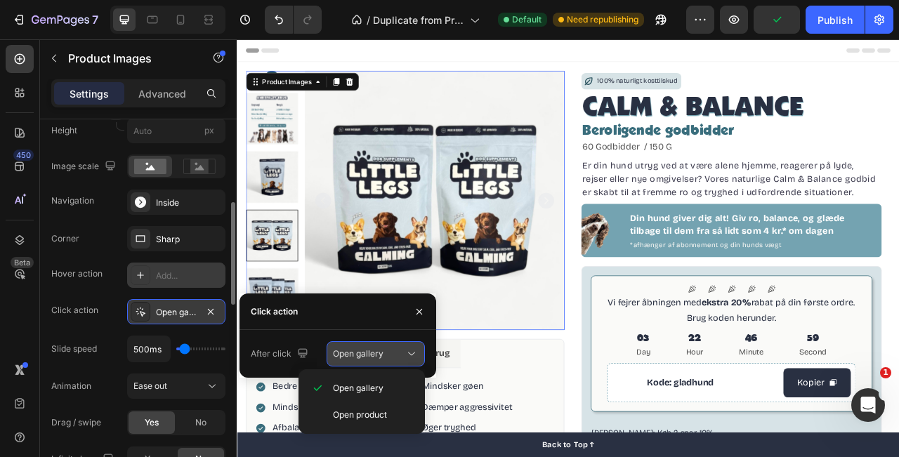
click at [398, 356] on div "Open gallery" at bounding box center [369, 354] width 72 height 13
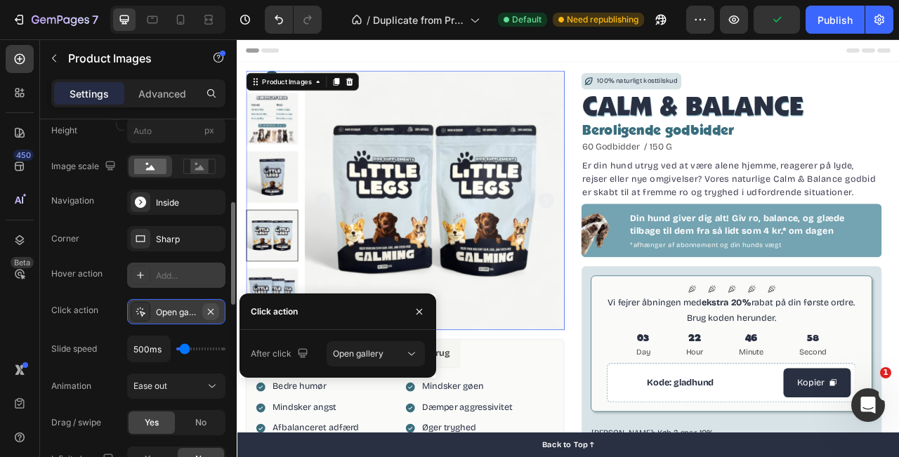
click at [210, 314] on icon "button" at bounding box center [210, 311] width 11 height 11
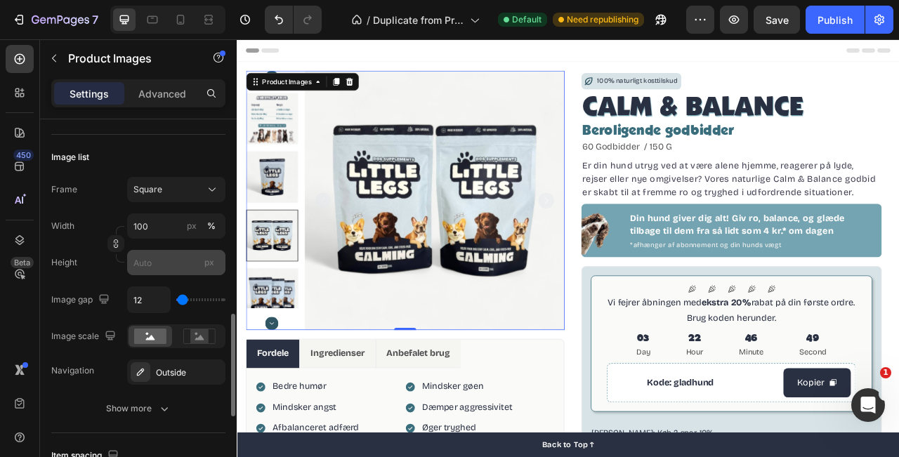
scroll to position [697, 0]
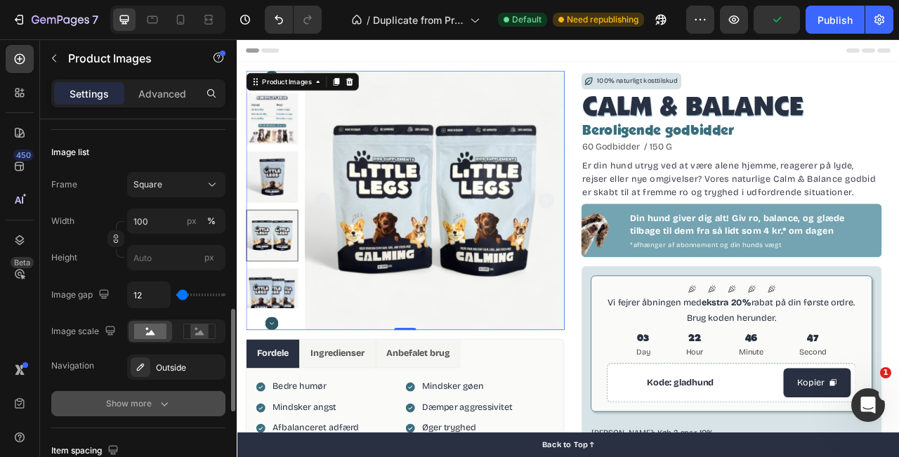
click at [162, 408] on icon "button" at bounding box center [164, 404] width 14 height 14
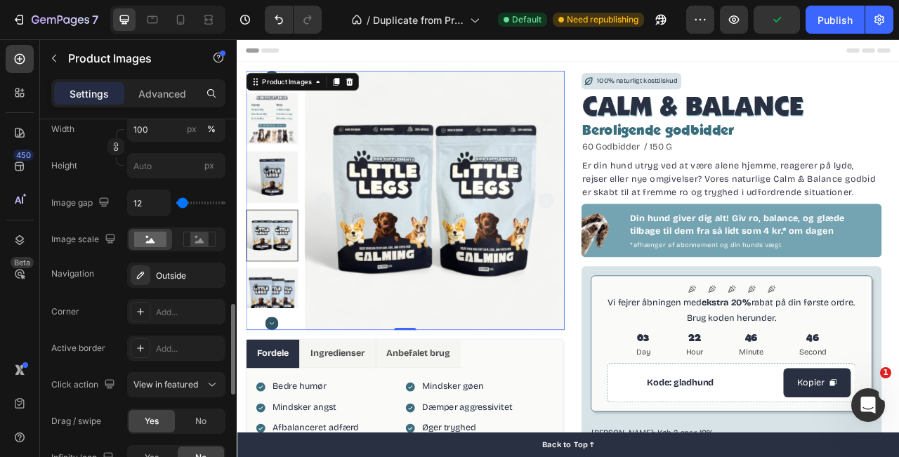
scroll to position [790, 0]
click at [145, 311] on icon at bounding box center [140, 311] width 11 height 11
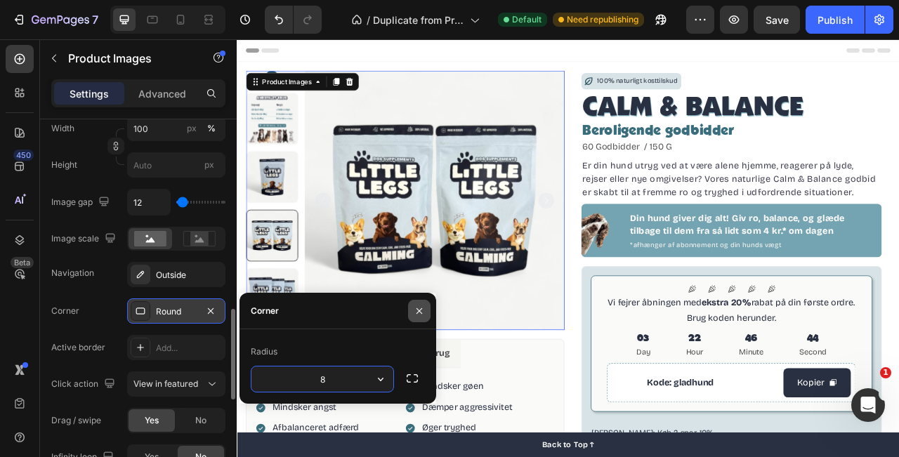
click at [424, 312] on icon "button" at bounding box center [419, 311] width 11 height 11
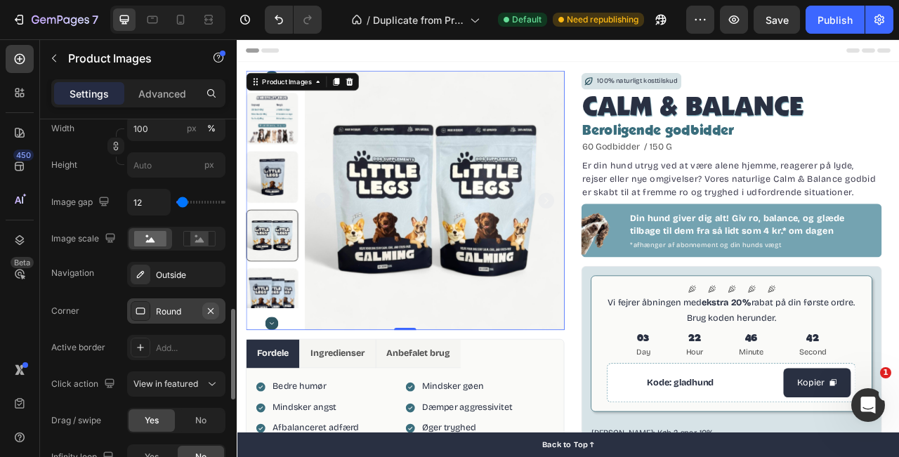
click at [212, 312] on icon "button" at bounding box center [211, 311] width 6 height 6
click at [160, 350] on div "Add..." at bounding box center [189, 348] width 66 height 13
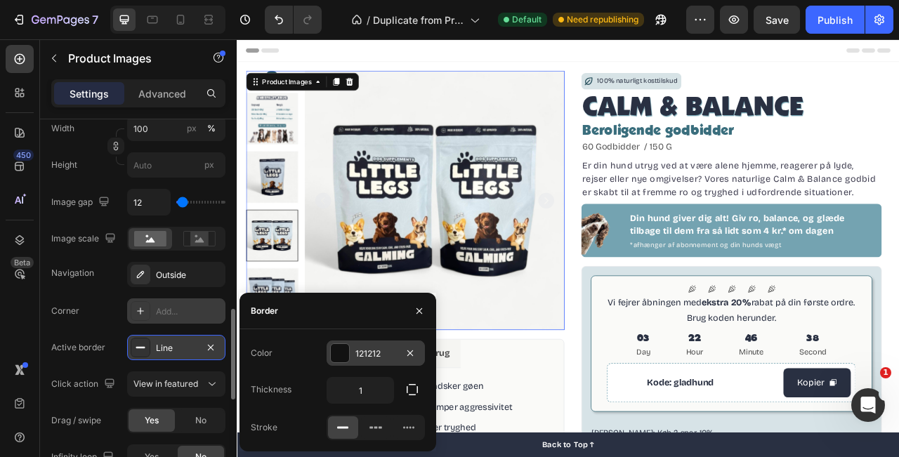
click at [338, 349] on div at bounding box center [340, 353] width 18 height 18
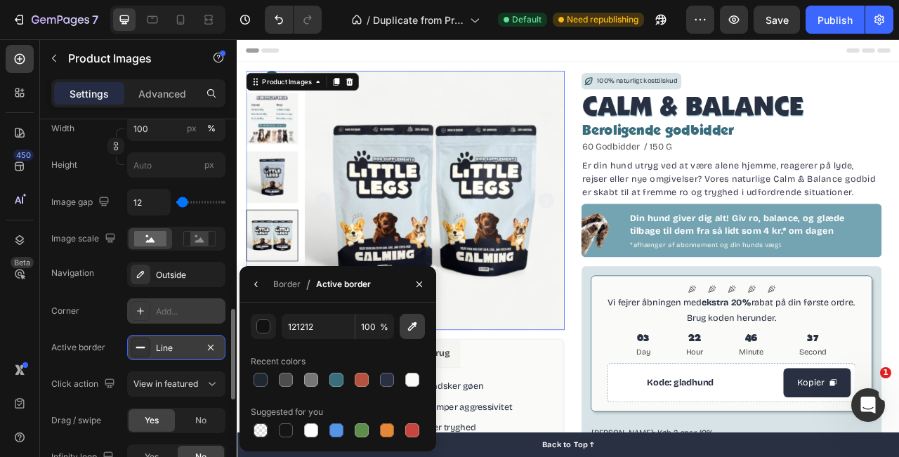
click at [411, 323] on icon "button" at bounding box center [412, 327] width 14 height 14
type input "E6E8EB"
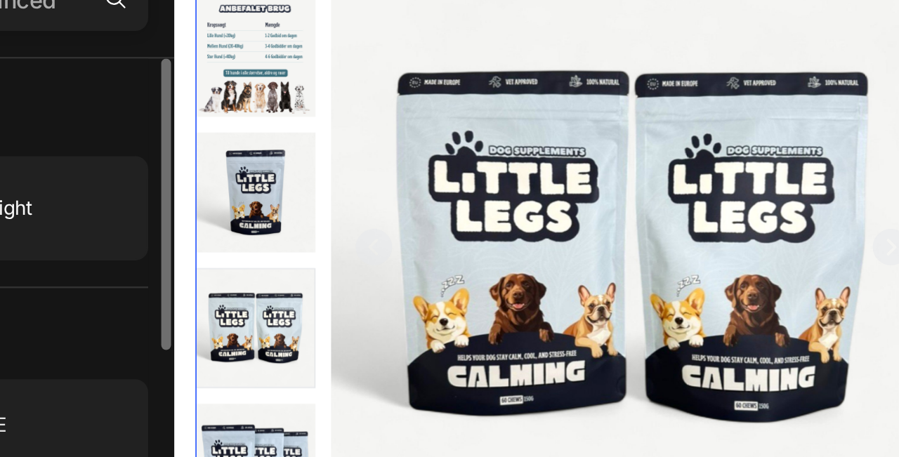
click at [243, 41] on img at bounding box center [219, 49] width 66 height 66
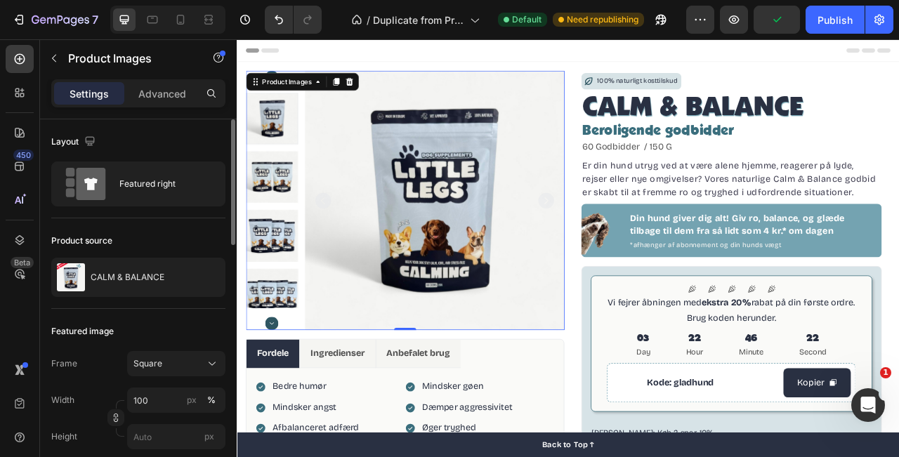
click at [599, 359] on img at bounding box center [488, 244] width 330 height 330
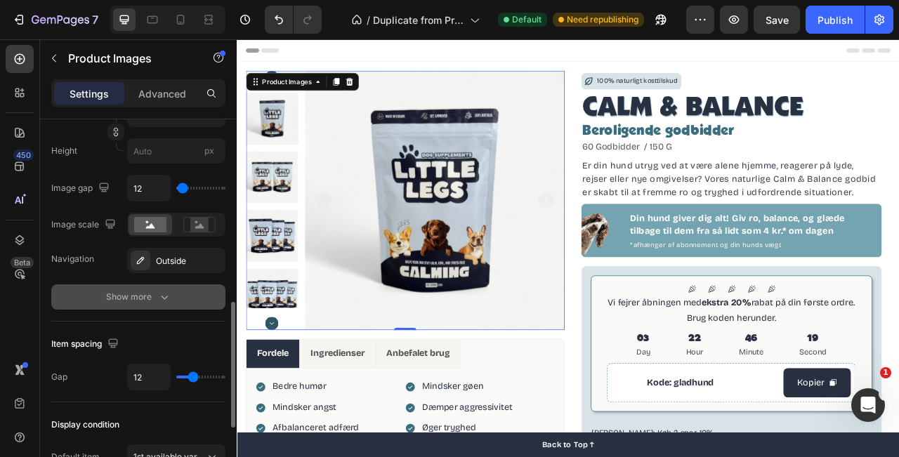
click at [151, 293] on div "Show more" at bounding box center [138, 297] width 65 height 14
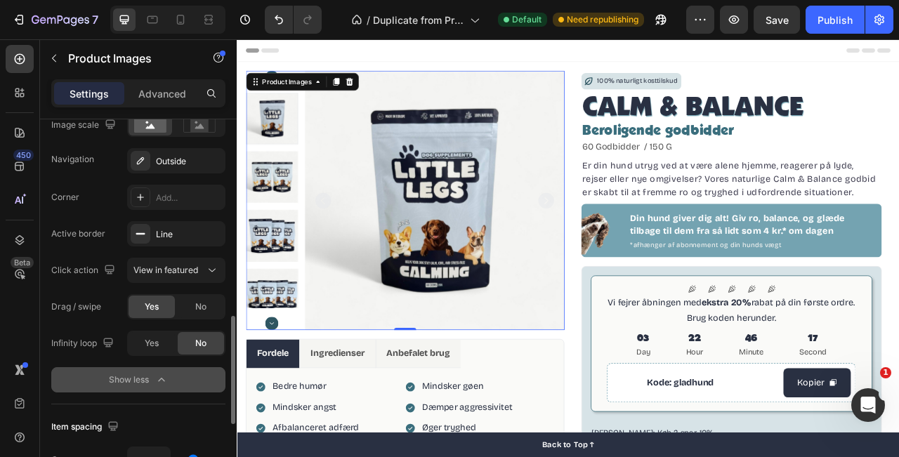
scroll to position [637, 0]
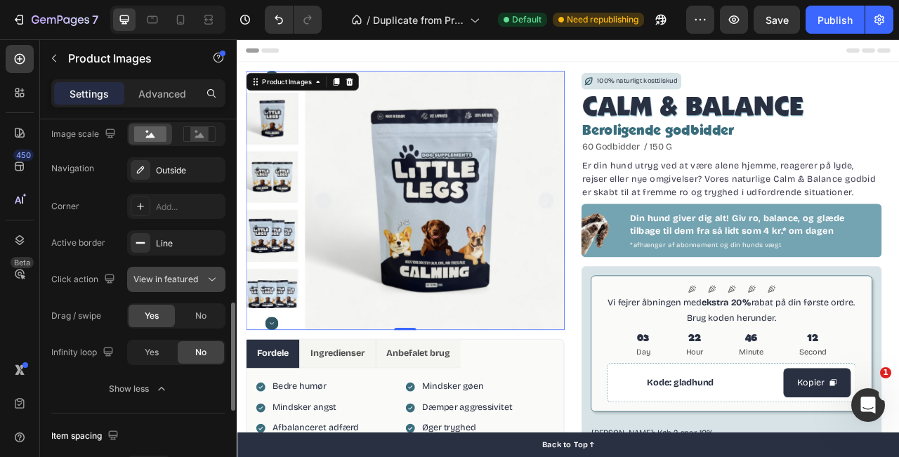
click at [189, 280] on span "View in featured" at bounding box center [166, 279] width 65 height 11
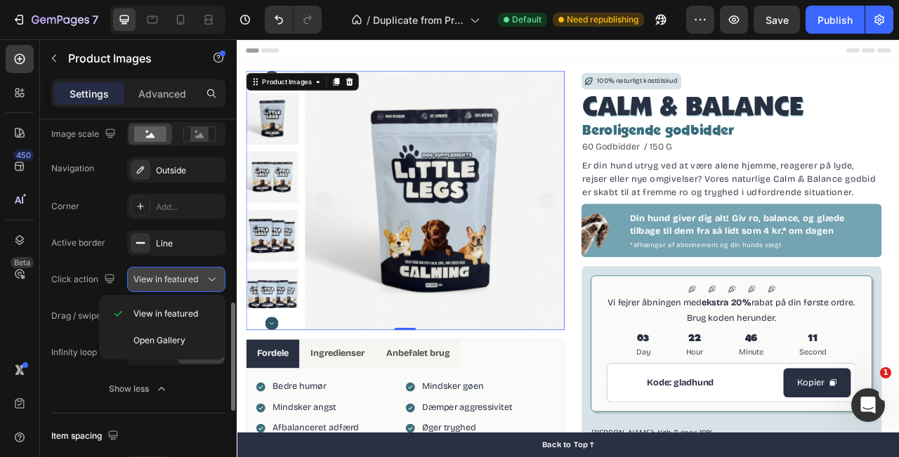
click at [189, 280] on span "View in featured" at bounding box center [166, 279] width 65 height 11
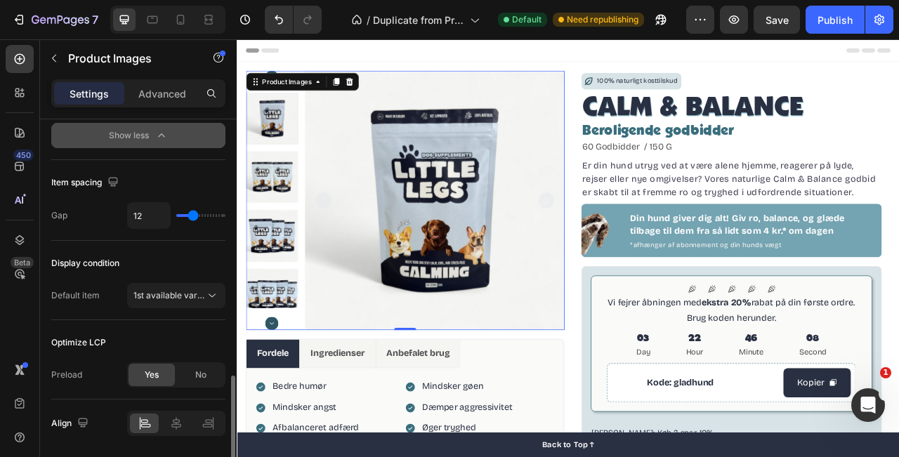
scroll to position [937, 0]
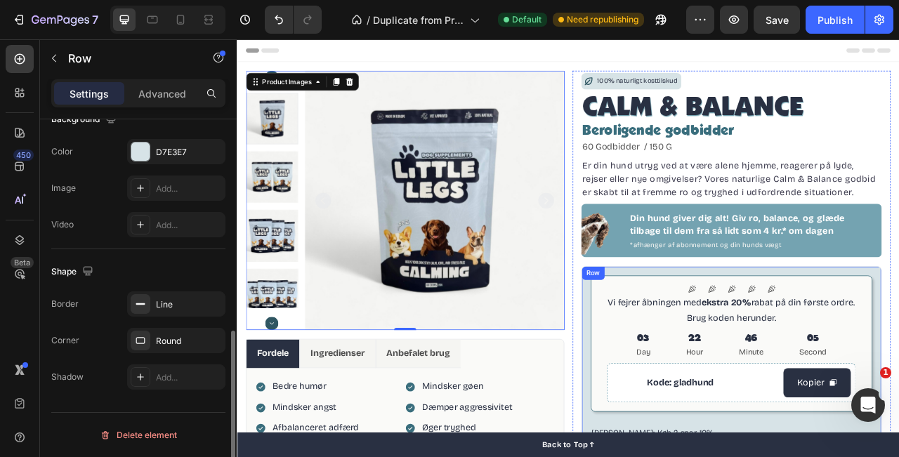
scroll to position [0, 0]
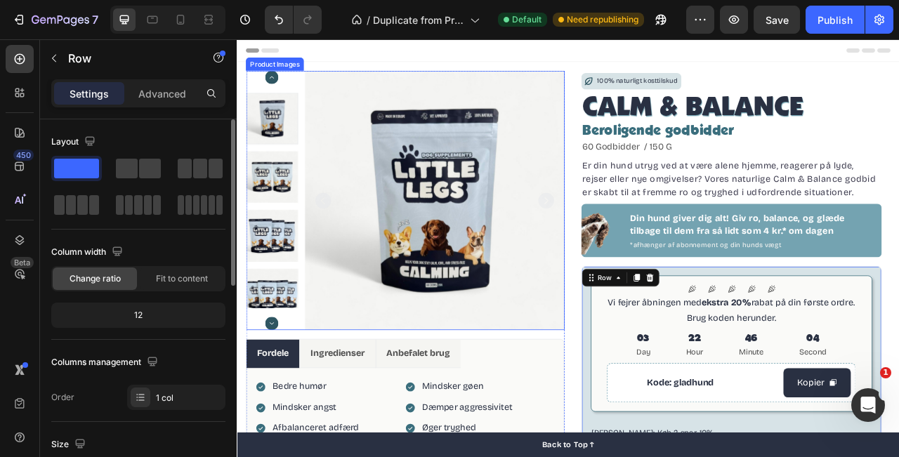
click at [287, 86] on div "Product Images" at bounding box center [450, 244] width 405 height 330
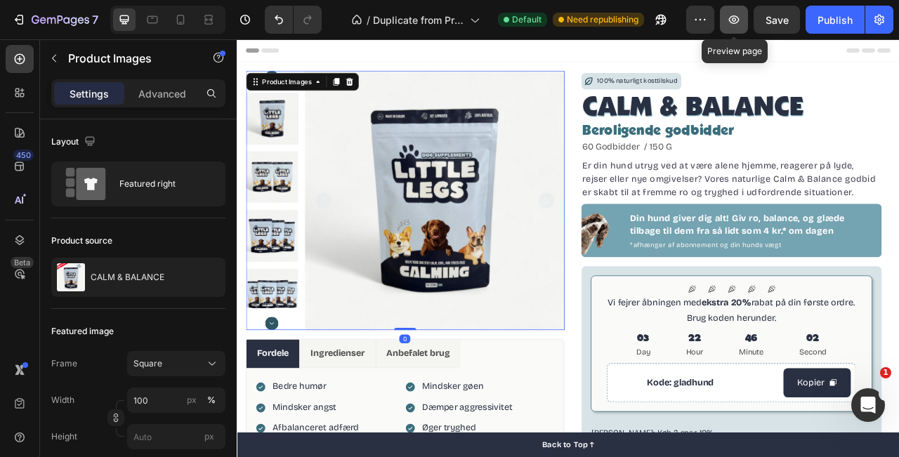
click at [737, 20] on icon "button" at bounding box center [734, 20] width 14 height 14
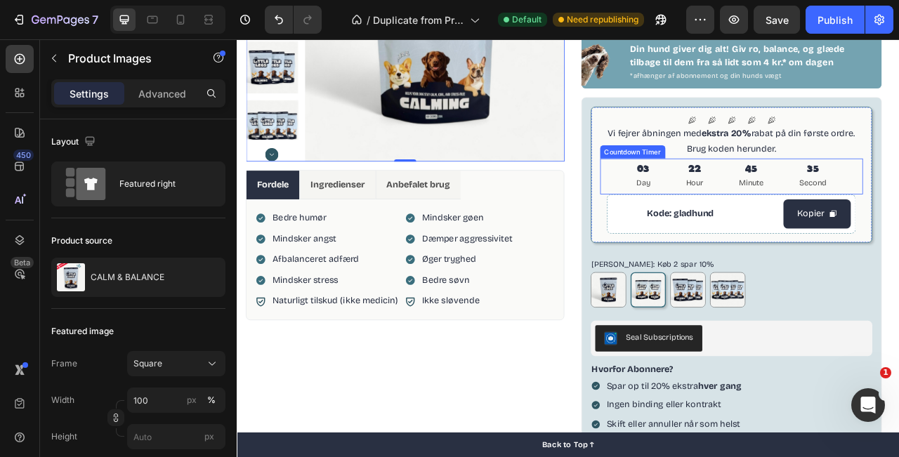
scroll to position [238, 0]
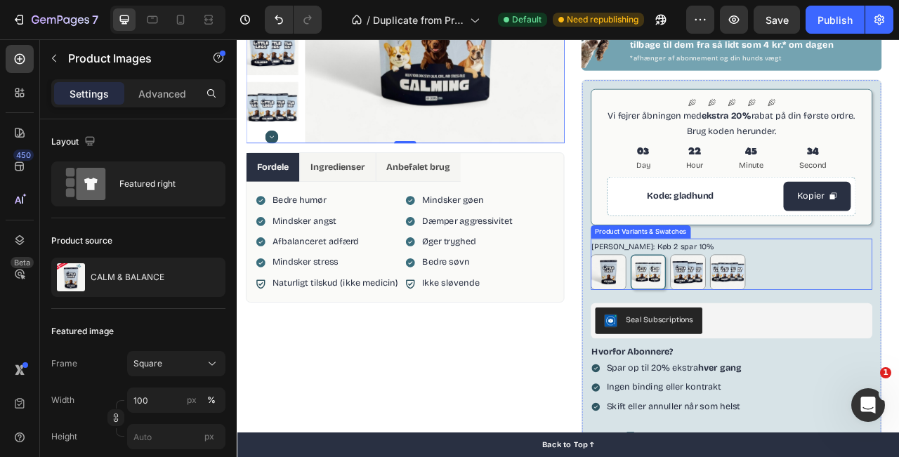
click at [899, 339] on div "Køb 1 Køb 1 Køb 2 spar 10% Køb 2 spar 10% køb 3 spar 15% køb 3 spar 15% køb 4 s…" at bounding box center [866, 335] width 359 height 45
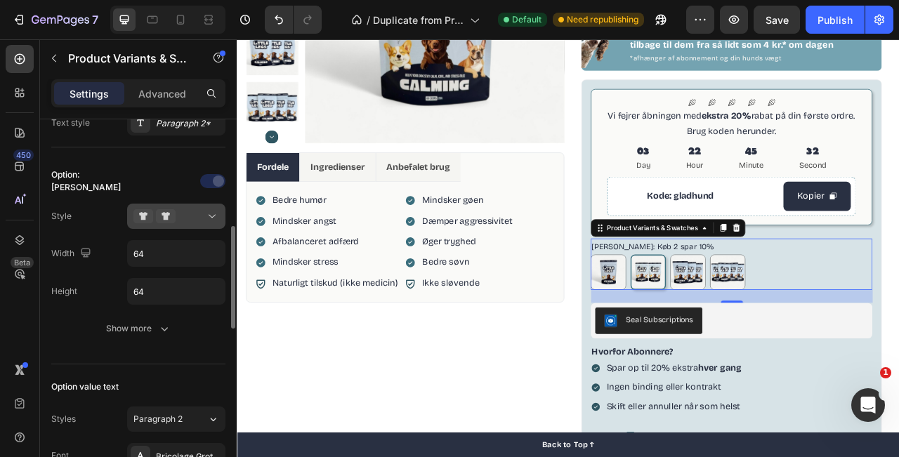
scroll to position [356, 0]
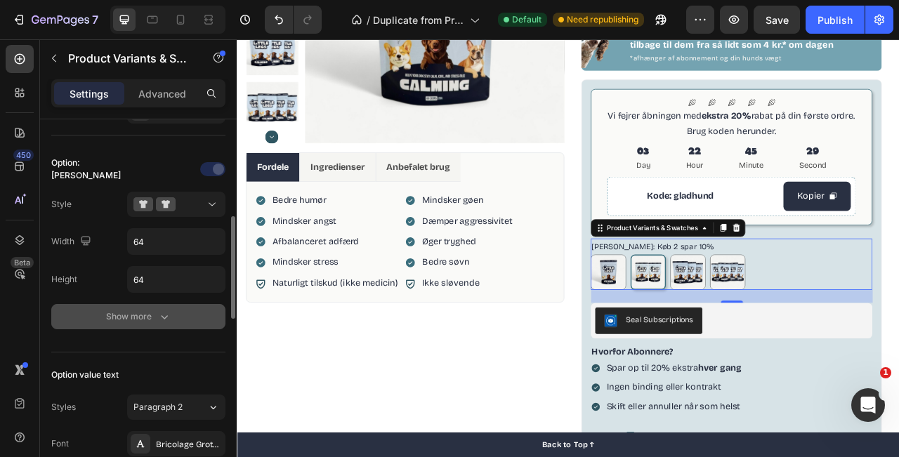
click at [171, 316] on button "Show more" at bounding box center [138, 316] width 174 height 25
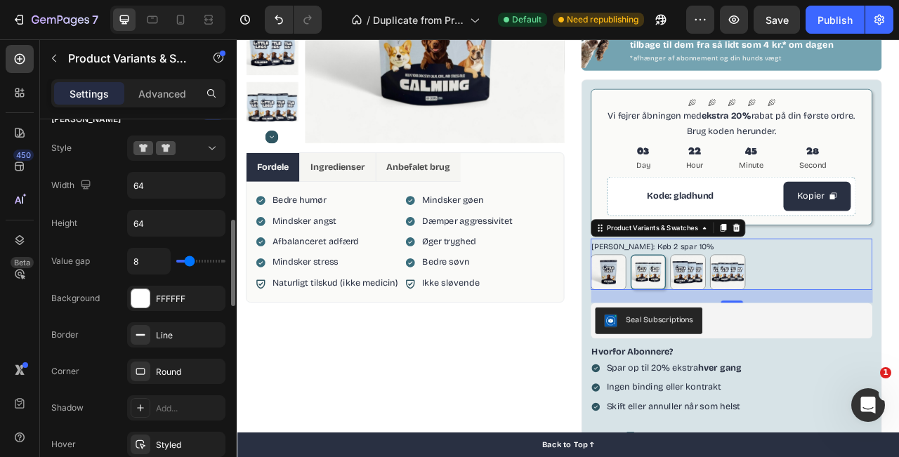
scroll to position [417, 0]
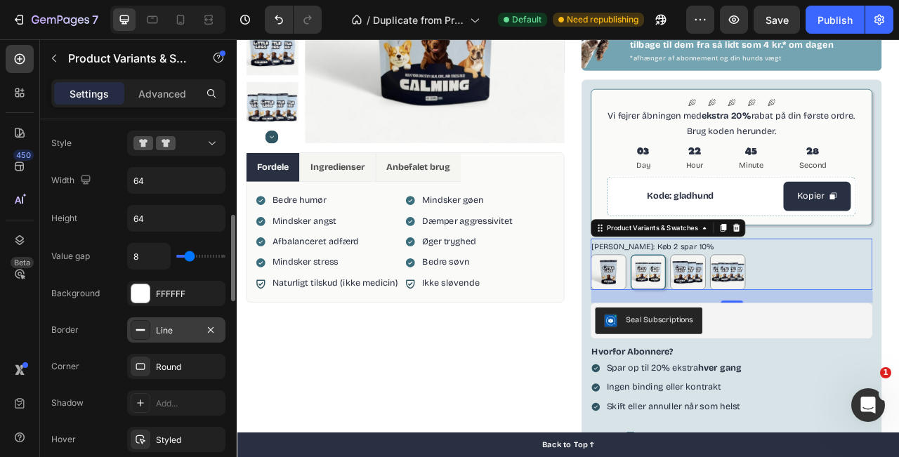
click at [171, 342] on div "Line" at bounding box center [176, 330] width 98 height 25
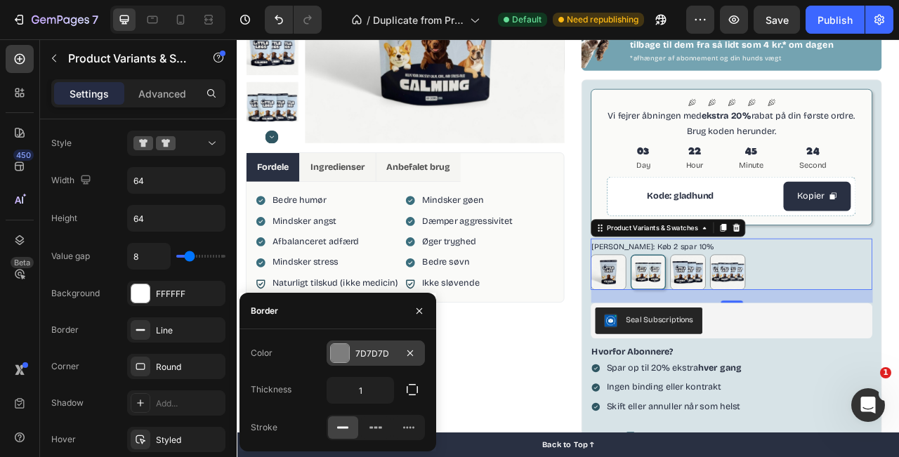
click at [376, 353] on div "7D7D7D" at bounding box center [376, 354] width 41 height 13
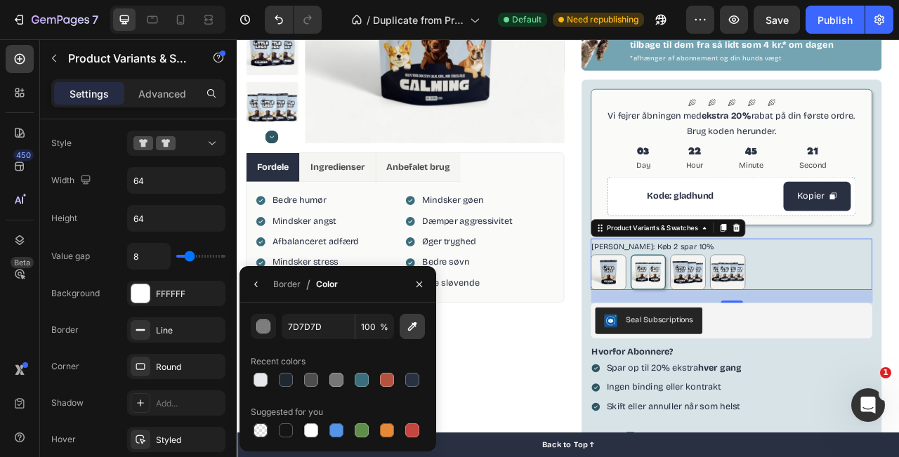
click at [410, 321] on icon "button" at bounding box center [412, 327] width 14 height 14
type input "E6E8EB"
click at [648, 429] on div "Product Images Fordele Ingredienser Anbefalet brug Bedre humør Mindsker angst A…" at bounding box center [450, 245] width 405 height 807
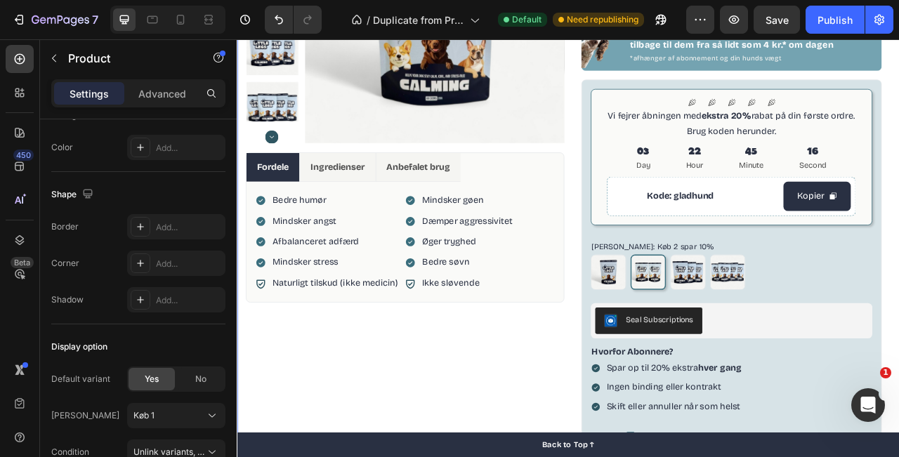
scroll to position [0, 0]
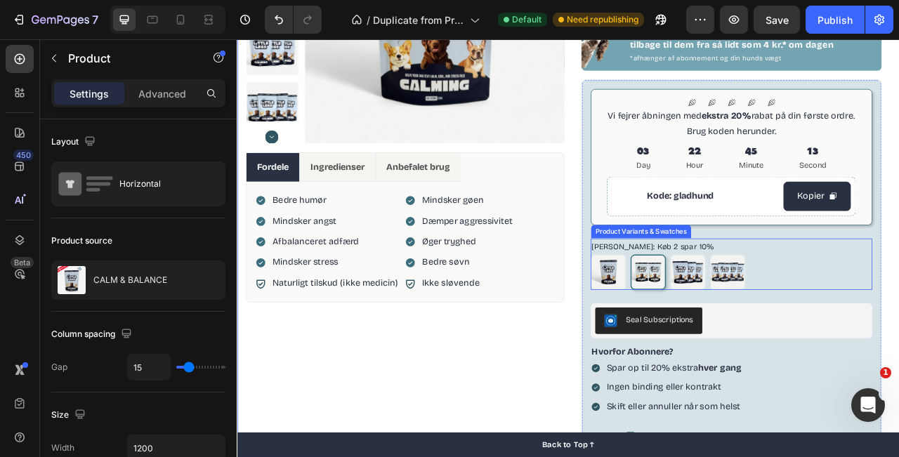
click at [899, 318] on div "Køb 1 Køb 1 Køb 2 spar 10% Køb 2 spar 10% køb 3 spar 15% køb 3 spar 15% køb 4 s…" at bounding box center [866, 335] width 359 height 45
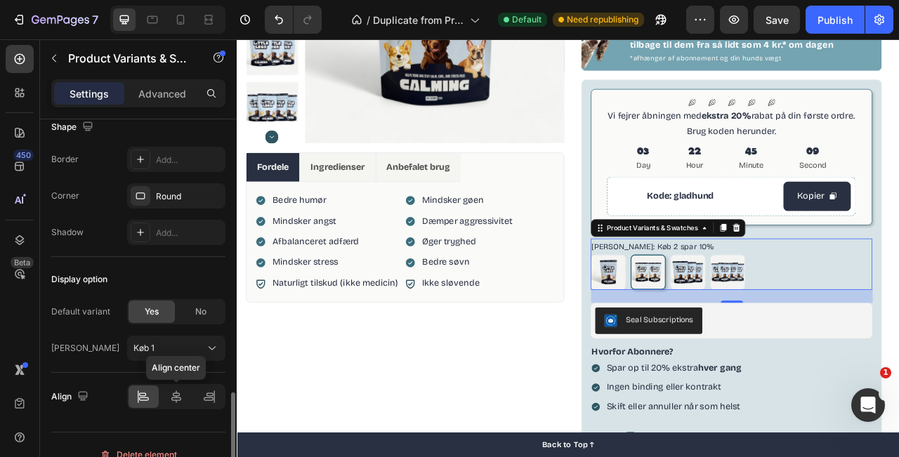
scroll to position [994, 0]
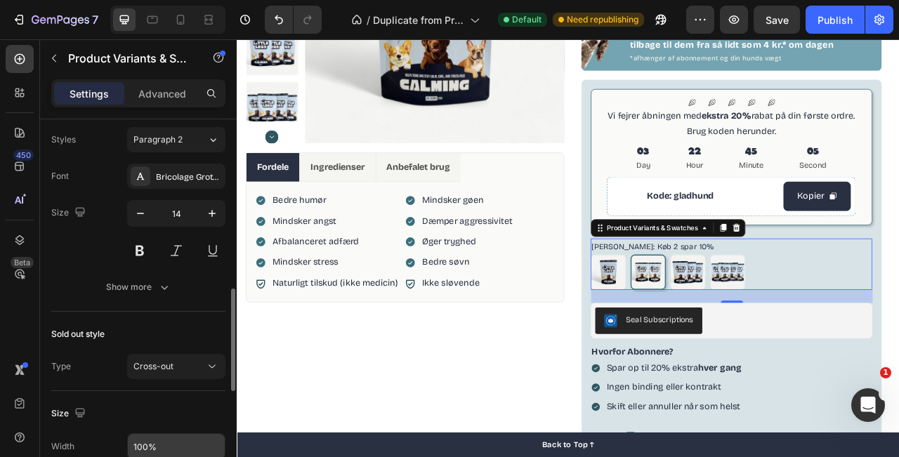
click at [162, 299] on button "Show more" at bounding box center [138, 287] width 174 height 25
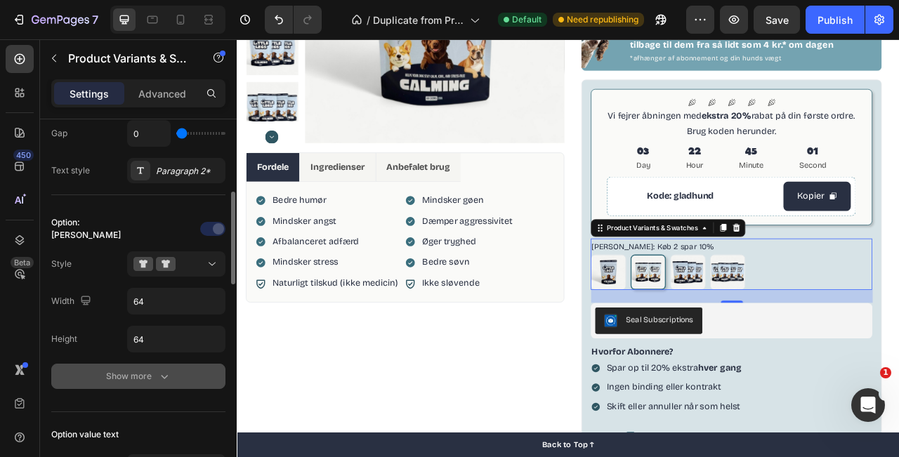
click at [158, 378] on icon "button" at bounding box center [164, 377] width 14 height 14
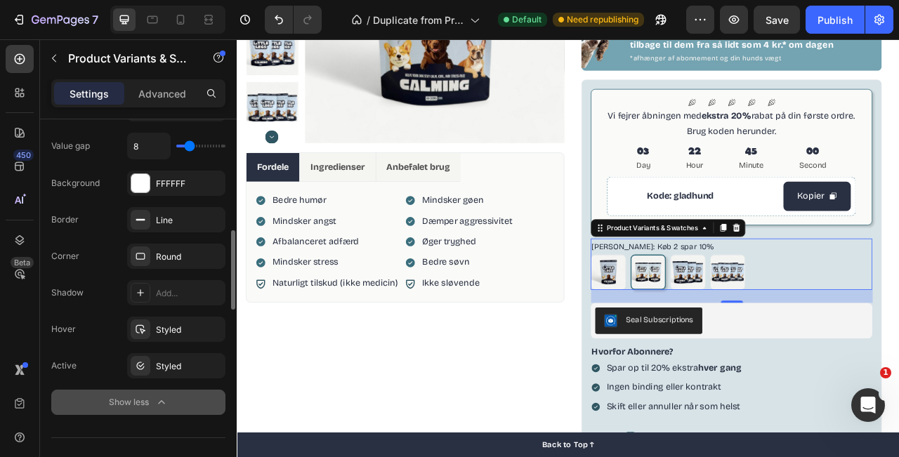
scroll to position [528, 0]
click at [146, 376] on div "Styled" at bounding box center [176, 365] width 98 height 25
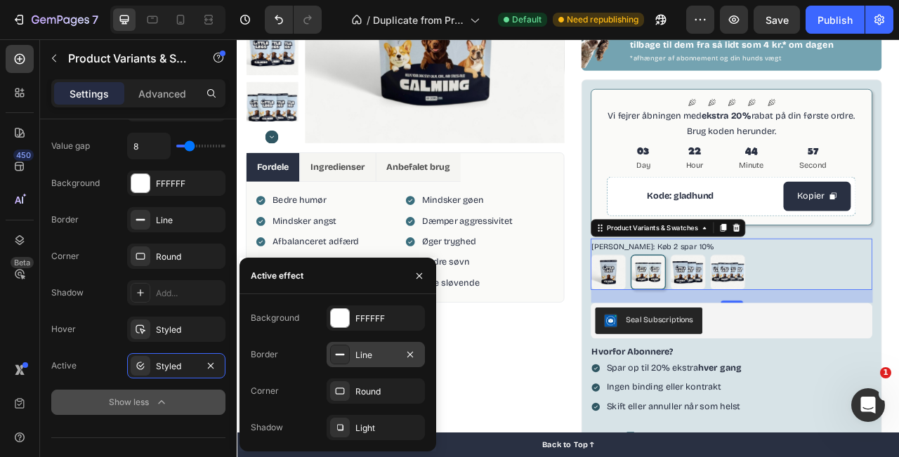
click at [349, 358] on div at bounding box center [340, 355] width 20 height 20
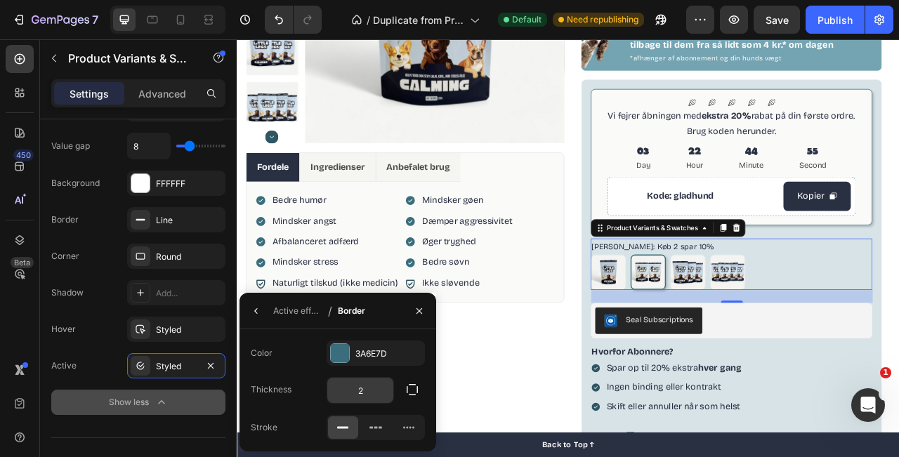
click at [370, 400] on input "2" at bounding box center [360, 390] width 66 height 25
type input "1"
click at [899, 338] on div "Køb 1 Køb 1 Køb 2 spar 10% Køb 2 spar 10% køb 3 spar 15% køb 3 spar 15% køb 4 s…" at bounding box center [866, 335] width 359 height 45
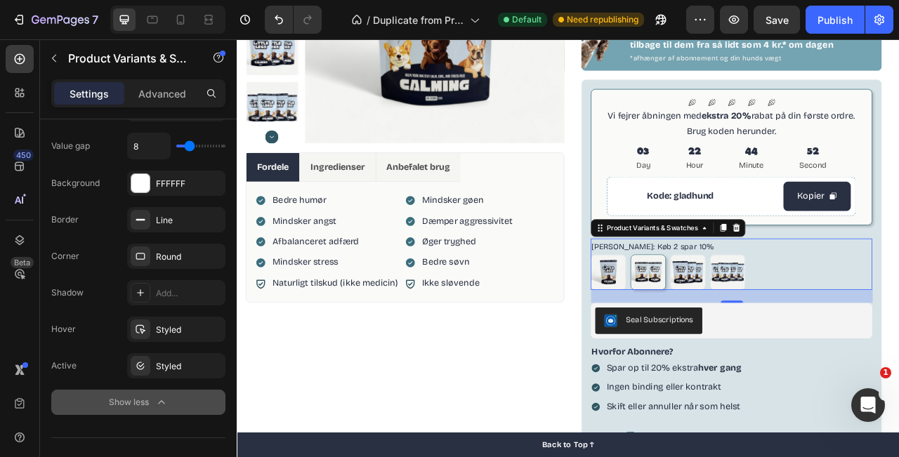
click at [899, 323] on div "Køb 1 Køb 1 Køb 2 spar 10% Køb 2 spar 10% køb 3 spar 15% køb 3 spar 15% køb 4 s…" at bounding box center [866, 335] width 359 height 45
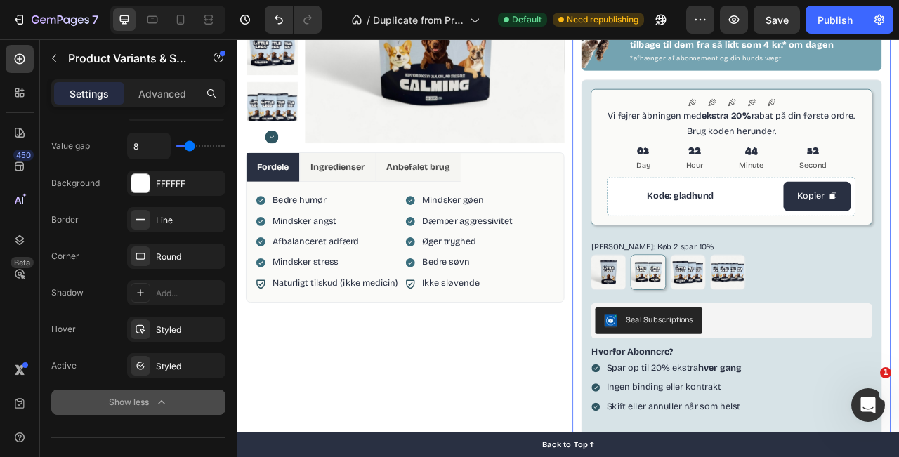
click at [899, 271] on div "100% naturligt kosttilskud Item List CALM & BALANCE Product Title Beroligende g…" at bounding box center [866, 245] width 405 height 807
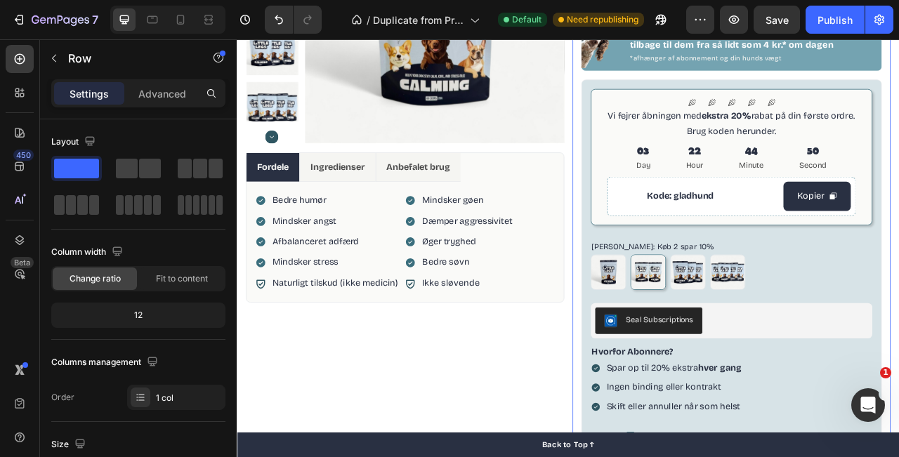
drag, startPoint x: 1062, startPoint y: 271, endPoint x: 469, endPoint y: 65, distance: 628.4
click at [469, 65] on div "Product Images Fordele Ingredienser Anbefalet brug Bedre humør Mindsker angst A…" at bounding box center [658, 245] width 843 height 829
click at [735, 27] on button "button" at bounding box center [734, 20] width 28 height 28
